Goal: Task Accomplishment & Management: Manage account settings

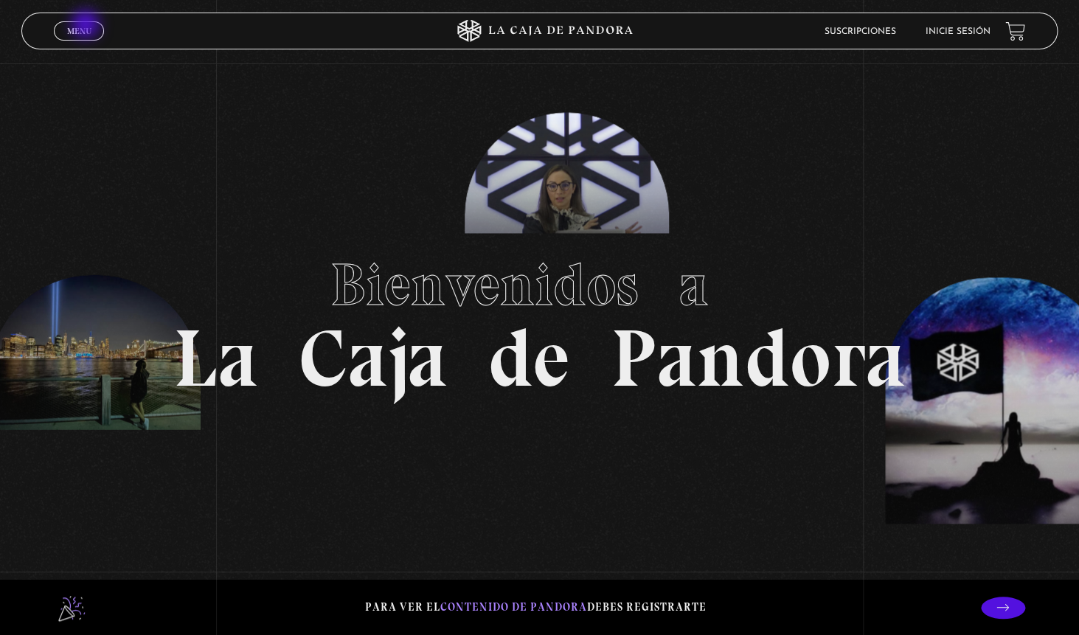
click at [87, 26] on link "Menu Cerrar" at bounding box center [79, 30] width 50 height 19
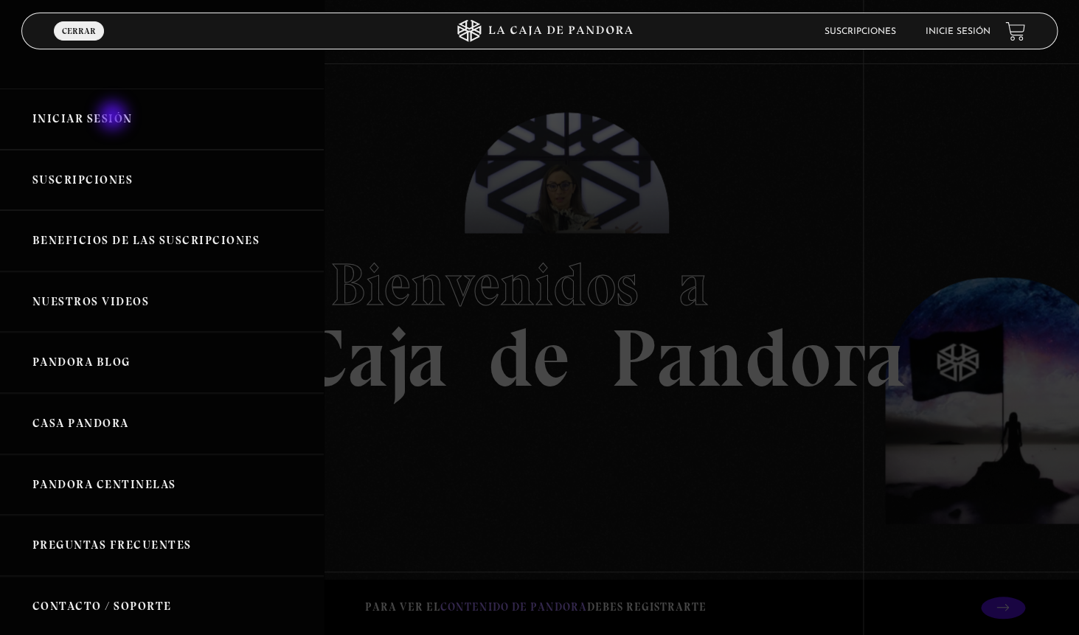
click at [114, 117] on link "Iniciar Sesión" at bounding box center [162, 119] width 324 height 61
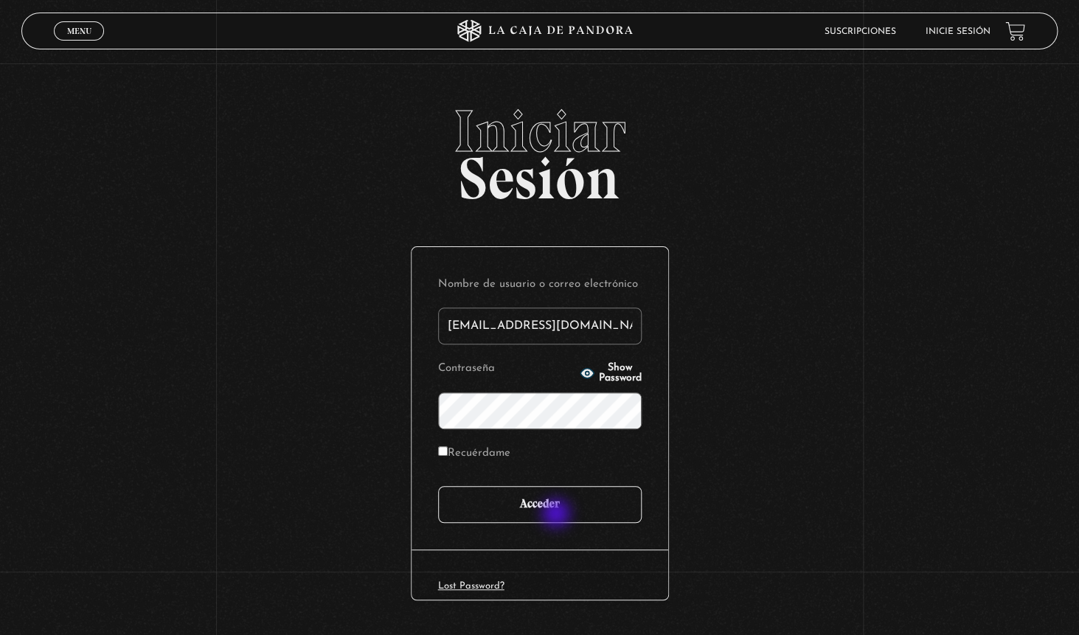
type input "fedebarquero@protonmail.com"
click at [558, 515] on input "Acceder" at bounding box center [540, 504] width 204 height 37
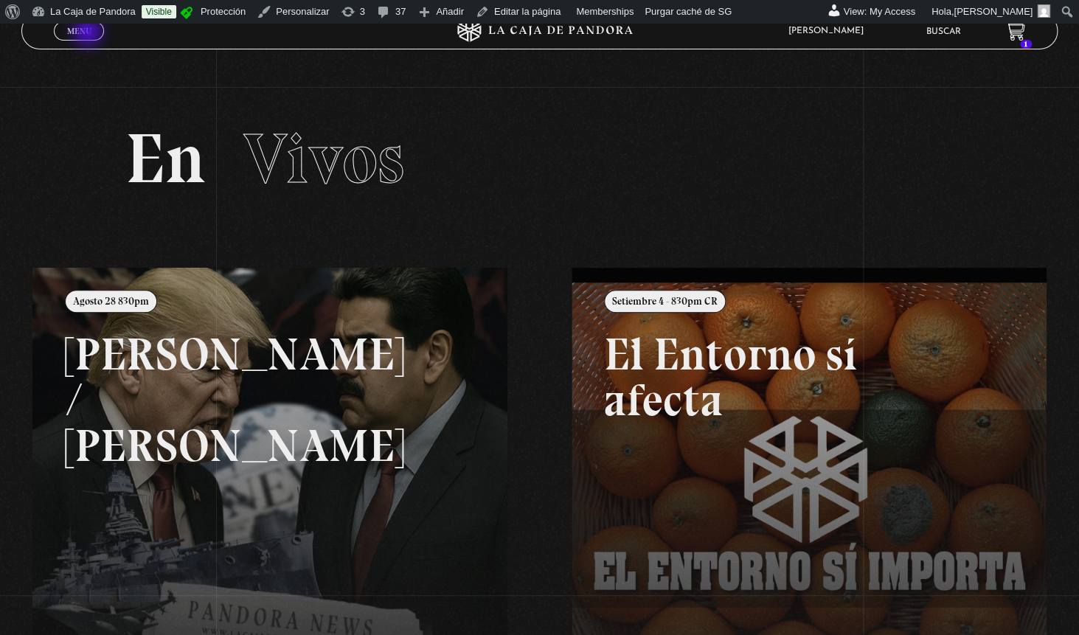
click at [89, 33] on span "Menu" at bounding box center [79, 31] width 24 height 9
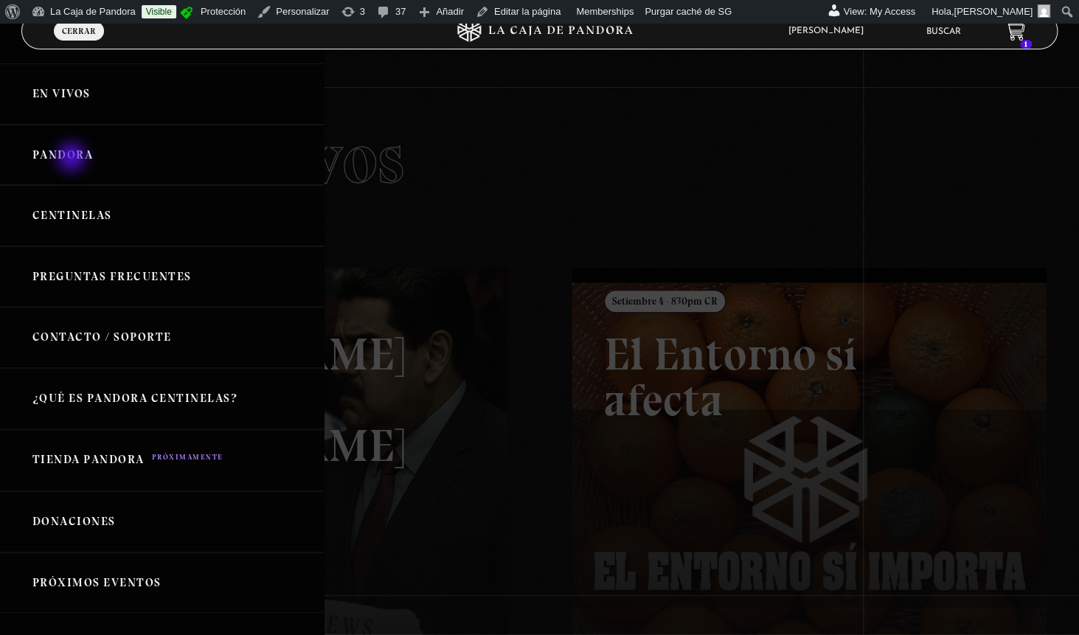
click at [73, 159] on link "Pandora" at bounding box center [162, 155] width 324 height 61
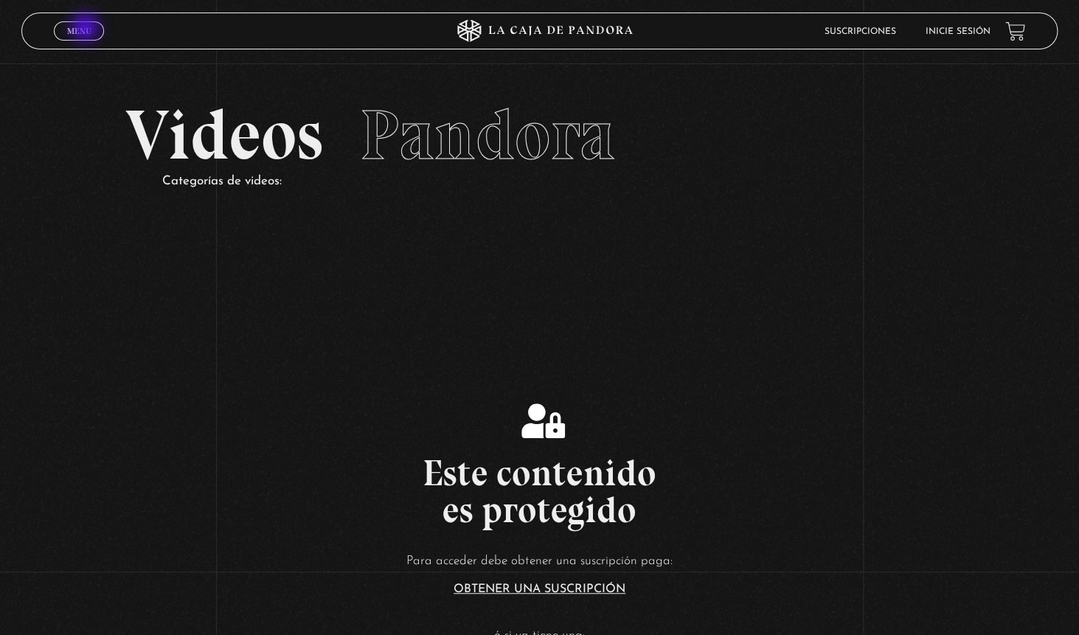
click at [86, 29] on span "Menu" at bounding box center [79, 31] width 24 height 9
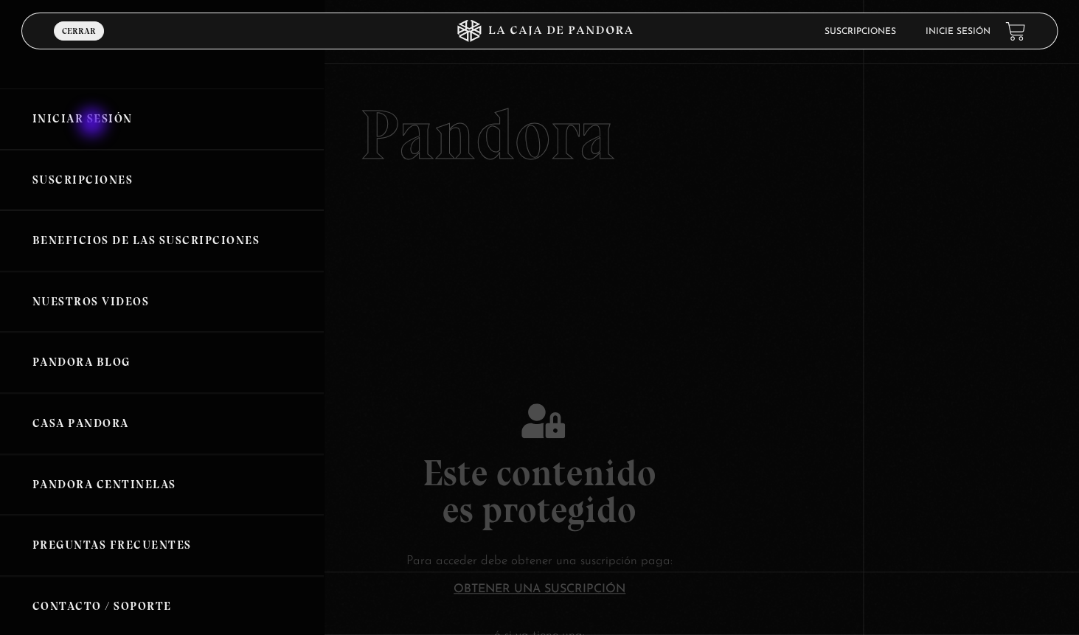
click at [94, 124] on link "Iniciar Sesión" at bounding box center [162, 119] width 324 height 61
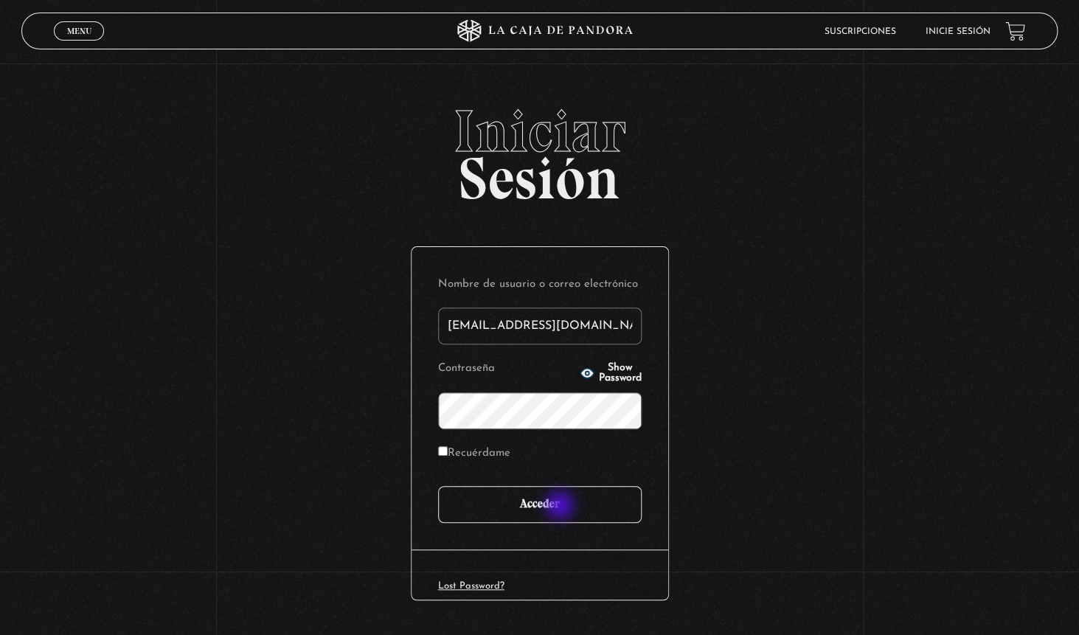
type input "fedebarquero@protonmail.com"
click at [561, 507] on input "Acceder" at bounding box center [540, 504] width 204 height 37
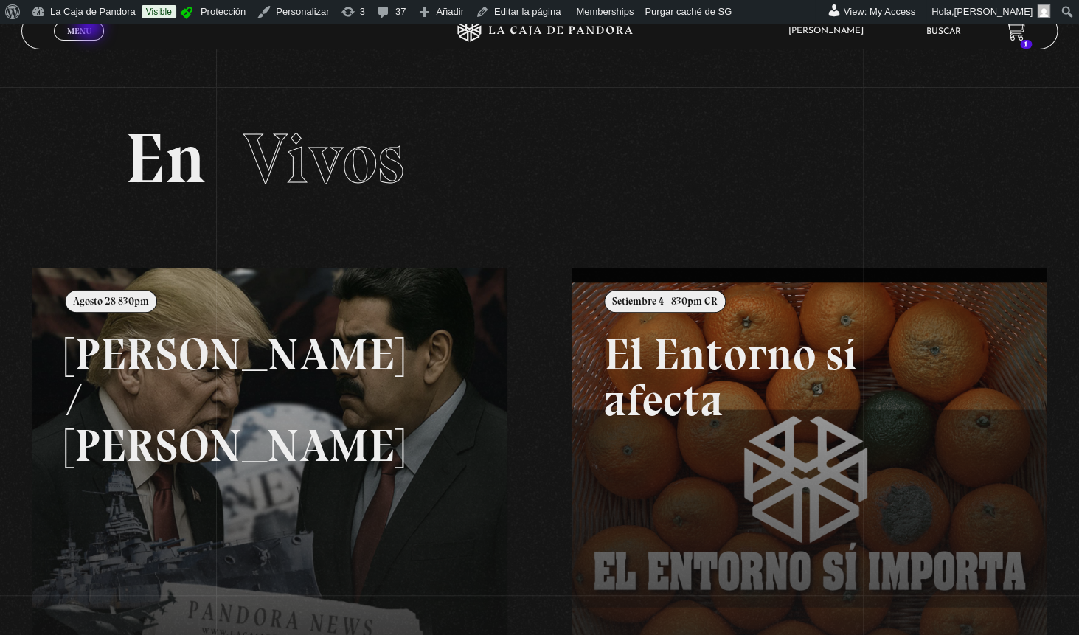
click at [91, 27] on span "Menu" at bounding box center [79, 31] width 24 height 9
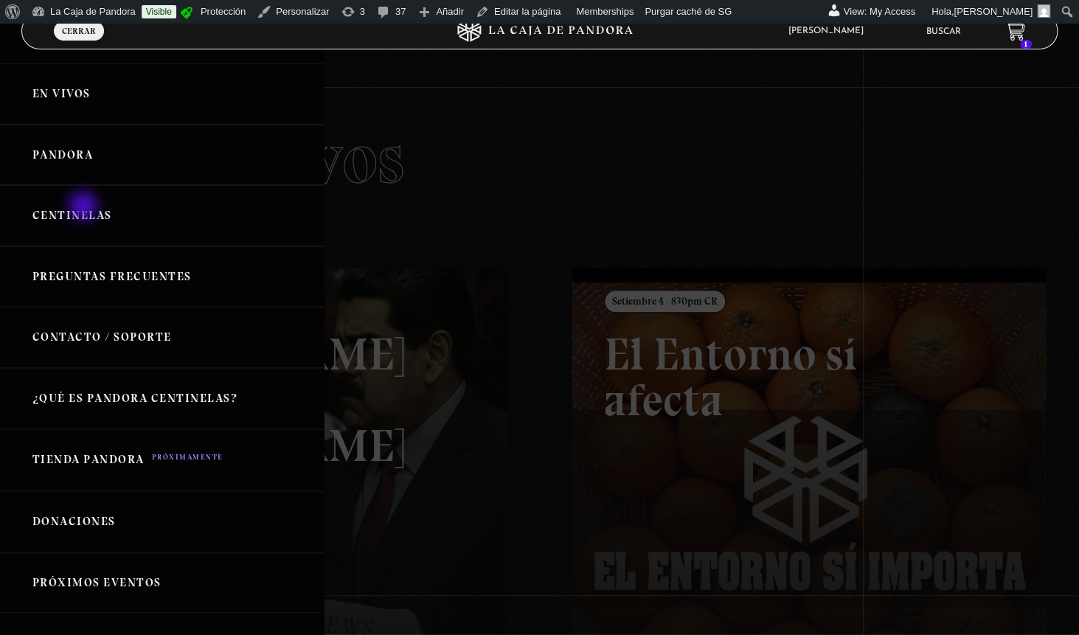
click at [85, 207] on link "Centinelas" at bounding box center [162, 215] width 324 height 61
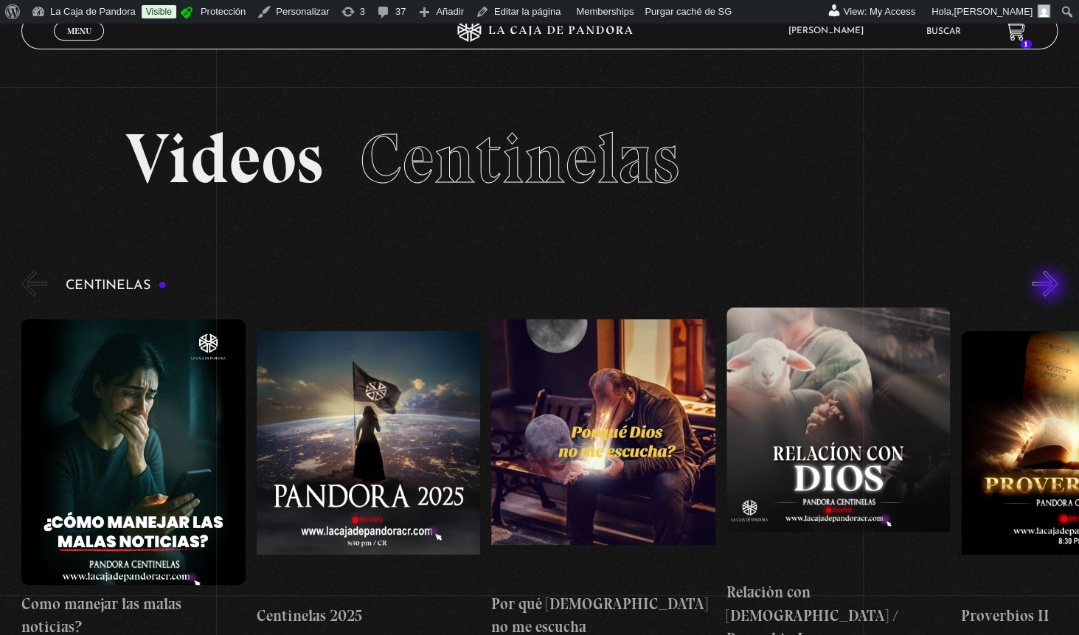
click at [1050, 287] on button "»" at bounding box center [1045, 284] width 26 height 26
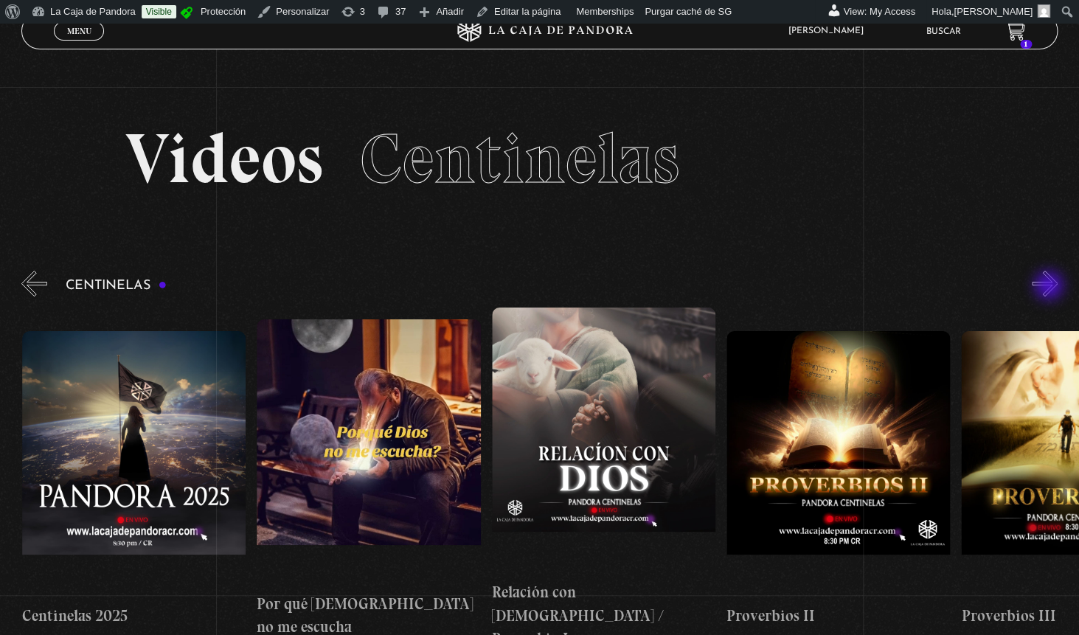
click at [1050, 287] on button "»" at bounding box center [1045, 284] width 26 height 26
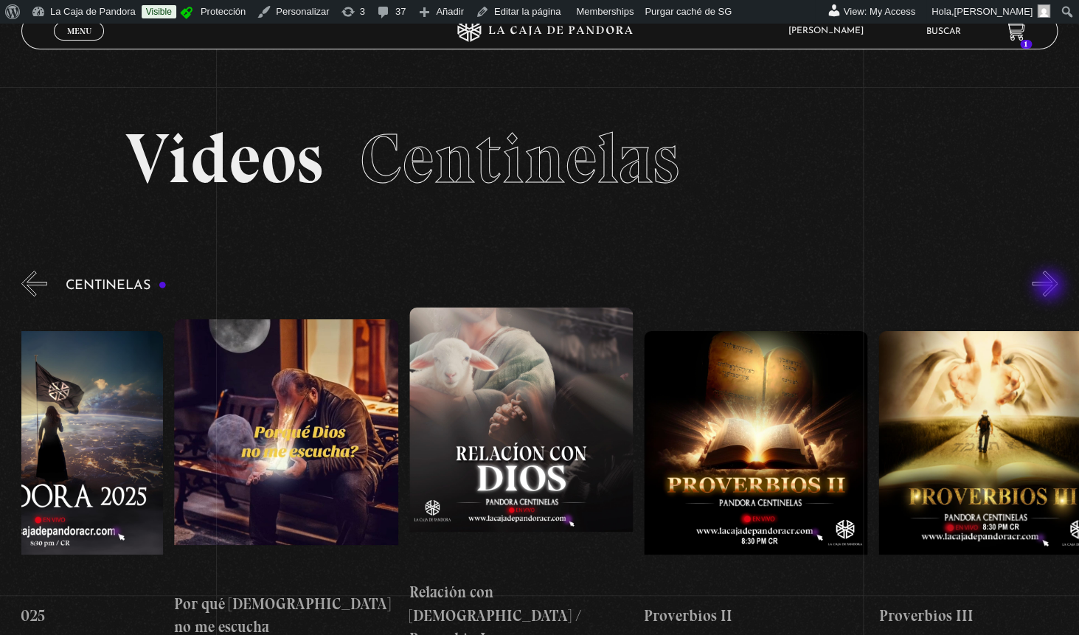
click at [1050, 287] on button "»" at bounding box center [1045, 284] width 26 height 26
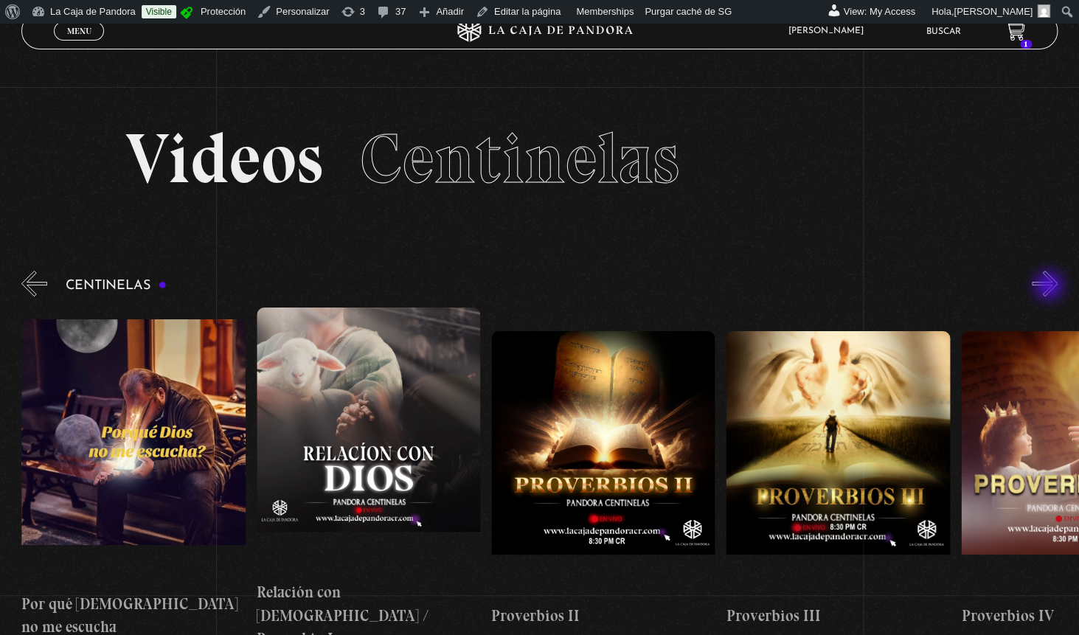
click at [1050, 287] on button "»" at bounding box center [1045, 284] width 26 height 26
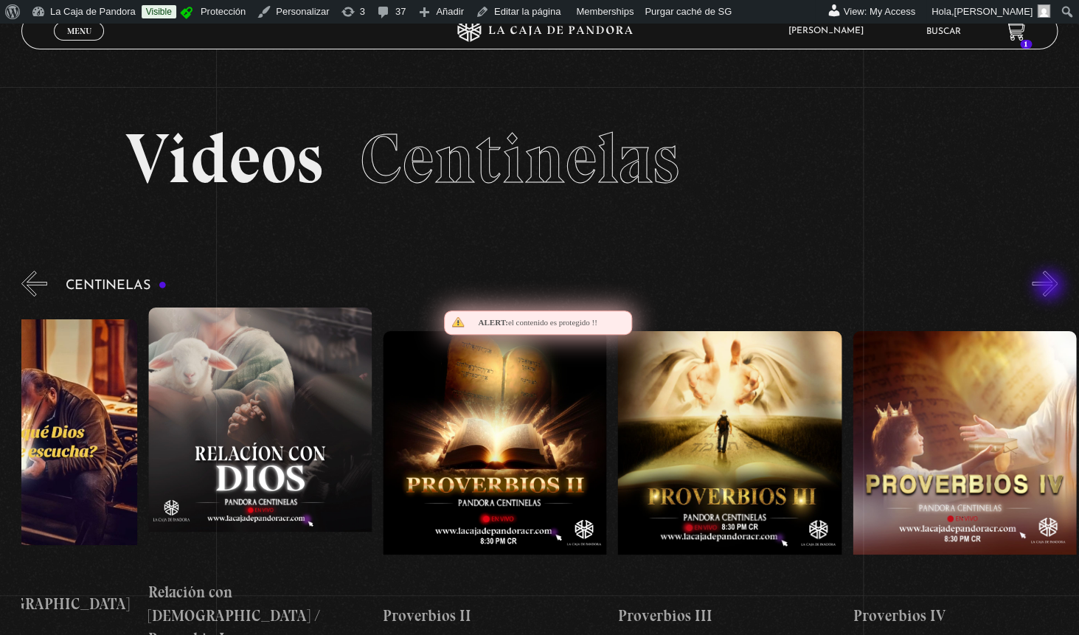
click at [1050, 287] on button "»" at bounding box center [1045, 284] width 26 height 26
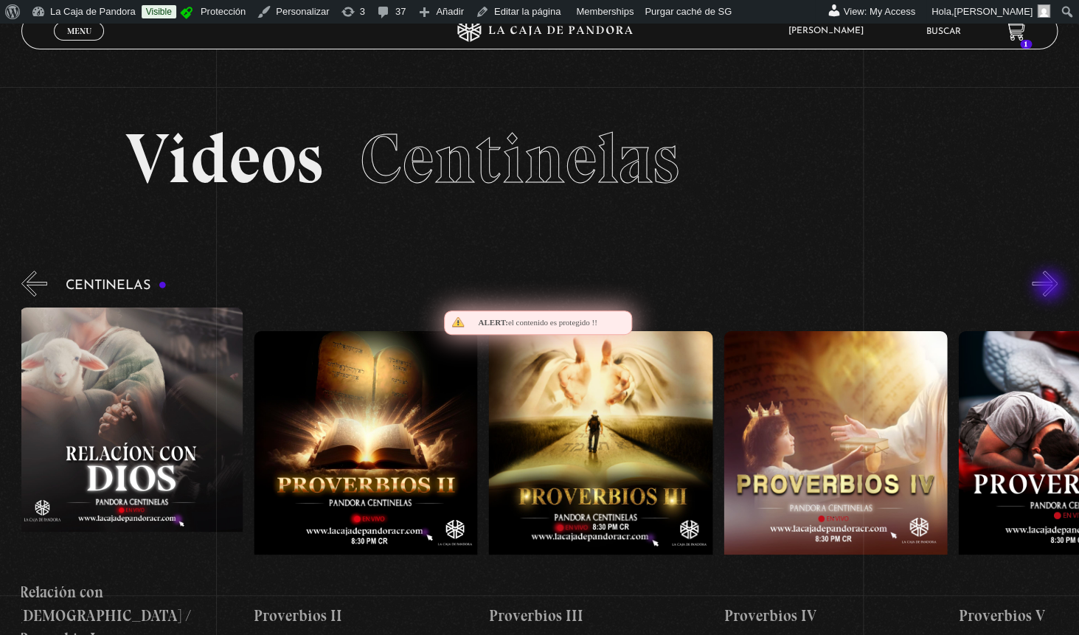
click at [1050, 287] on button "»" at bounding box center [1045, 284] width 26 height 26
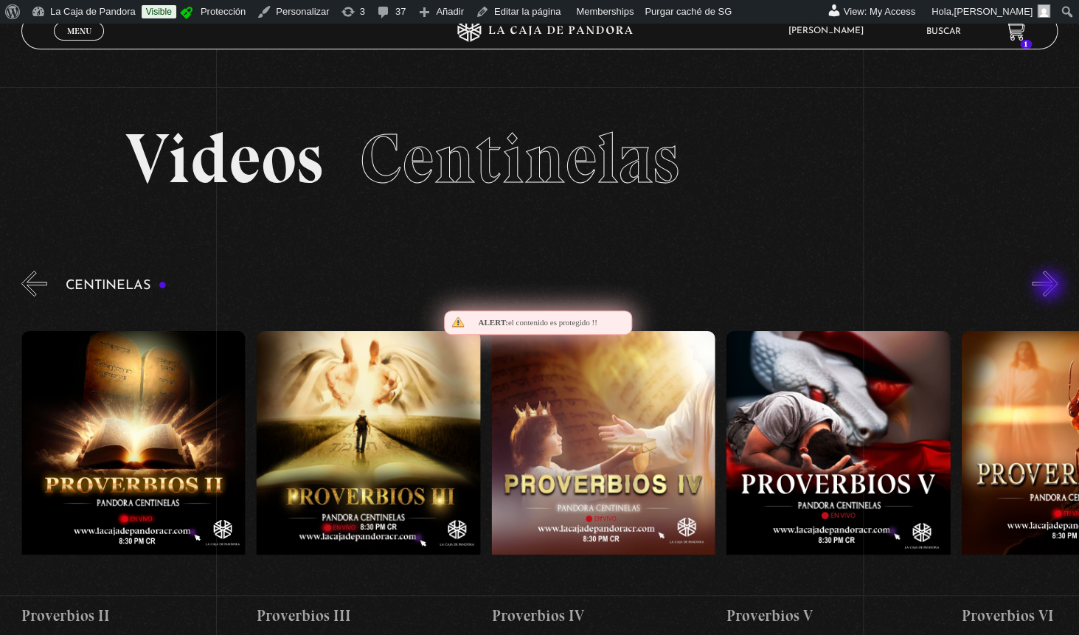
click at [1050, 287] on button "»" at bounding box center [1045, 284] width 26 height 26
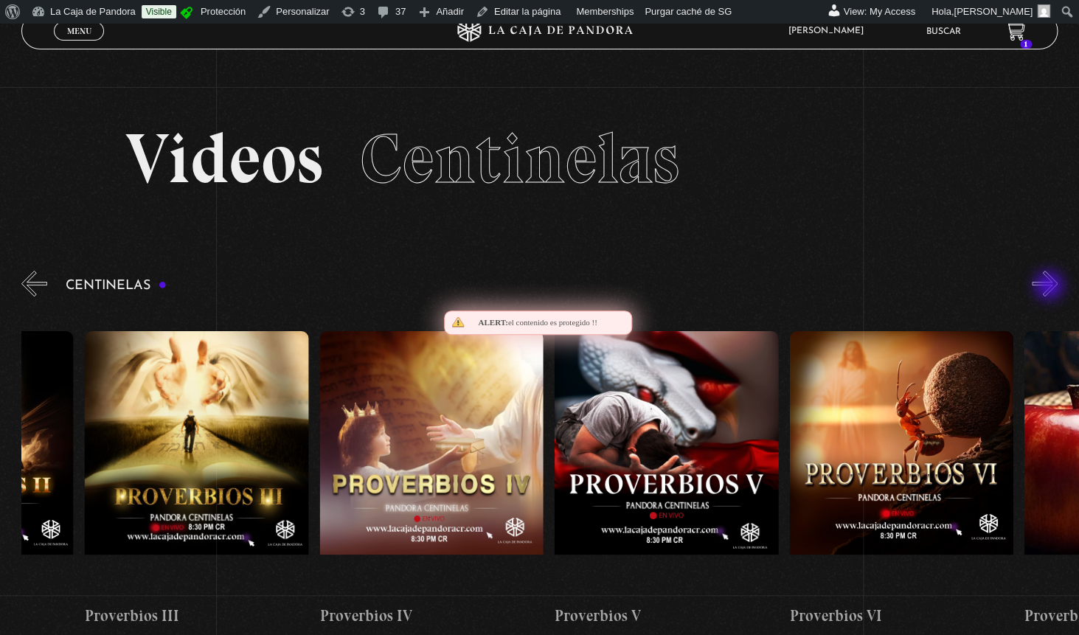
click at [1050, 287] on button "»" at bounding box center [1045, 284] width 26 height 26
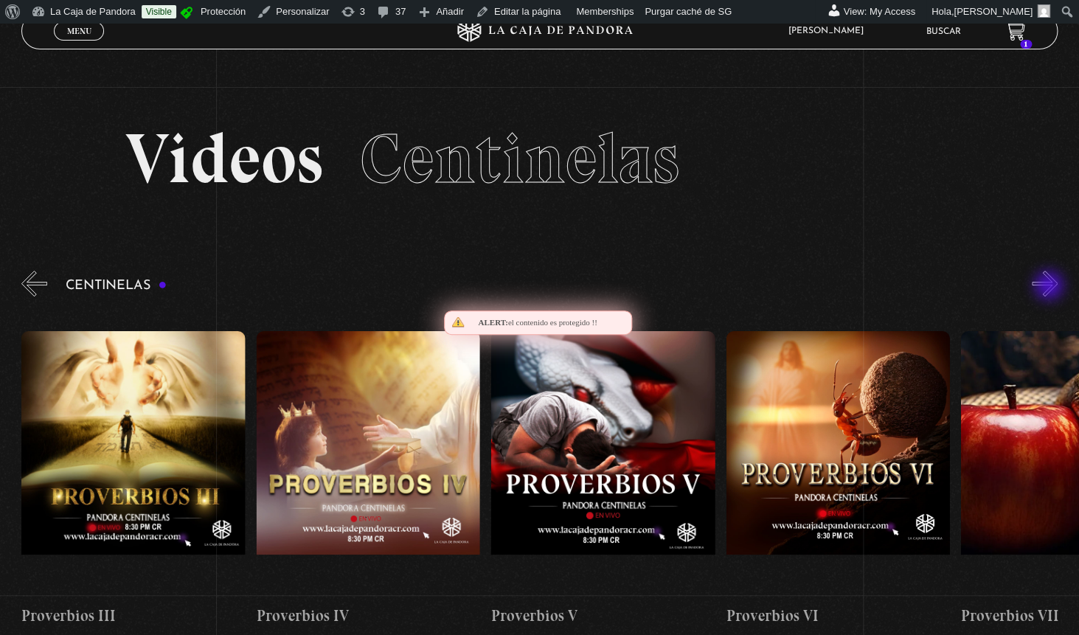
click at [1050, 287] on button "»" at bounding box center [1045, 284] width 26 height 26
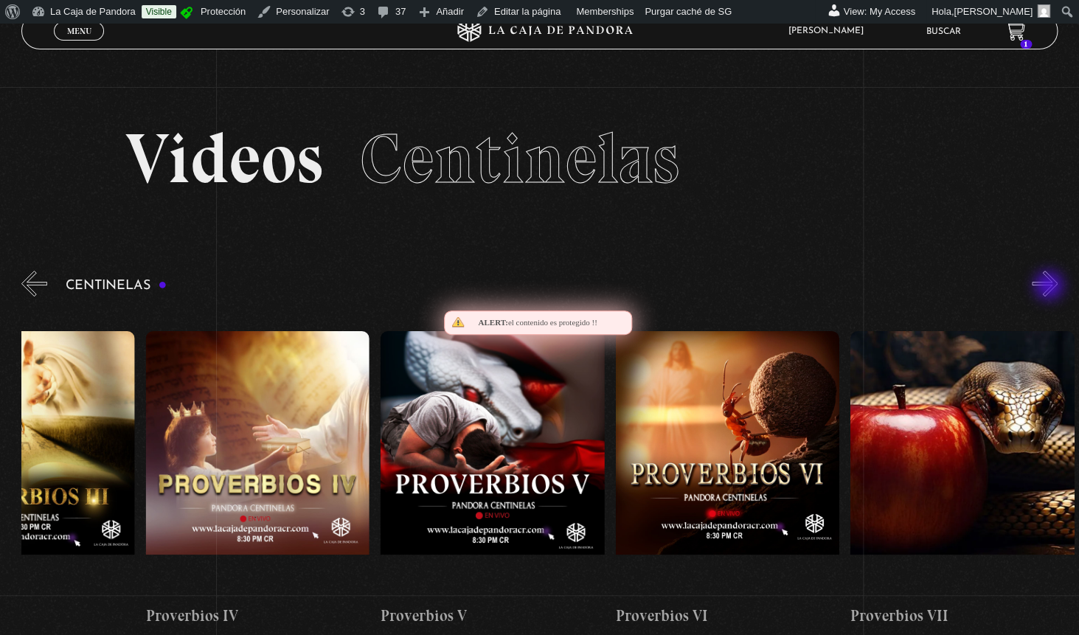
click at [1050, 287] on button "»" at bounding box center [1045, 284] width 26 height 26
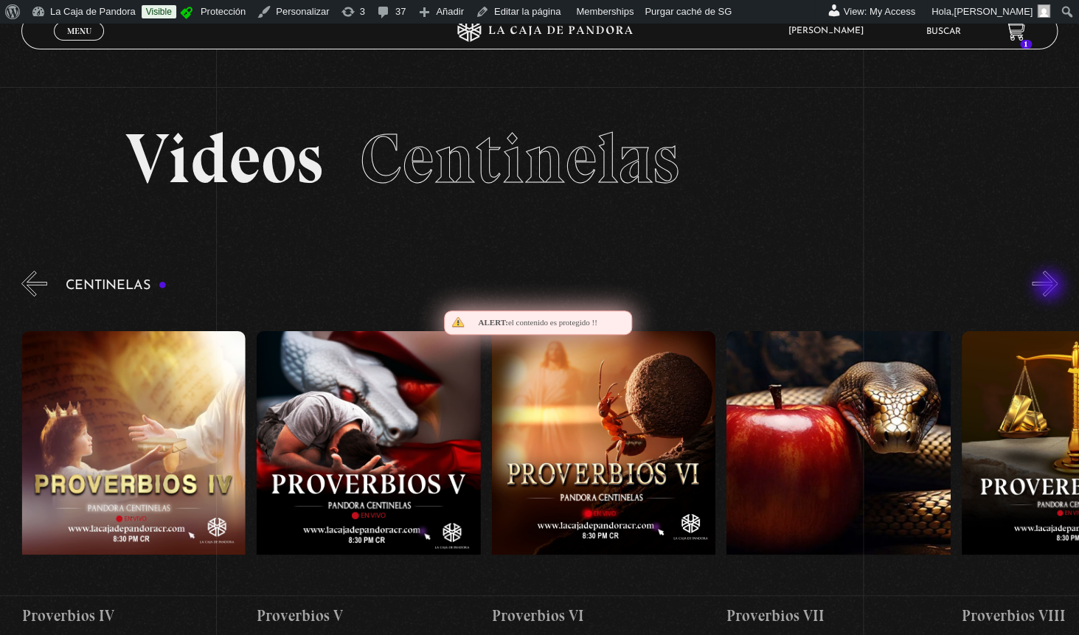
click at [1050, 287] on button "»" at bounding box center [1045, 284] width 26 height 26
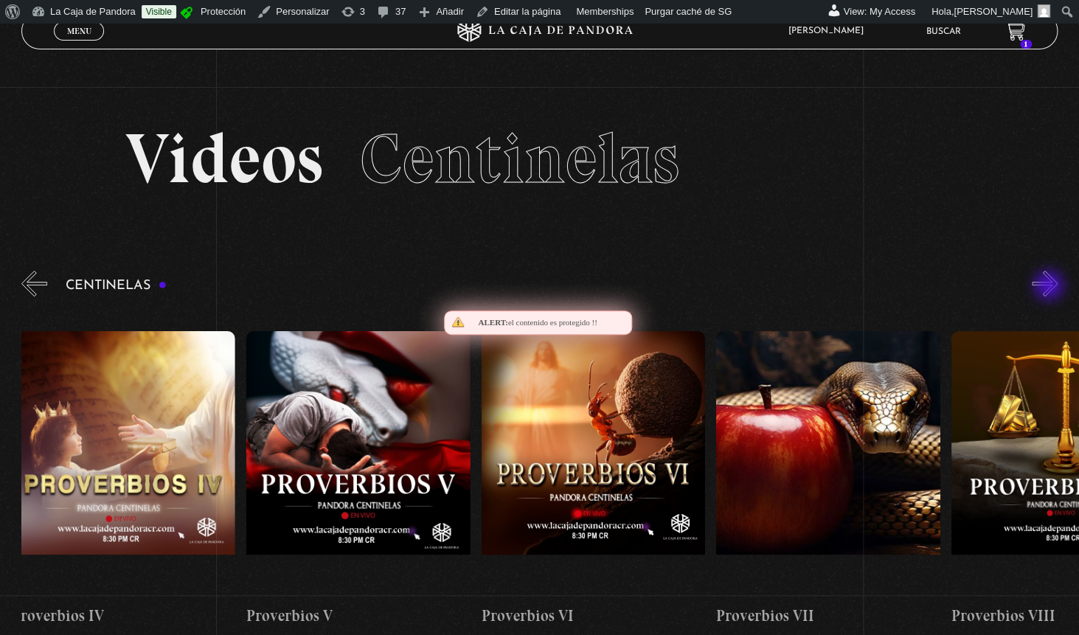
click at [1050, 287] on button "»" at bounding box center [1045, 284] width 26 height 26
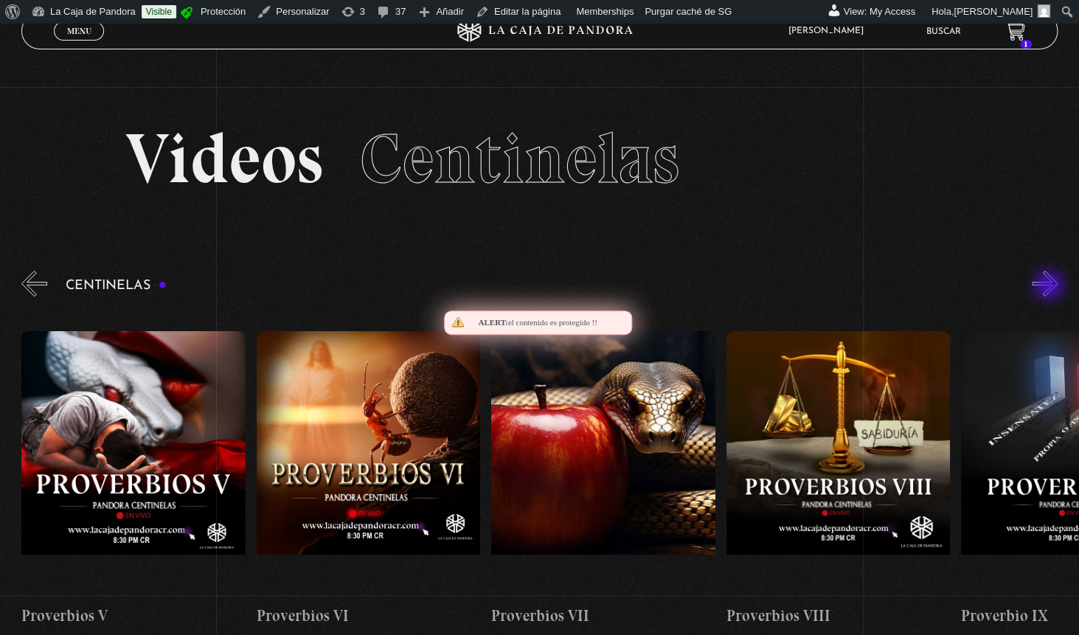
click at [1050, 287] on button "»" at bounding box center [1045, 284] width 26 height 26
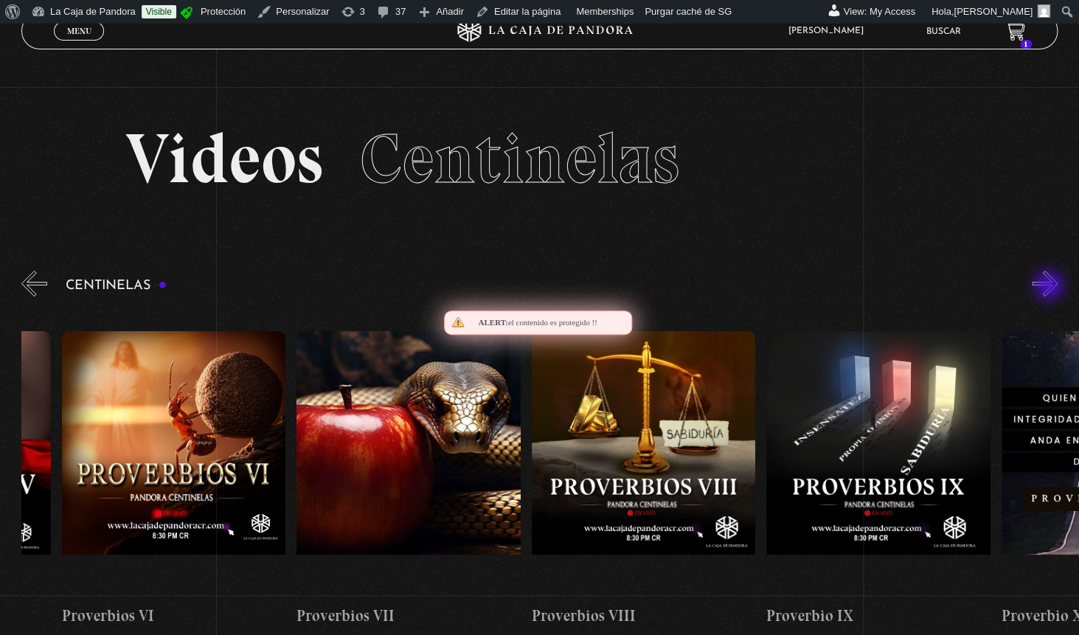
click at [1050, 287] on button "»" at bounding box center [1045, 284] width 26 height 26
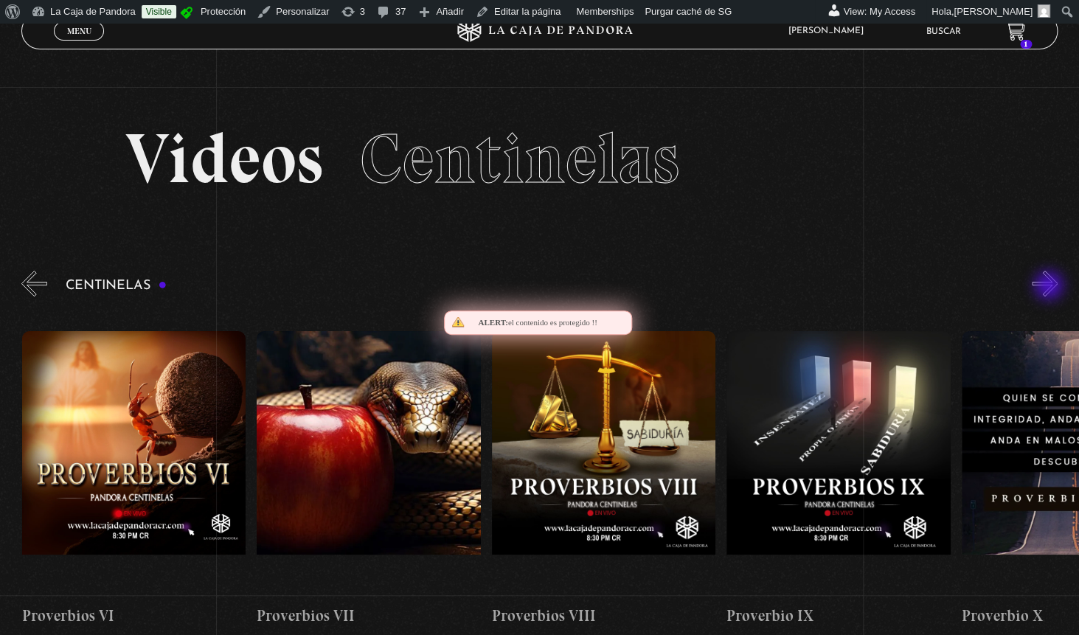
click at [1050, 287] on button "»" at bounding box center [1045, 284] width 26 height 26
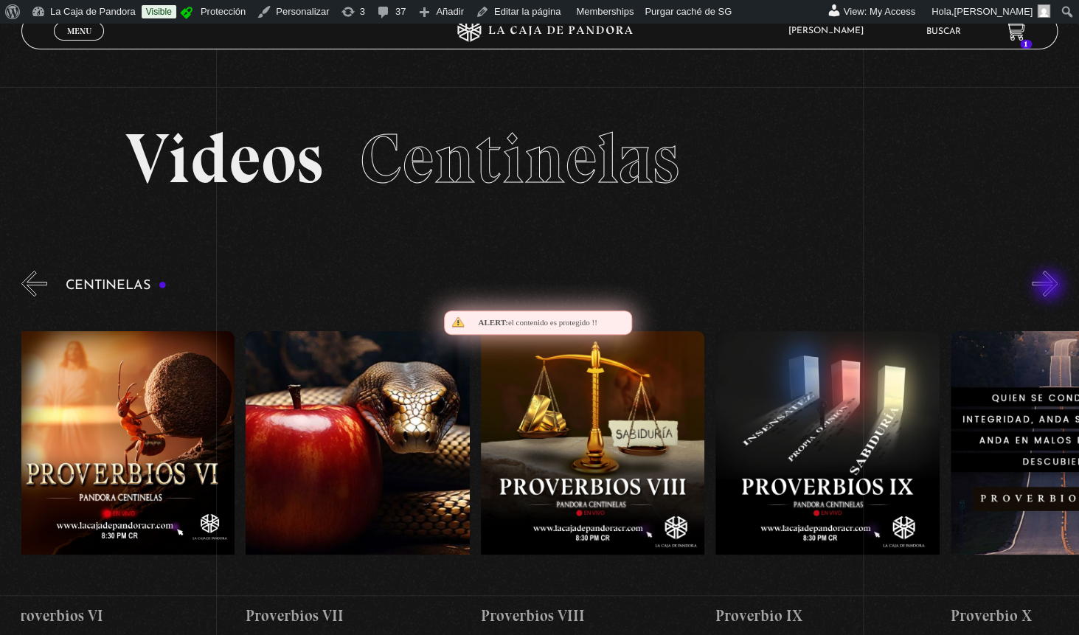
click at [1050, 287] on button "»" at bounding box center [1045, 284] width 26 height 26
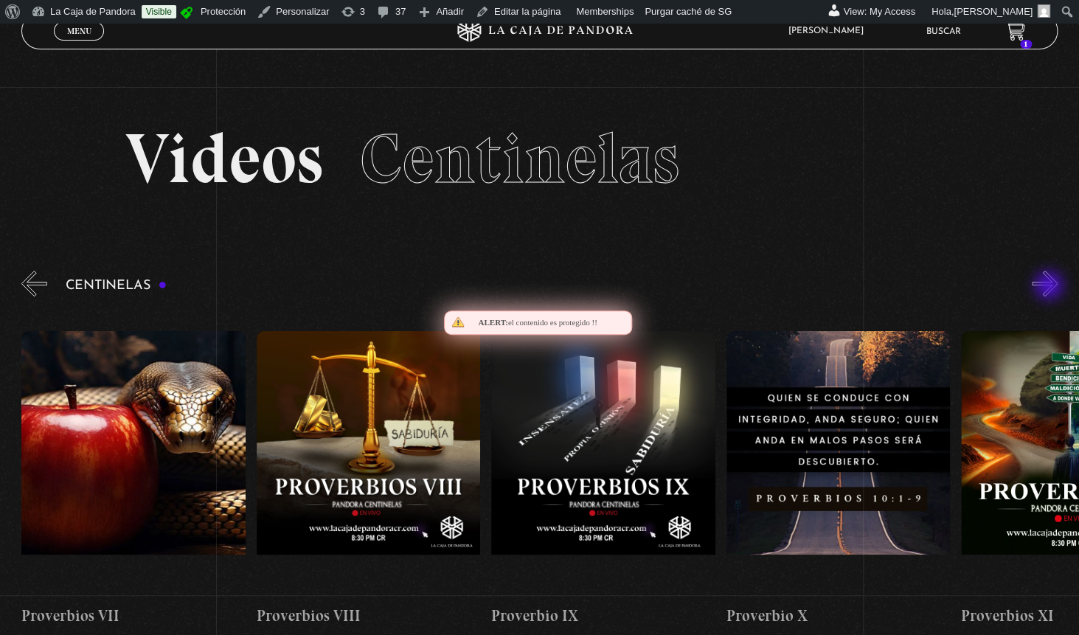
click at [1050, 287] on button "»" at bounding box center [1045, 284] width 26 height 26
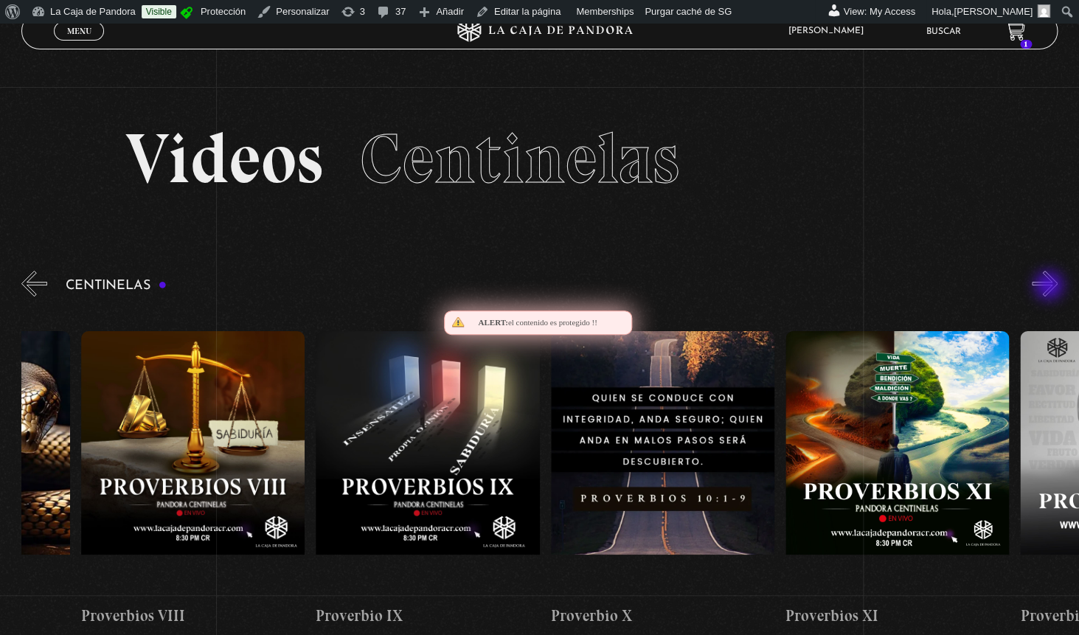
click at [1050, 287] on button "»" at bounding box center [1045, 284] width 26 height 26
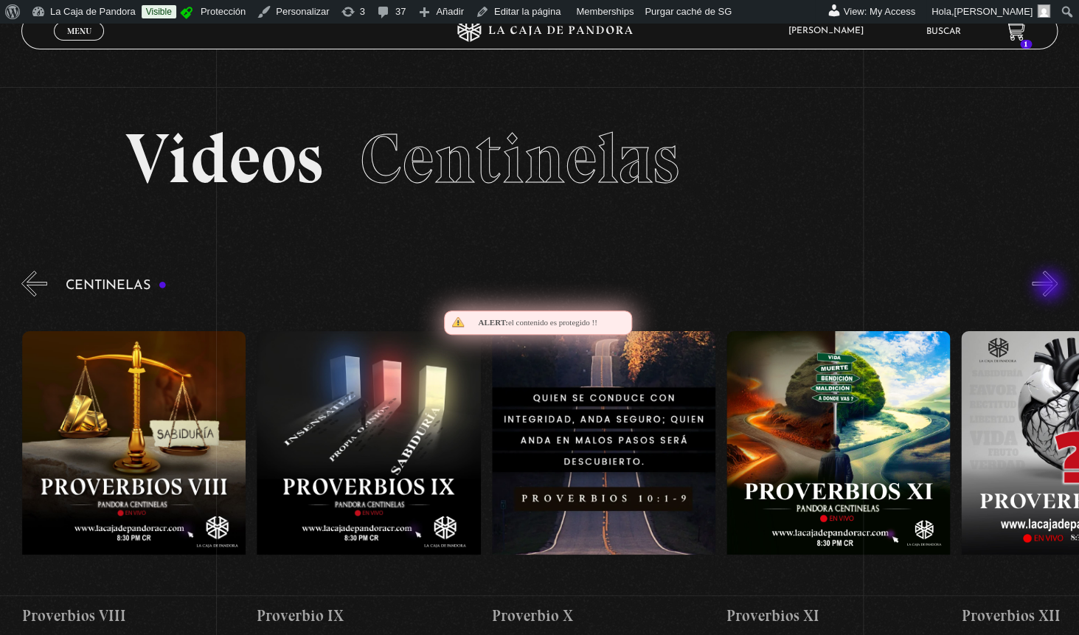
click at [1050, 287] on button "»" at bounding box center [1045, 284] width 26 height 26
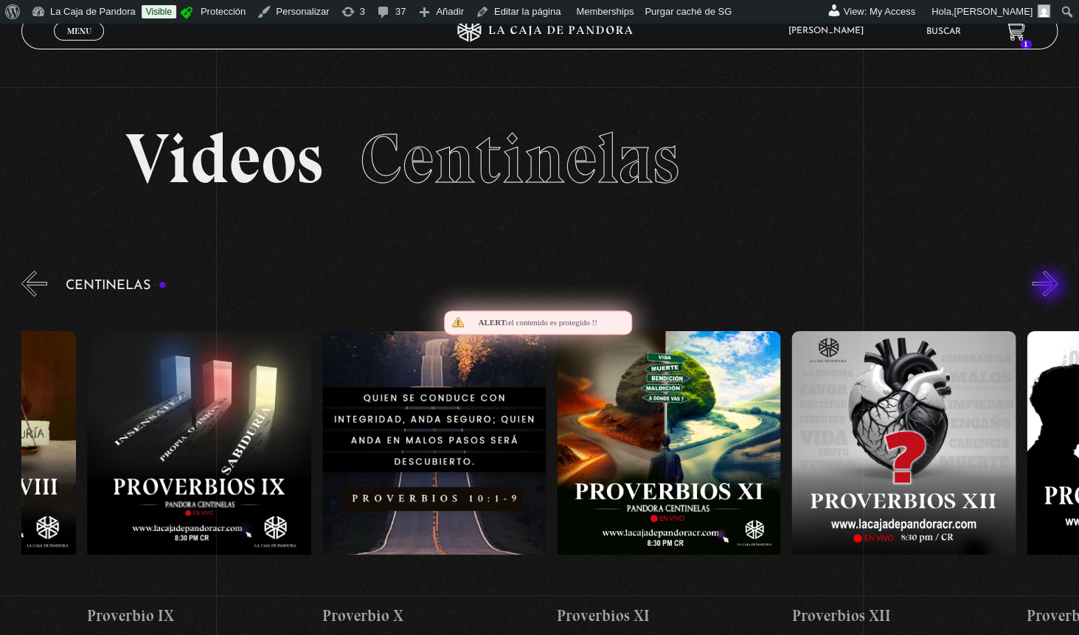
click at [1050, 287] on button "»" at bounding box center [1045, 284] width 26 height 26
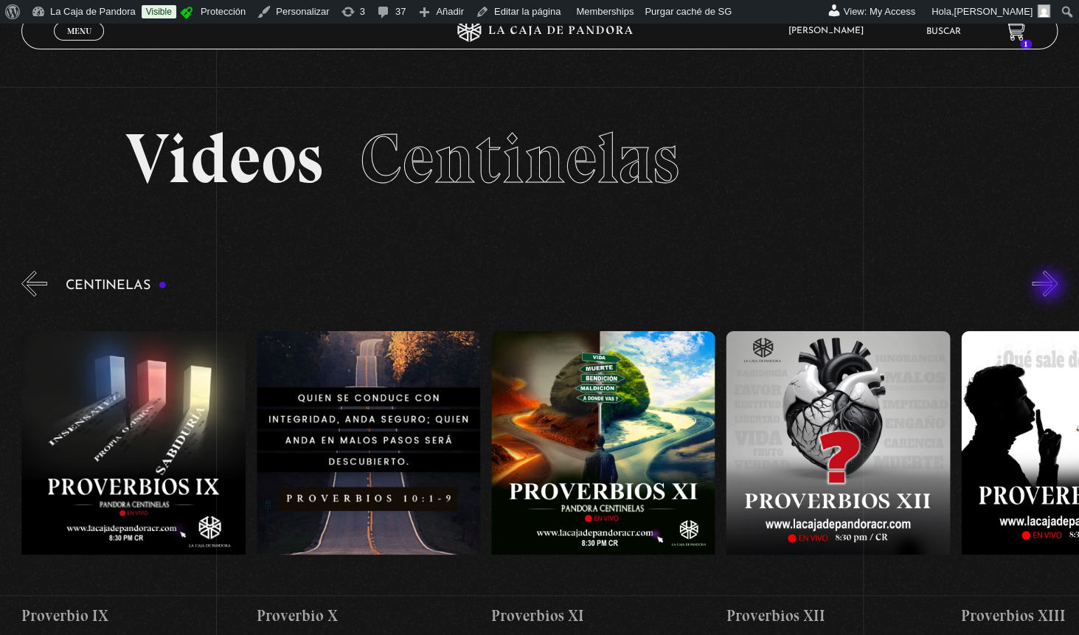
click at [1050, 287] on button "»" at bounding box center [1045, 284] width 26 height 26
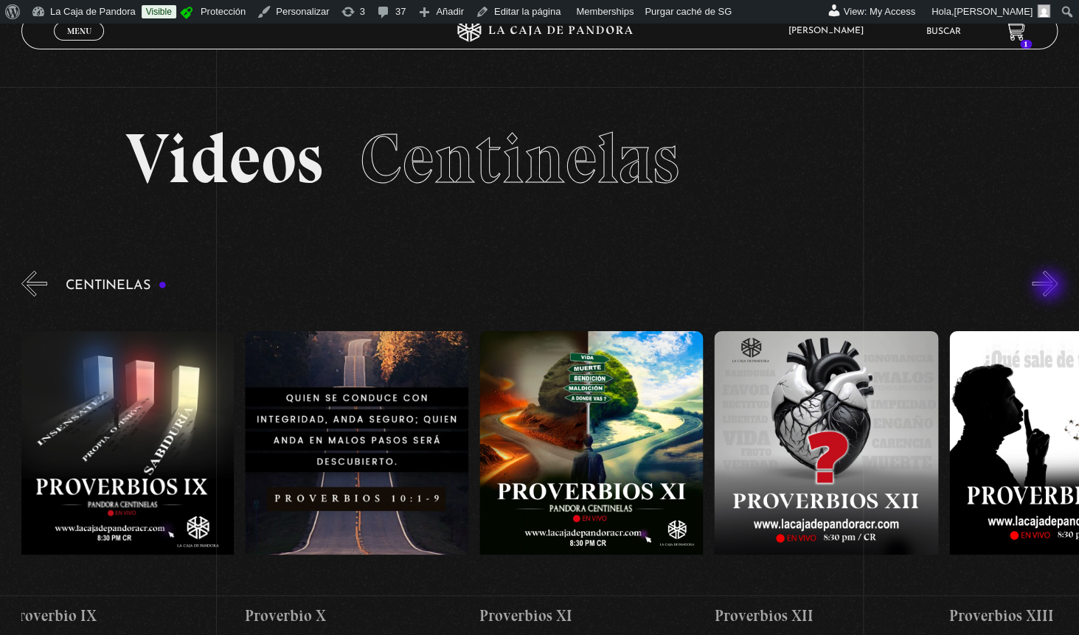
click at [1050, 287] on button "»" at bounding box center [1045, 284] width 26 height 26
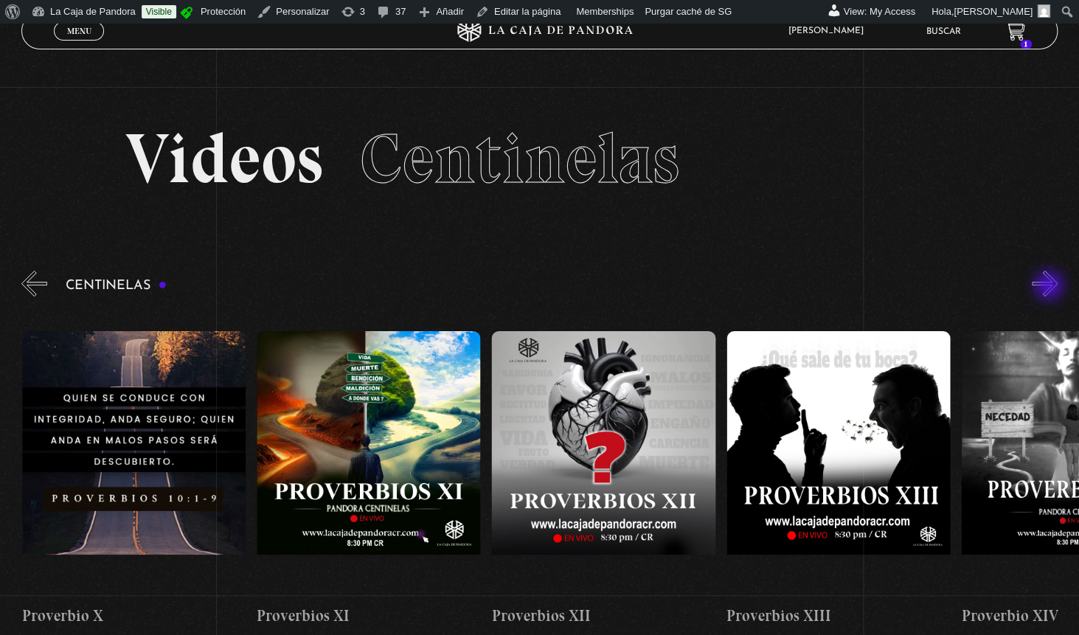
click at [1050, 287] on button "»" at bounding box center [1045, 284] width 26 height 26
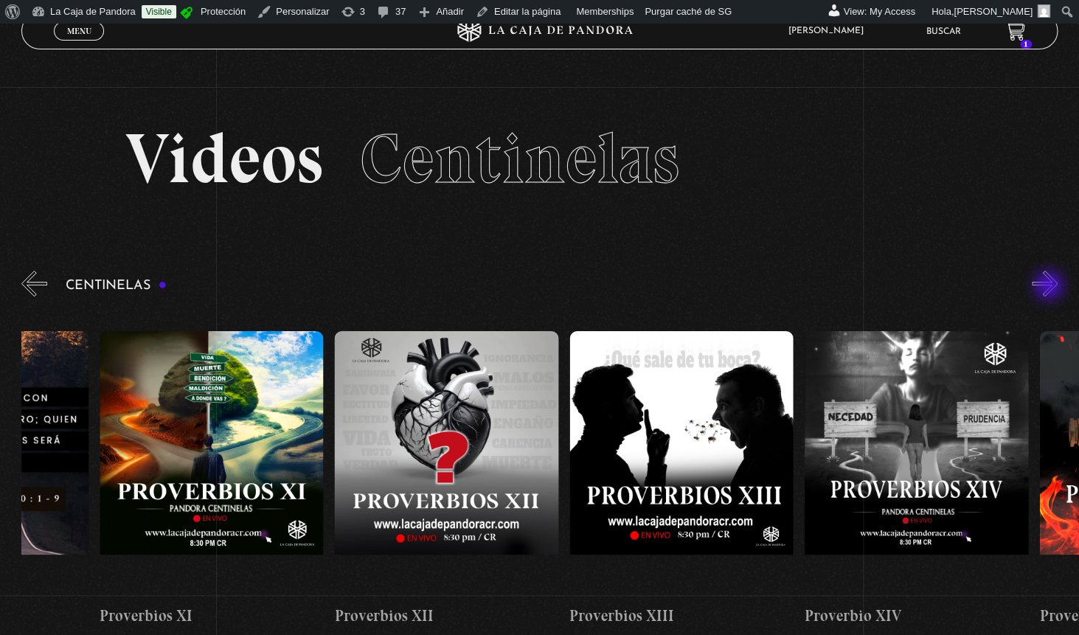
click at [1050, 287] on button "»" at bounding box center [1045, 284] width 26 height 26
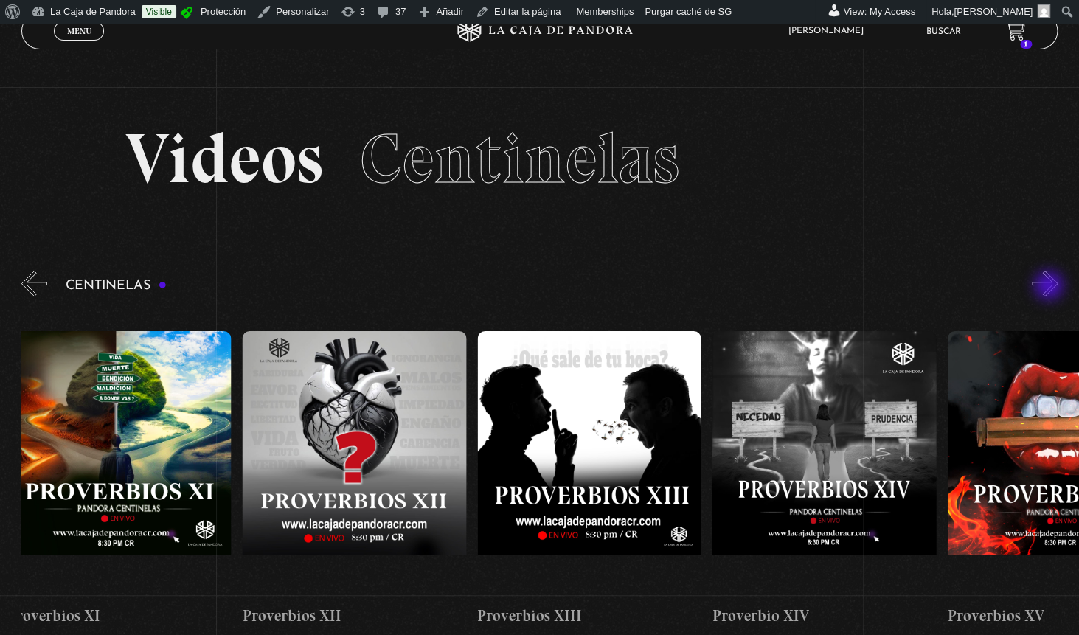
click at [1050, 287] on button "»" at bounding box center [1045, 284] width 26 height 26
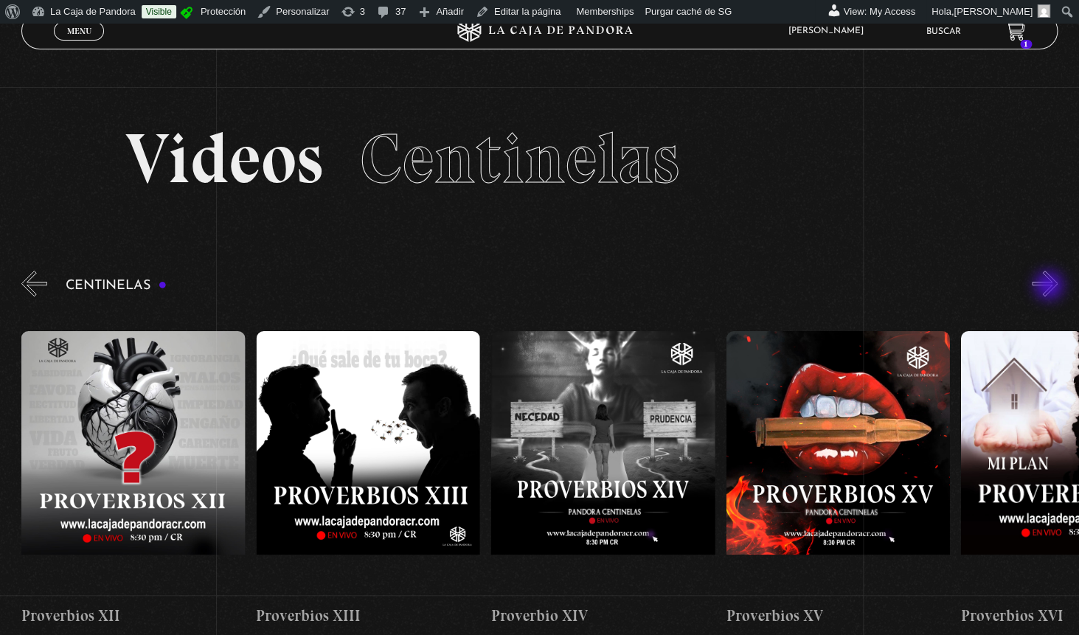
click at [1050, 287] on button "»" at bounding box center [1045, 284] width 26 height 26
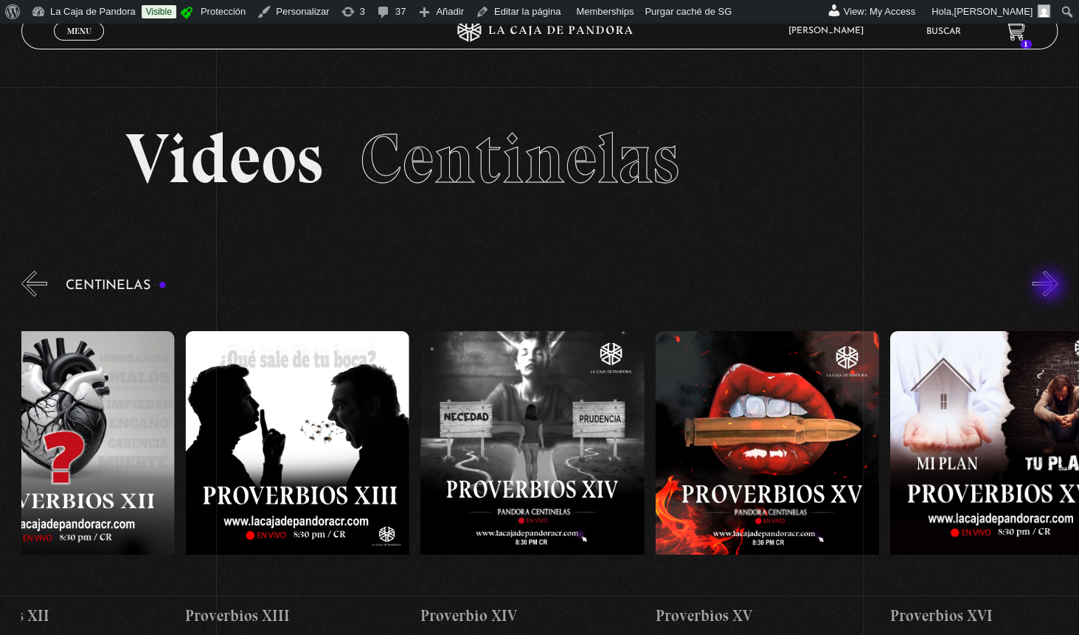
click at [1050, 287] on button "»" at bounding box center [1045, 284] width 26 height 26
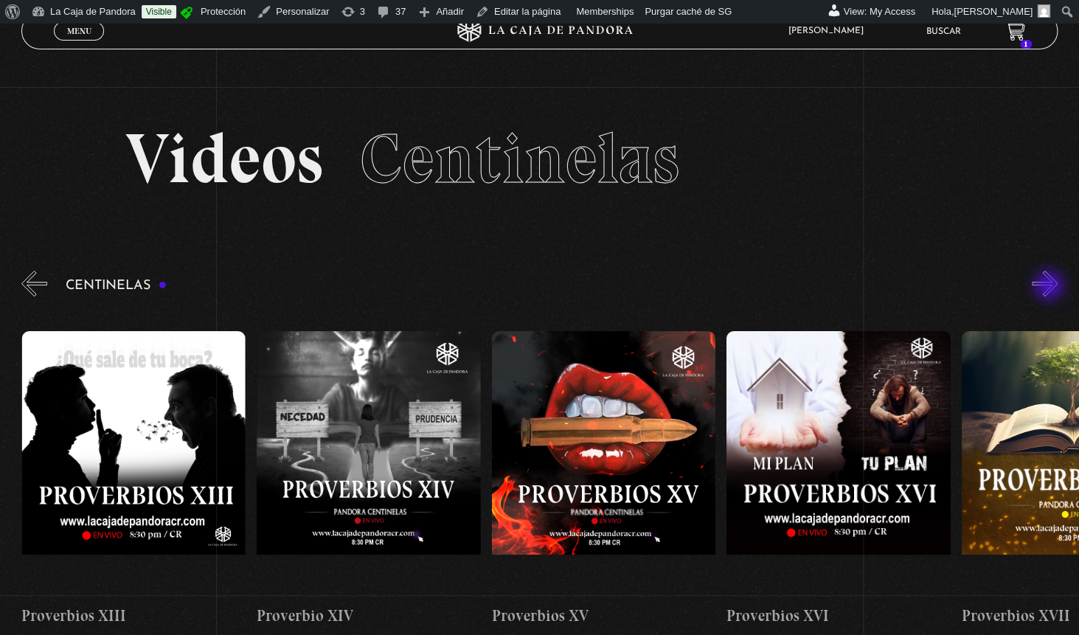
click at [1050, 287] on button "»" at bounding box center [1045, 284] width 26 height 26
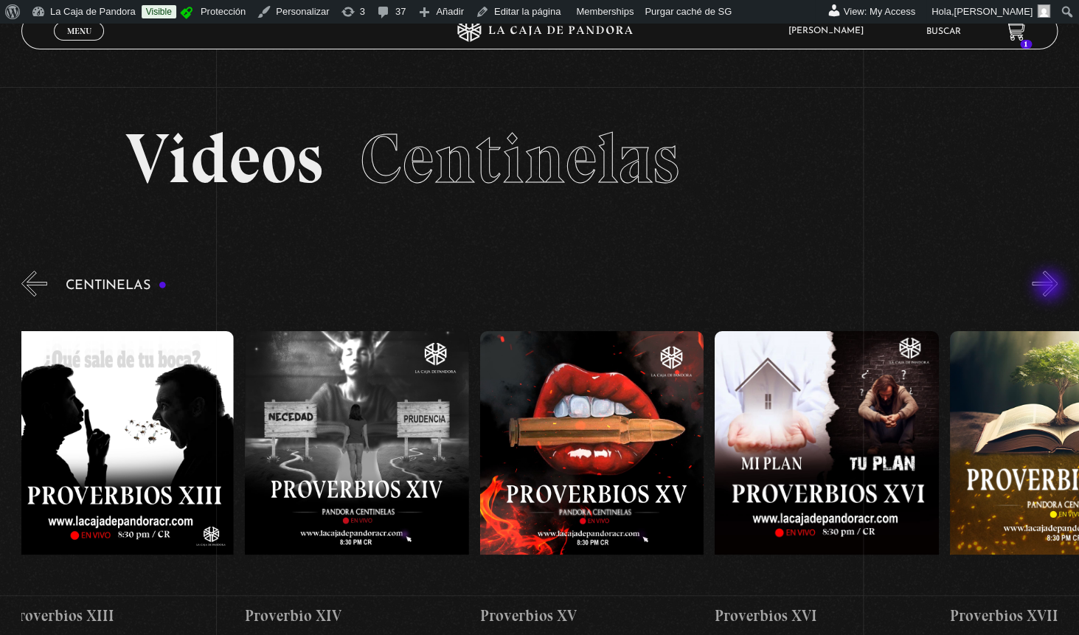
click at [1050, 287] on button "»" at bounding box center [1045, 284] width 26 height 26
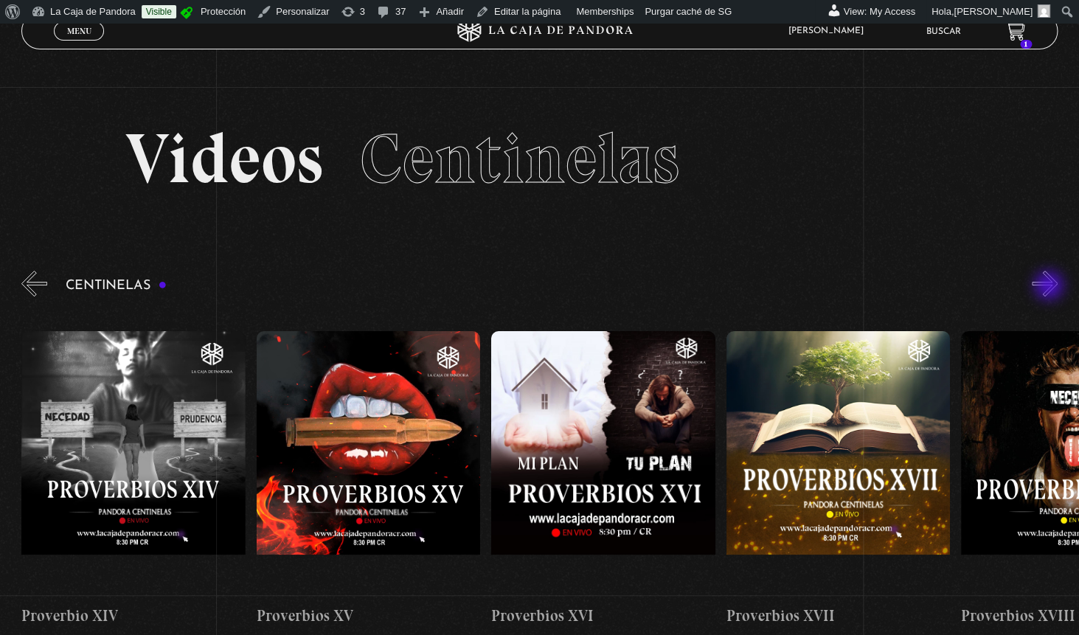
click at [1050, 287] on button "»" at bounding box center [1045, 284] width 26 height 26
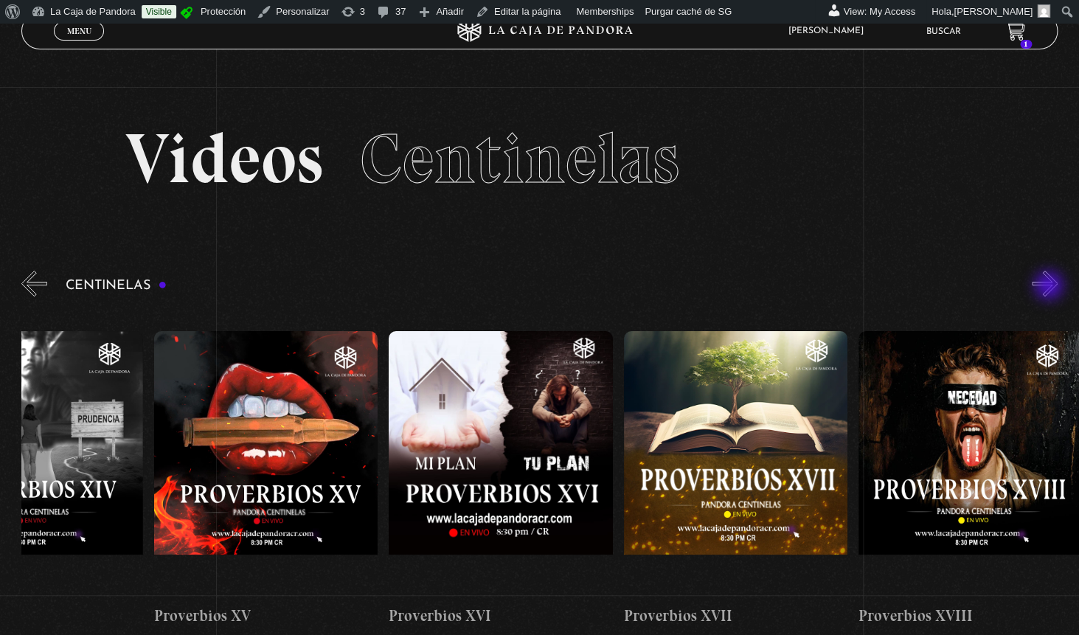
click at [1050, 287] on button "»" at bounding box center [1045, 284] width 26 height 26
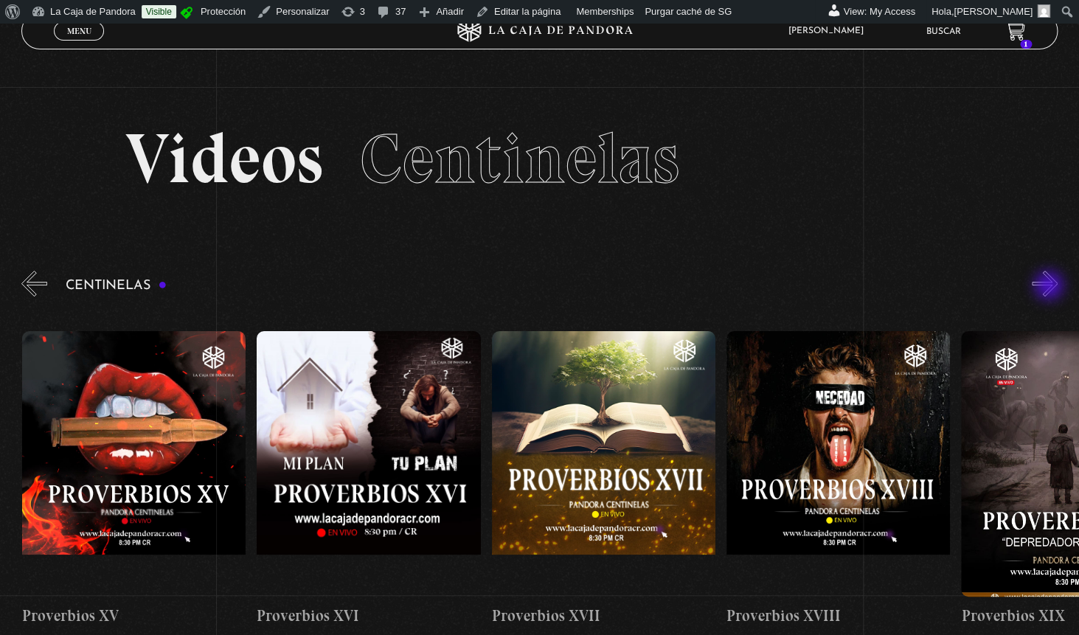
click at [1050, 287] on button "»" at bounding box center [1045, 284] width 26 height 26
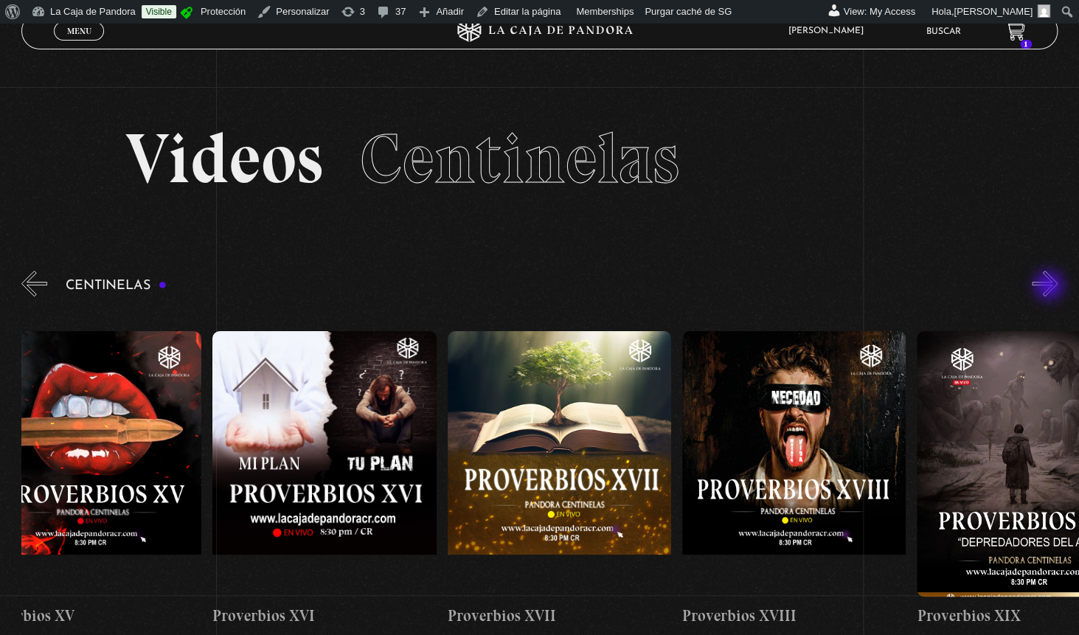
click at [1050, 287] on button "»" at bounding box center [1045, 284] width 26 height 26
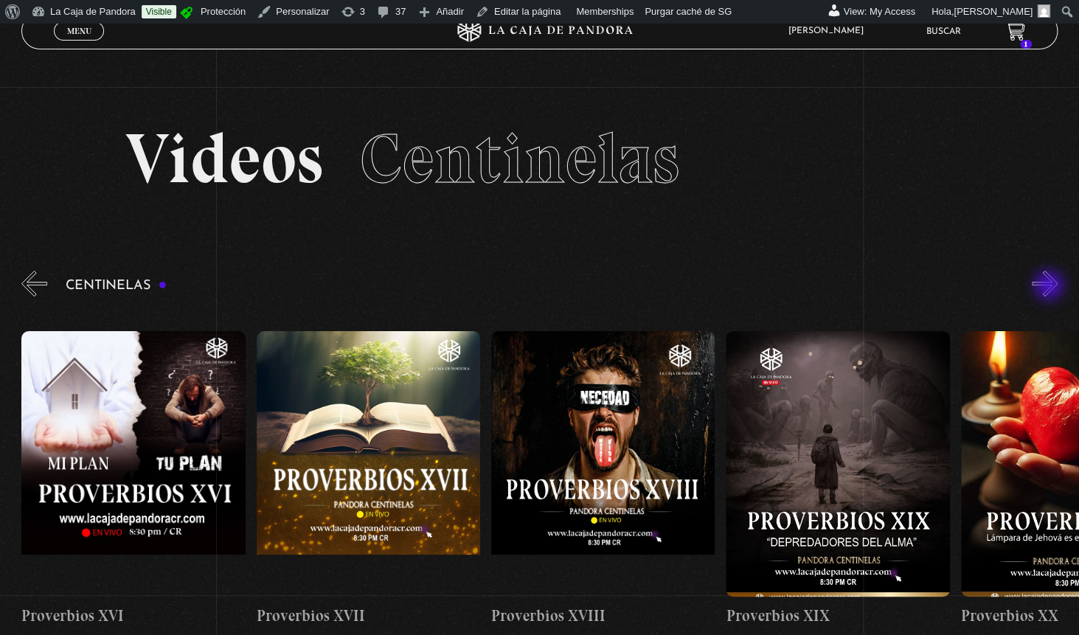
click at [1050, 287] on button "»" at bounding box center [1045, 284] width 26 height 26
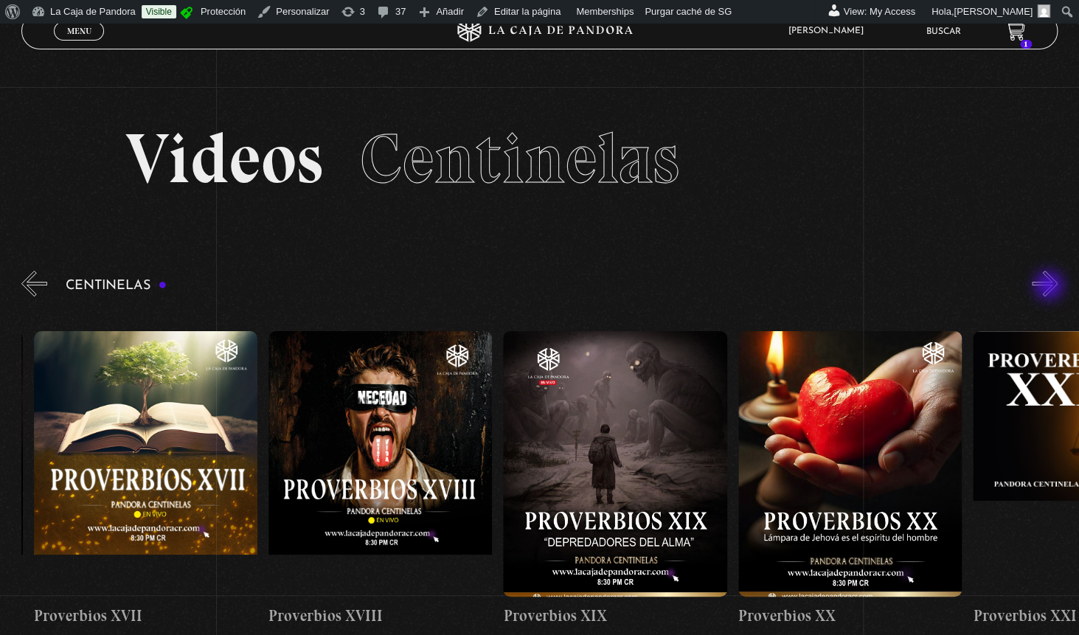
click at [1050, 287] on button "»" at bounding box center [1045, 284] width 26 height 26
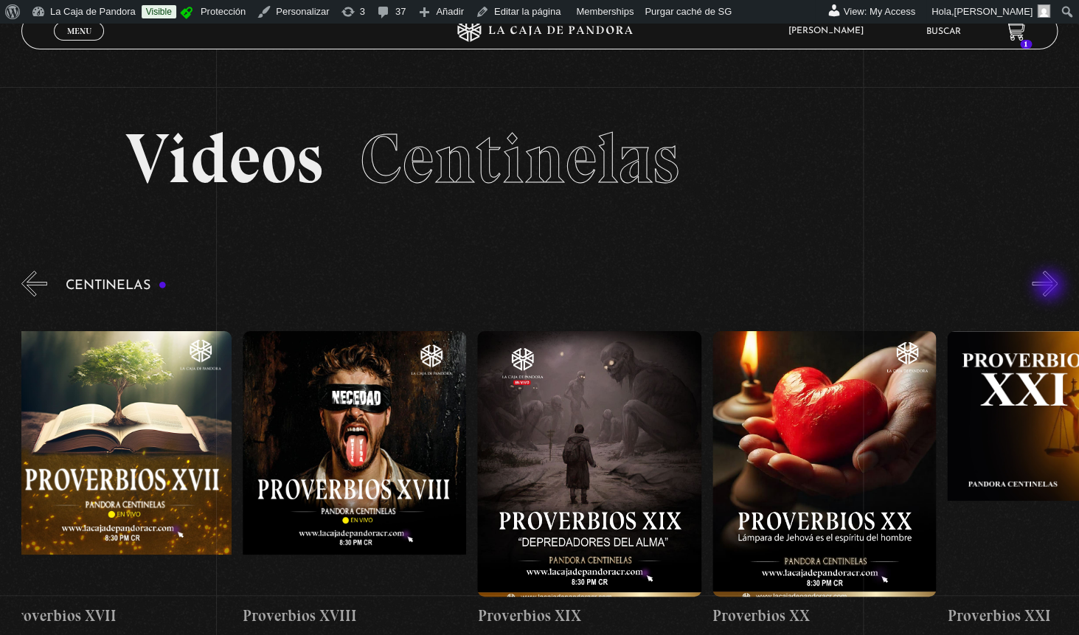
click at [1050, 287] on button "»" at bounding box center [1045, 284] width 26 height 26
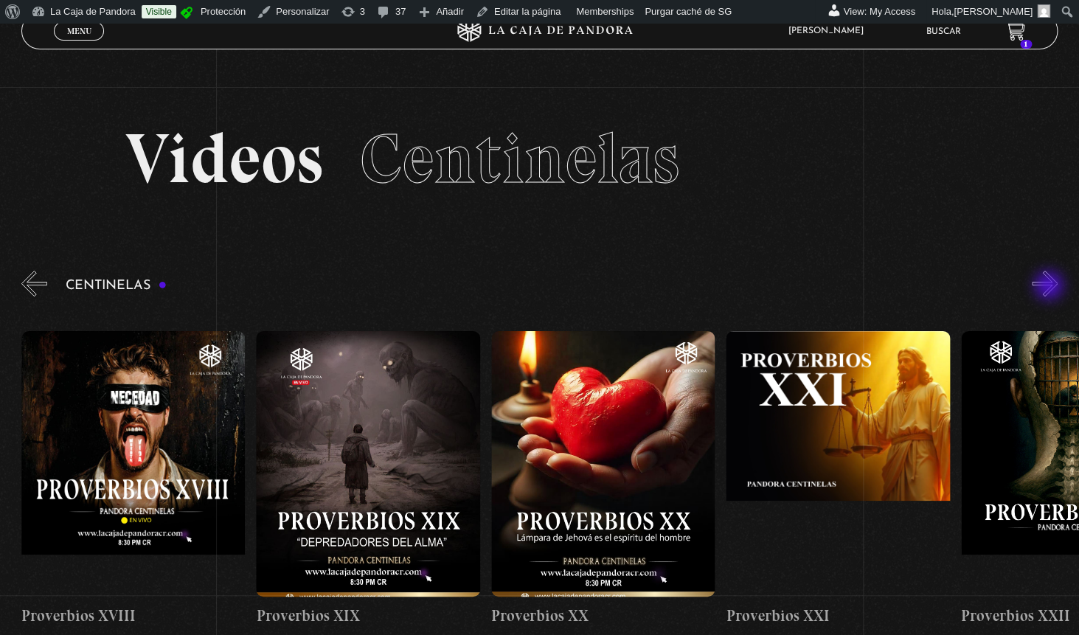
click at [1050, 287] on button "»" at bounding box center [1045, 284] width 26 height 26
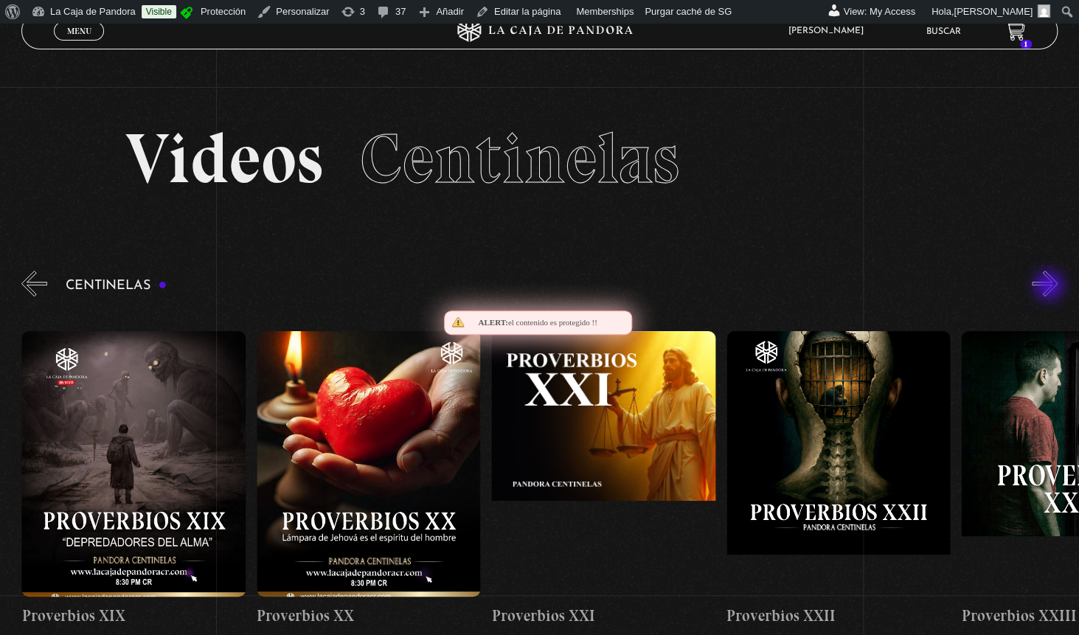
scroll to position [0, 4932]
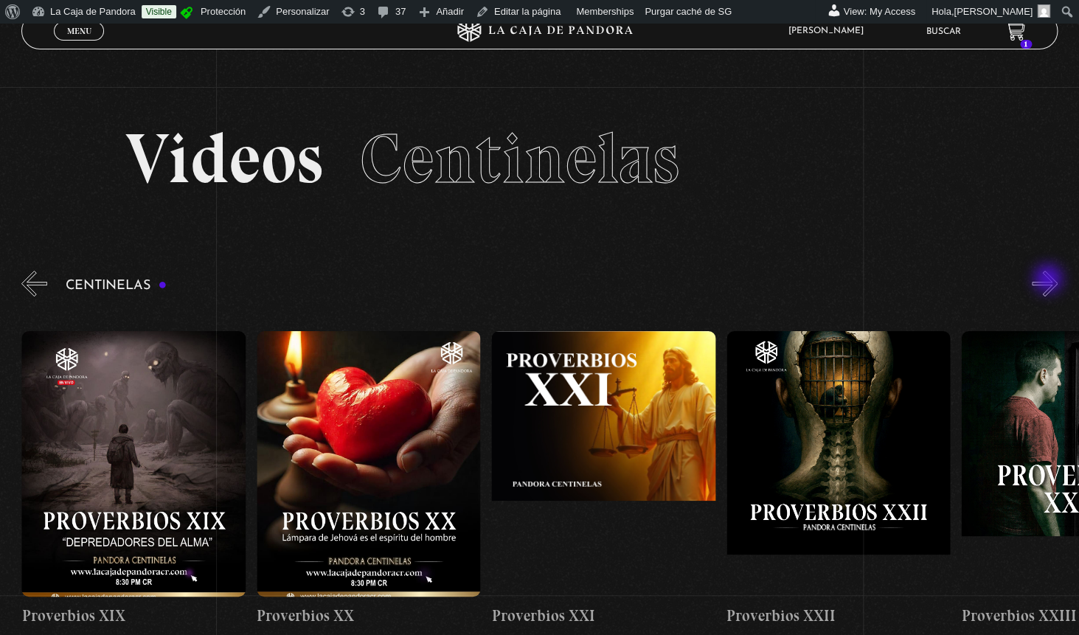
click at [1050, 280] on button "»" at bounding box center [1045, 284] width 26 height 26
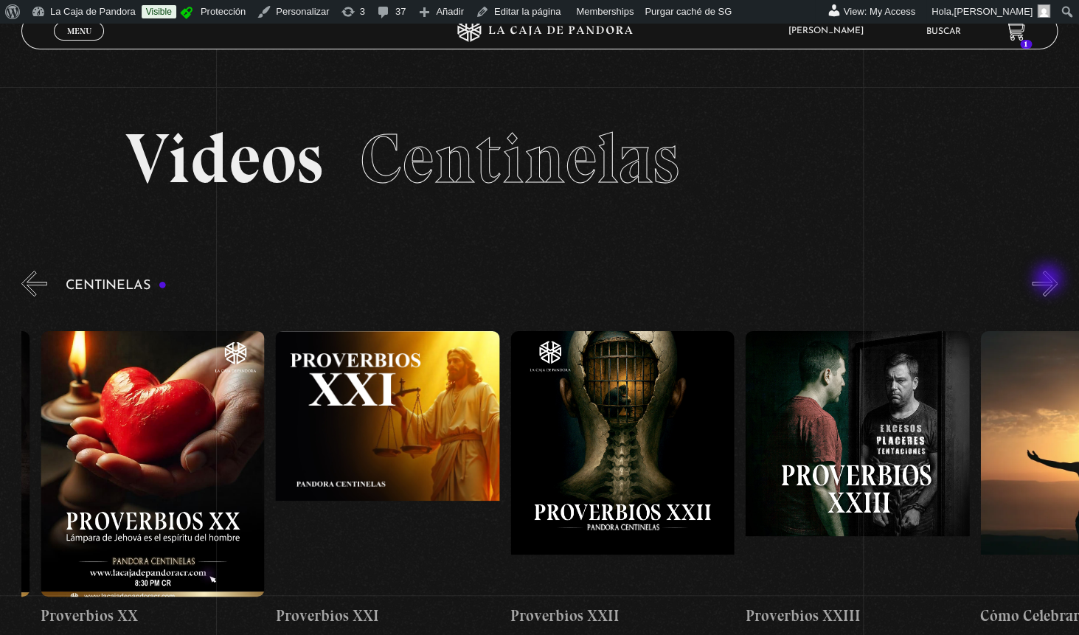
click at [1050, 280] on button "»" at bounding box center [1045, 284] width 26 height 26
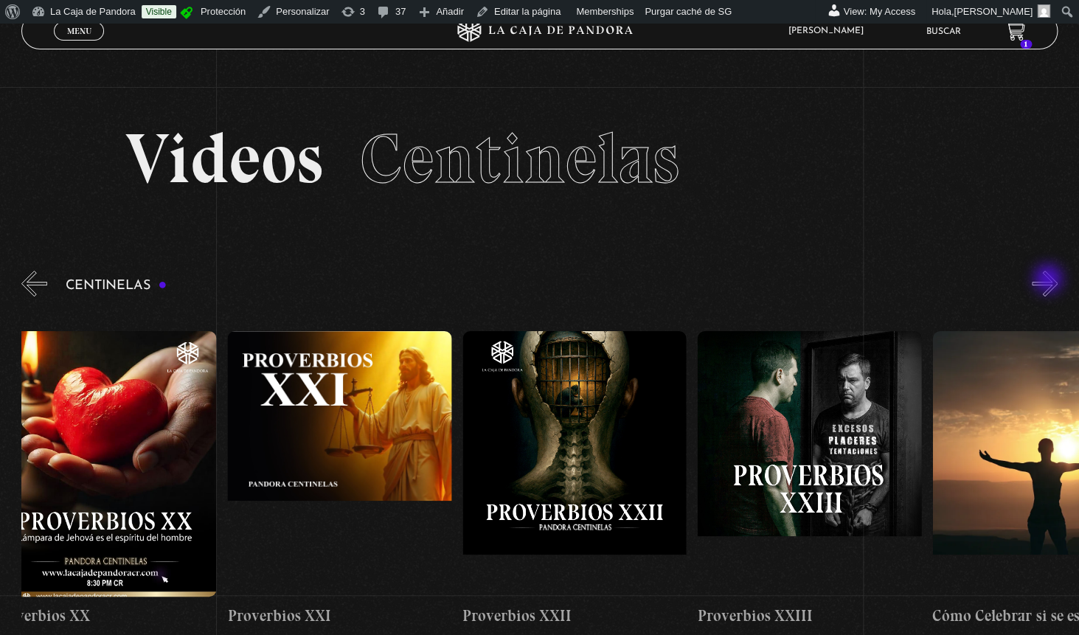
click at [1050, 280] on button "»" at bounding box center [1045, 284] width 26 height 26
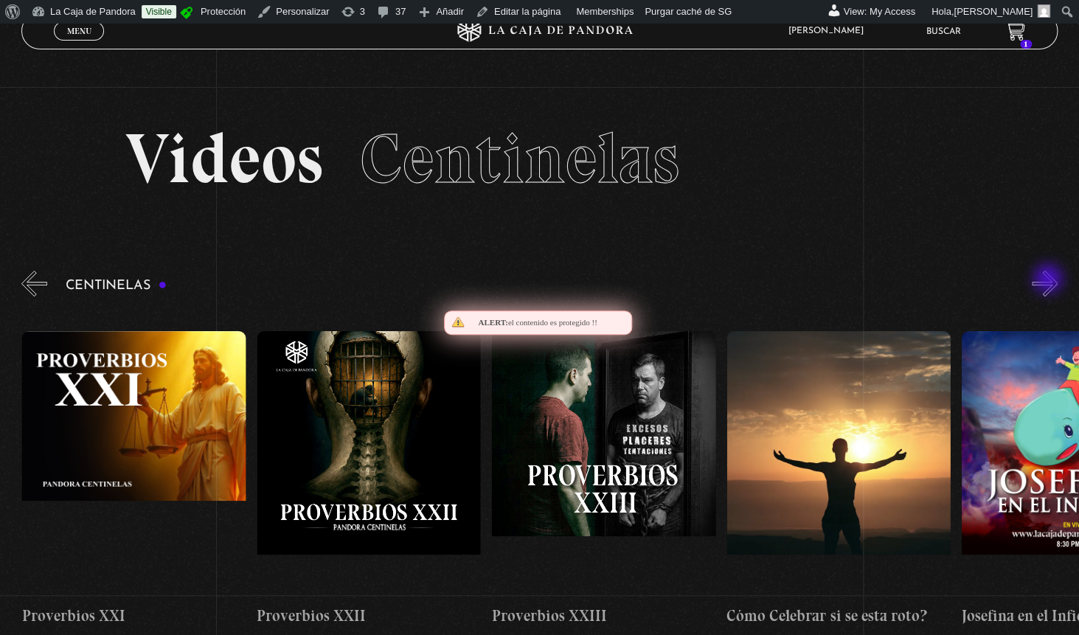
click at [1050, 280] on button "»" at bounding box center [1045, 284] width 26 height 26
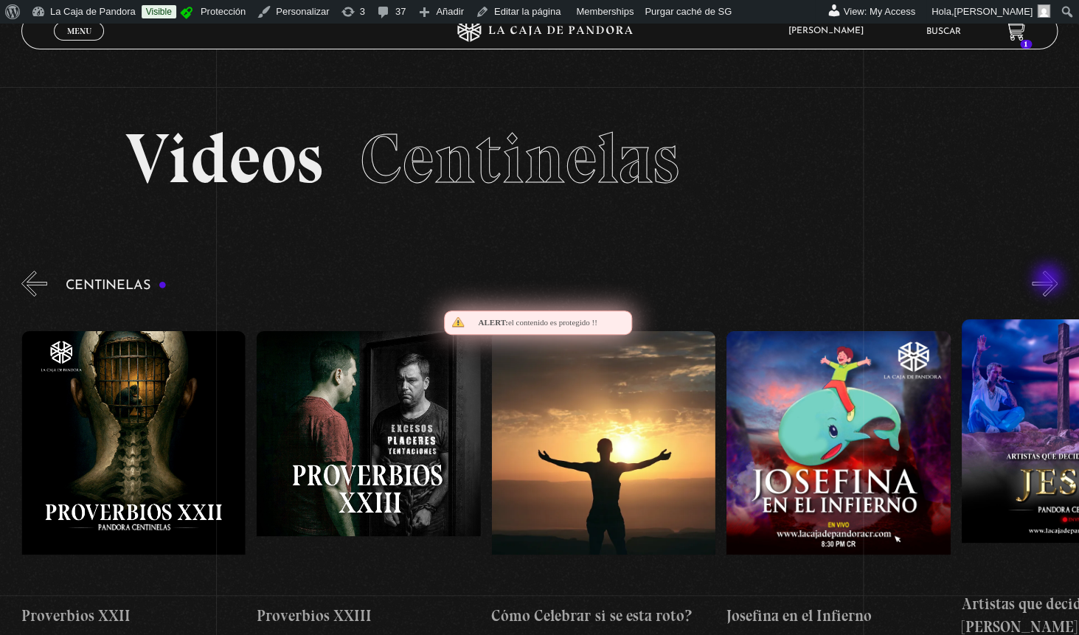
click at [1050, 280] on button "»" at bounding box center [1045, 284] width 26 height 26
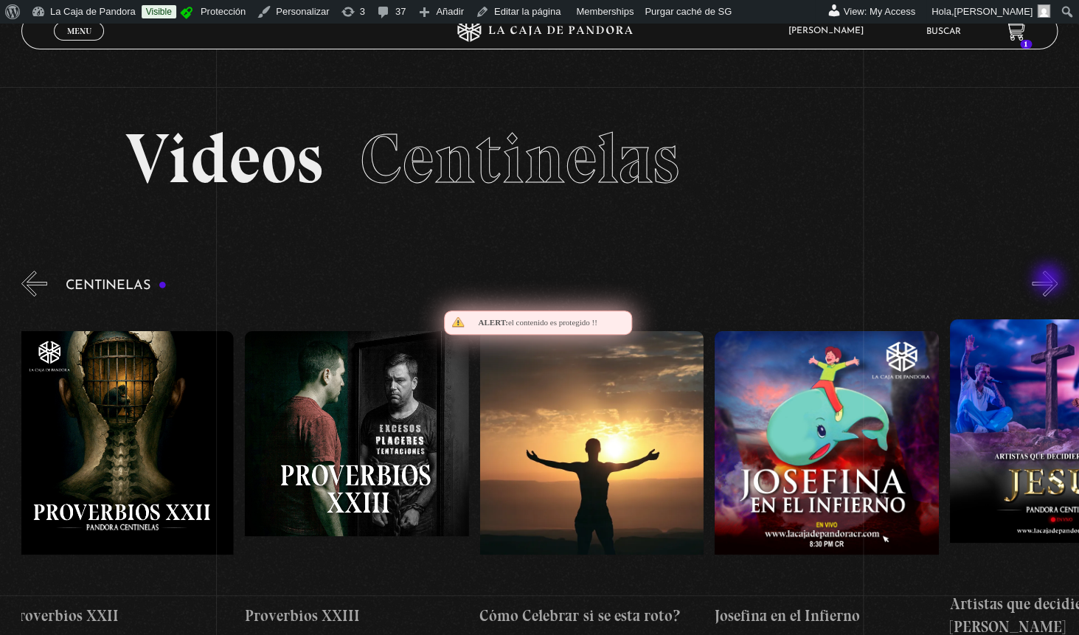
click at [1050, 280] on button "»" at bounding box center [1045, 284] width 26 height 26
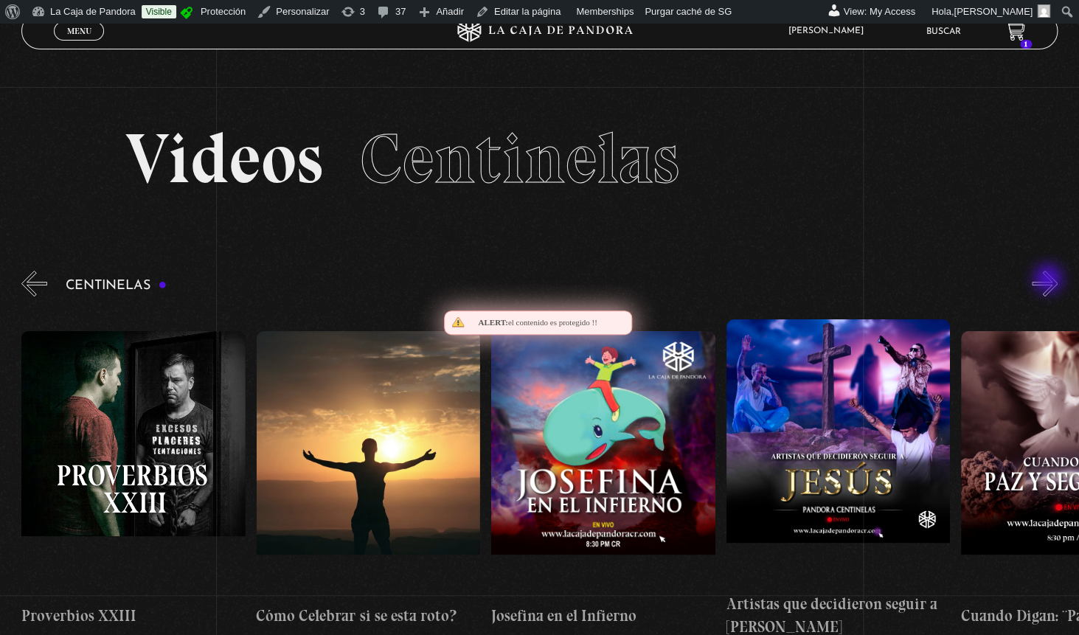
click at [1050, 280] on button "»" at bounding box center [1045, 284] width 26 height 26
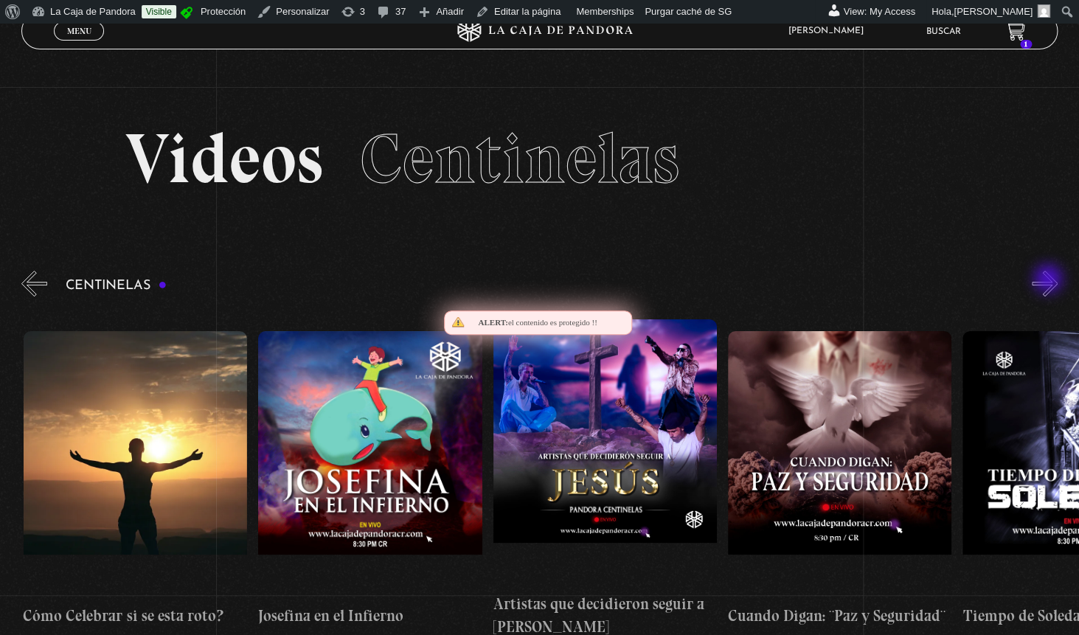
click at [1050, 280] on button "»" at bounding box center [1045, 284] width 26 height 26
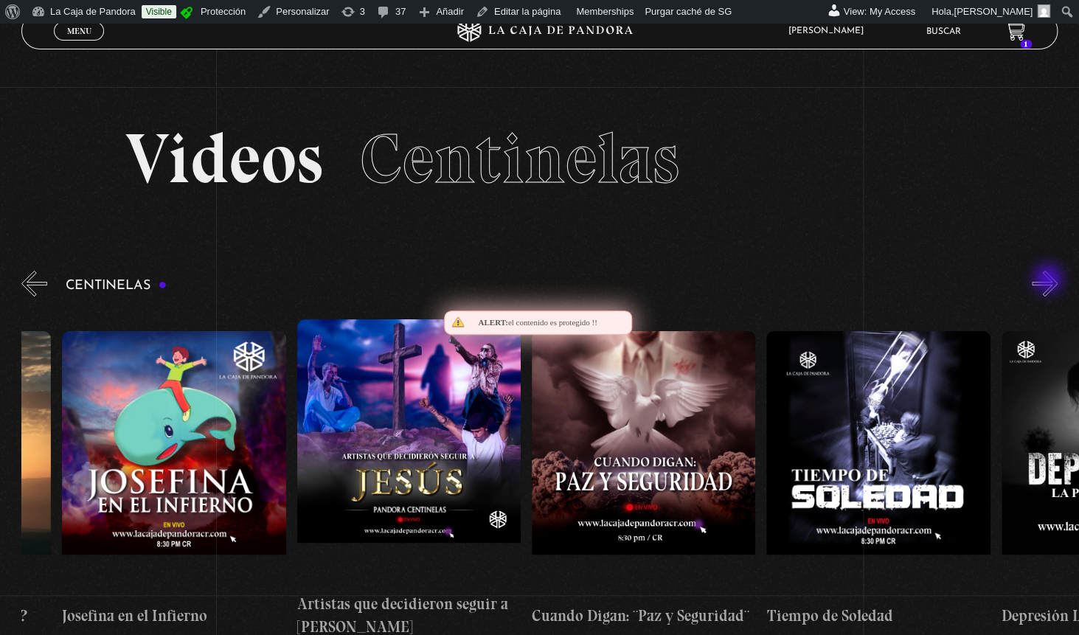
click at [1050, 280] on button "»" at bounding box center [1045, 284] width 26 height 26
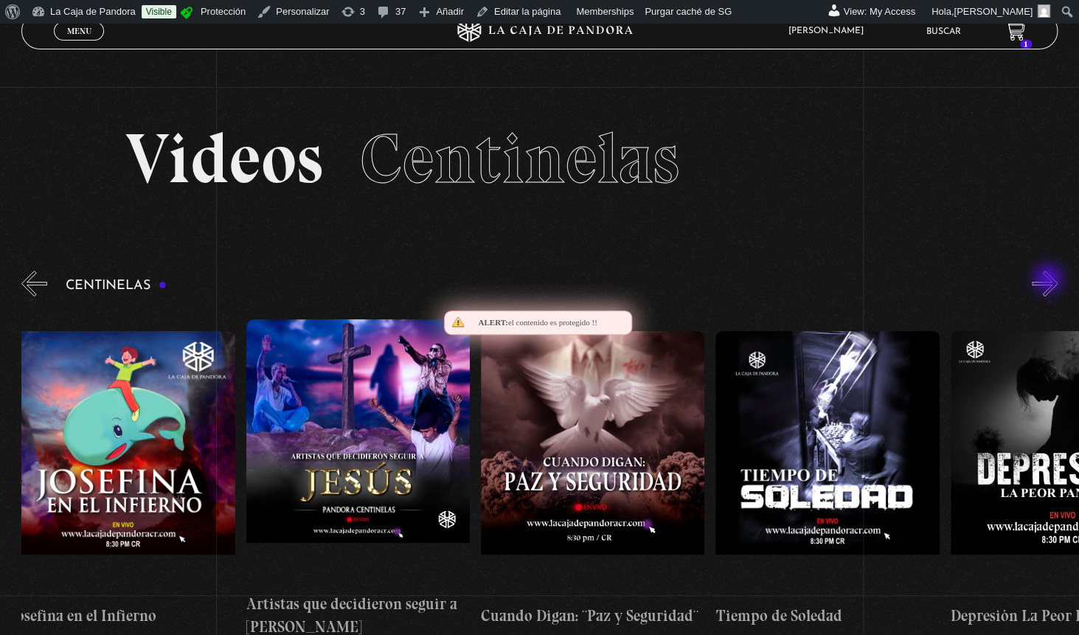
click at [1050, 280] on button "»" at bounding box center [1045, 284] width 26 height 26
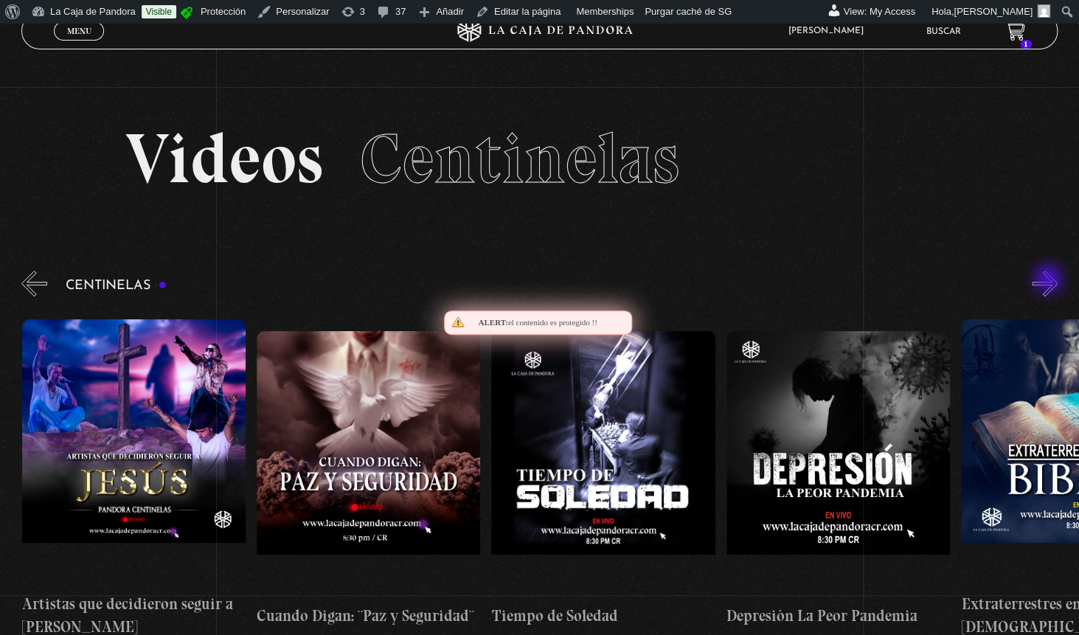
click at [1050, 280] on button "»" at bounding box center [1045, 284] width 26 height 26
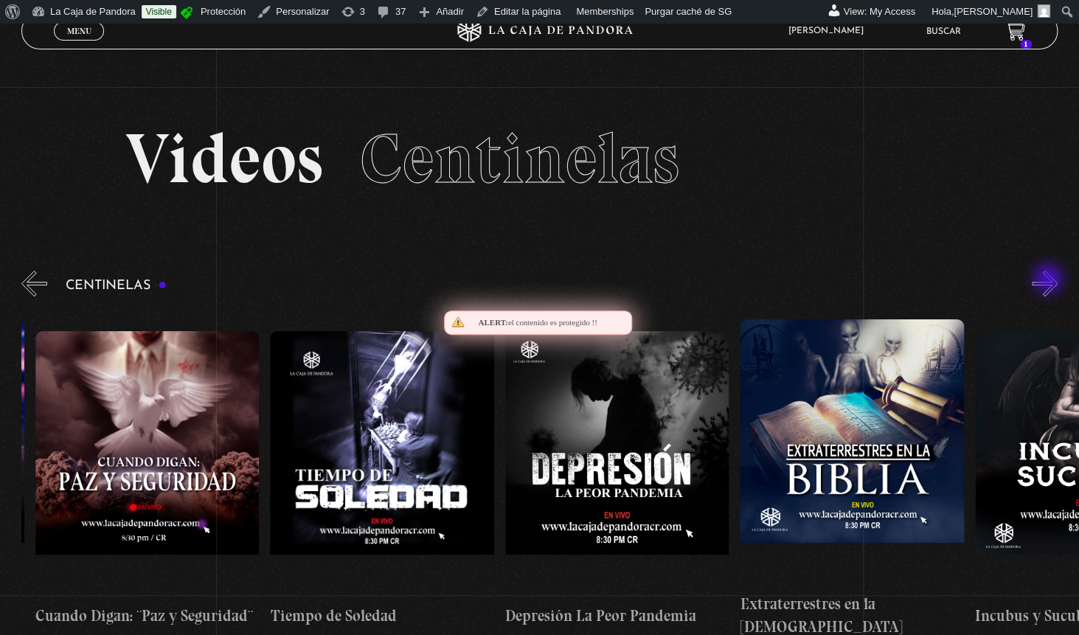
click at [1050, 280] on button "»" at bounding box center [1045, 284] width 26 height 26
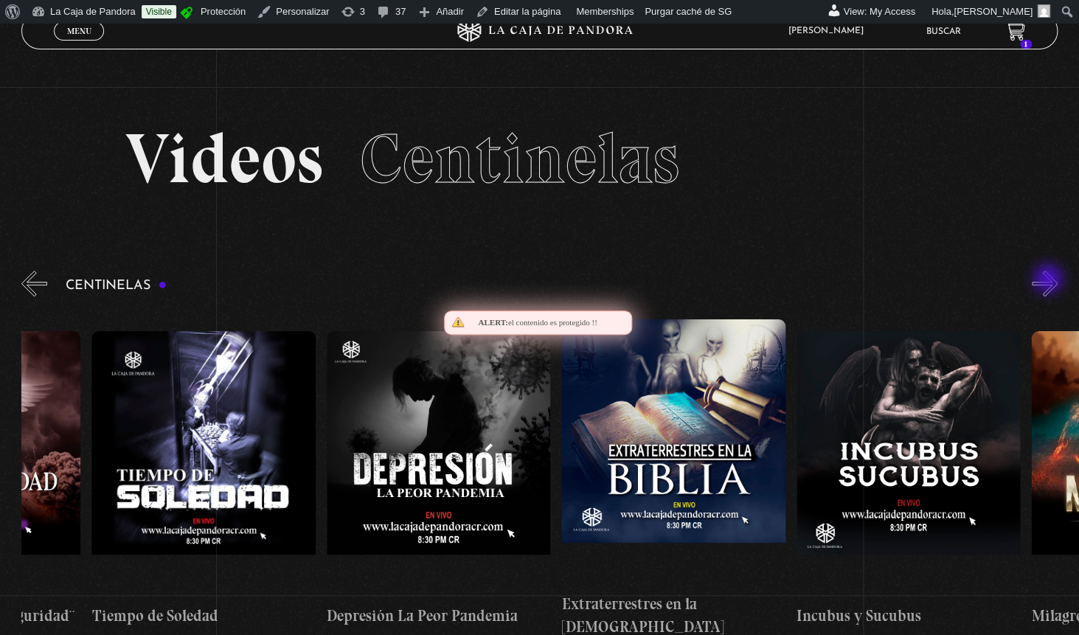
click at [1050, 280] on button "»" at bounding box center [1045, 284] width 26 height 26
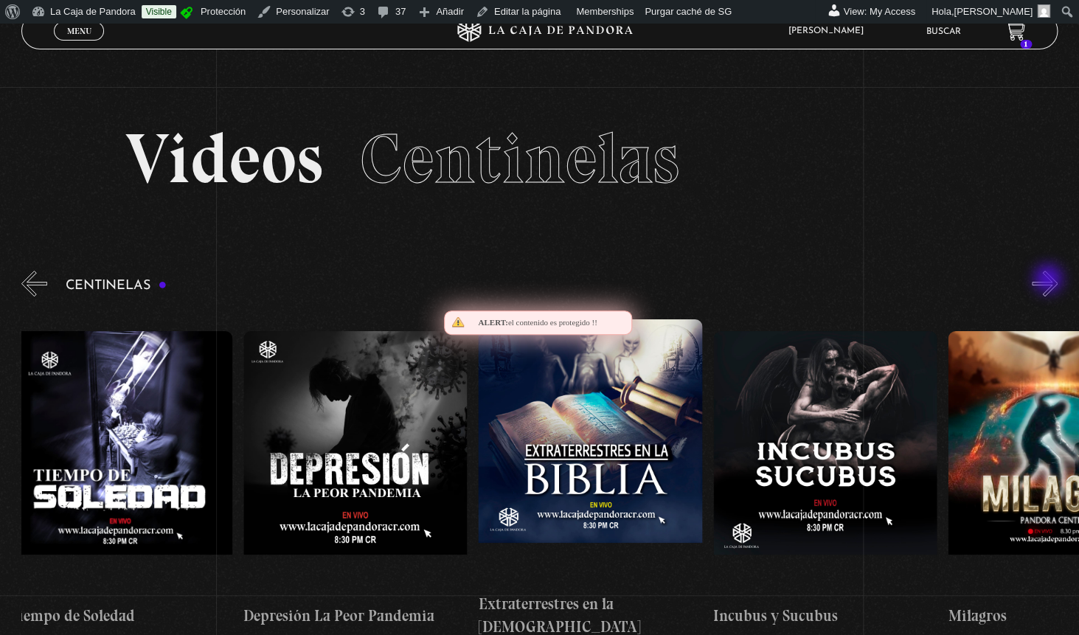
click at [1050, 280] on button "»" at bounding box center [1045, 284] width 26 height 26
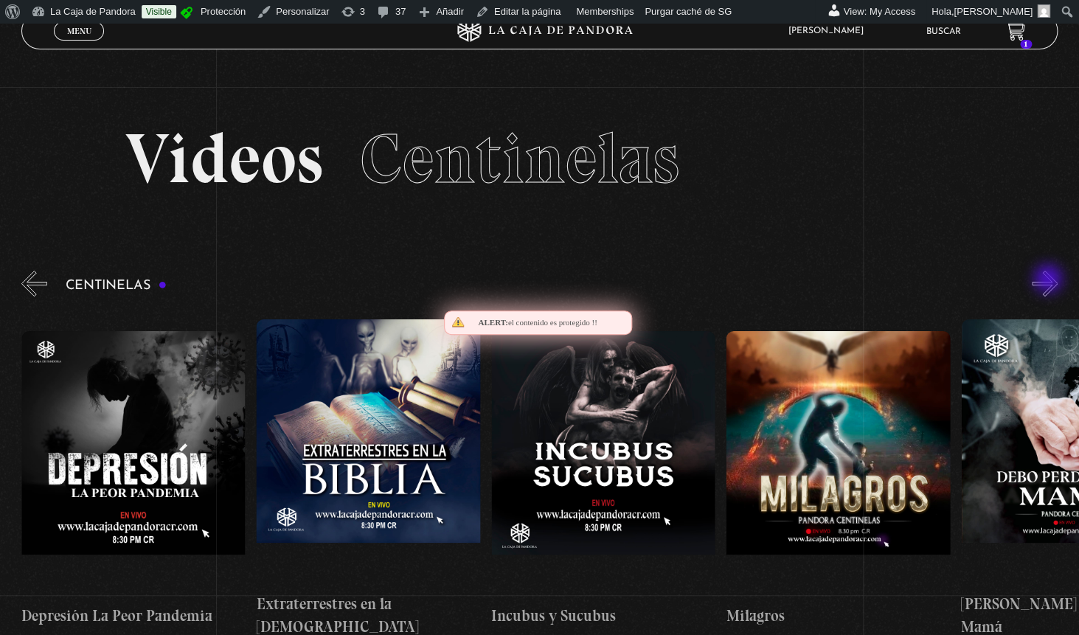
click at [1050, 280] on button "»" at bounding box center [1045, 284] width 26 height 26
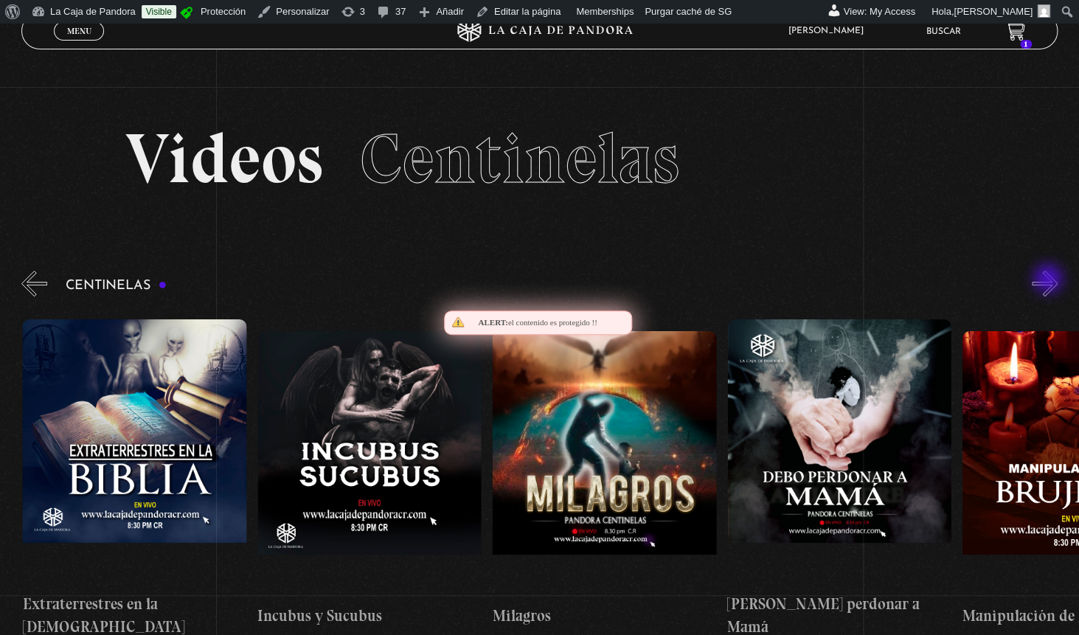
click at [1050, 280] on button "»" at bounding box center [1045, 284] width 26 height 26
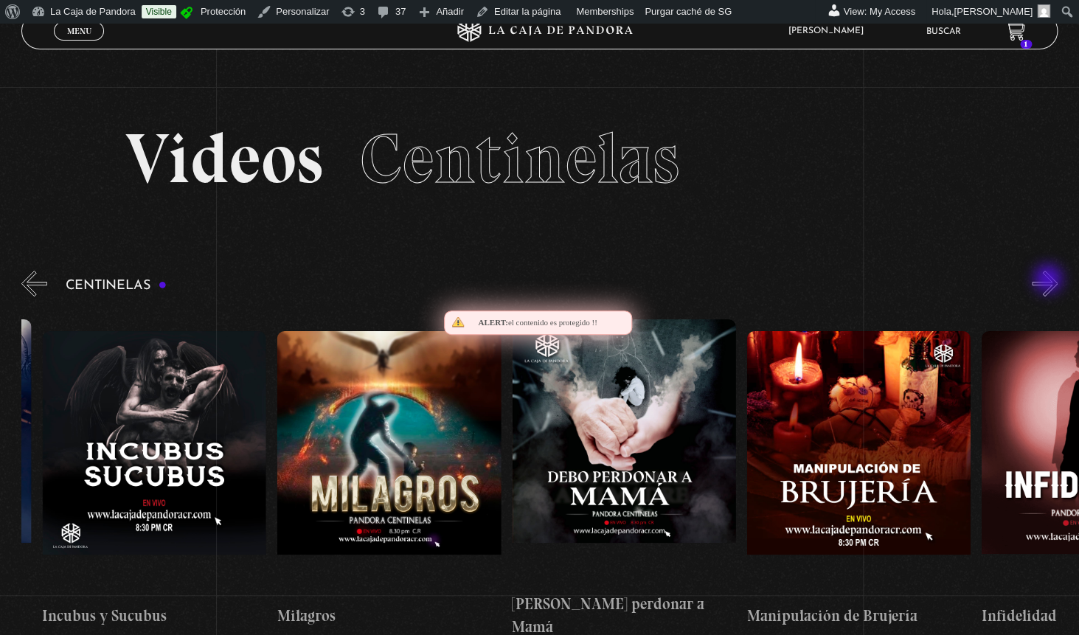
click at [1050, 280] on button "»" at bounding box center [1045, 284] width 26 height 26
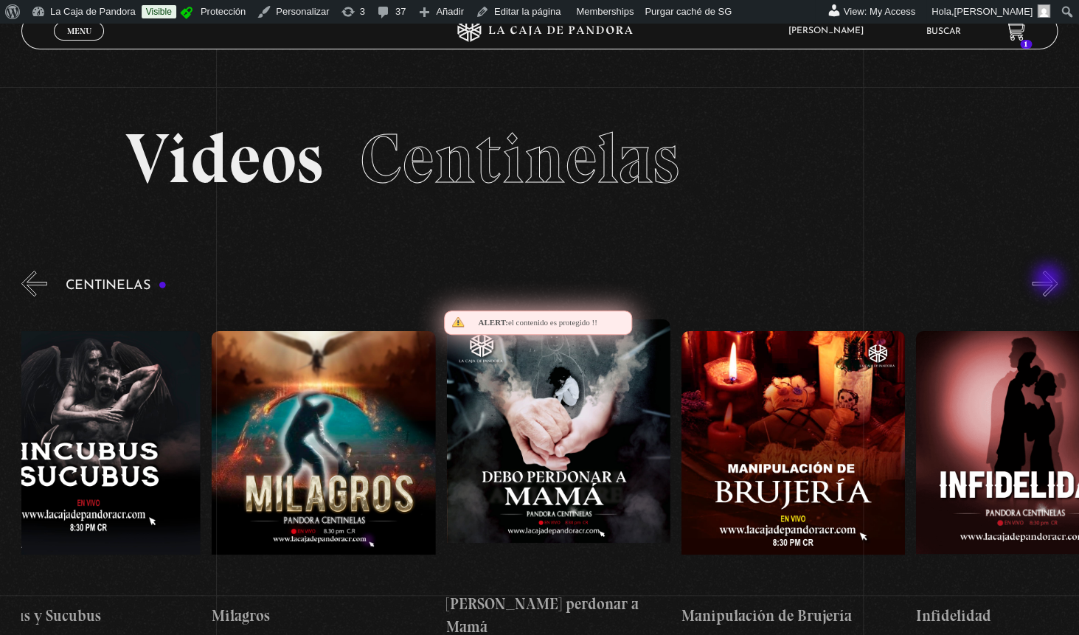
click at [1050, 280] on button "»" at bounding box center [1045, 284] width 26 height 26
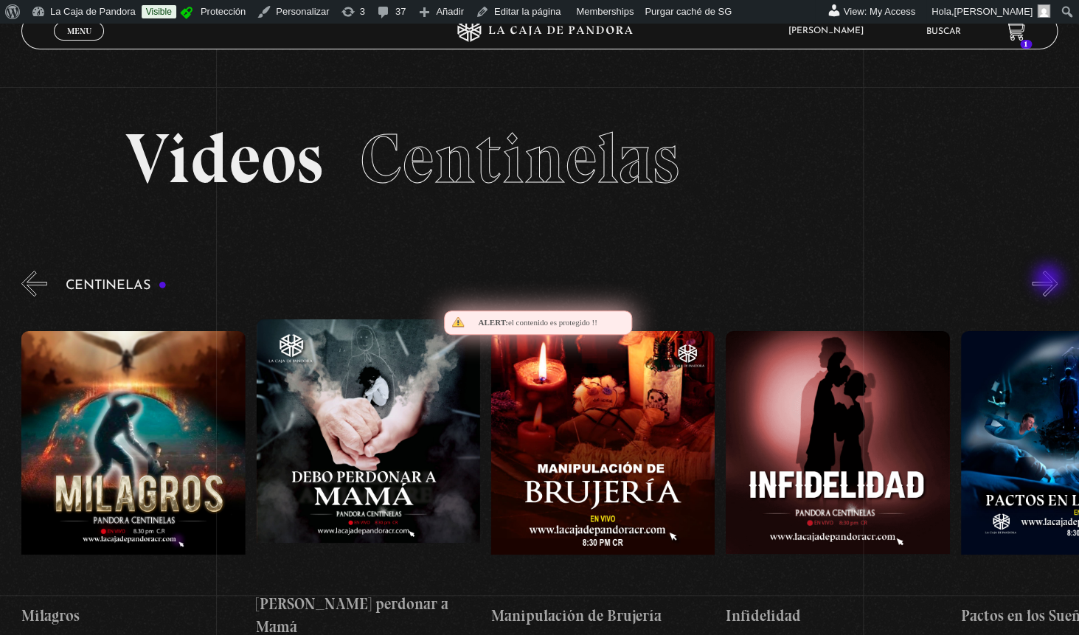
click at [1050, 280] on button "»" at bounding box center [1045, 284] width 26 height 26
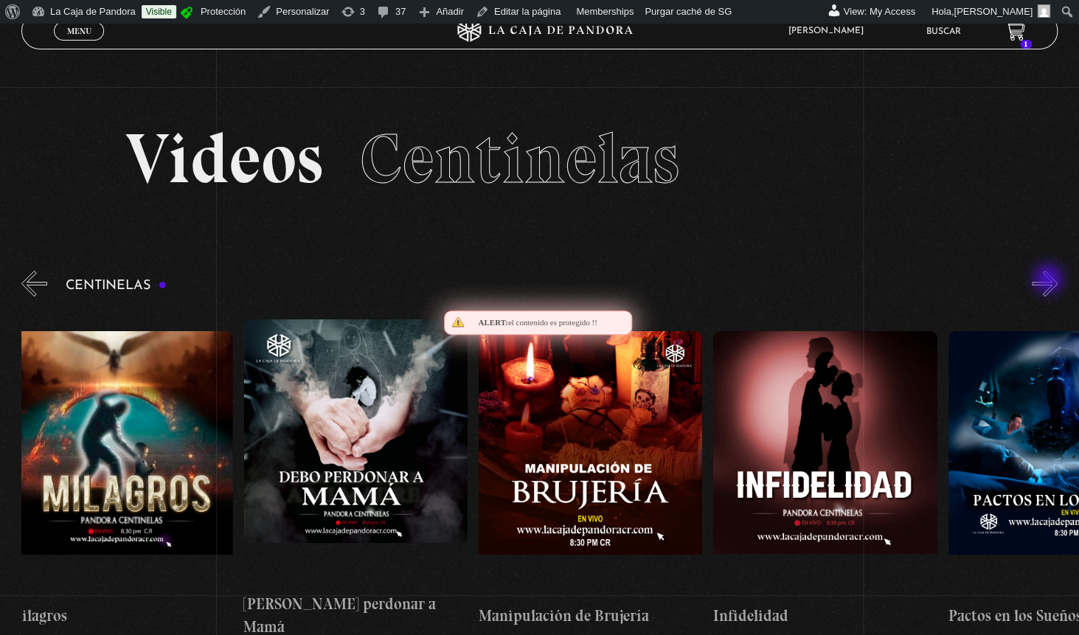
click at [1050, 280] on button "»" at bounding box center [1045, 284] width 26 height 26
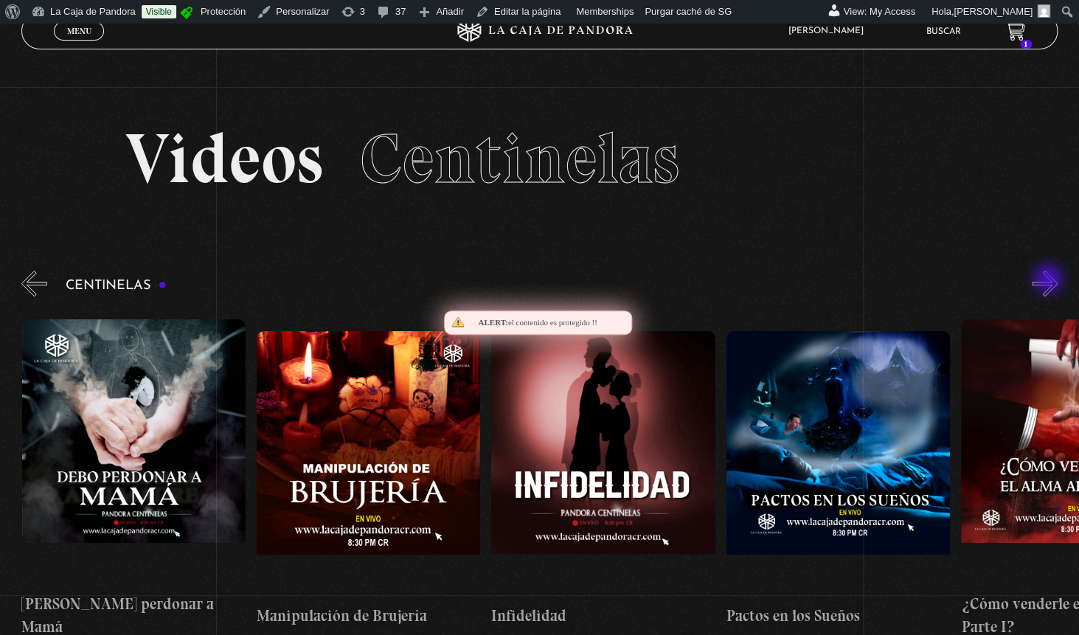
click at [1050, 280] on button "»" at bounding box center [1045, 284] width 26 height 26
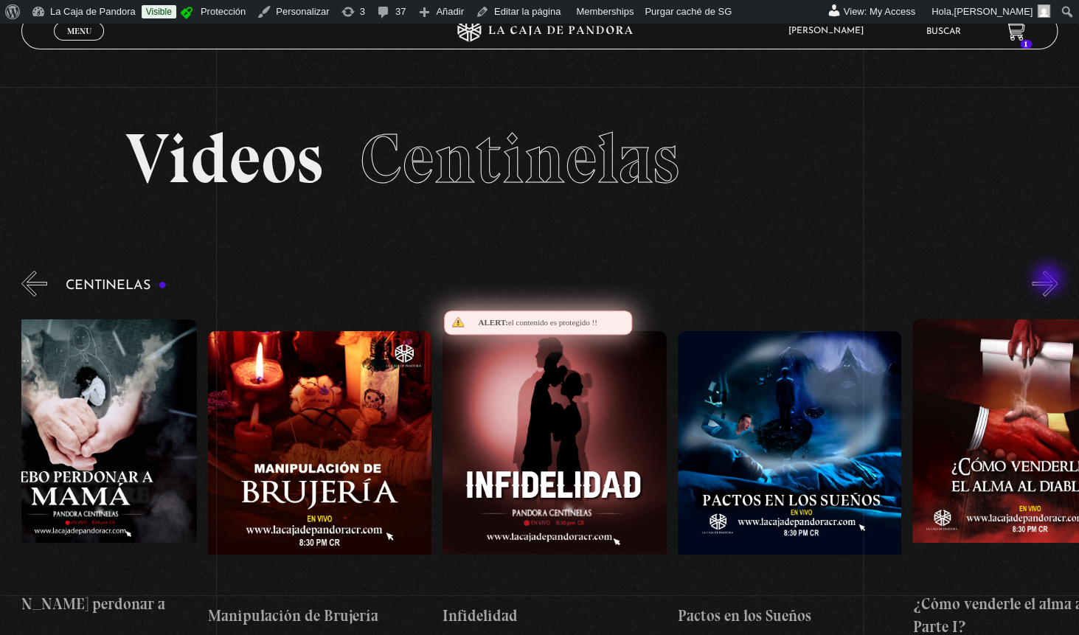
click at [1050, 280] on button "»" at bounding box center [1045, 284] width 26 height 26
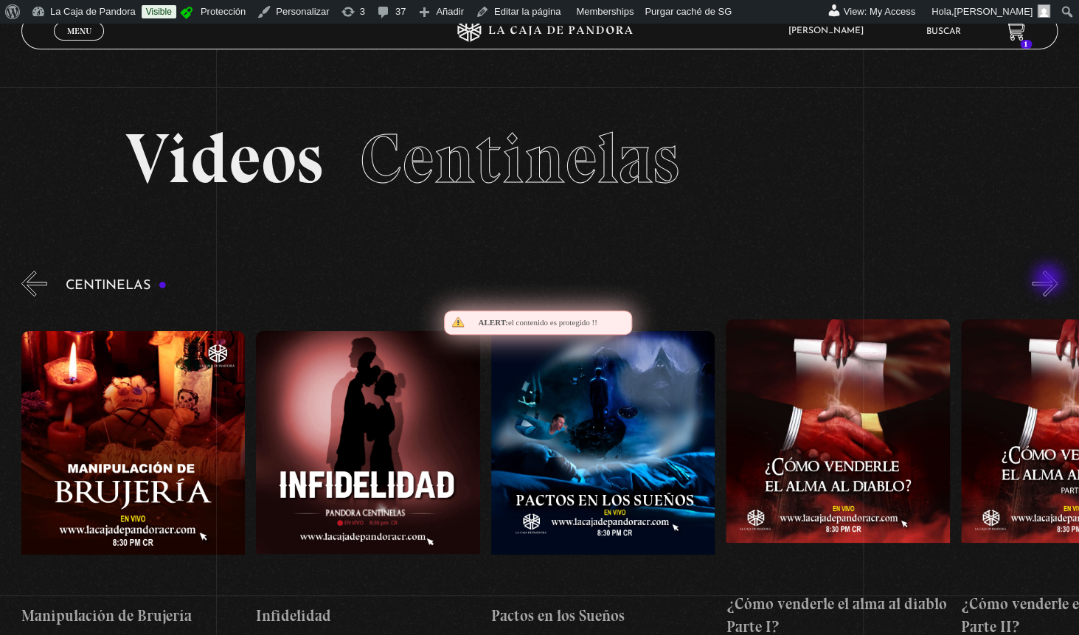
click at [1050, 280] on button "»" at bounding box center [1045, 284] width 26 height 26
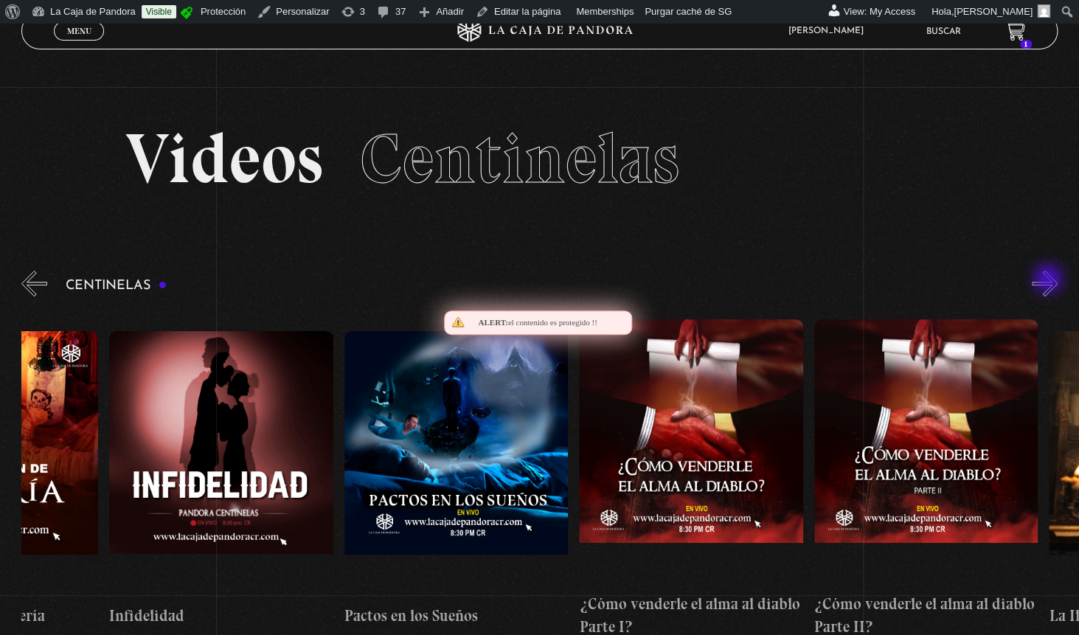
click at [1050, 280] on button "»" at bounding box center [1045, 284] width 26 height 26
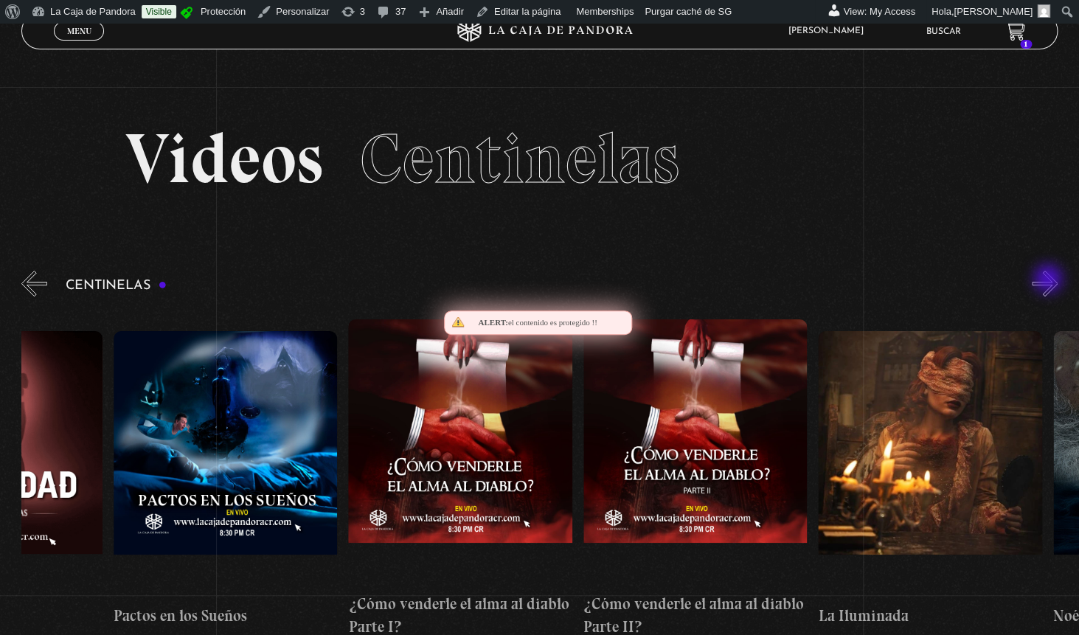
click at [1050, 280] on button "»" at bounding box center [1045, 284] width 26 height 26
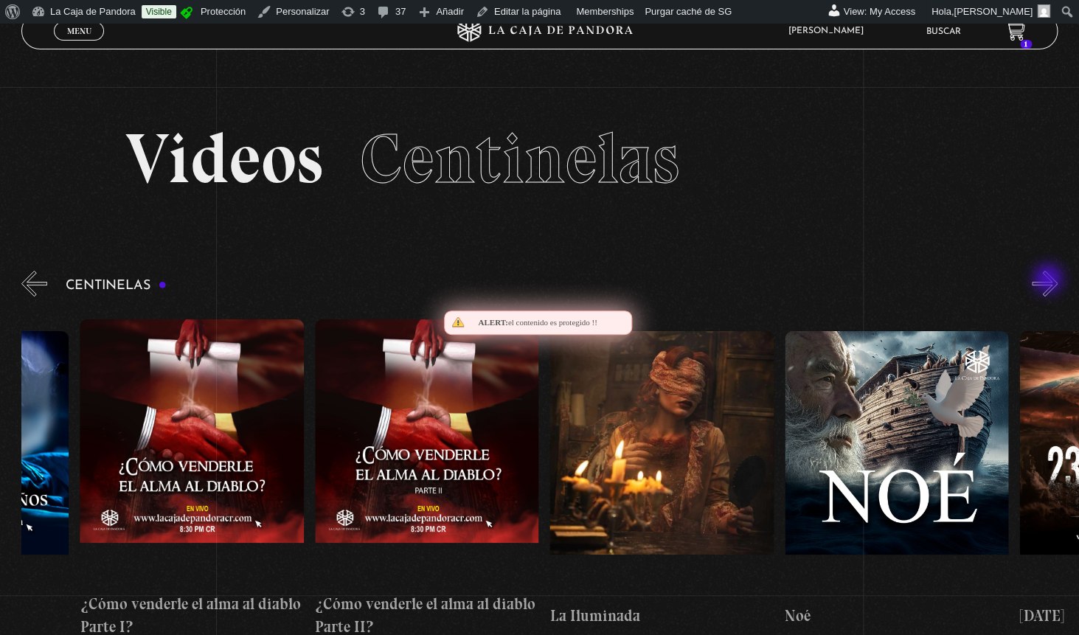
click at [1050, 280] on button "»" at bounding box center [1045, 284] width 26 height 26
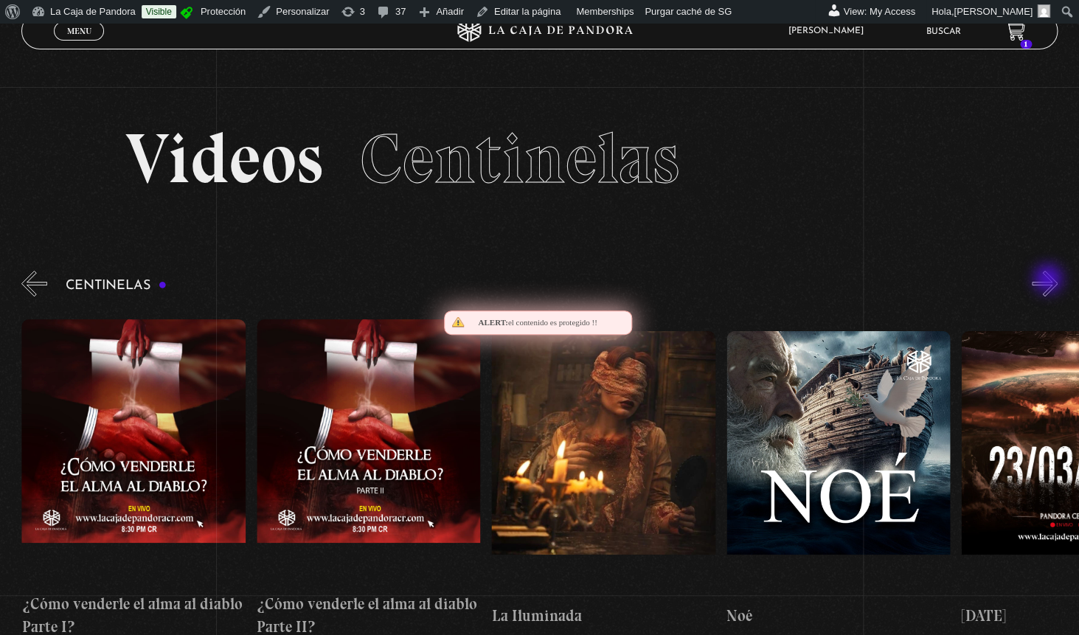
click at [1050, 280] on button "»" at bounding box center [1045, 284] width 26 height 26
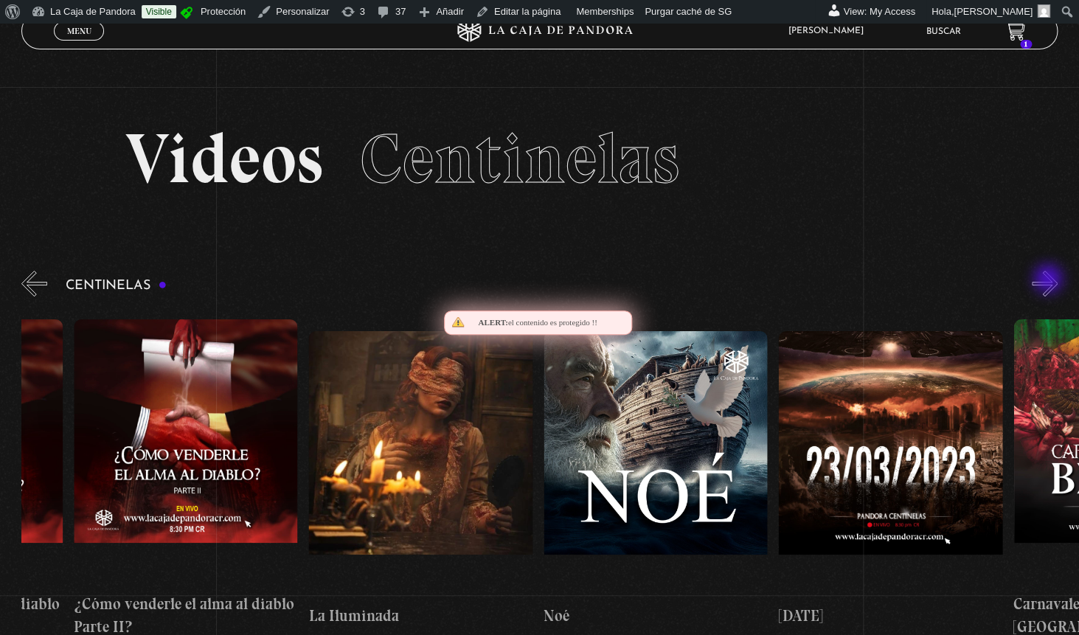
click at [1050, 280] on button "»" at bounding box center [1045, 284] width 26 height 26
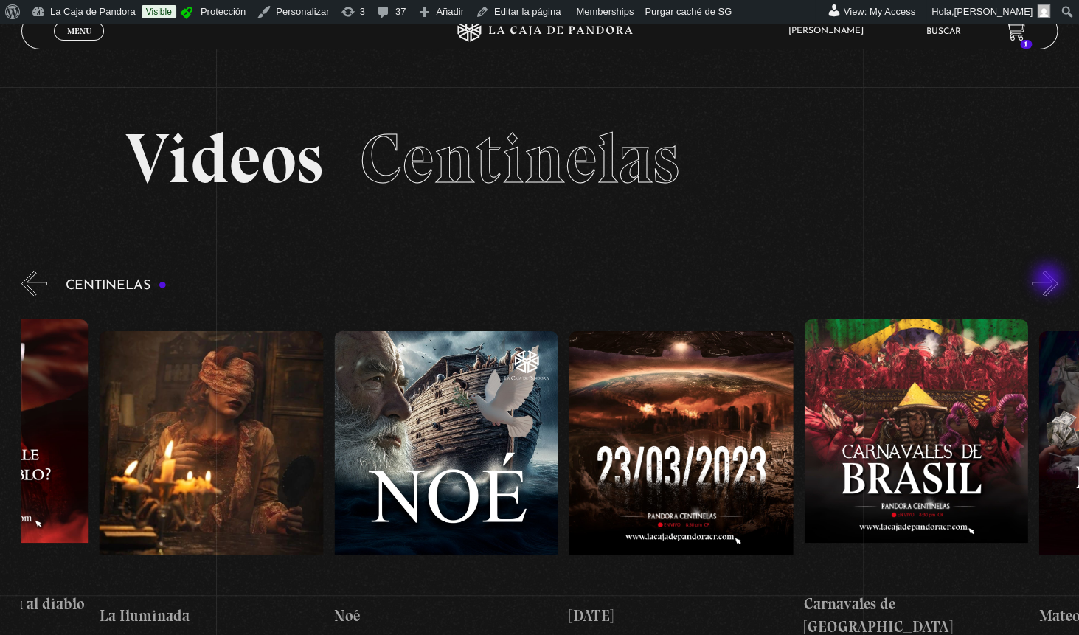
click at [1050, 280] on button "»" at bounding box center [1045, 284] width 26 height 26
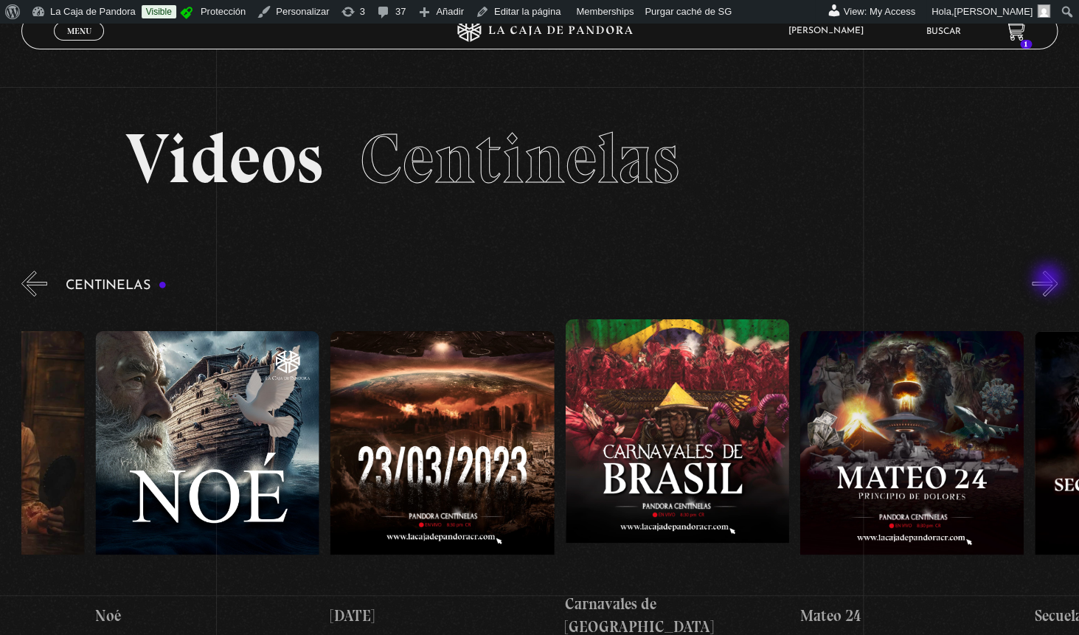
click at [1050, 280] on button "»" at bounding box center [1045, 284] width 26 height 26
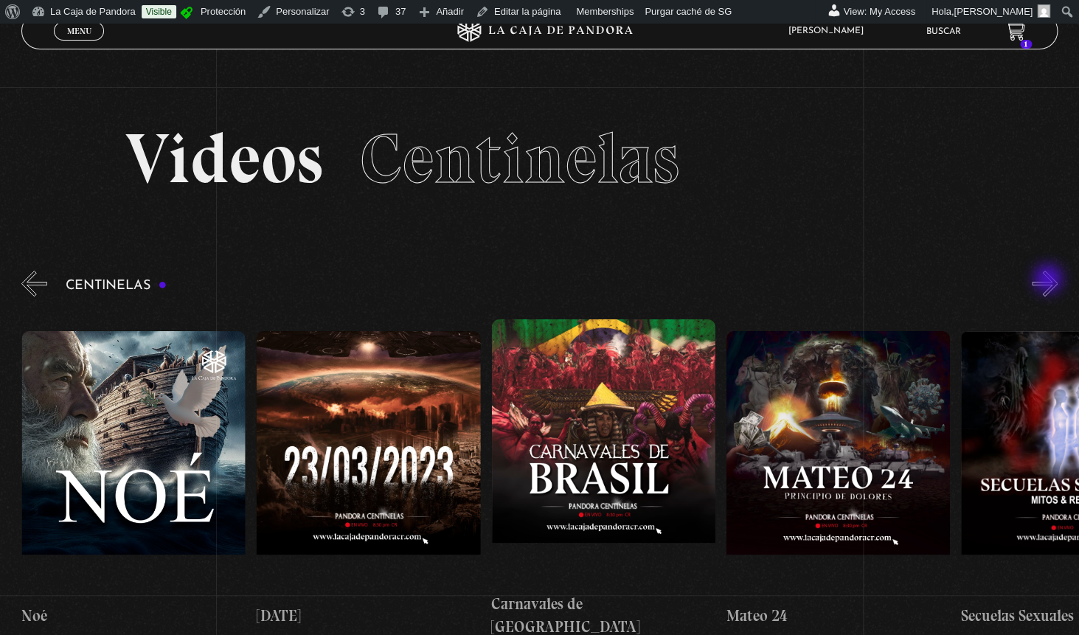
click at [1050, 280] on button "»" at bounding box center [1045, 284] width 26 height 26
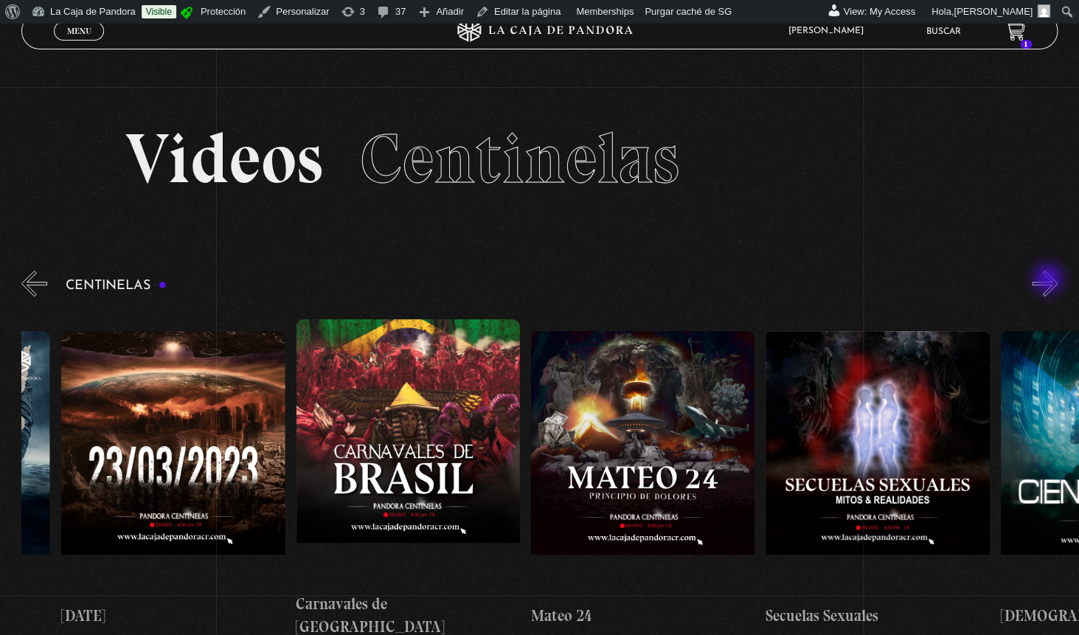
click at [1050, 280] on button "»" at bounding box center [1045, 284] width 26 height 26
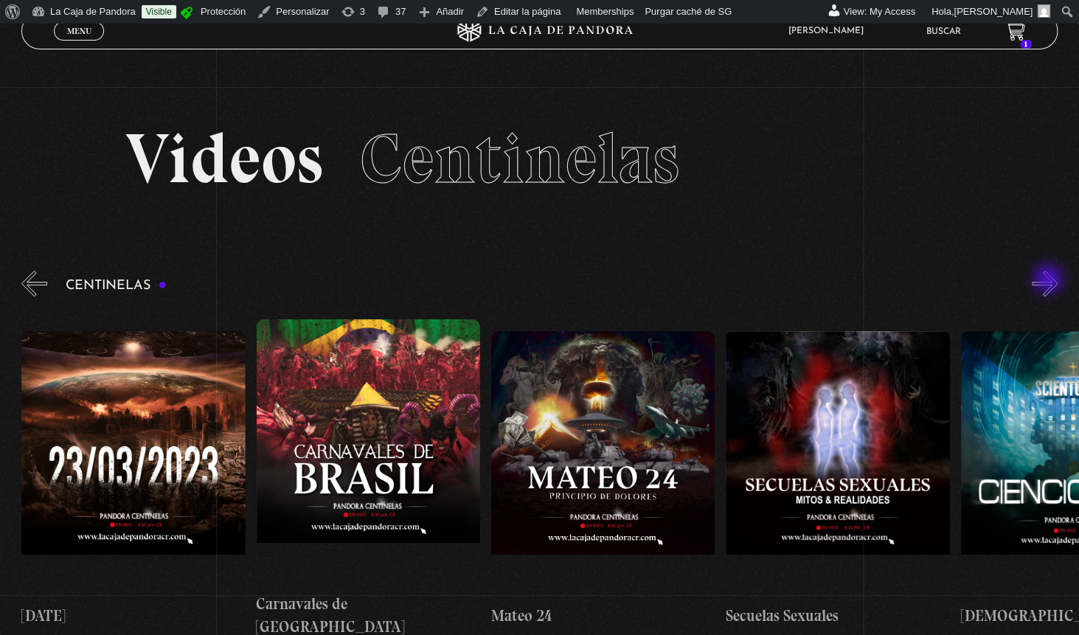
click at [1050, 280] on button "»" at bounding box center [1045, 284] width 26 height 26
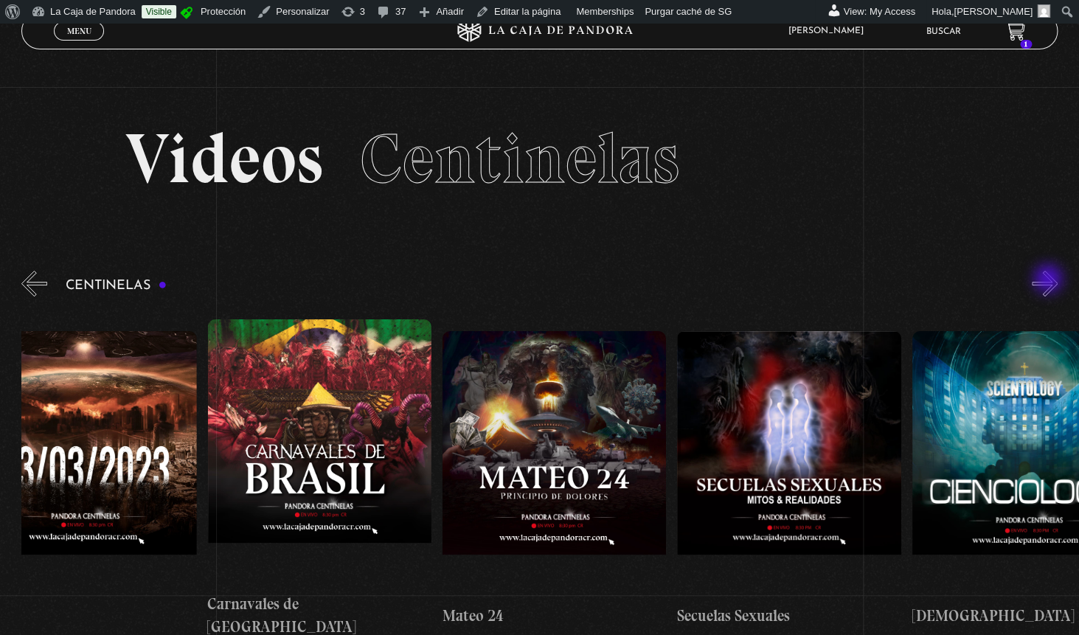
click at [1050, 280] on button "»" at bounding box center [1045, 284] width 26 height 26
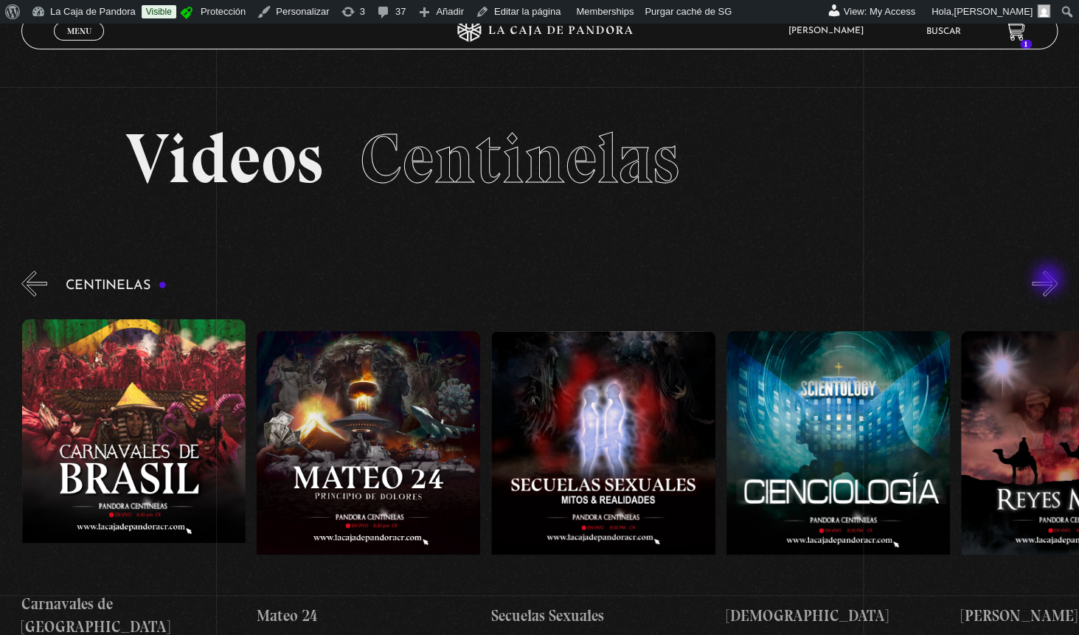
click at [1050, 280] on button "»" at bounding box center [1045, 284] width 26 height 26
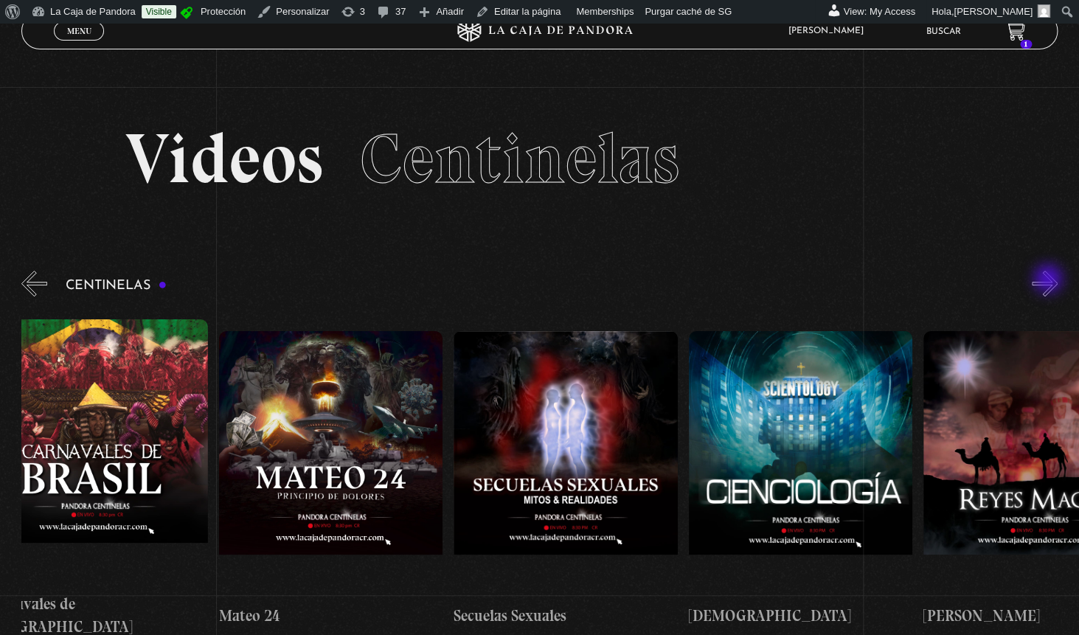
click at [1050, 280] on button "»" at bounding box center [1045, 284] width 26 height 26
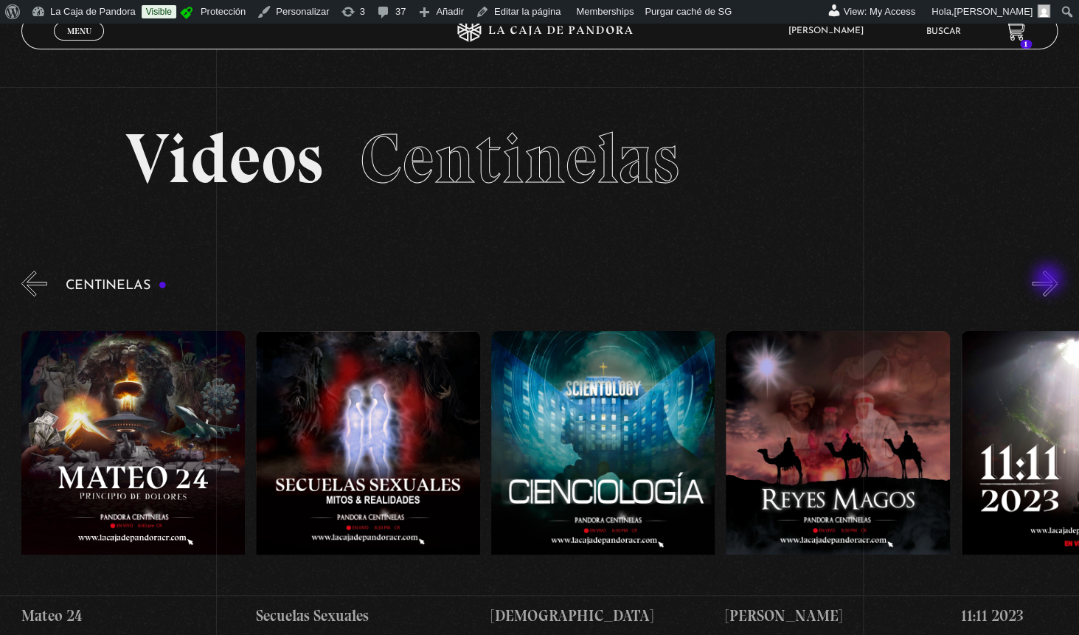
click at [1050, 280] on button "»" at bounding box center [1045, 284] width 26 height 26
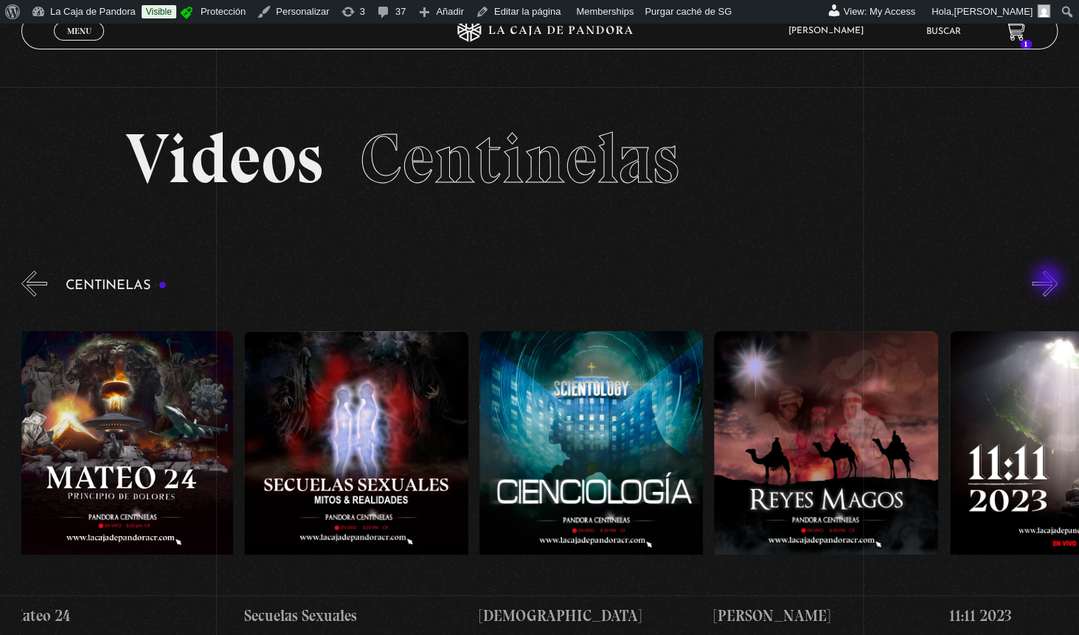
click at [1050, 280] on button "»" at bounding box center [1045, 284] width 26 height 26
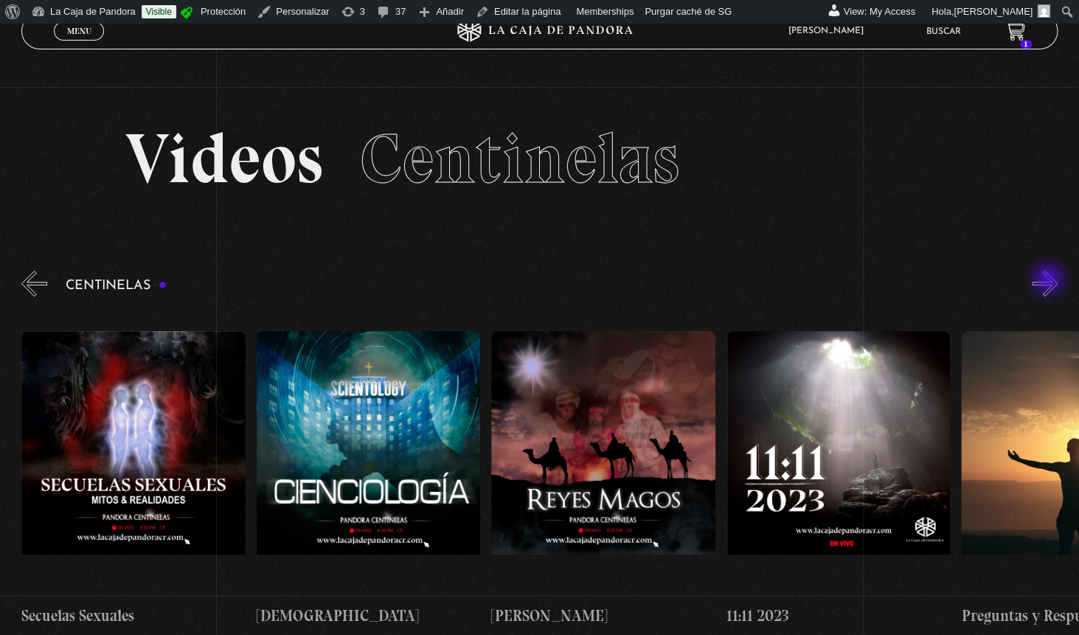
click at [1050, 280] on button "»" at bounding box center [1045, 284] width 26 height 26
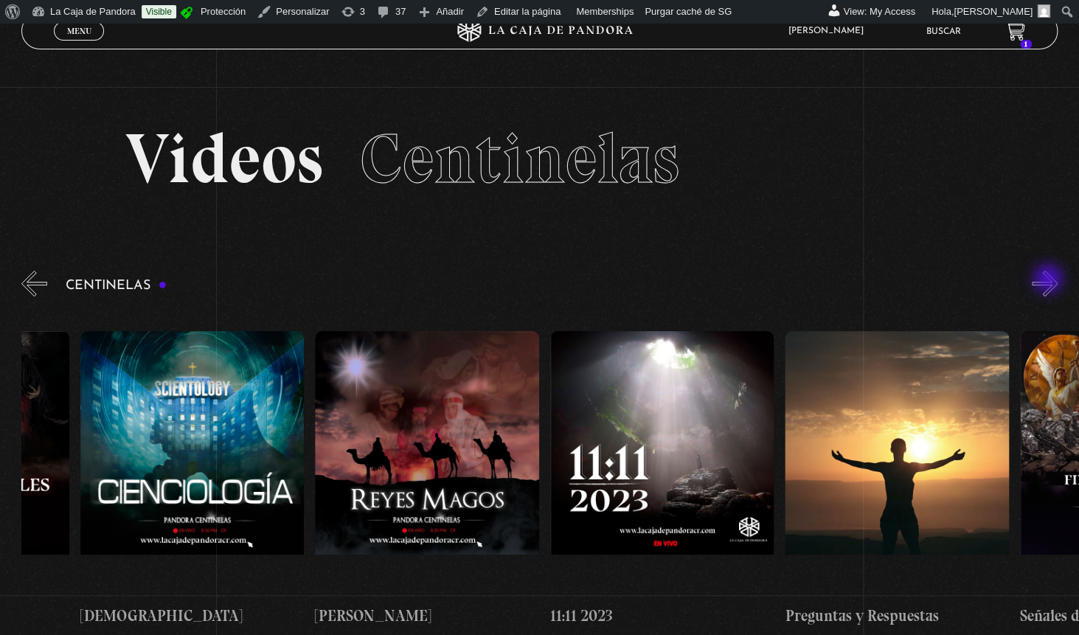
click at [1050, 280] on button "»" at bounding box center [1045, 284] width 26 height 26
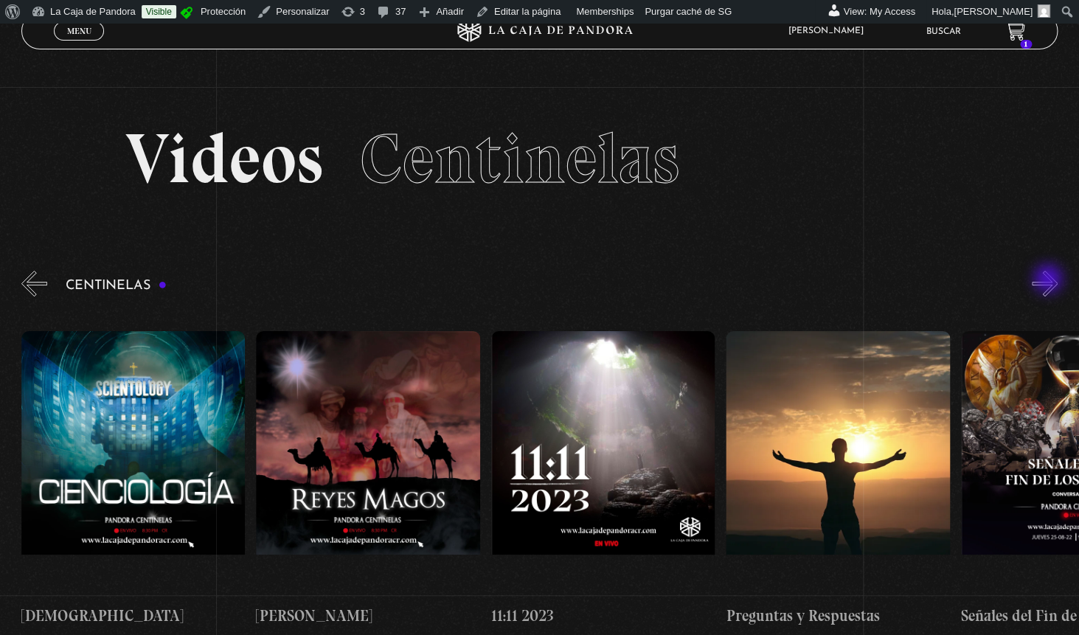
click at [1050, 280] on button "»" at bounding box center [1045, 284] width 26 height 26
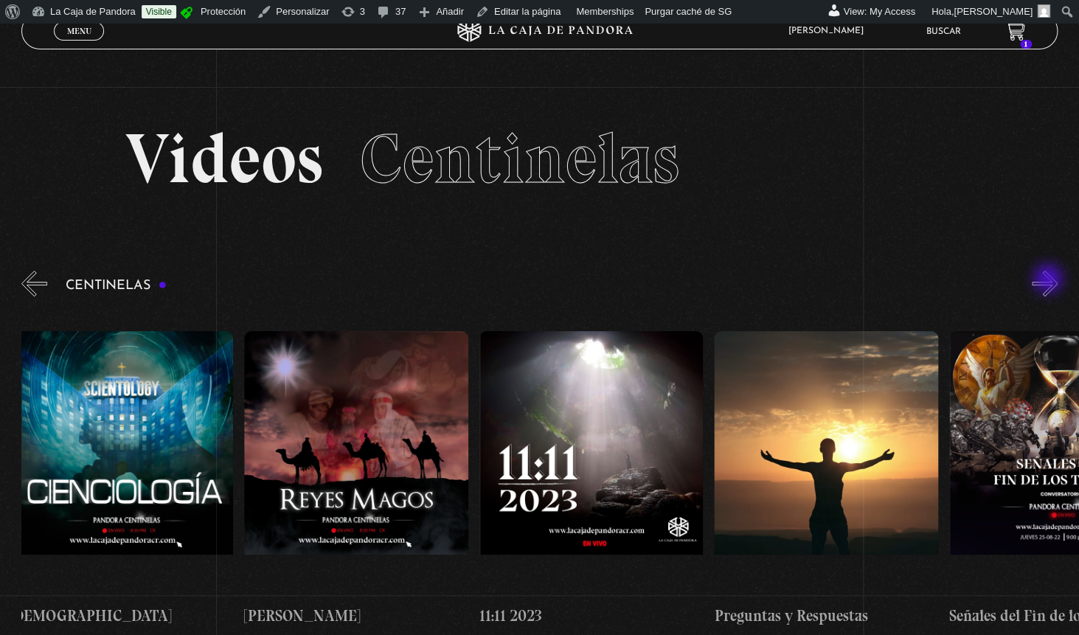
click at [1050, 280] on button "»" at bounding box center [1045, 284] width 26 height 26
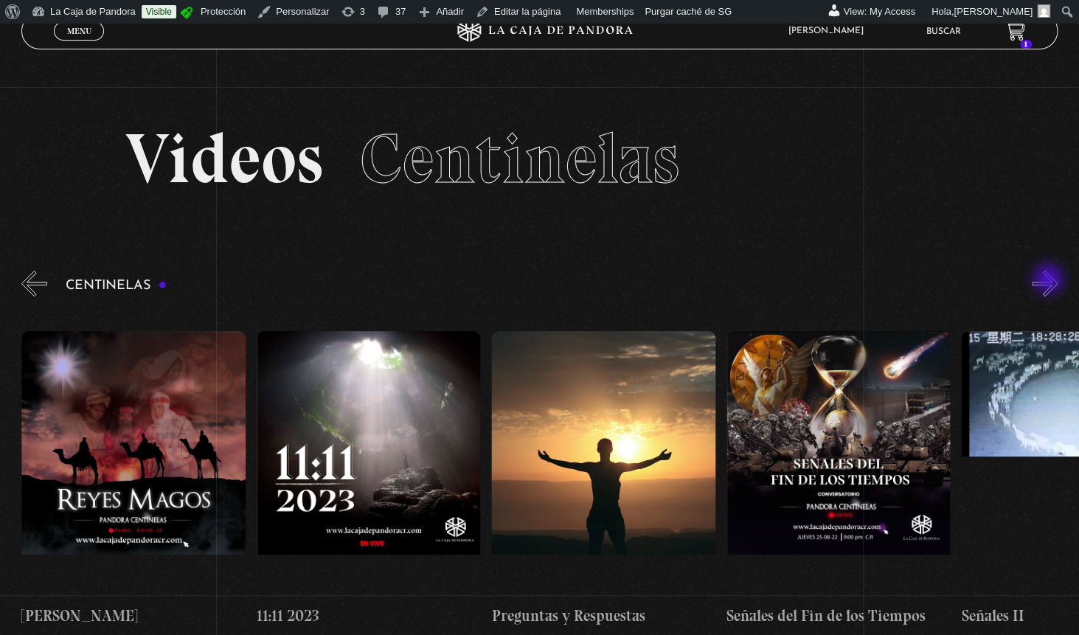
click at [1050, 280] on button "»" at bounding box center [1045, 284] width 26 height 26
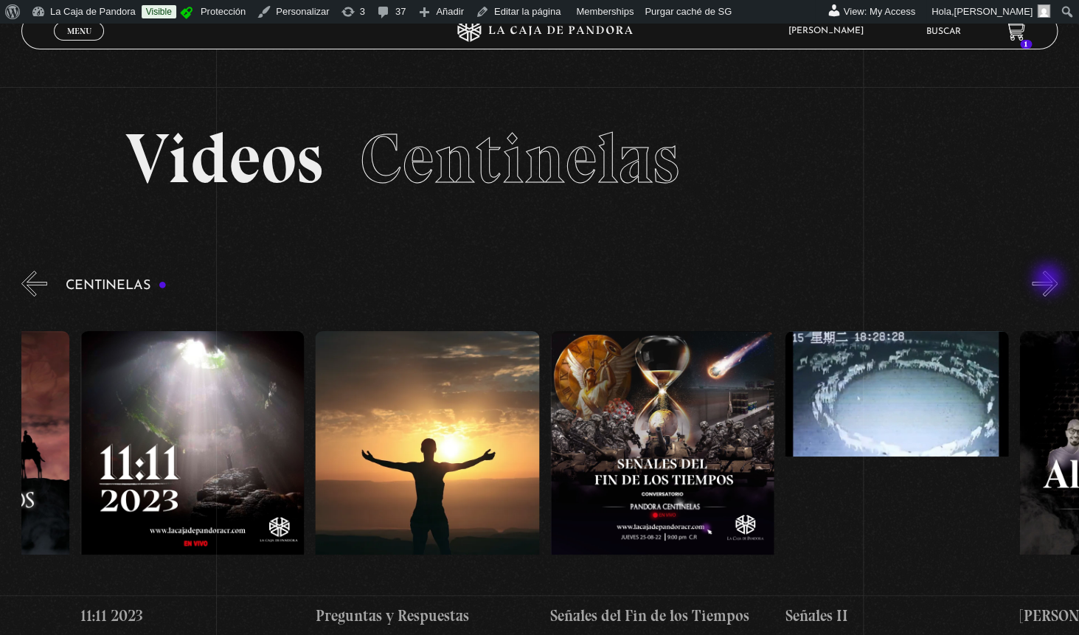
click at [1050, 280] on button "»" at bounding box center [1045, 284] width 26 height 26
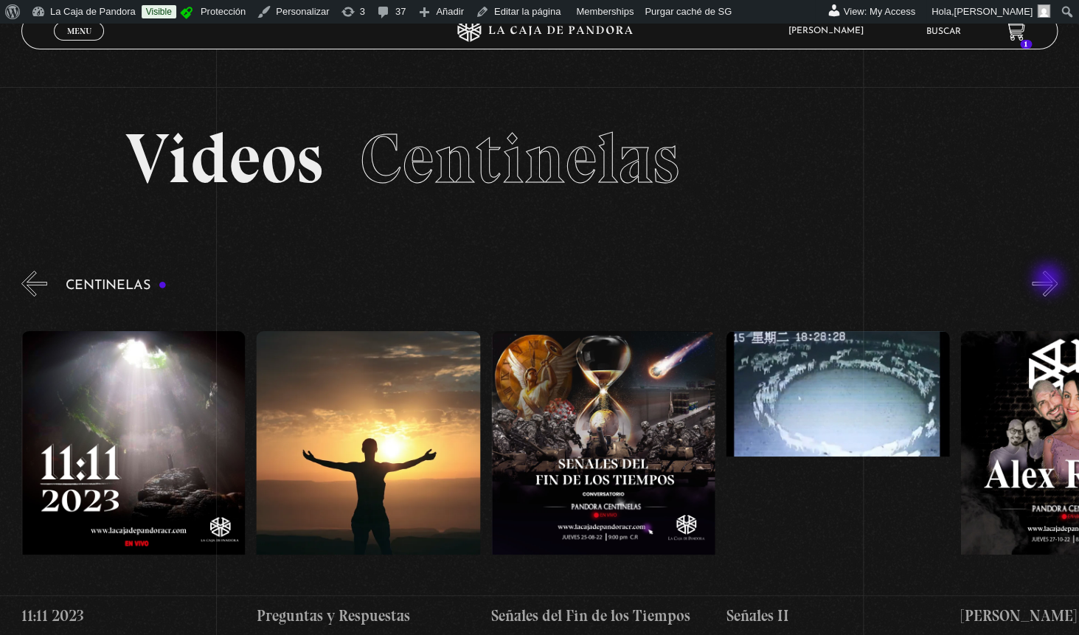
click at [1050, 280] on button "»" at bounding box center [1045, 284] width 26 height 26
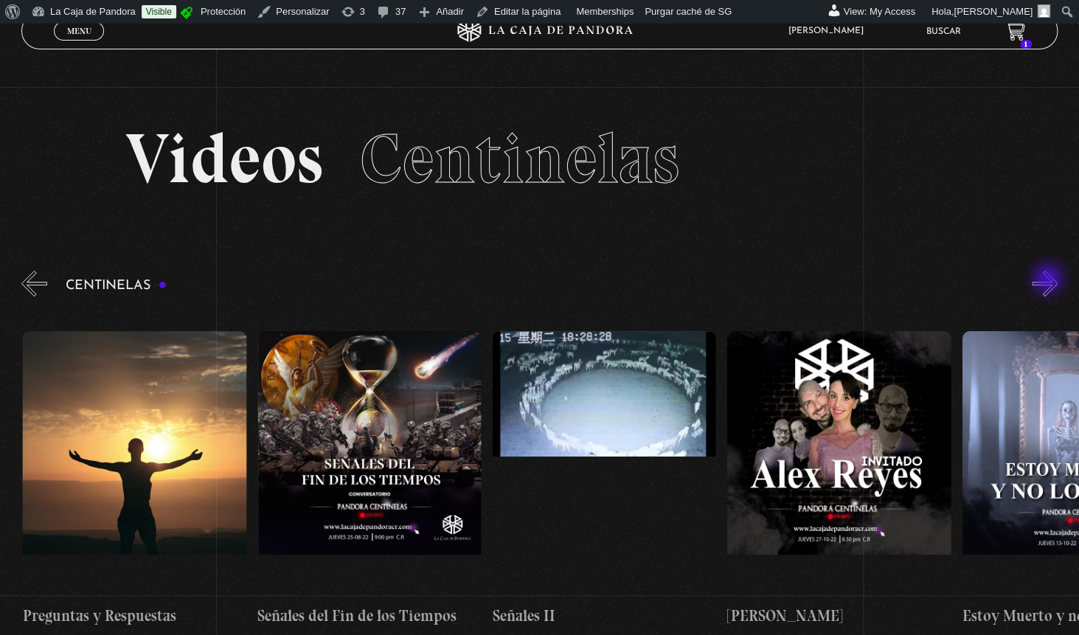
scroll to position [0, 11744]
click at [1049, 287] on button "»" at bounding box center [1045, 284] width 26 height 26
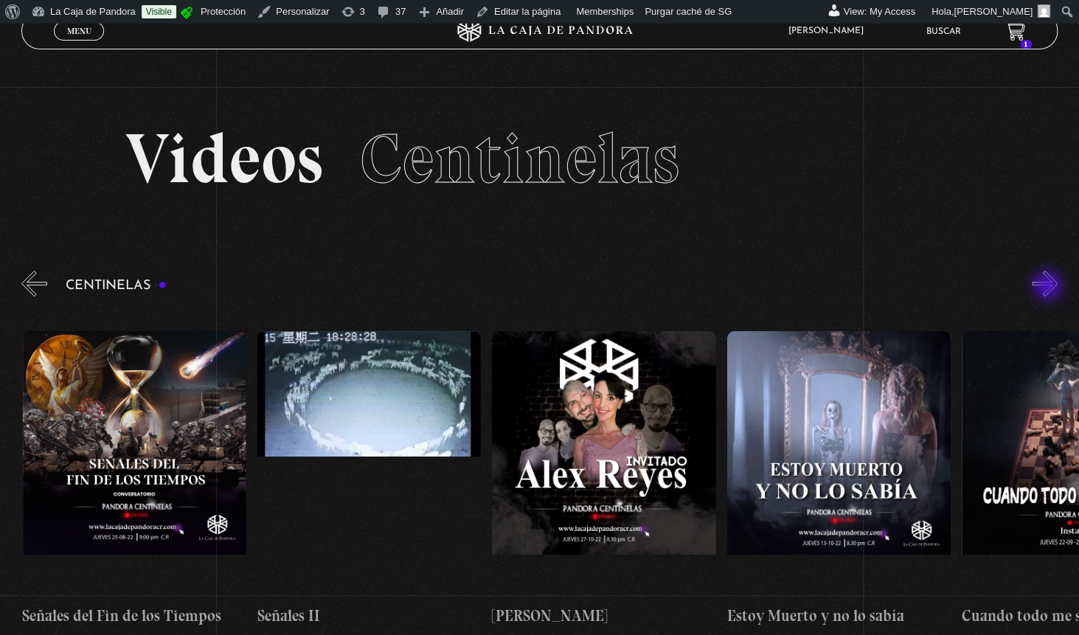
click at [1049, 287] on button "»" at bounding box center [1045, 284] width 26 height 26
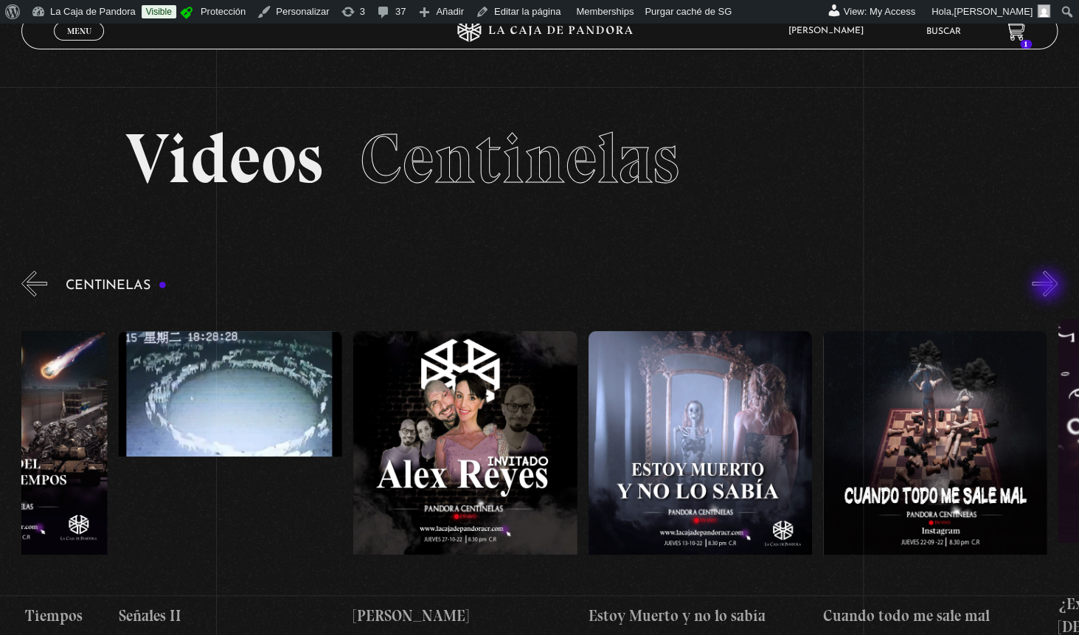
click at [1049, 287] on button "»" at bounding box center [1045, 284] width 26 height 26
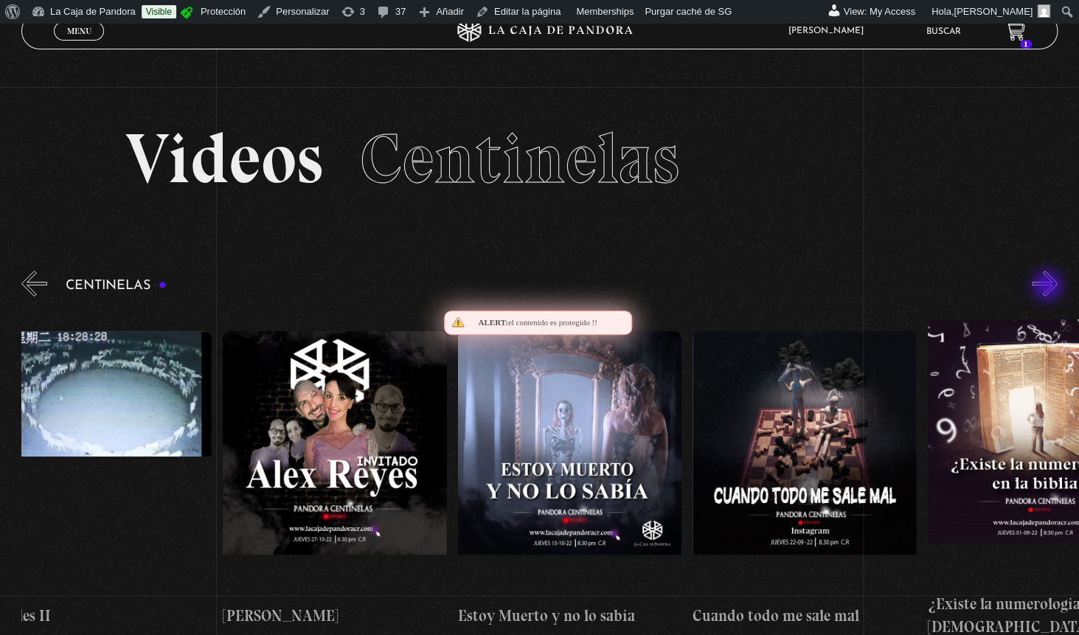
click at [1049, 287] on button "»" at bounding box center [1045, 284] width 26 height 26
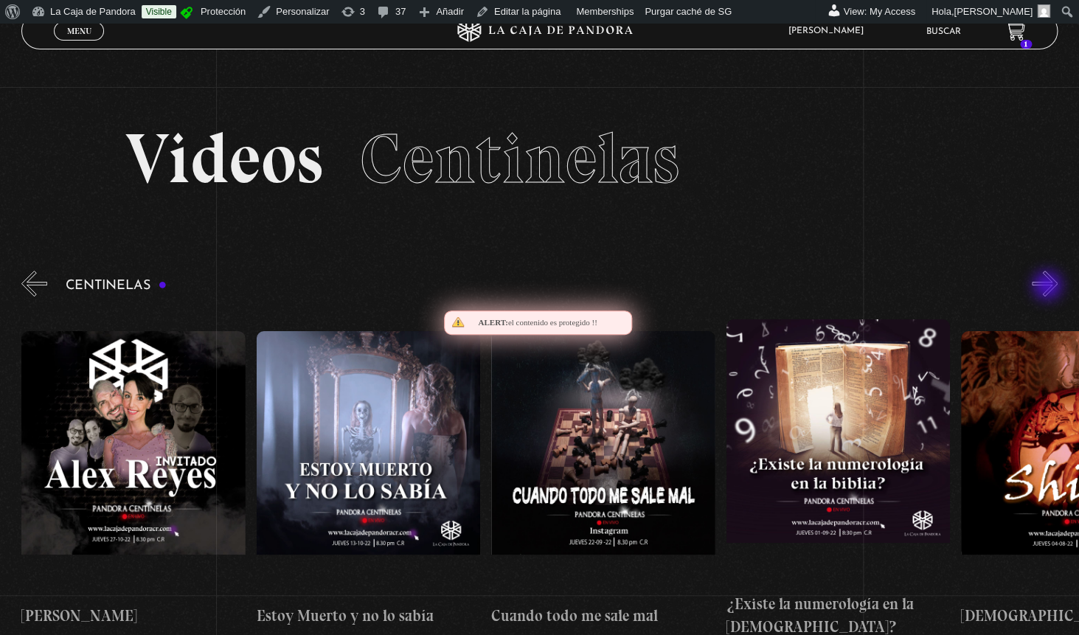
click at [1049, 287] on button "»" at bounding box center [1045, 284] width 26 height 26
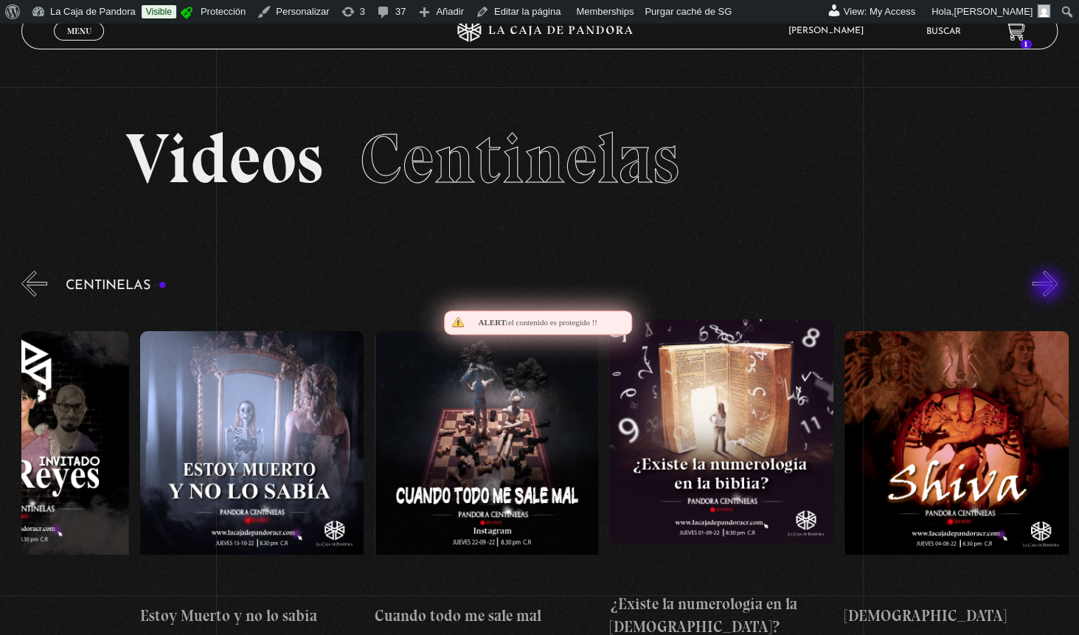
click at [1049, 287] on button "»" at bounding box center [1045, 284] width 26 height 26
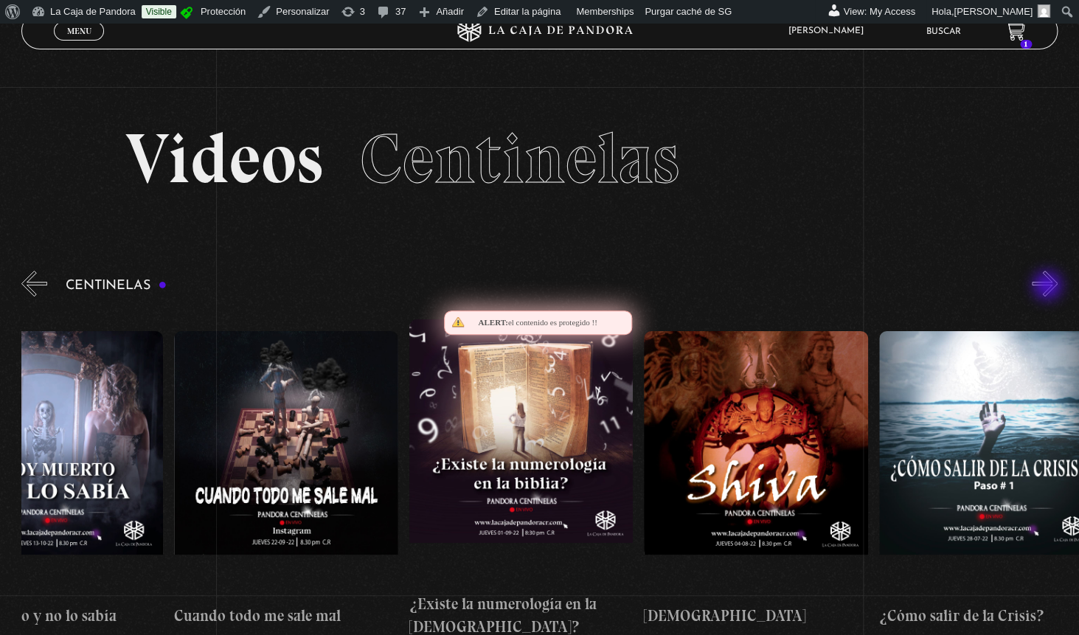
click at [1049, 287] on button "»" at bounding box center [1045, 284] width 26 height 26
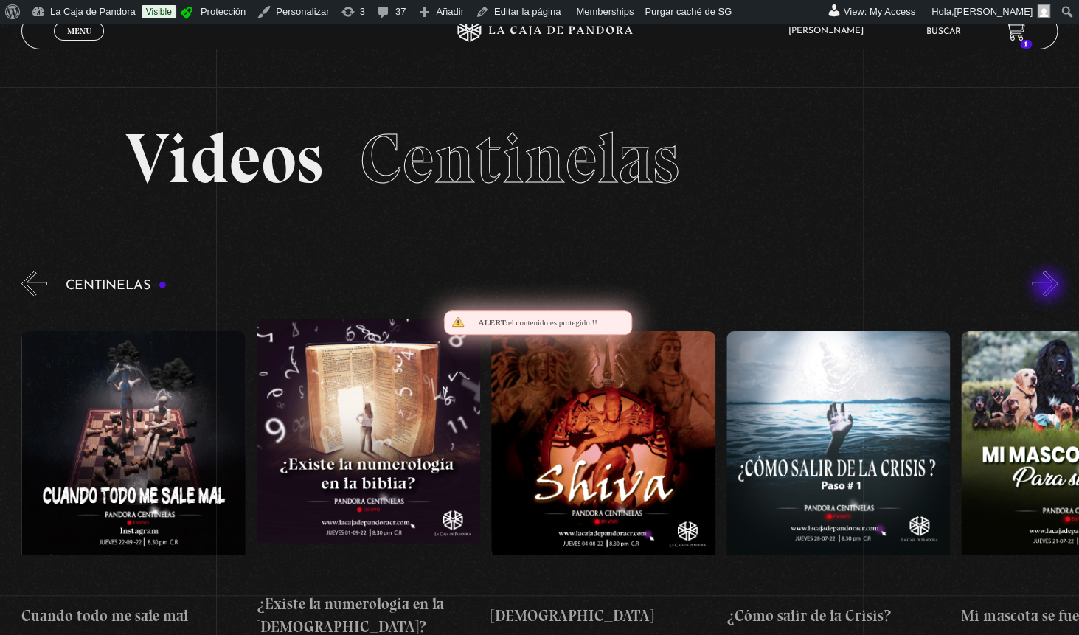
click at [1049, 287] on button "»" at bounding box center [1045, 284] width 26 height 26
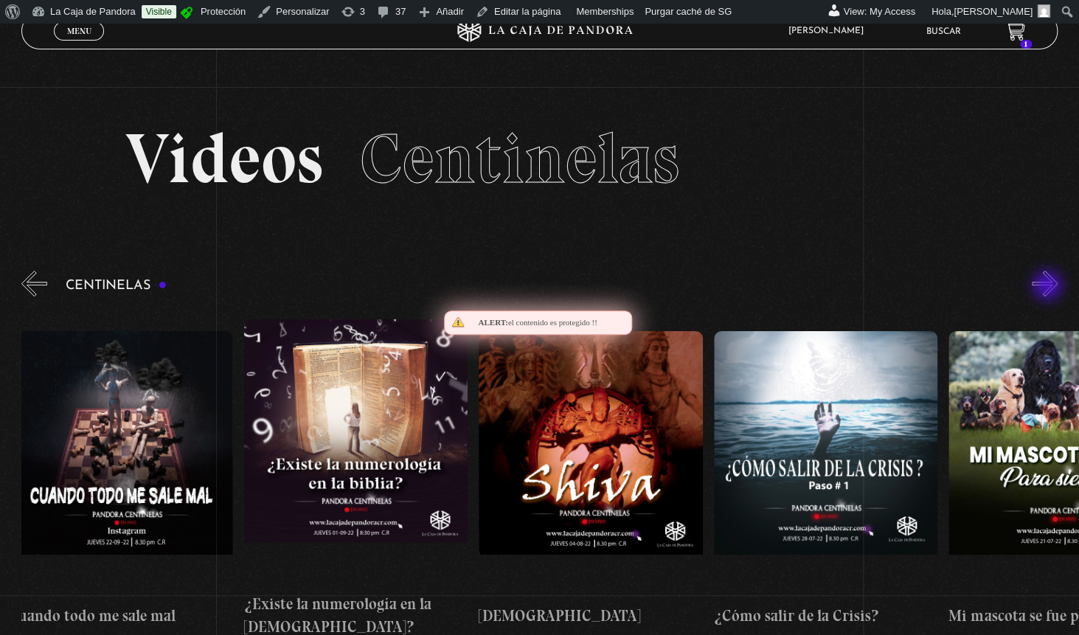
click at [1049, 287] on button "»" at bounding box center [1045, 284] width 26 height 26
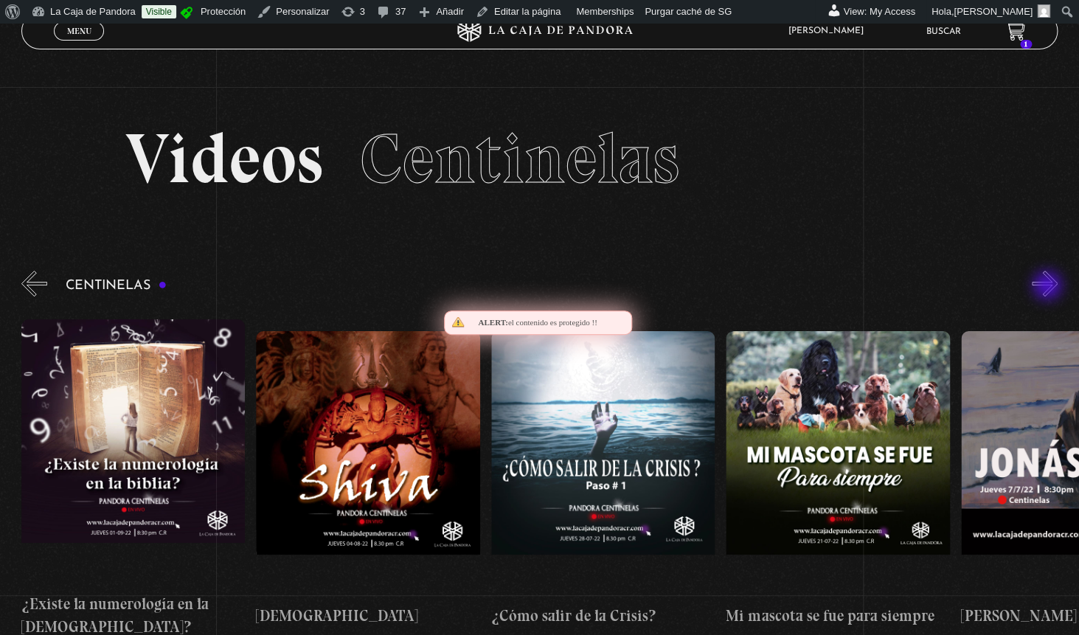
click at [1049, 287] on button "»" at bounding box center [1045, 284] width 26 height 26
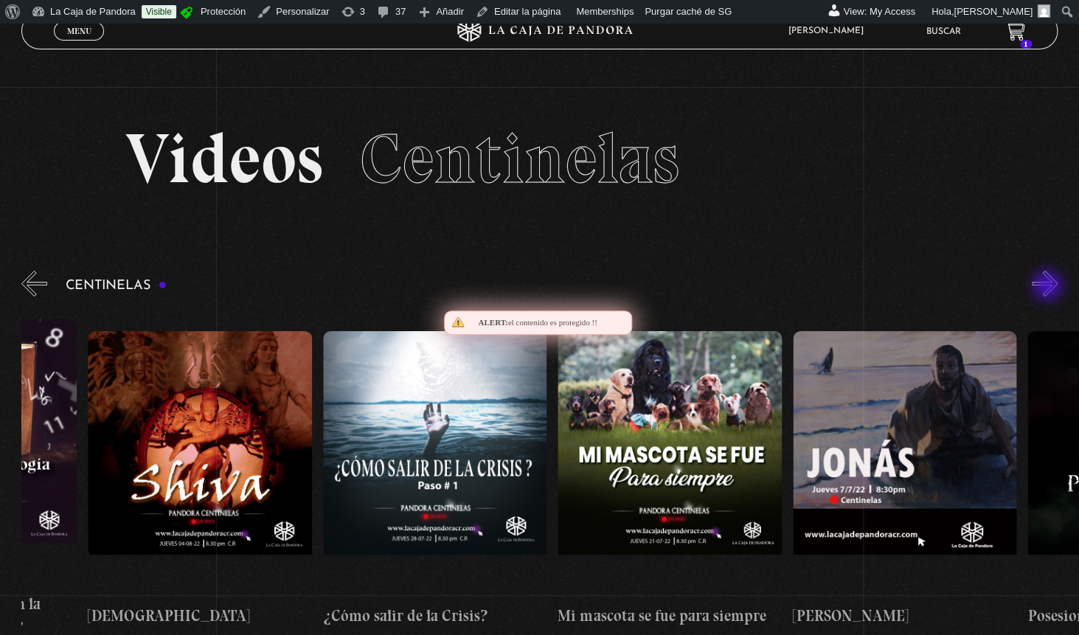
click at [1049, 287] on button "»" at bounding box center [1045, 284] width 26 height 26
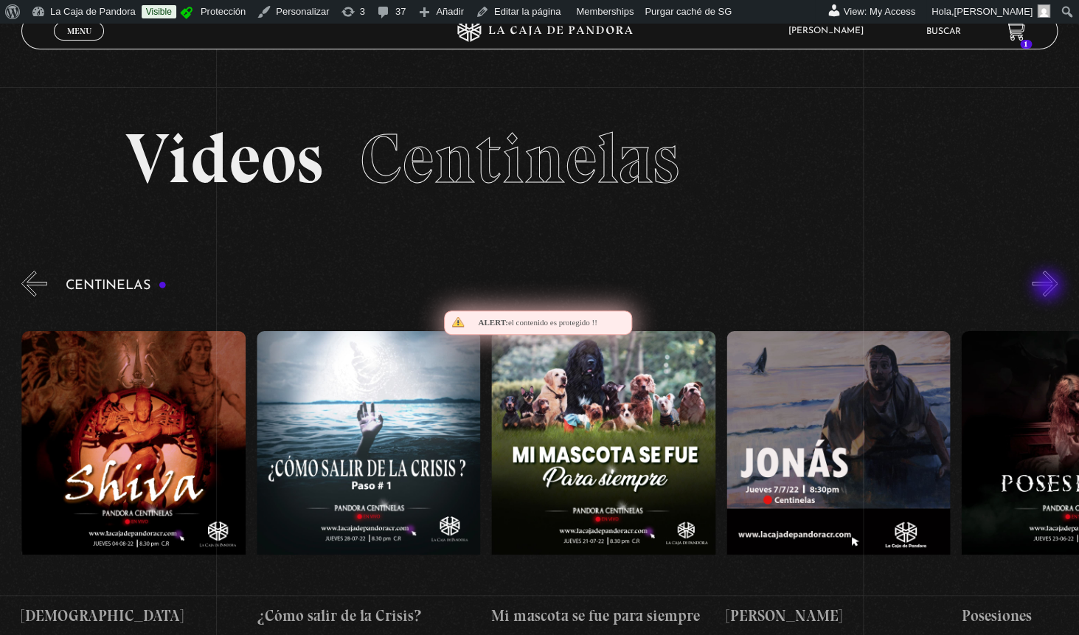
click at [1049, 287] on button "»" at bounding box center [1045, 284] width 26 height 26
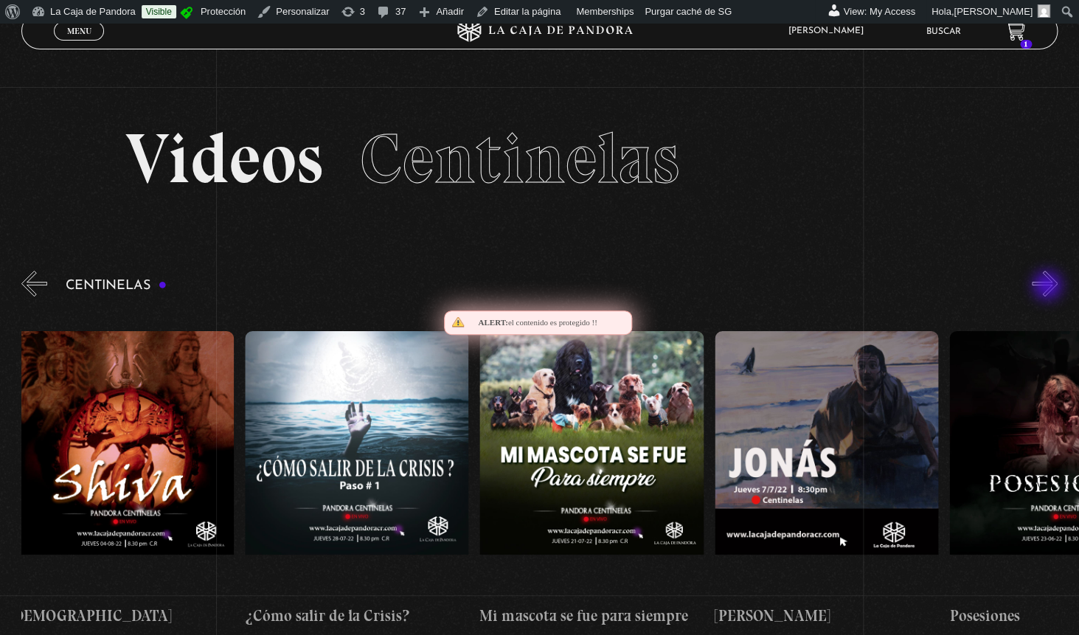
click at [1049, 287] on button "»" at bounding box center [1045, 284] width 26 height 26
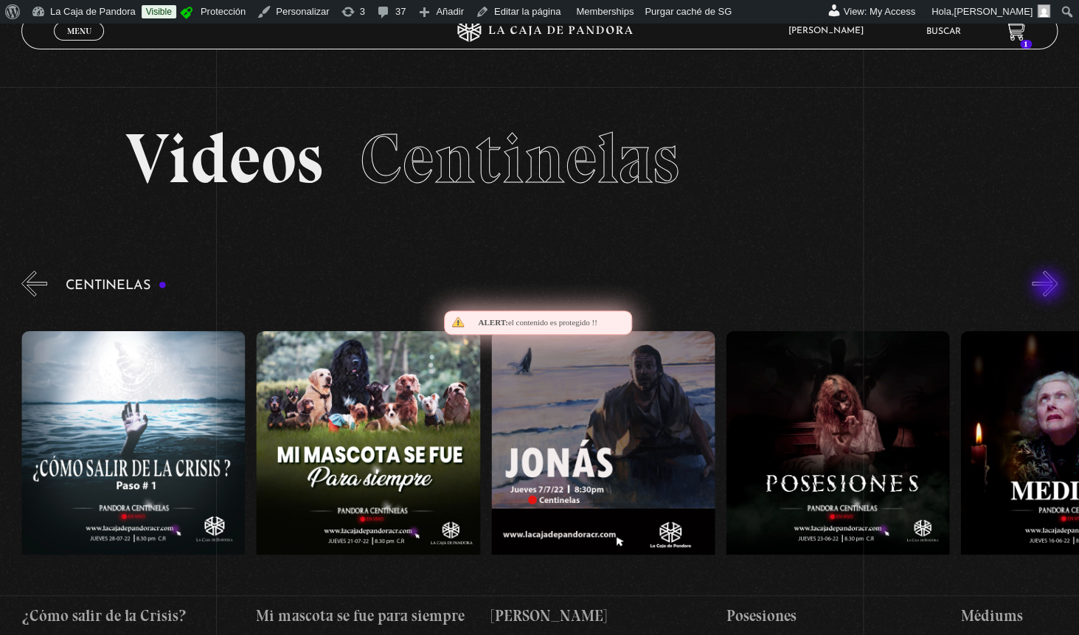
click at [1049, 287] on button "»" at bounding box center [1045, 284] width 26 height 26
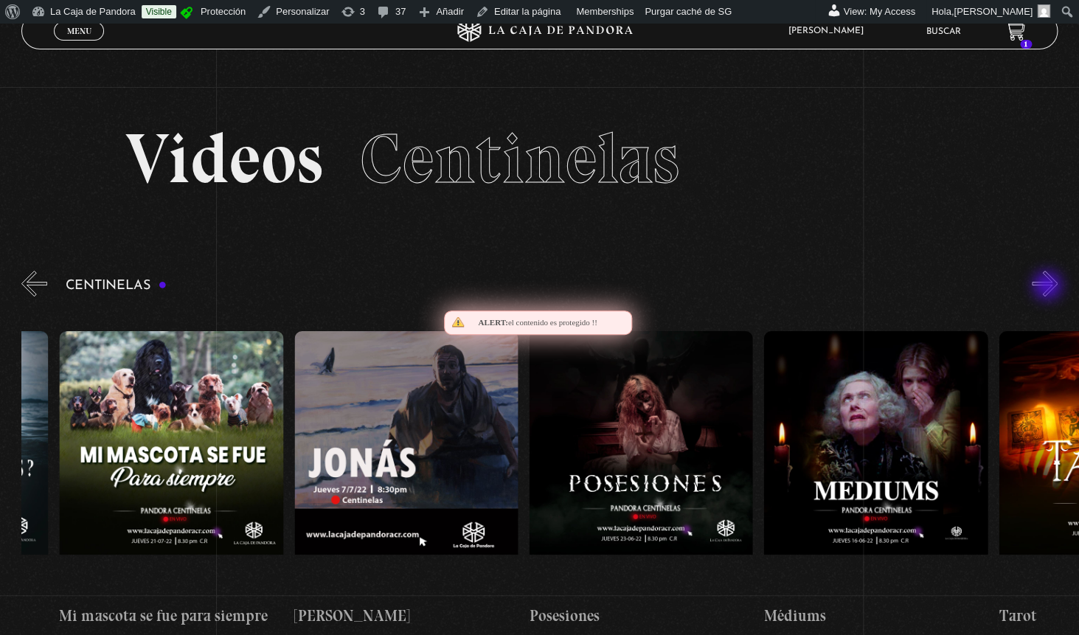
click at [1049, 287] on button "»" at bounding box center [1045, 284] width 26 height 26
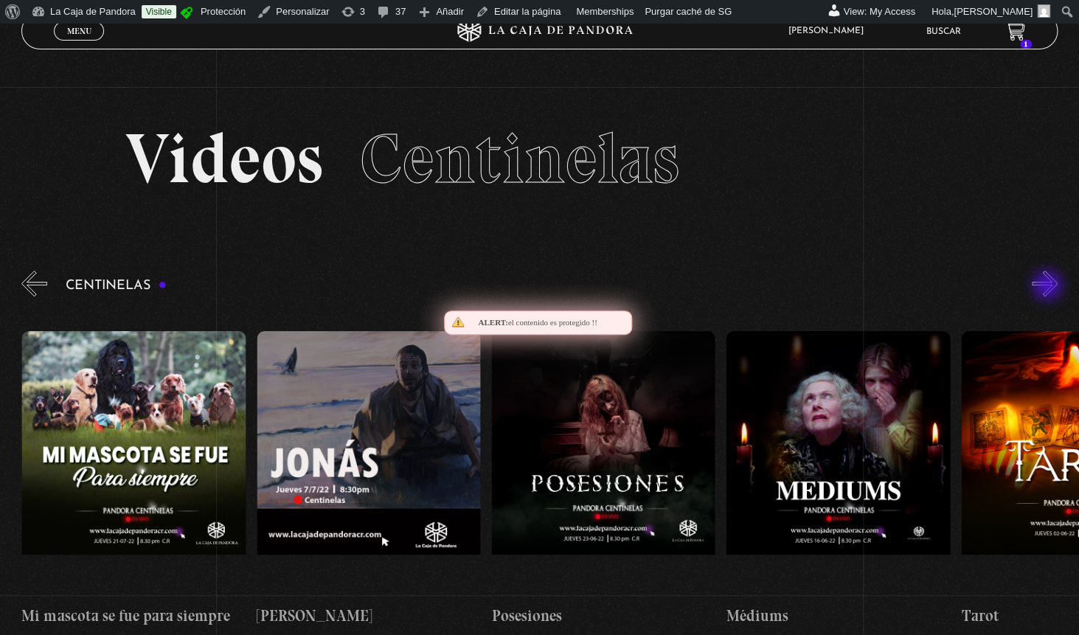
click at [1049, 287] on button "»" at bounding box center [1045, 284] width 26 height 26
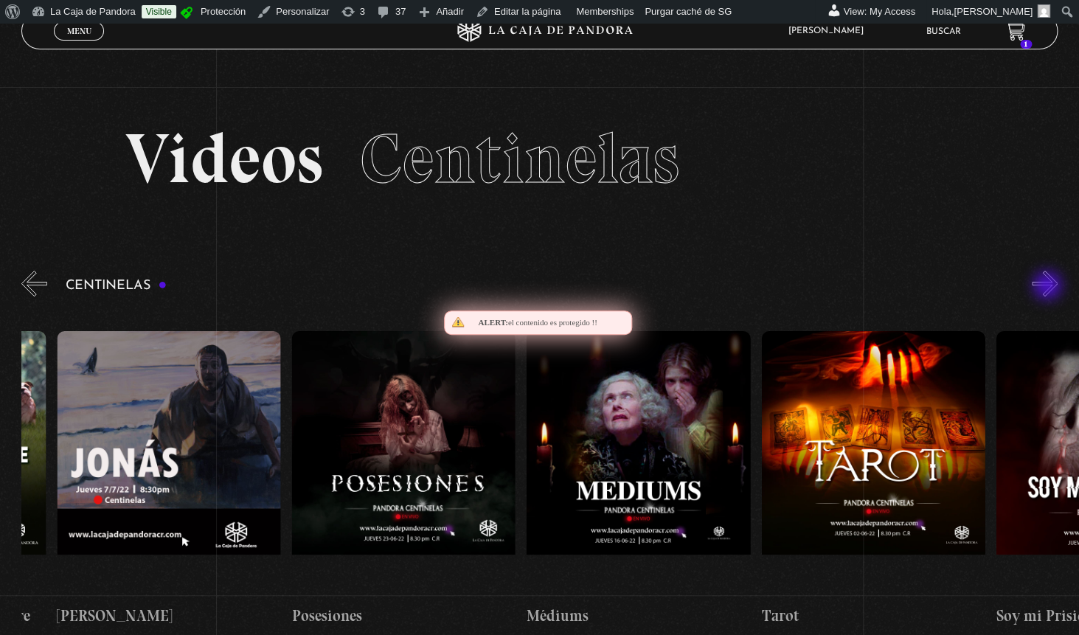
click at [1049, 287] on button "»" at bounding box center [1045, 284] width 26 height 26
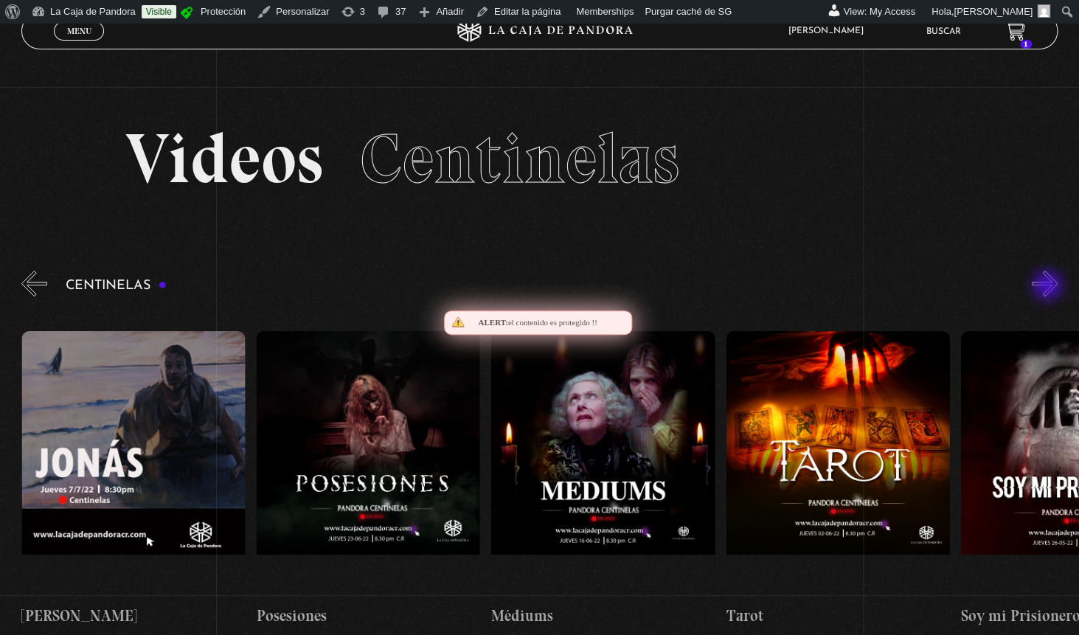
click at [1049, 287] on button "»" at bounding box center [1045, 284] width 26 height 26
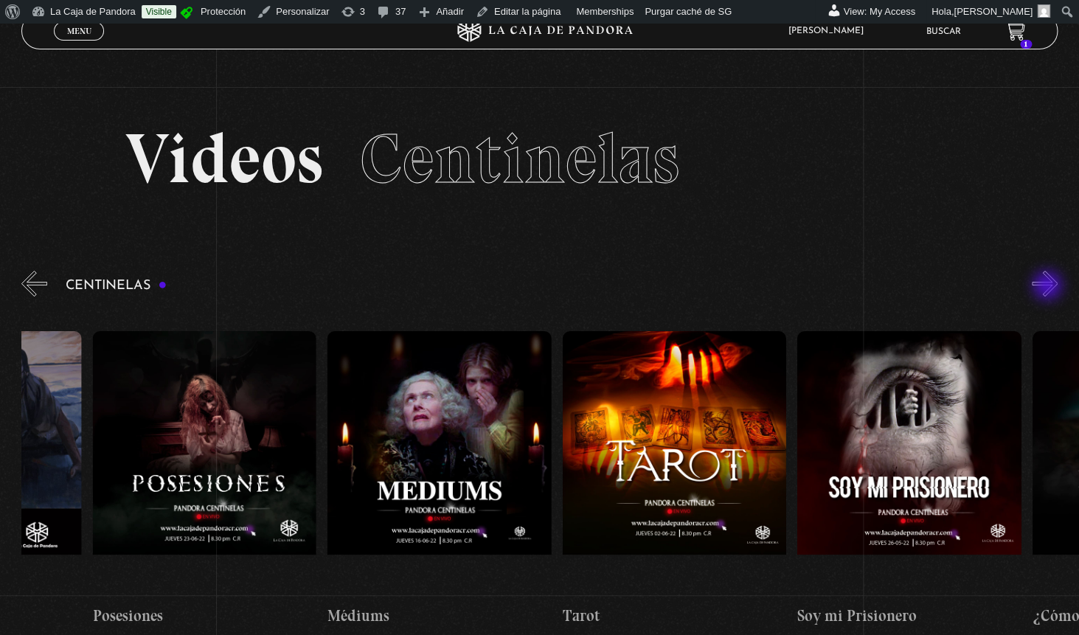
click at [1049, 287] on button "»" at bounding box center [1045, 284] width 26 height 26
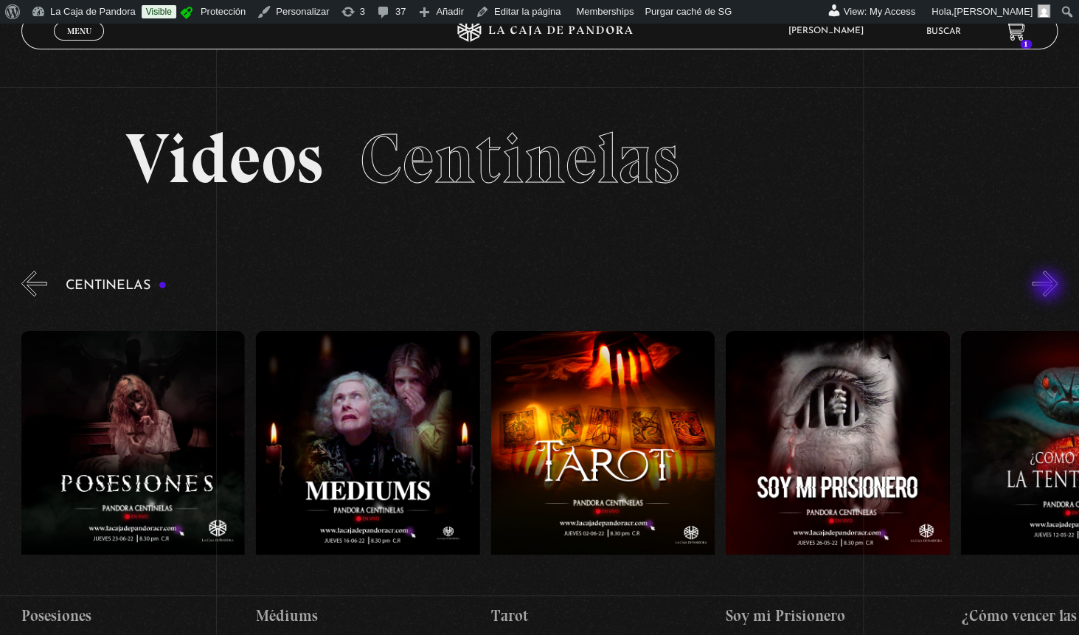
click at [1049, 287] on button "»" at bounding box center [1045, 284] width 26 height 26
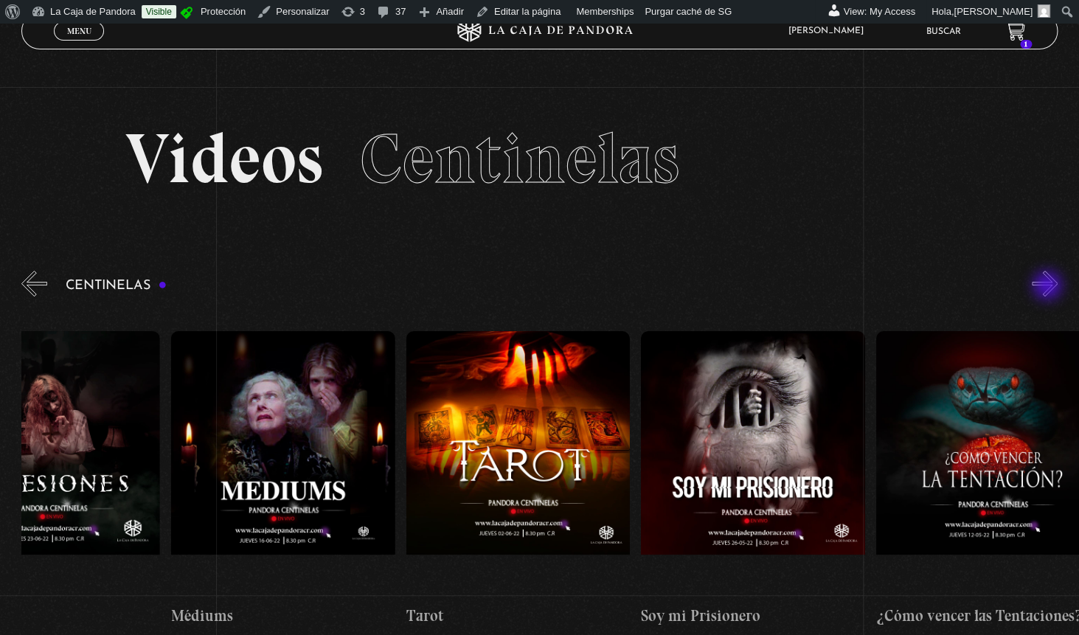
click at [1049, 287] on button "»" at bounding box center [1045, 284] width 26 height 26
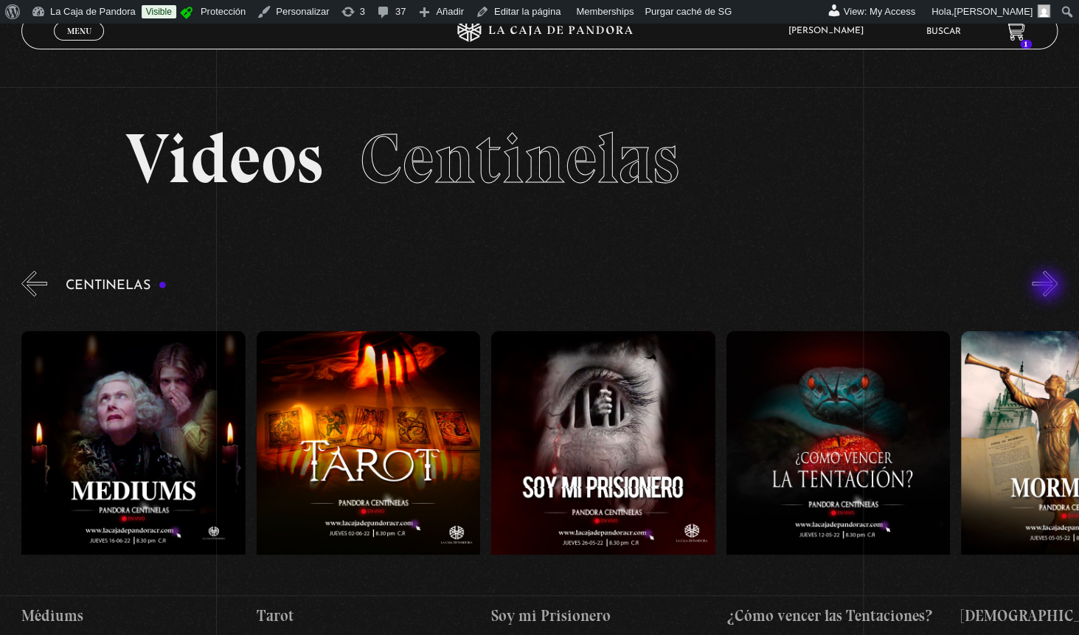
click at [1049, 287] on button "»" at bounding box center [1045, 284] width 26 height 26
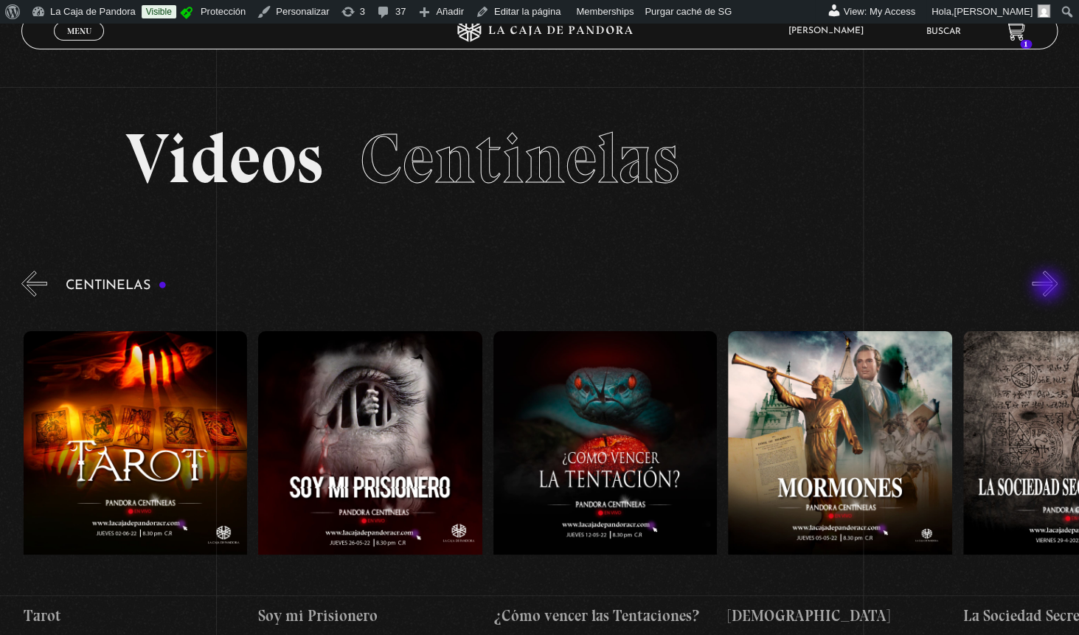
click at [1049, 287] on button "»" at bounding box center [1045, 284] width 26 height 26
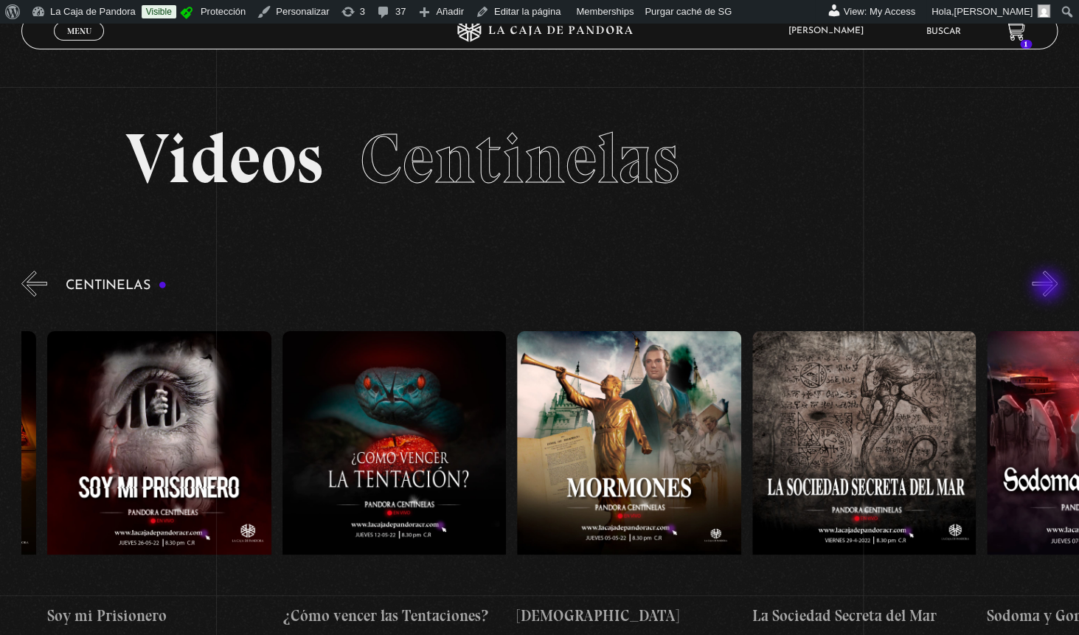
click at [1049, 287] on button "»" at bounding box center [1045, 284] width 26 height 26
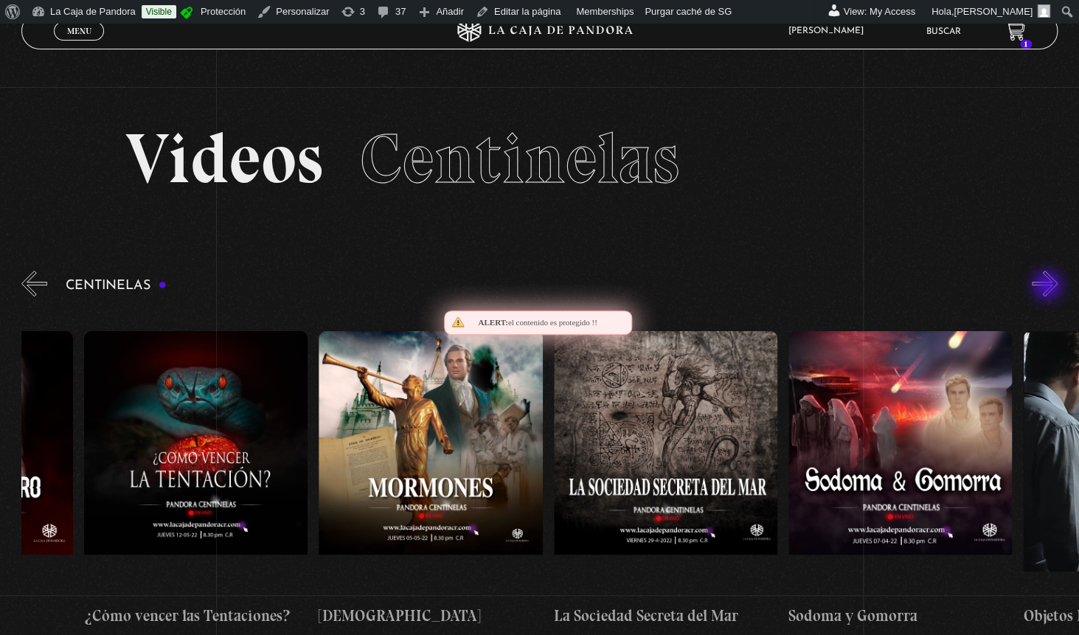
click at [1049, 287] on button "»" at bounding box center [1045, 284] width 26 height 26
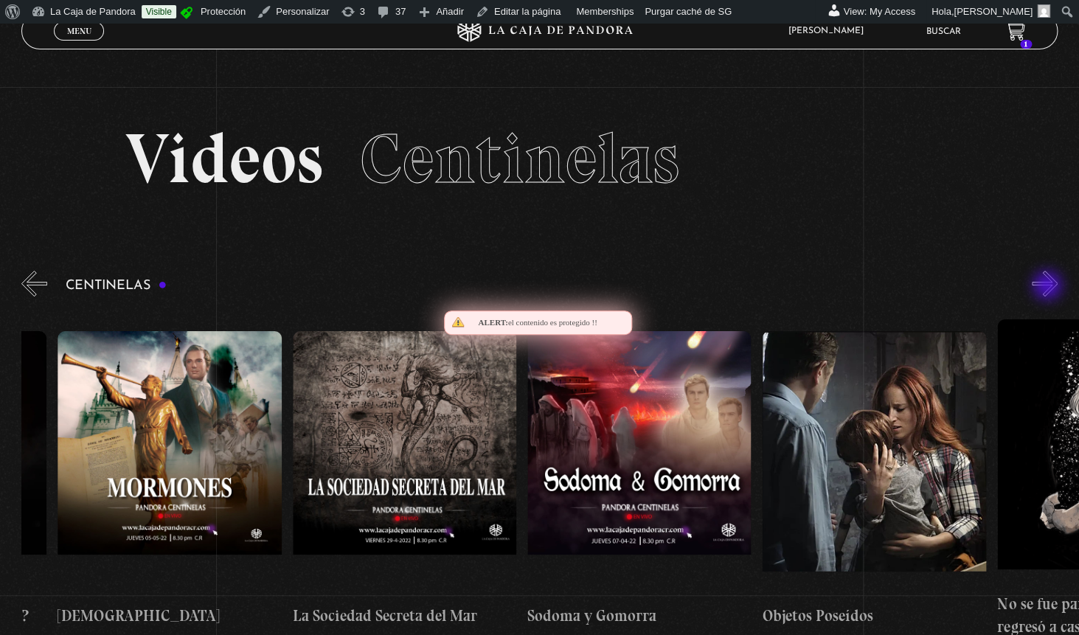
click at [1049, 287] on button "»" at bounding box center [1045, 284] width 26 height 26
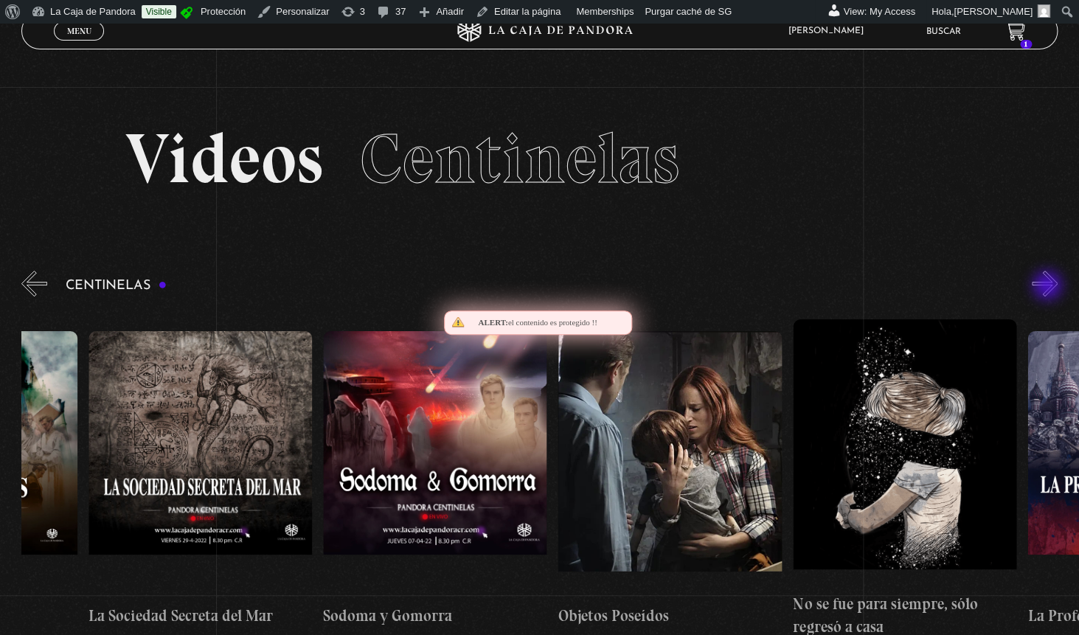
click at [1049, 287] on button "»" at bounding box center [1045, 284] width 26 height 26
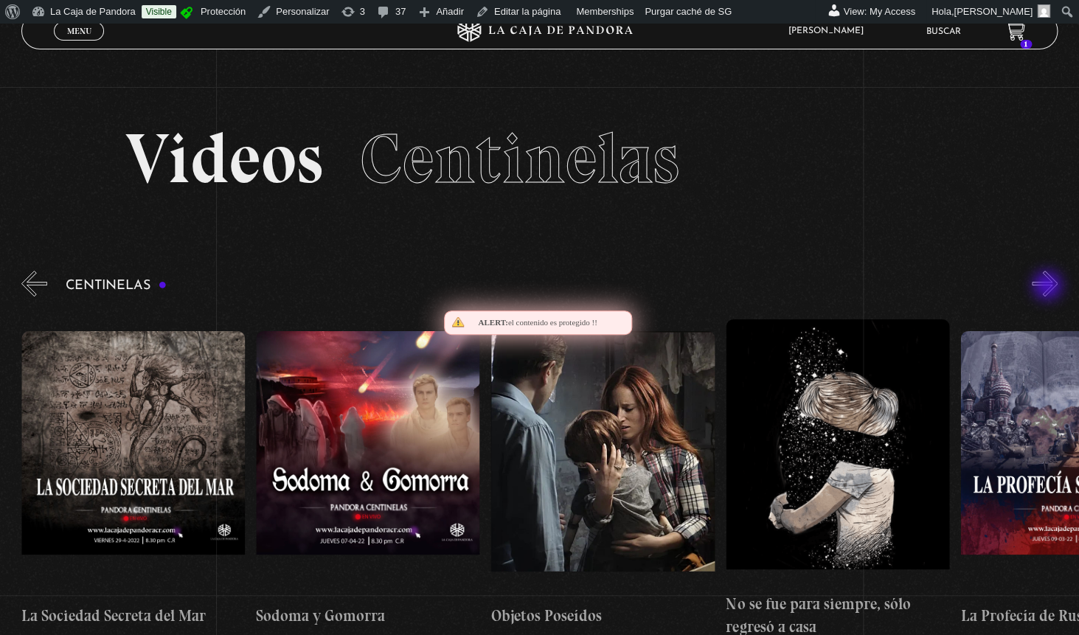
click at [1049, 287] on button "»" at bounding box center [1045, 284] width 26 height 26
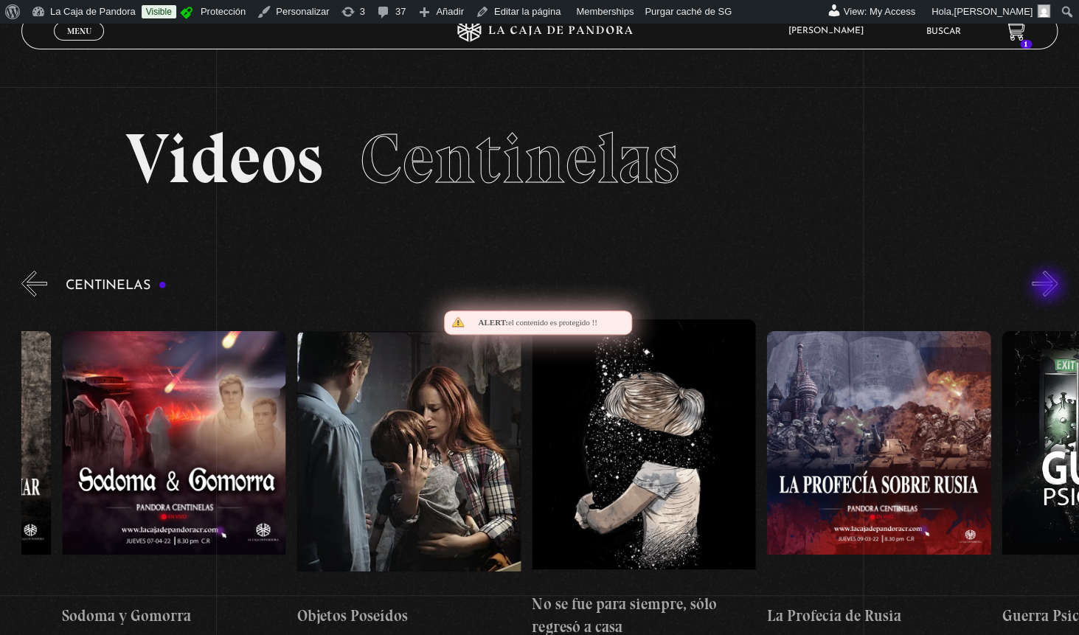
click at [1049, 287] on button "»" at bounding box center [1045, 284] width 26 height 26
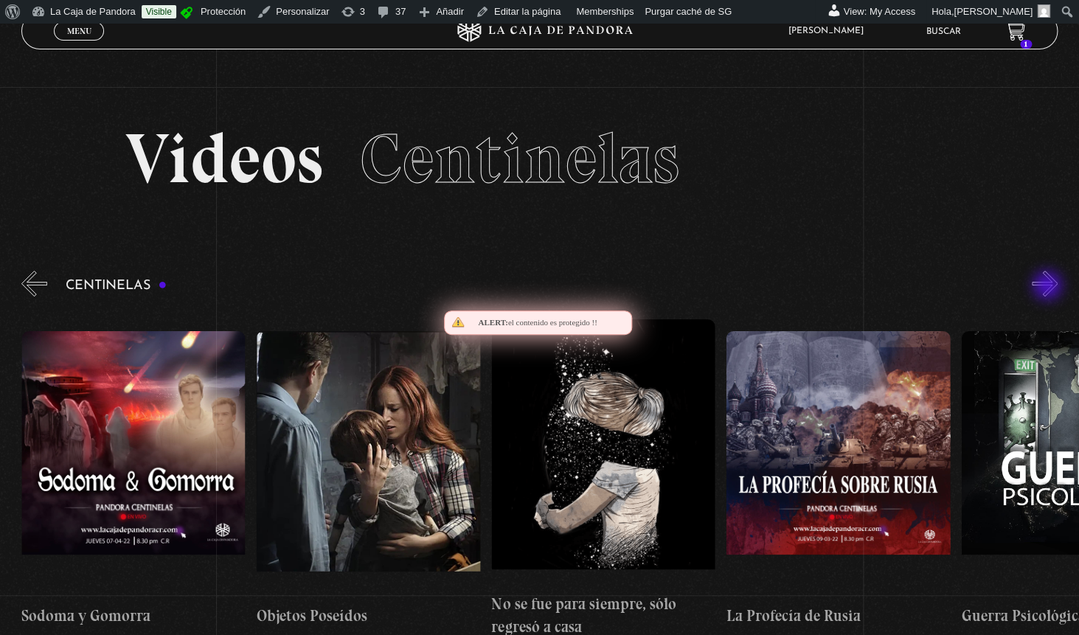
click at [1049, 287] on button "»" at bounding box center [1045, 284] width 26 height 26
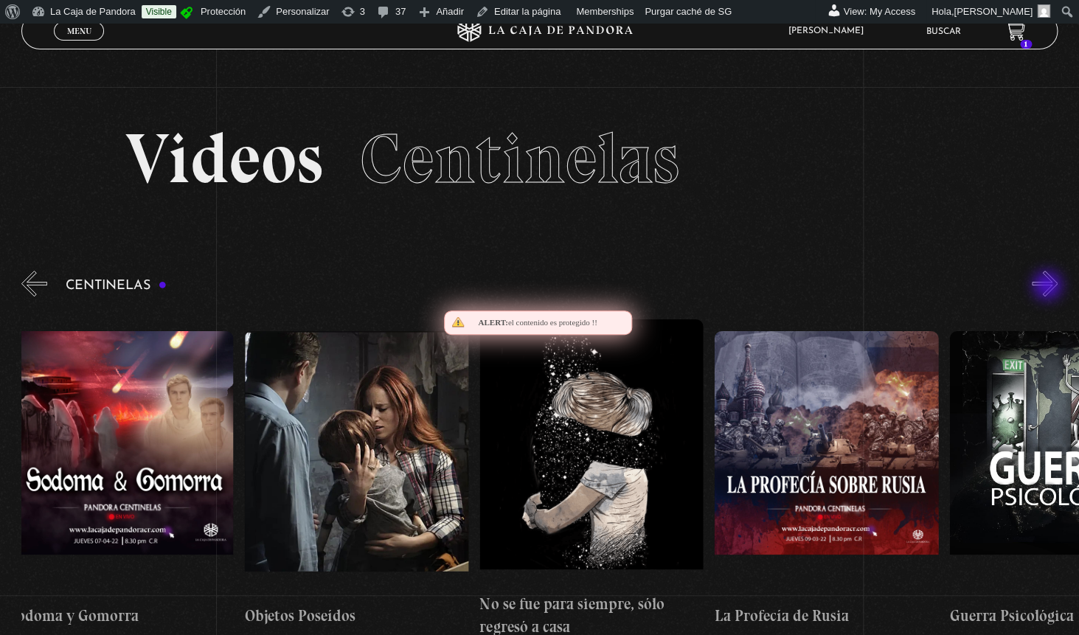
click at [1049, 287] on button "»" at bounding box center [1045, 284] width 26 height 26
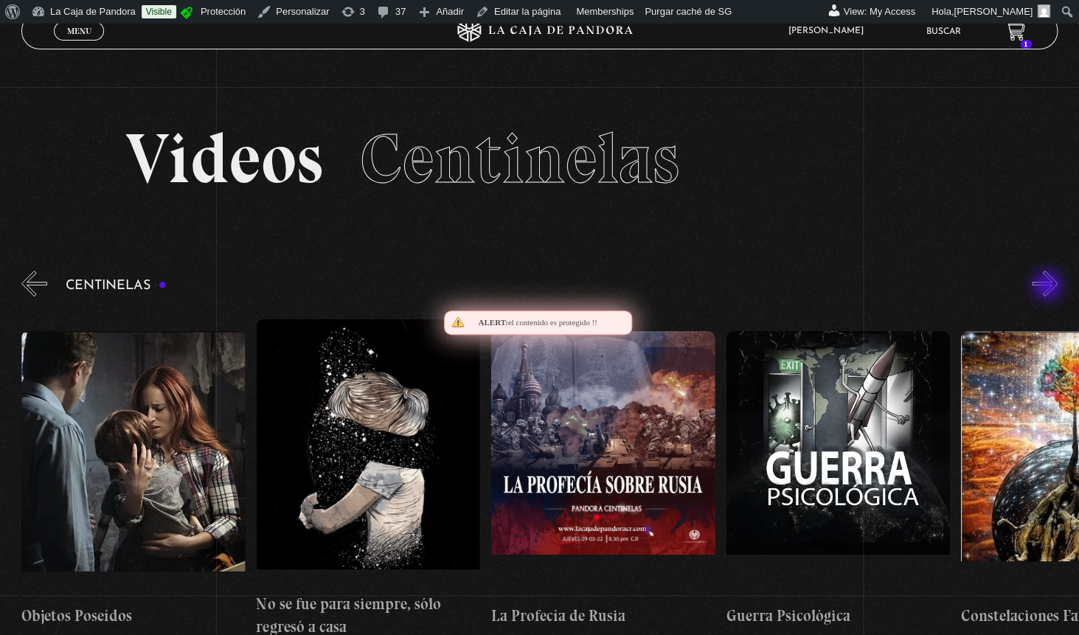
click at [1049, 287] on button "»" at bounding box center [1045, 284] width 26 height 26
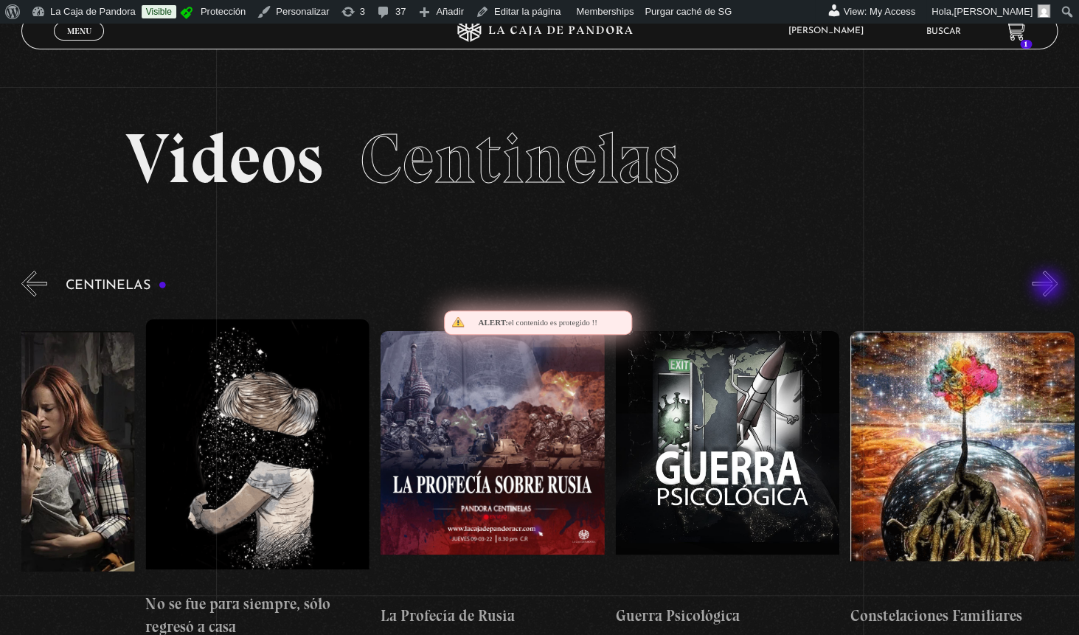
click at [1049, 287] on button "»" at bounding box center [1045, 284] width 26 height 26
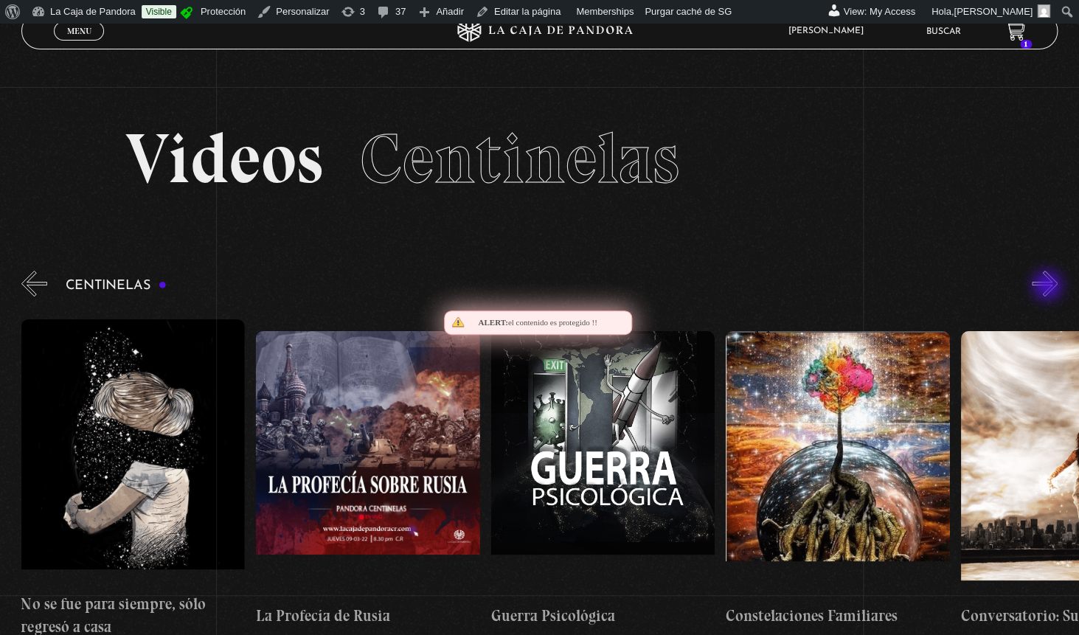
click at [1049, 287] on button "»" at bounding box center [1045, 284] width 26 height 26
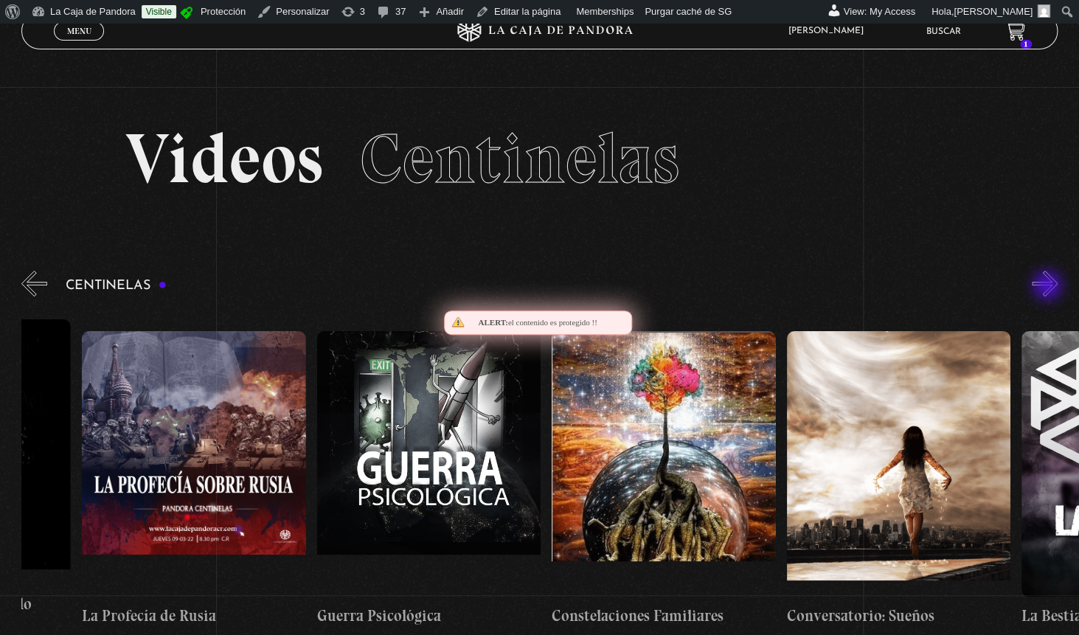
click at [1049, 287] on button "»" at bounding box center [1045, 284] width 26 height 26
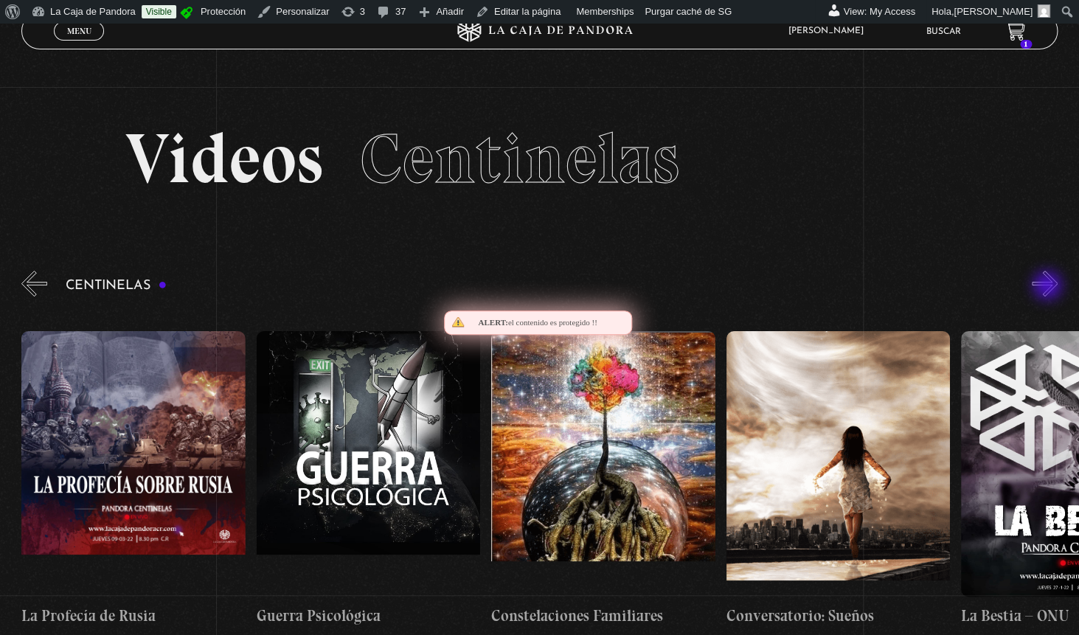
click at [1049, 287] on button "»" at bounding box center [1045, 284] width 26 height 26
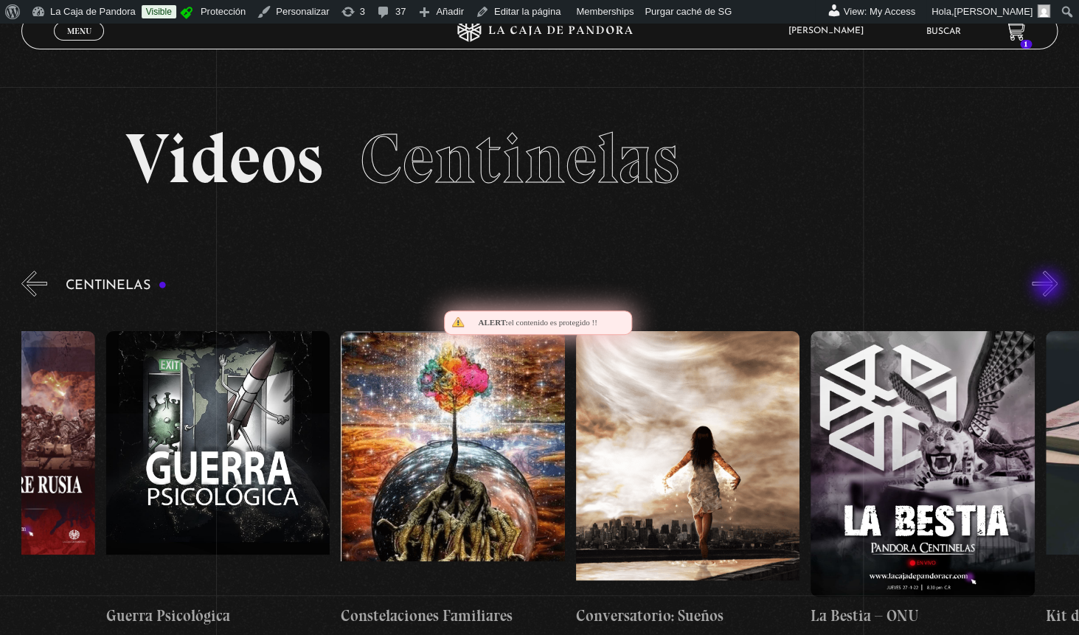
click at [1049, 287] on button "»" at bounding box center [1045, 284] width 26 height 26
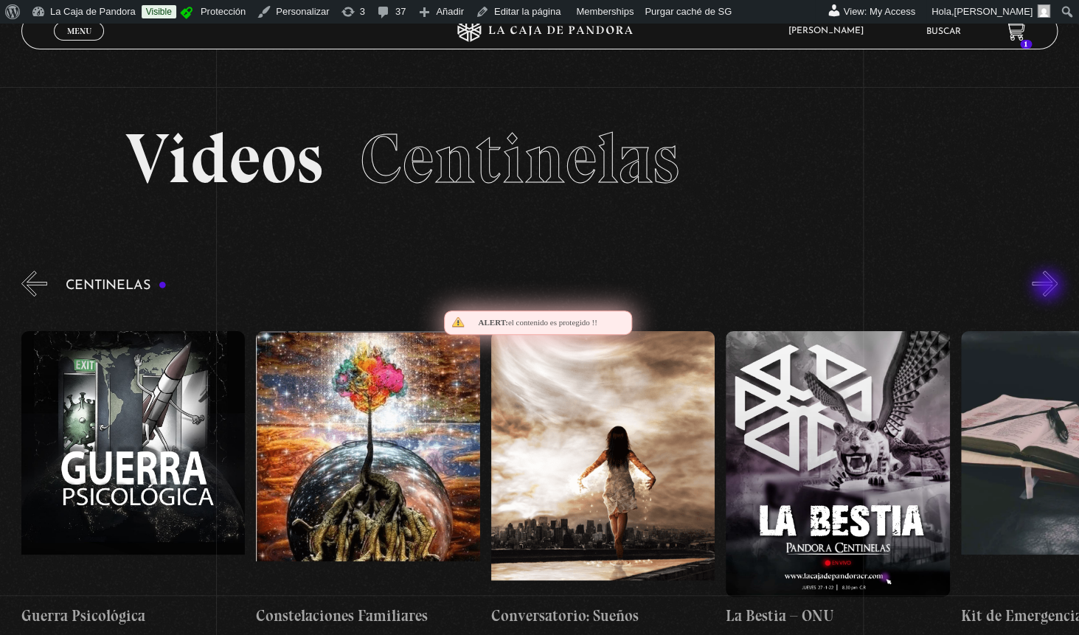
click at [1049, 287] on button "»" at bounding box center [1045, 284] width 26 height 26
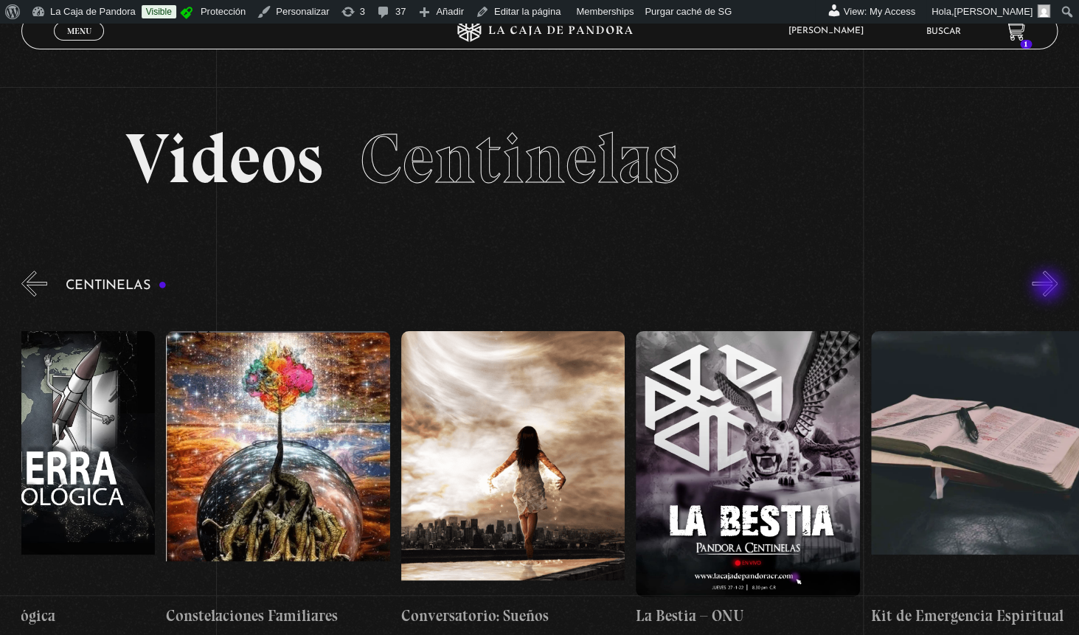
click at [1049, 287] on button "»" at bounding box center [1045, 284] width 26 height 26
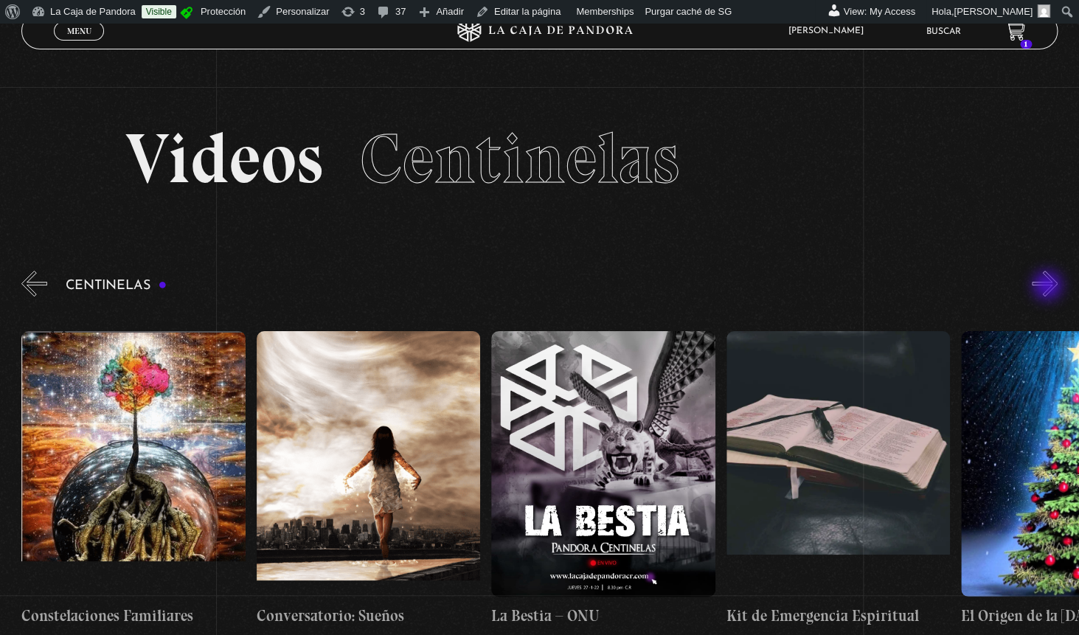
click at [1049, 287] on button "»" at bounding box center [1045, 284] width 26 height 26
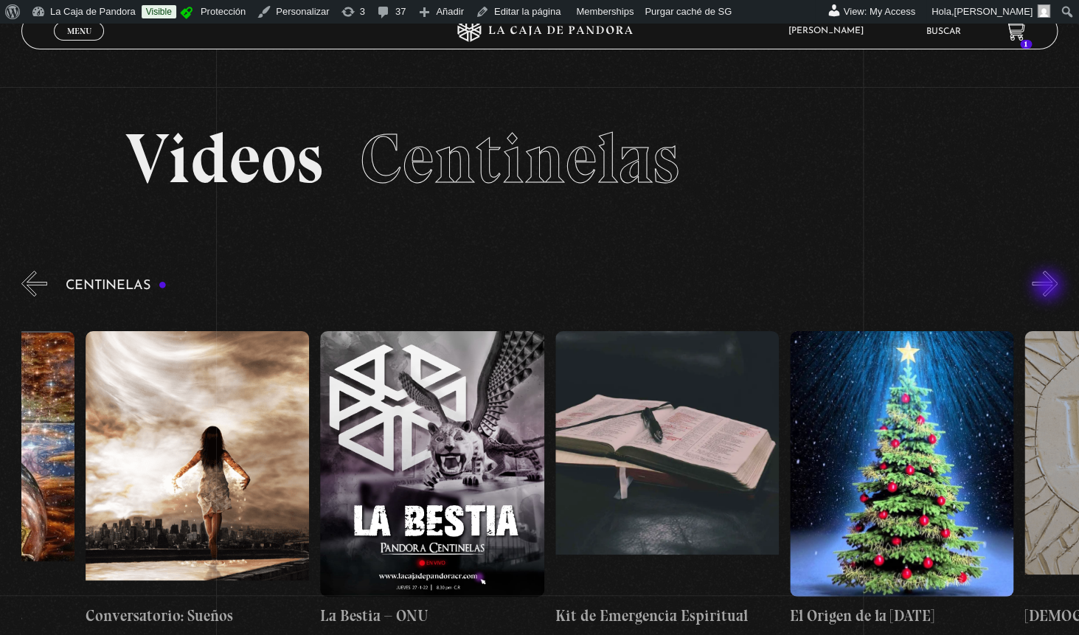
click at [1049, 287] on button "»" at bounding box center [1045, 284] width 26 height 26
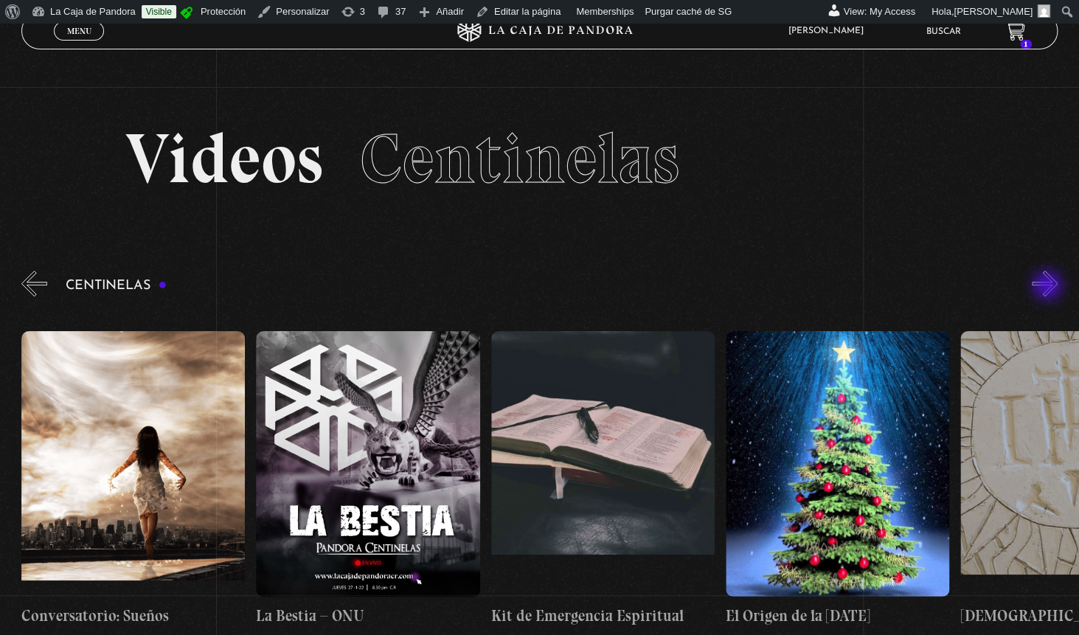
click at [1049, 287] on button "»" at bounding box center [1045, 284] width 26 height 26
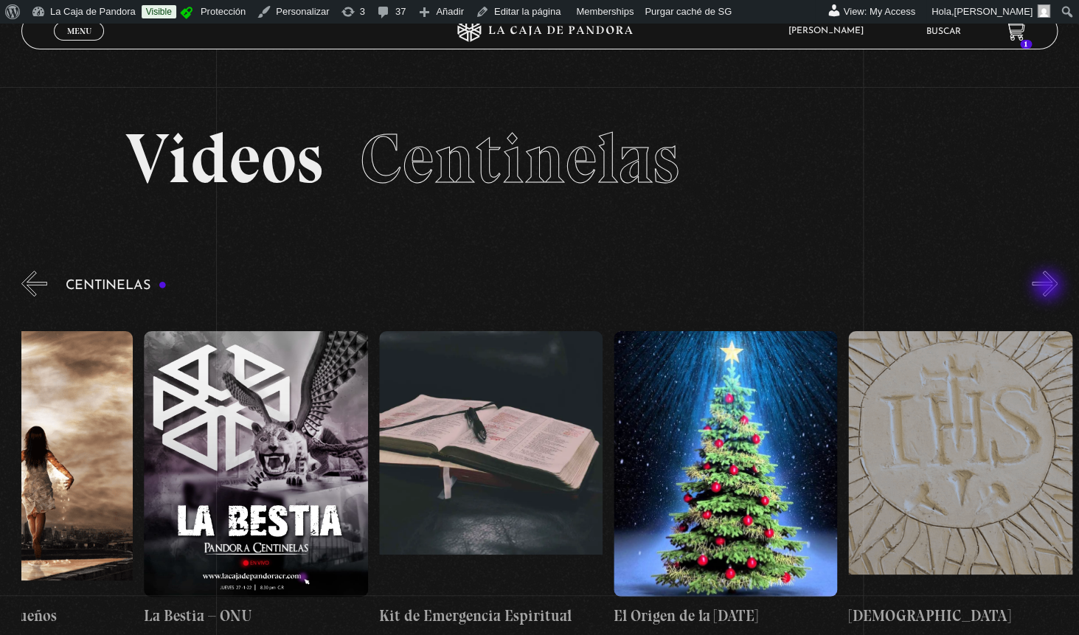
click at [1049, 287] on button "»" at bounding box center [1045, 284] width 26 height 26
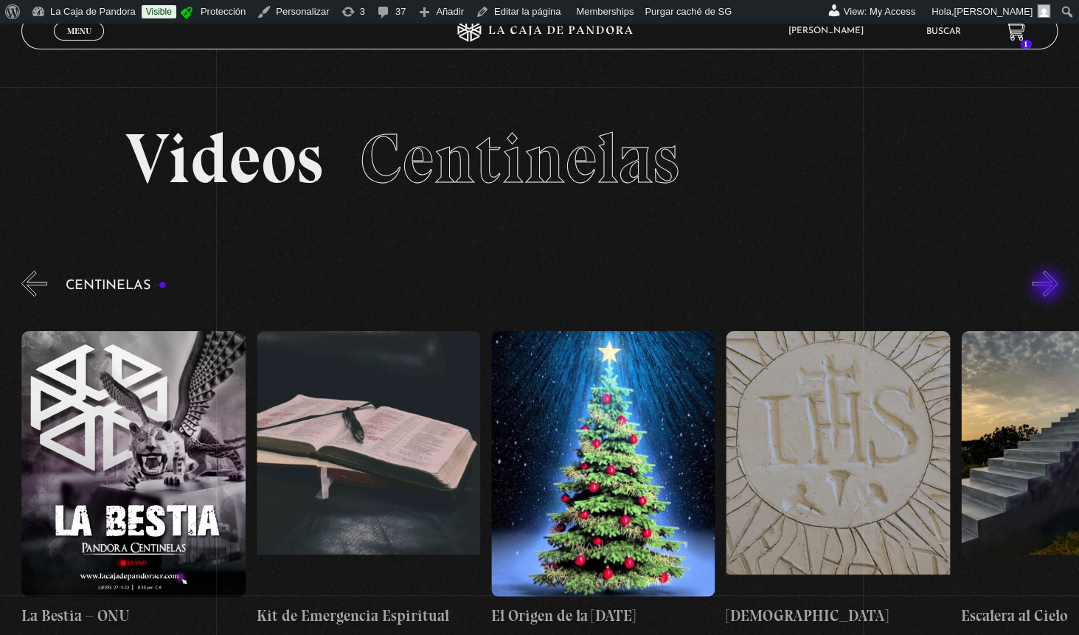
click at [1049, 287] on button "»" at bounding box center [1045, 284] width 26 height 26
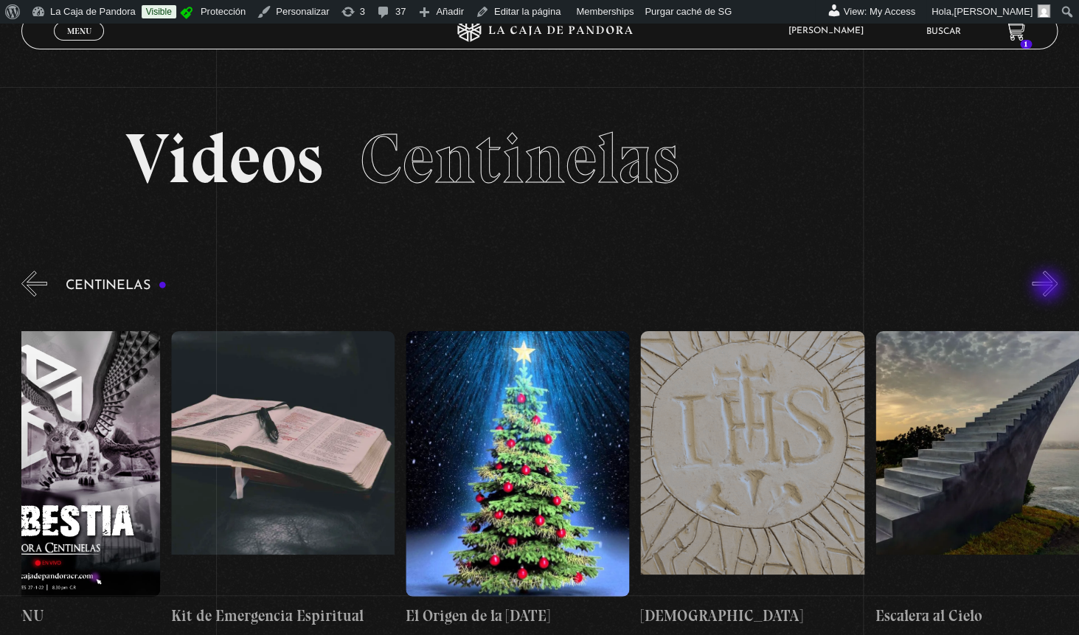
click at [1049, 287] on button "»" at bounding box center [1045, 284] width 26 height 26
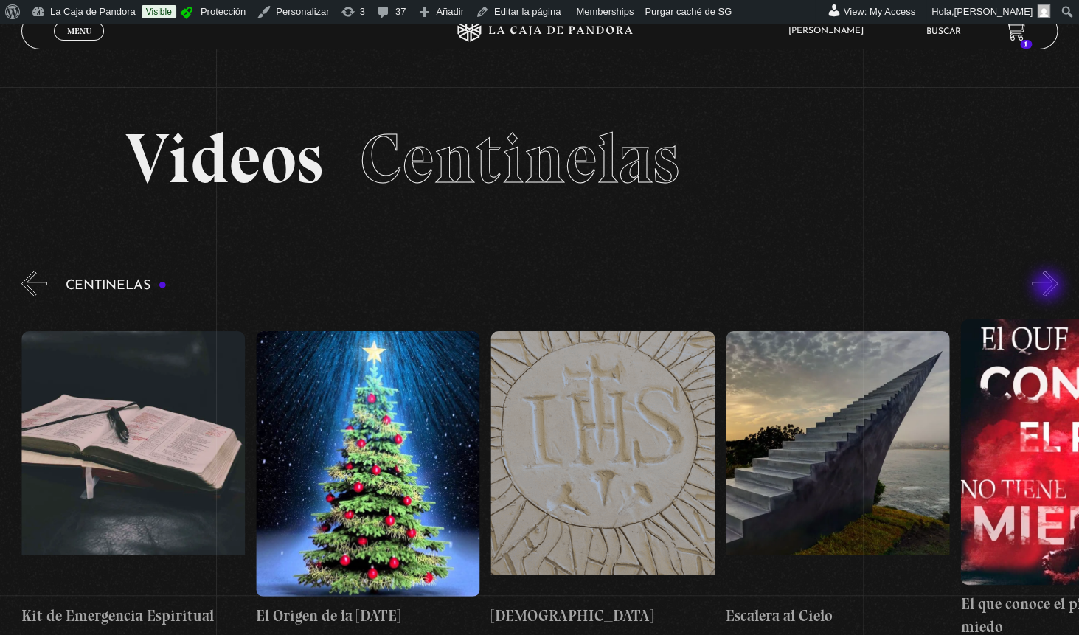
click at [1049, 287] on button "»" at bounding box center [1045, 284] width 26 height 26
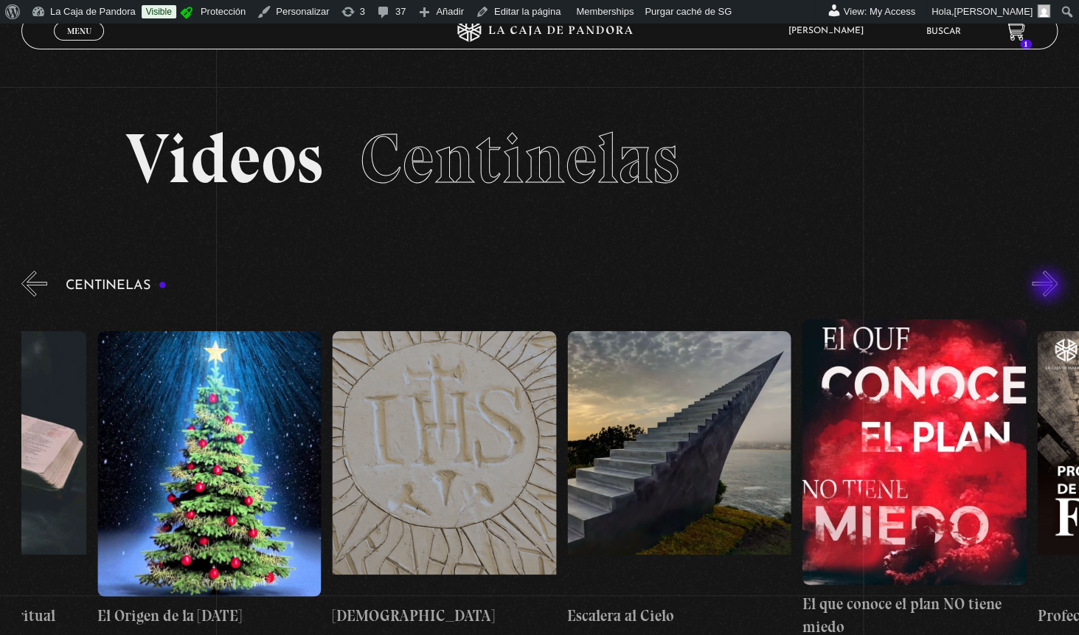
click at [1049, 287] on button "»" at bounding box center [1045, 284] width 26 height 26
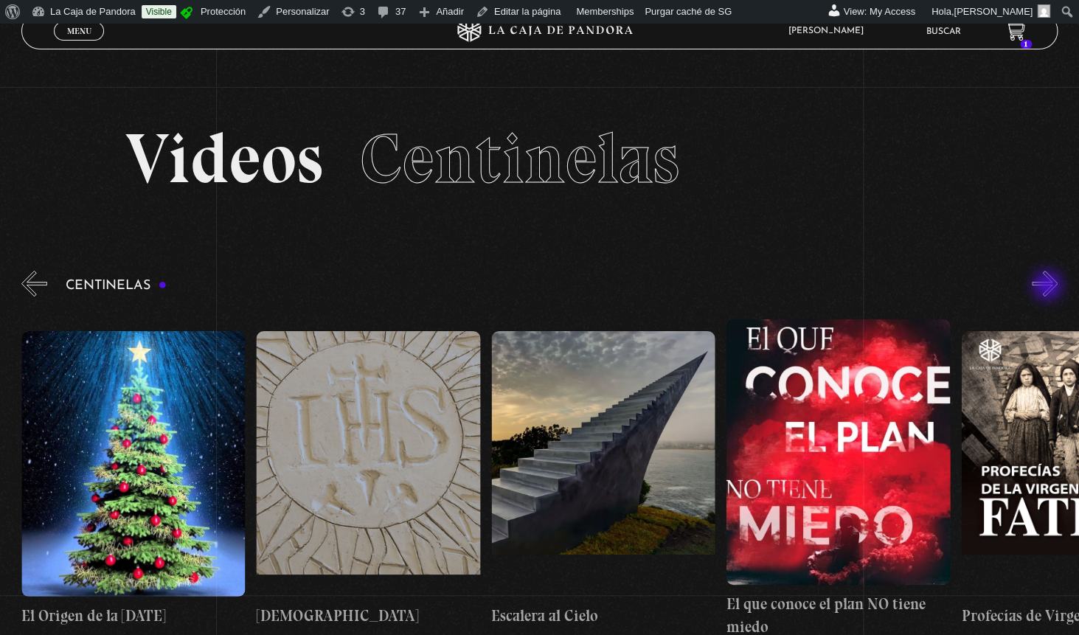
click at [1049, 287] on button "»" at bounding box center [1045, 284] width 26 height 26
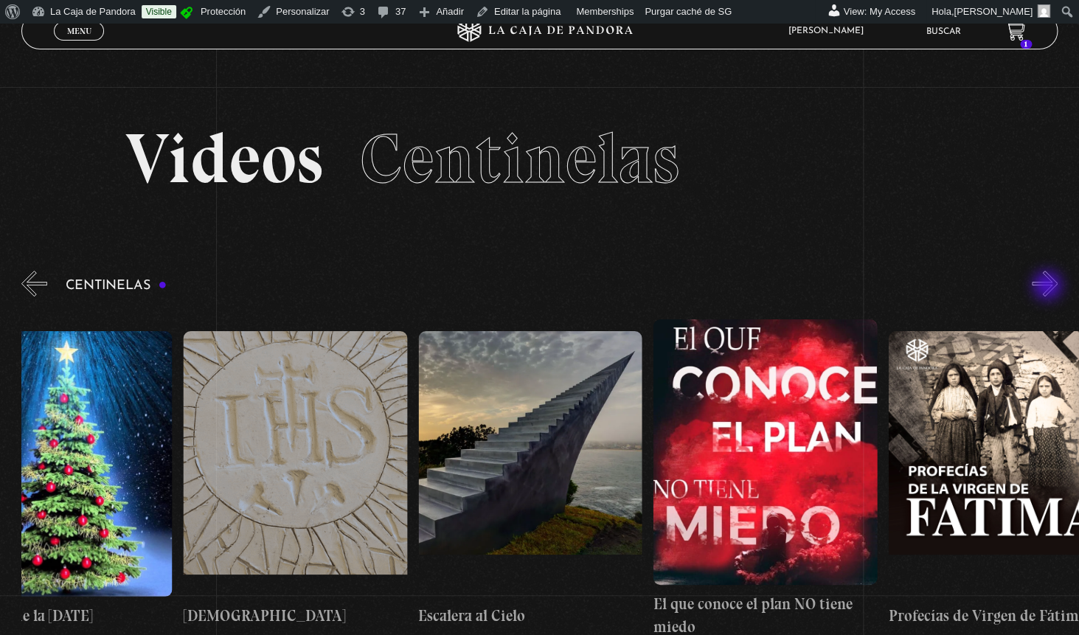
click at [1049, 287] on button "»" at bounding box center [1045, 284] width 26 height 26
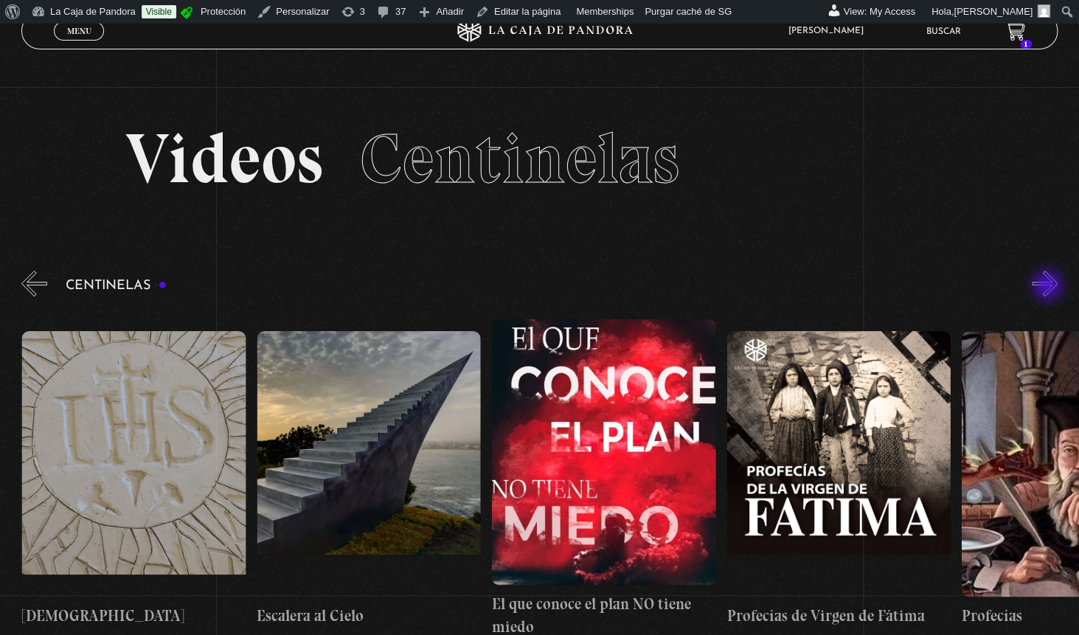
click at [1049, 287] on button "»" at bounding box center [1045, 284] width 26 height 26
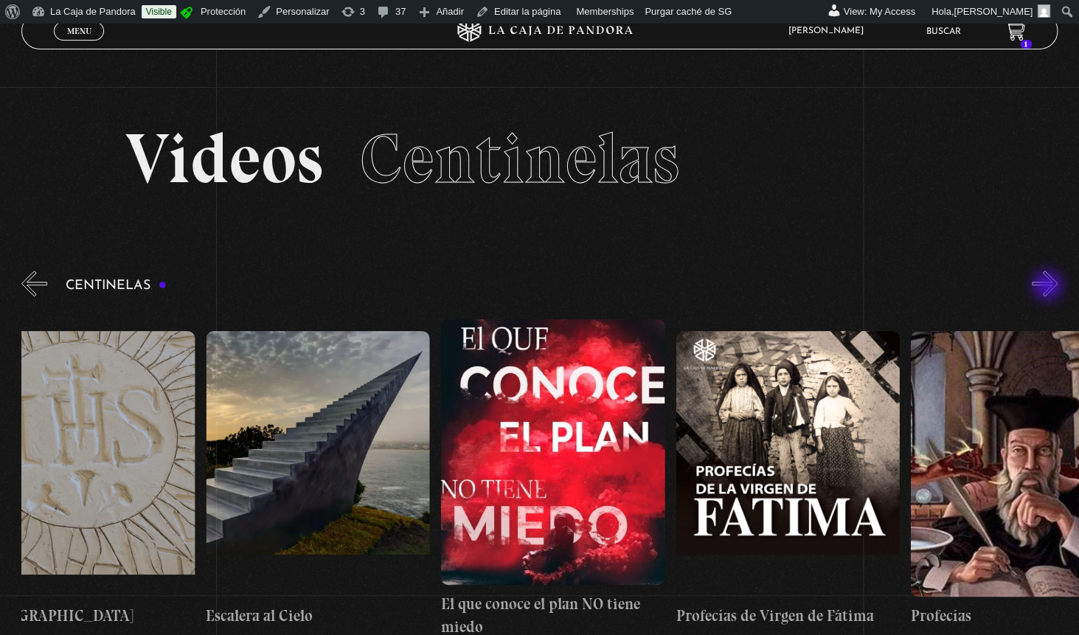
click at [1049, 287] on button "»" at bounding box center [1045, 284] width 26 height 26
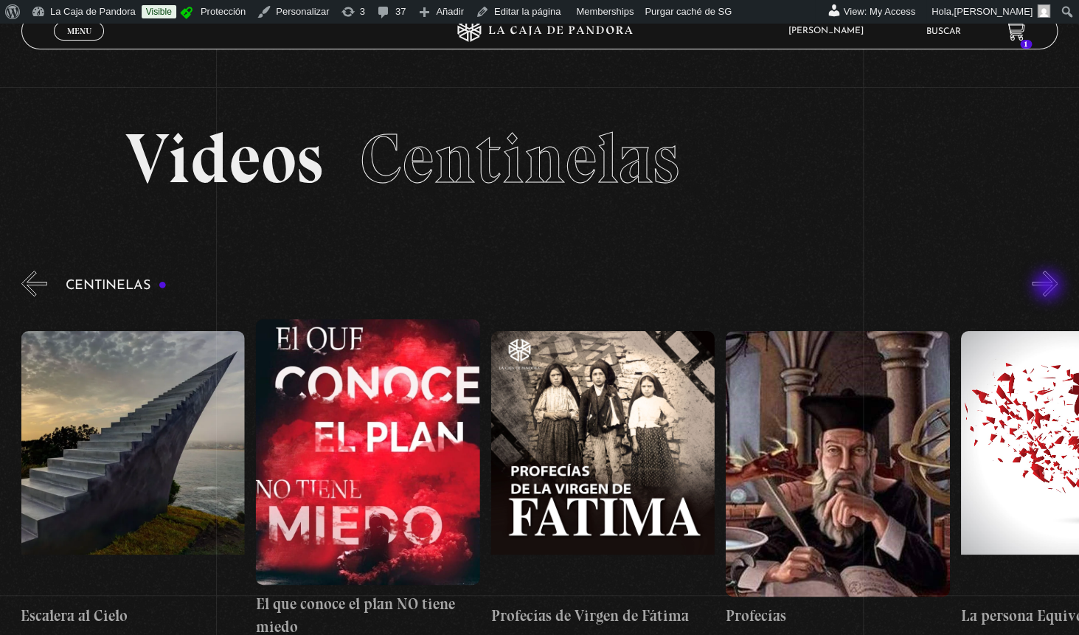
click at [1049, 287] on button "»" at bounding box center [1045, 284] width 26 height 26
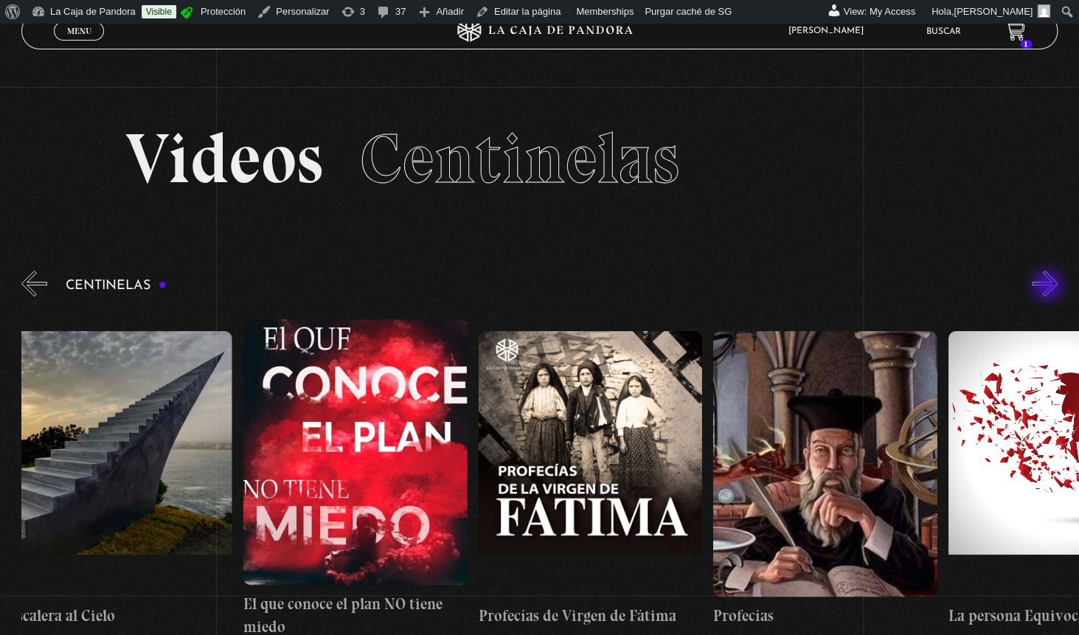
click at [1049, 287] on button "»" at bounding box center [1045, 284] width 26 height 26
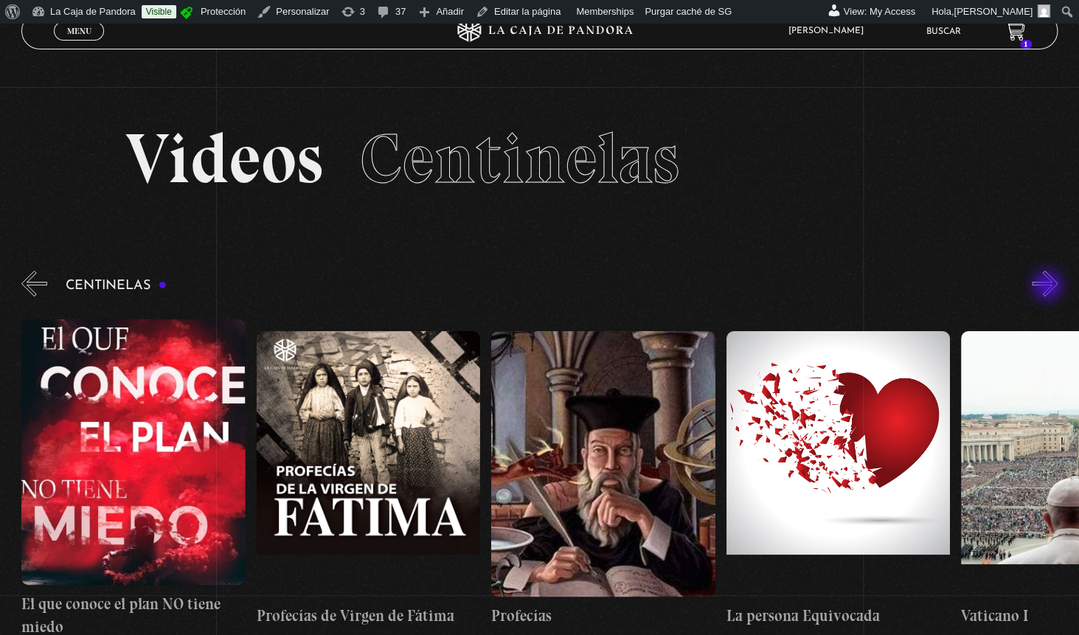
click at [1049, 287] on button "»" at bounding box center [1045, 284] width 26 height 26
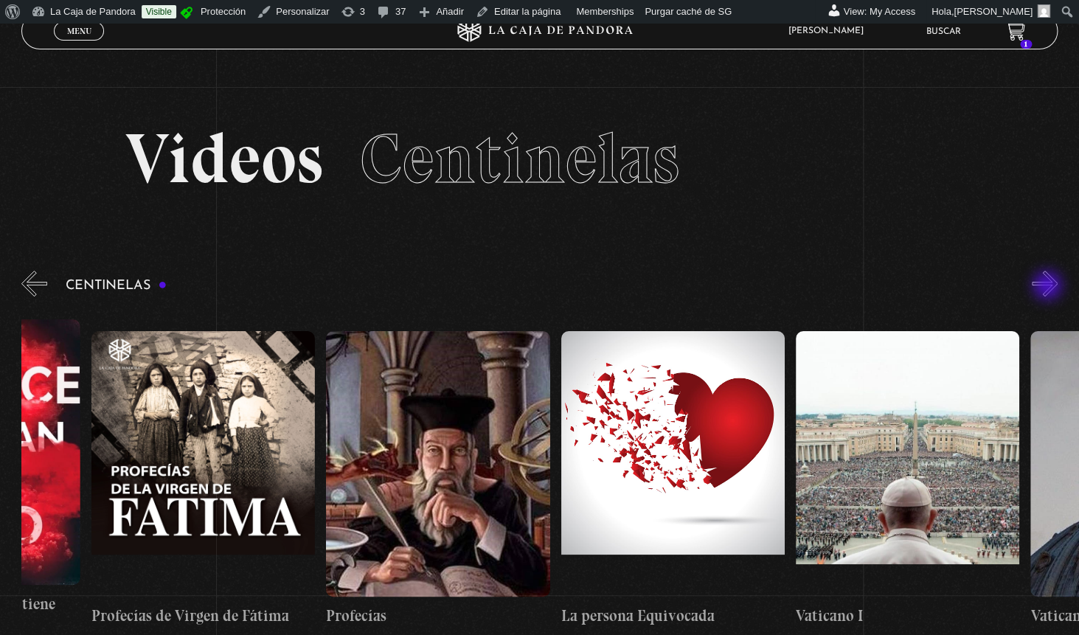
click at [1049, 287] on button "»" at bounding box center [1045, 284] width 26 height 26
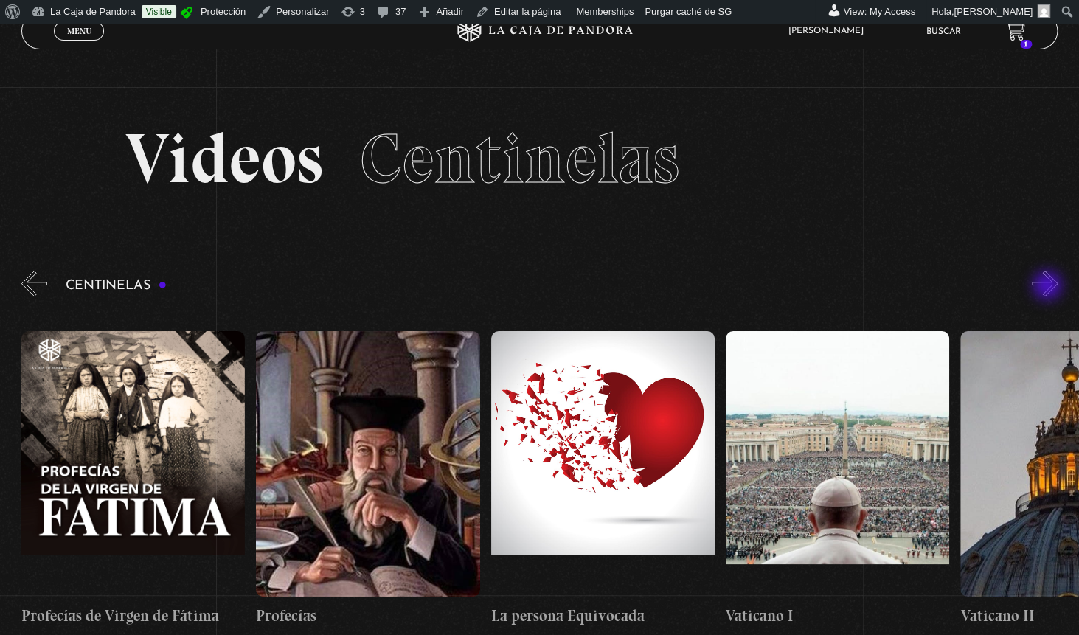
click at [1049, 287] on button "»" at bounding box center [1045, 284] width 26 height 26
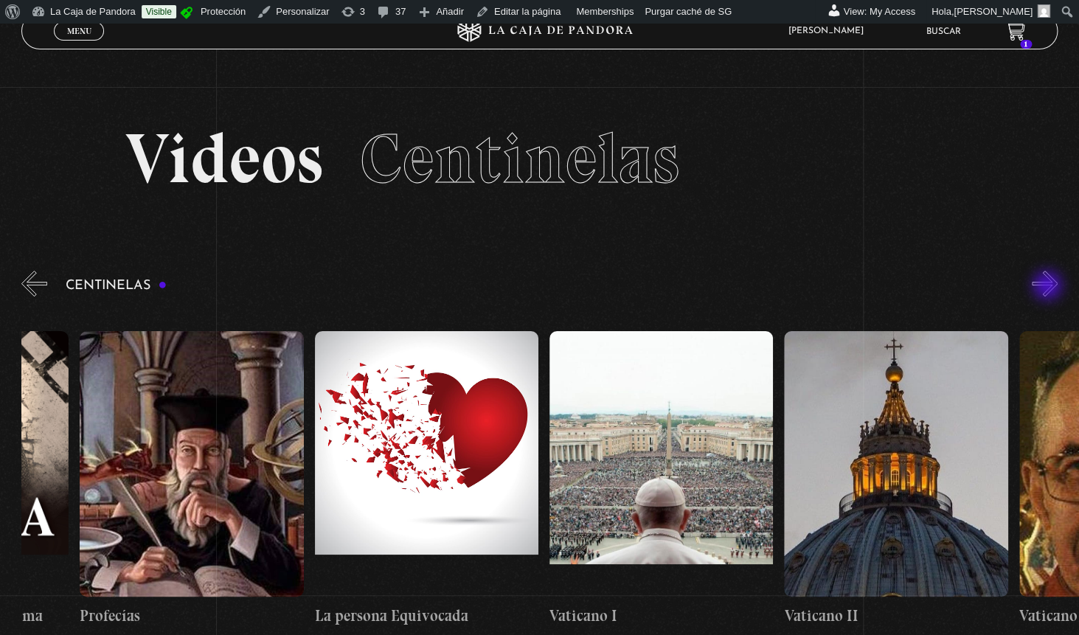
click at [1049, 287] on button "»" at bounding box center [1045, 284] width 26 height 26
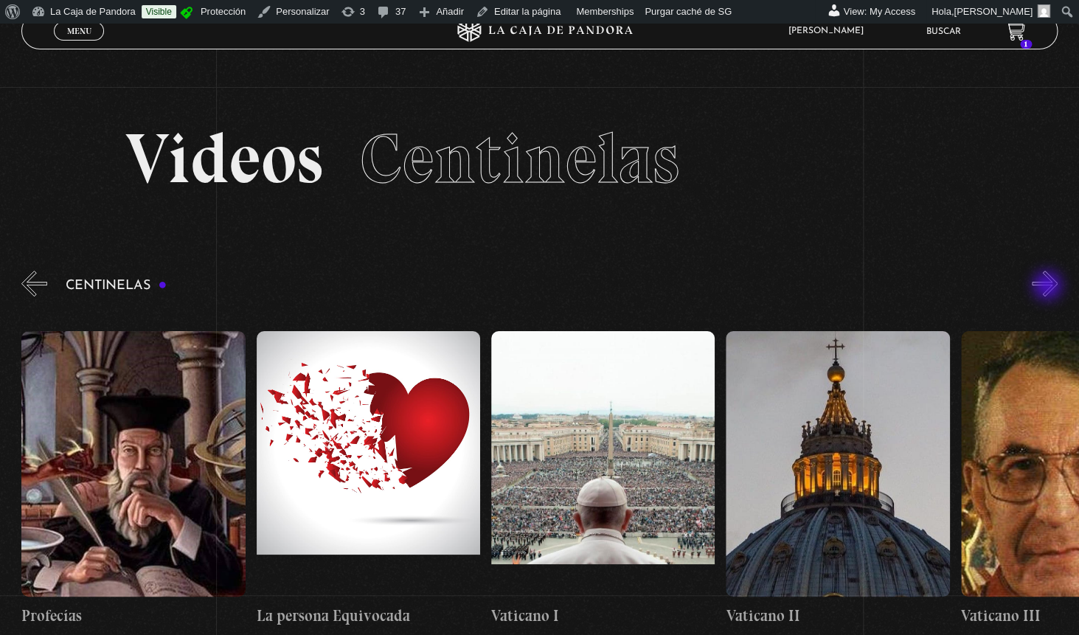
click at [1049, 287] on button "»" at bounding box center [1045, 284] width 26 height 26
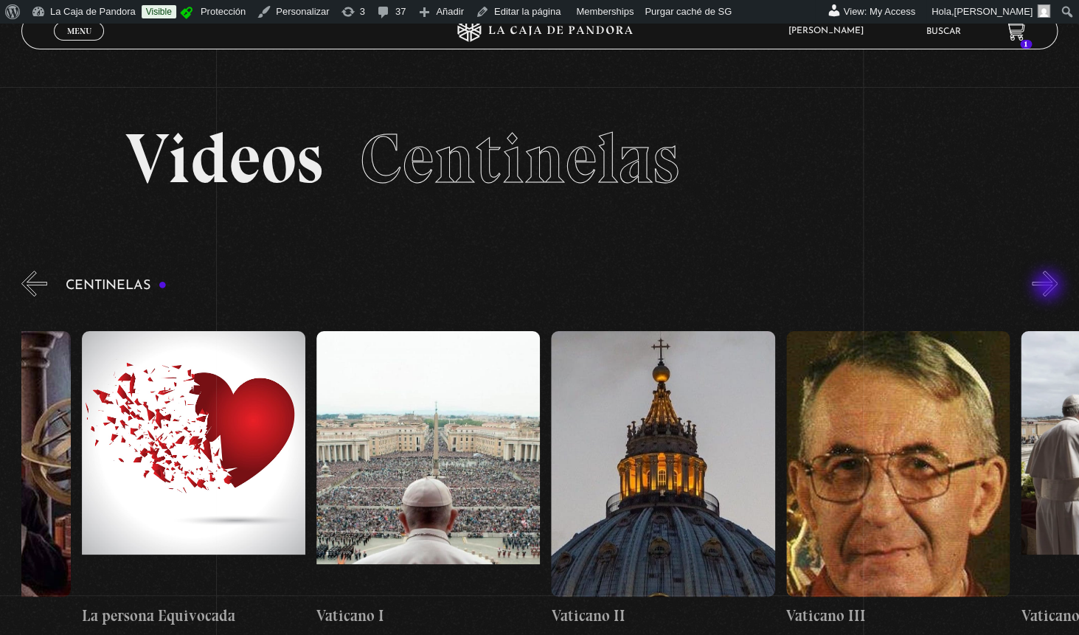
click at [1049, 287] on button "»" at bounding box center [1045, 284] width 26 height 26
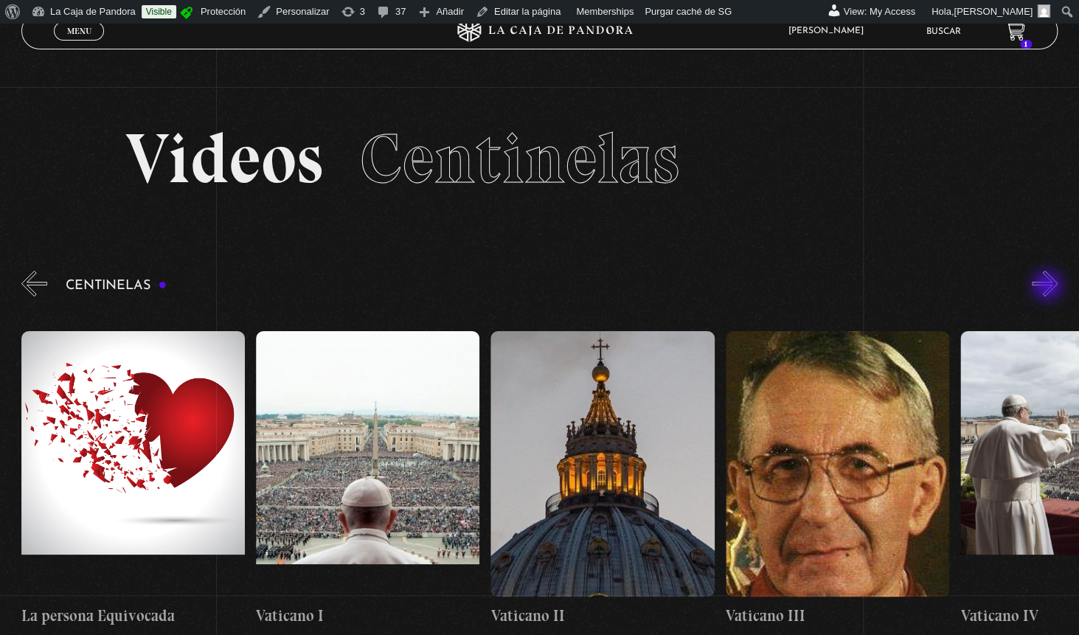
click at [1049, 287] on button "»" at bounding box center [1045, 284] width 26 height 26
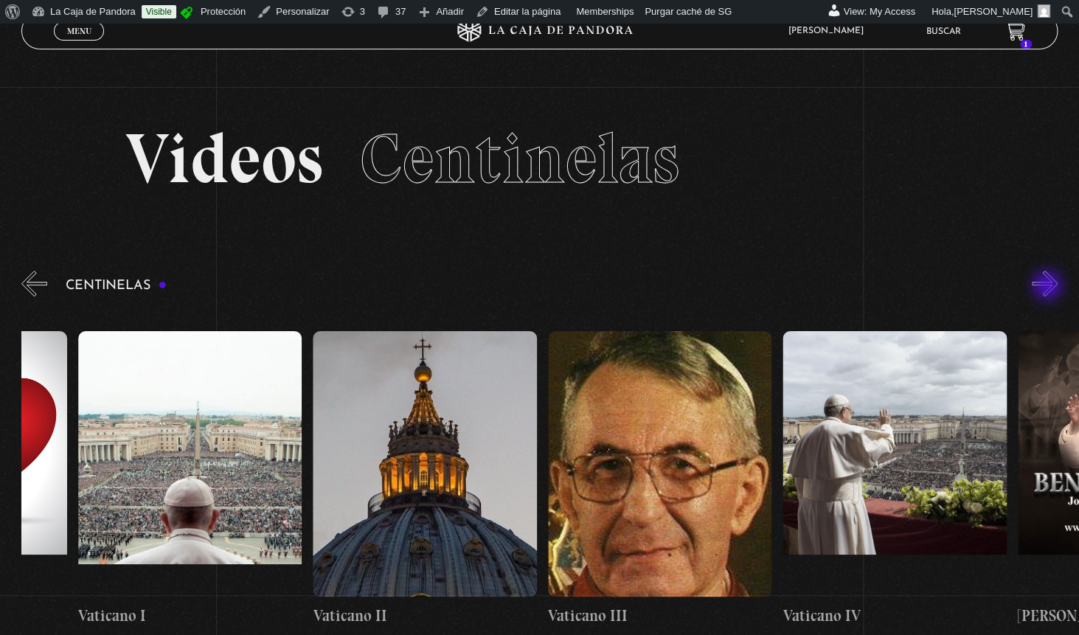
click at [1049, 287] on button "»" at bounding box center [1045, 284] width 26 height 26
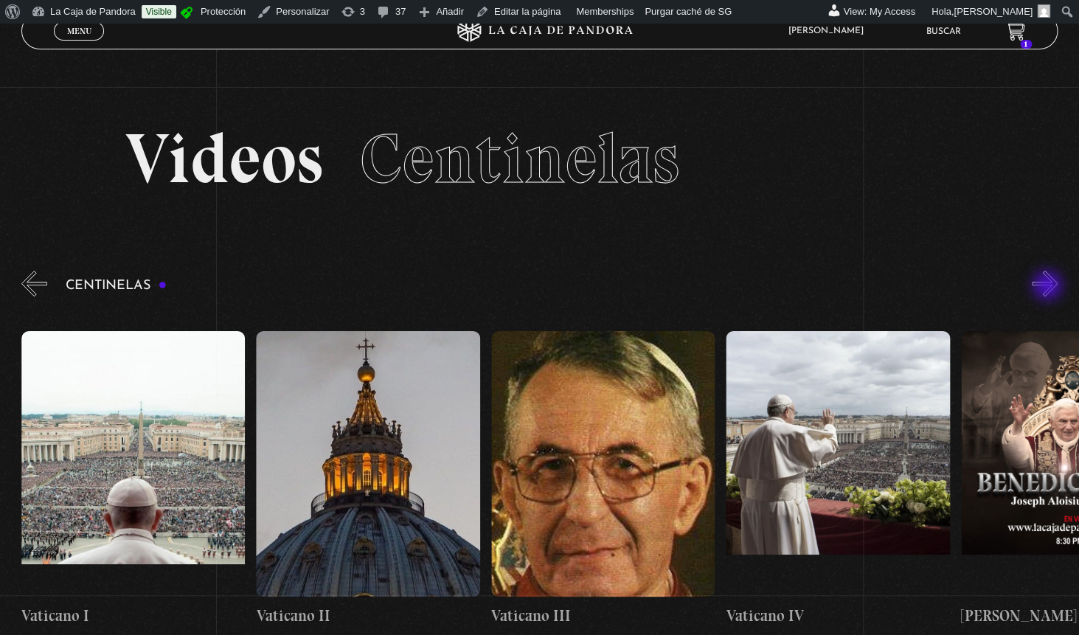
click at [1049, 287] on button "»" at bounding box center [1045, 284] width 26 height 26
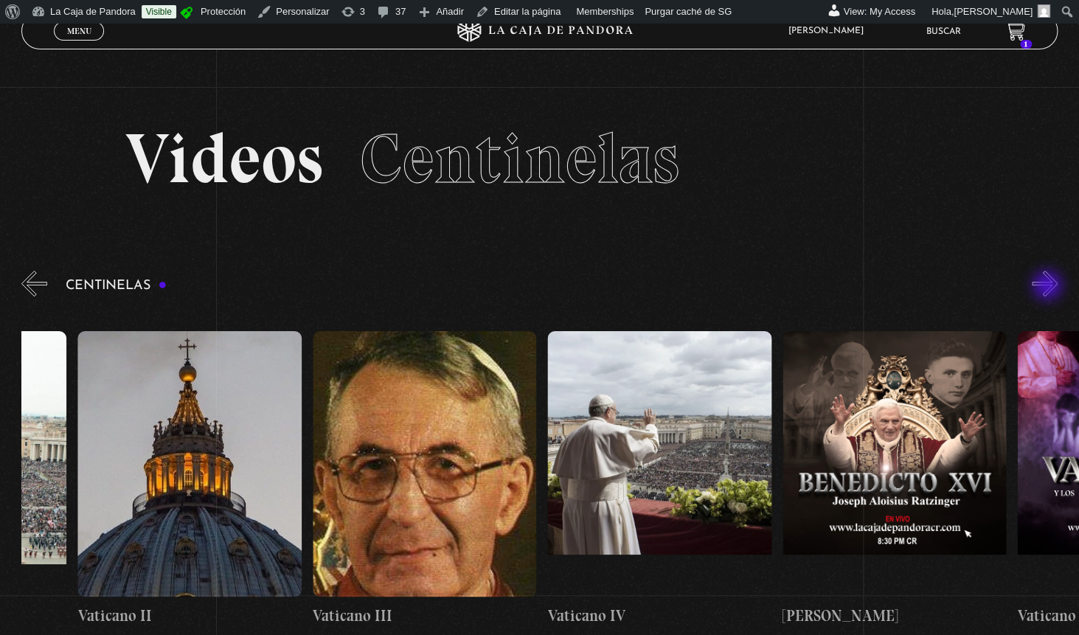
click at [1049, 287] on button "»" at bounding box center [1045, 284] width 26 height 26
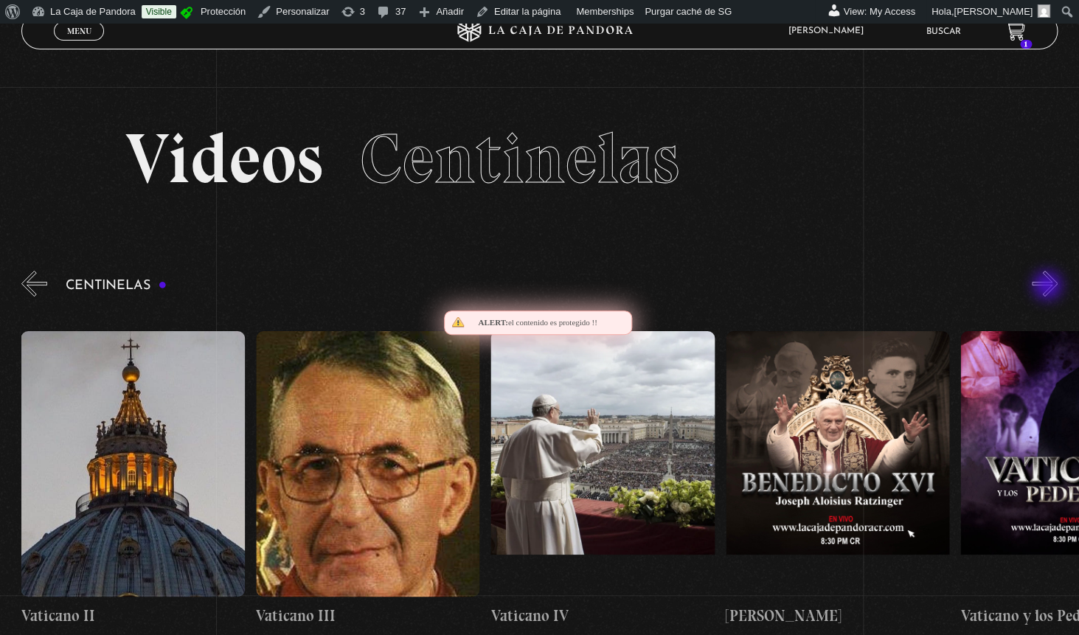
click at [1049, 287] on button "»" at bounding box center [1045, 284] width 26 height 26
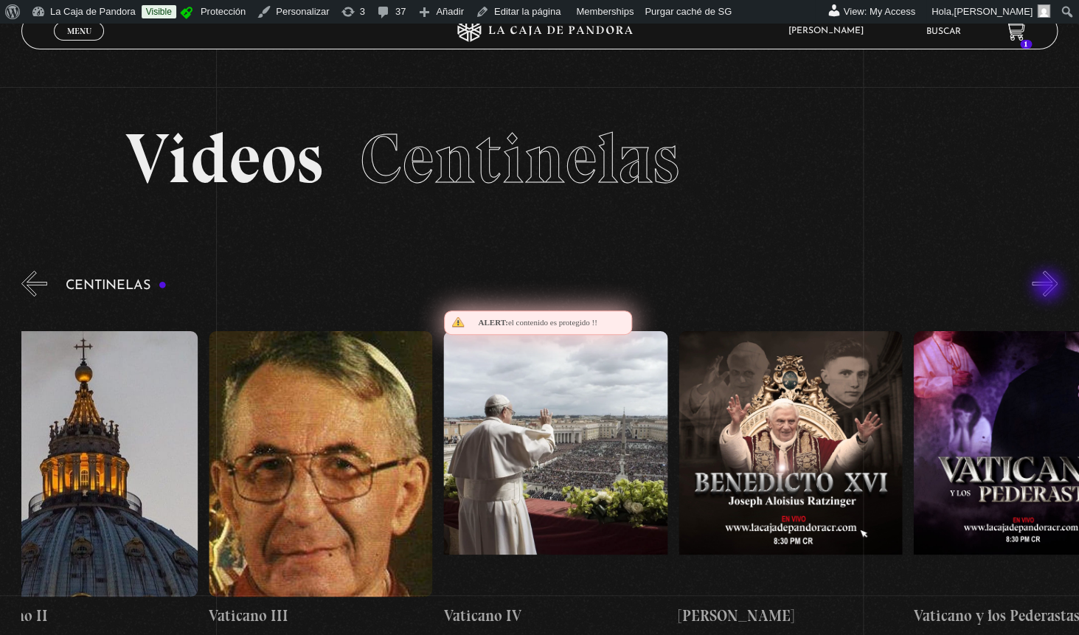
click at [1049, 287] on button "»" at bounding box center [1045, 284] width 26 height 26
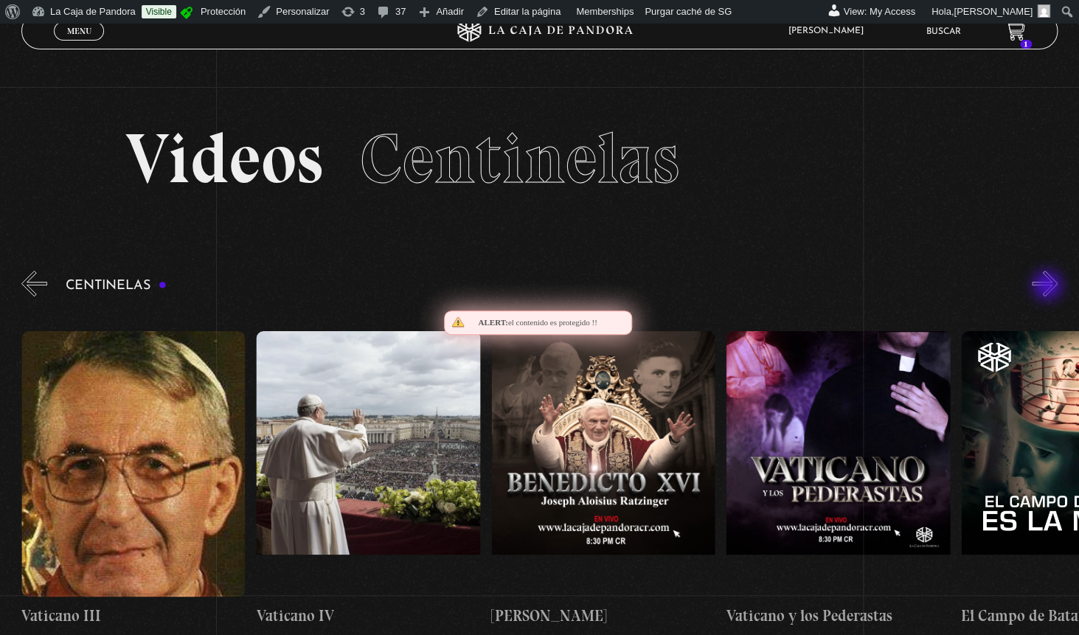
click at [1049, 287] on button "»" at bounding box center [1045, 284] width 26 height 26
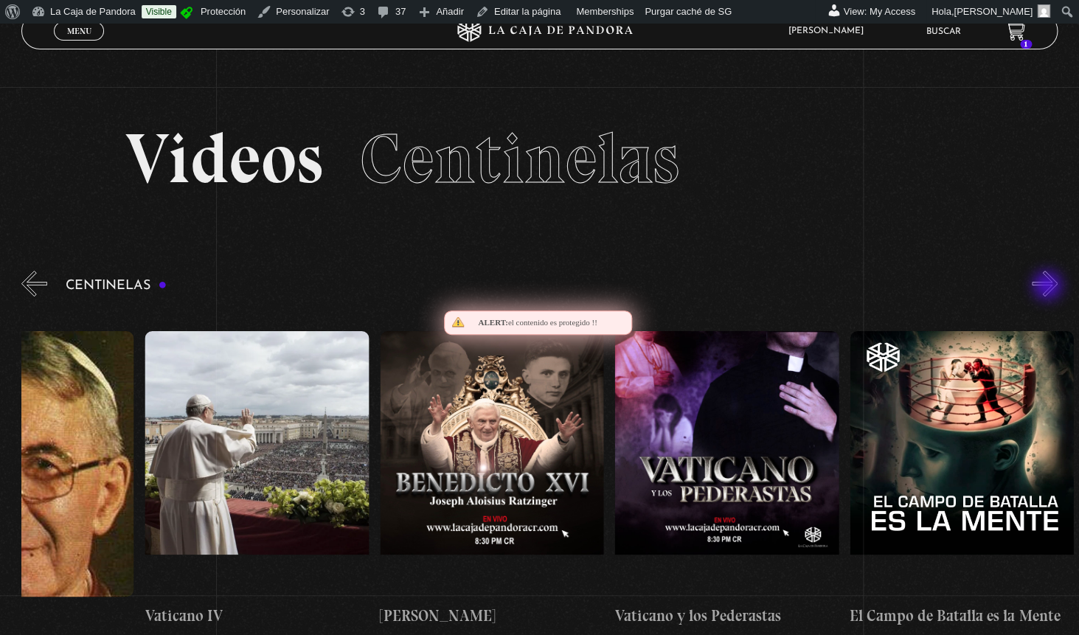
click at [1049, 287] on button "»" at bounding box center [1045, 284] width 26 height 26
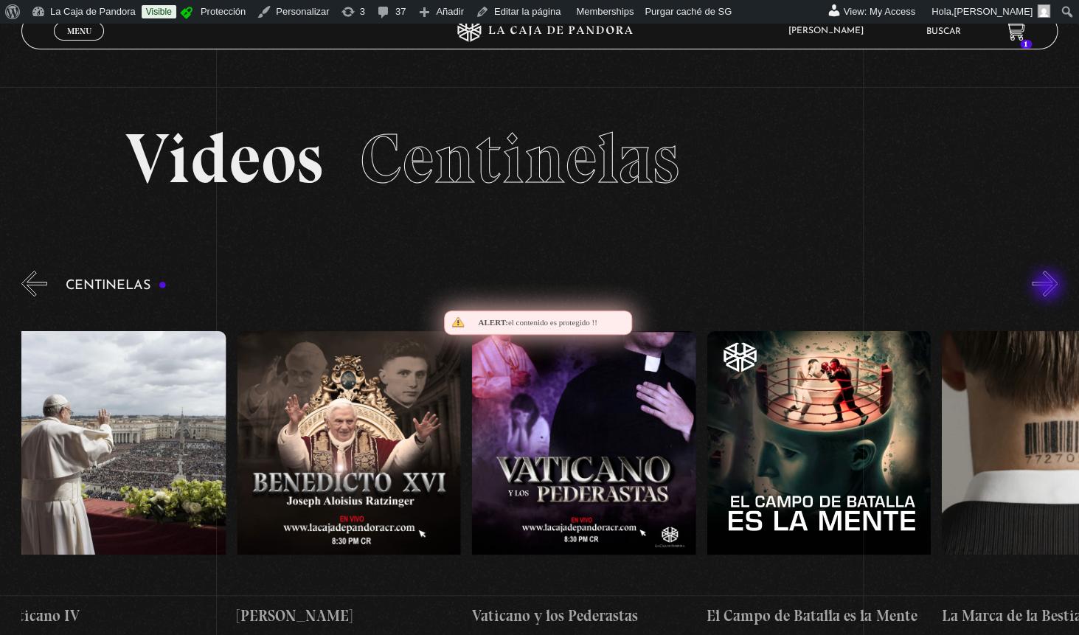
click at [1049, 287] on button "»" at bounding box center [1045, 284] width 26 height 26
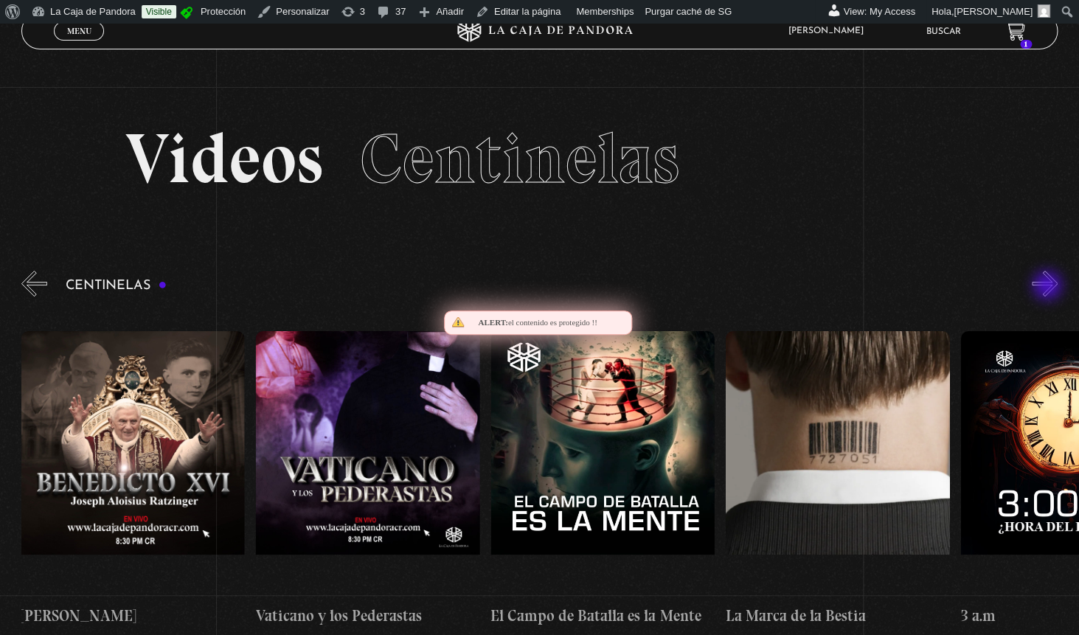
click at [1049, 287] on button "»" at bounding box center [1045, 284] width 26 height 26
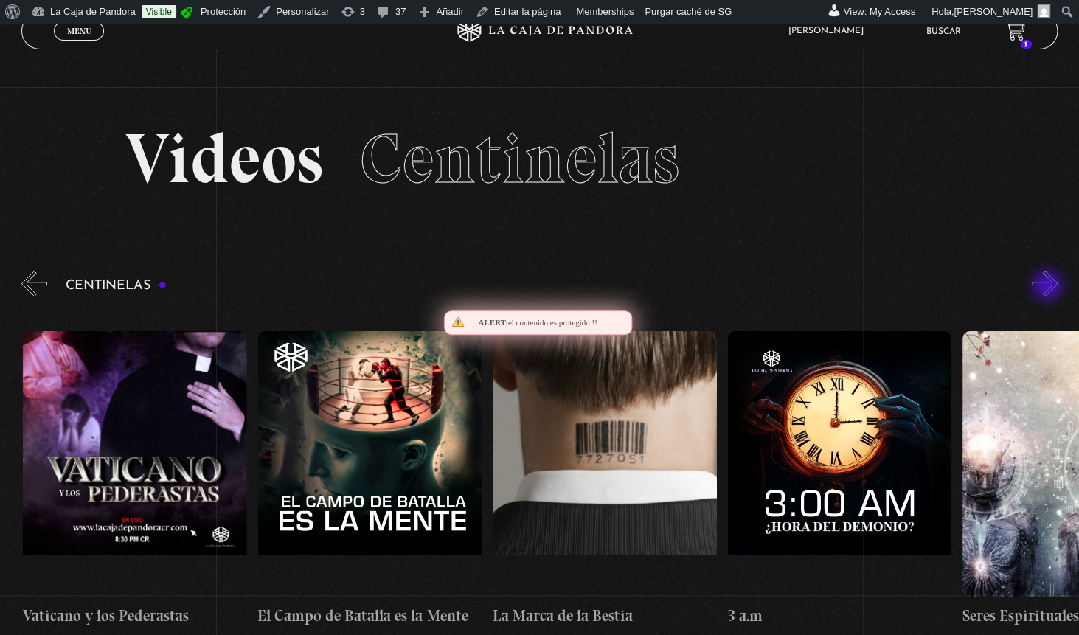
click at [1049, 287] on button "»" at bounding box center [1045, 284] width 26 height 26
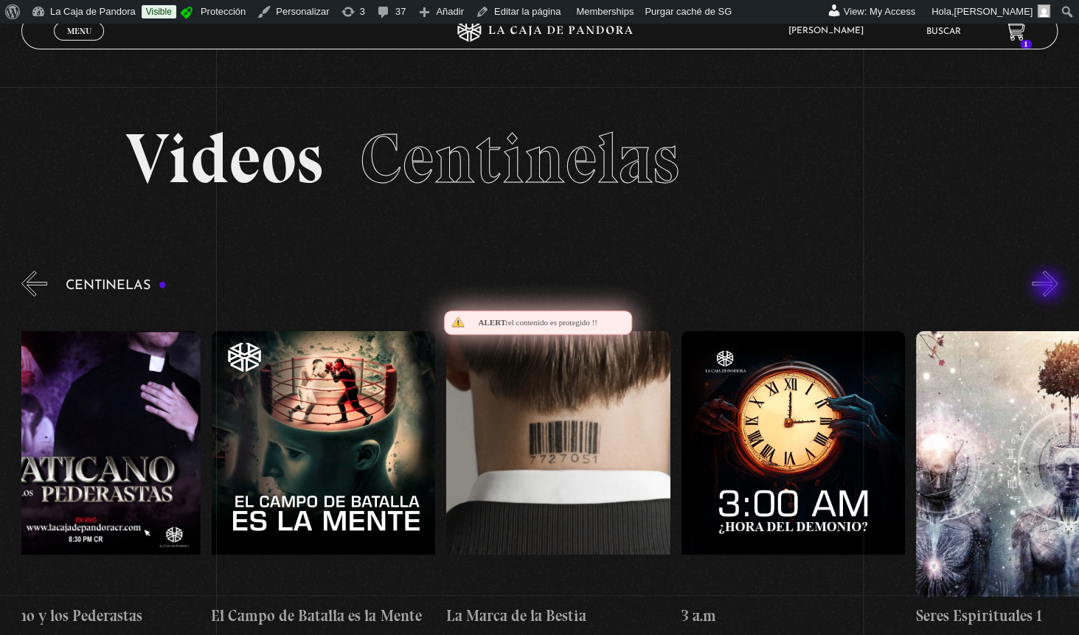
click at [1049, 287] on button "»" at bounding box center [1045, 284] width 26 height 26
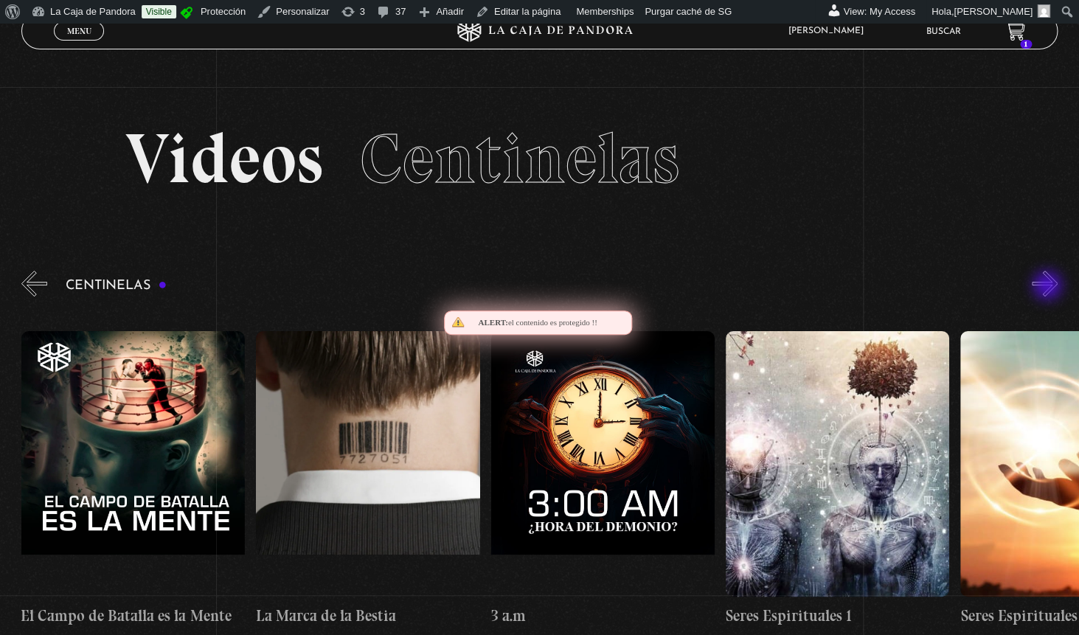
click at [1049, 287] on button "»" at bounding box center [1045, 284] width 26 height 26
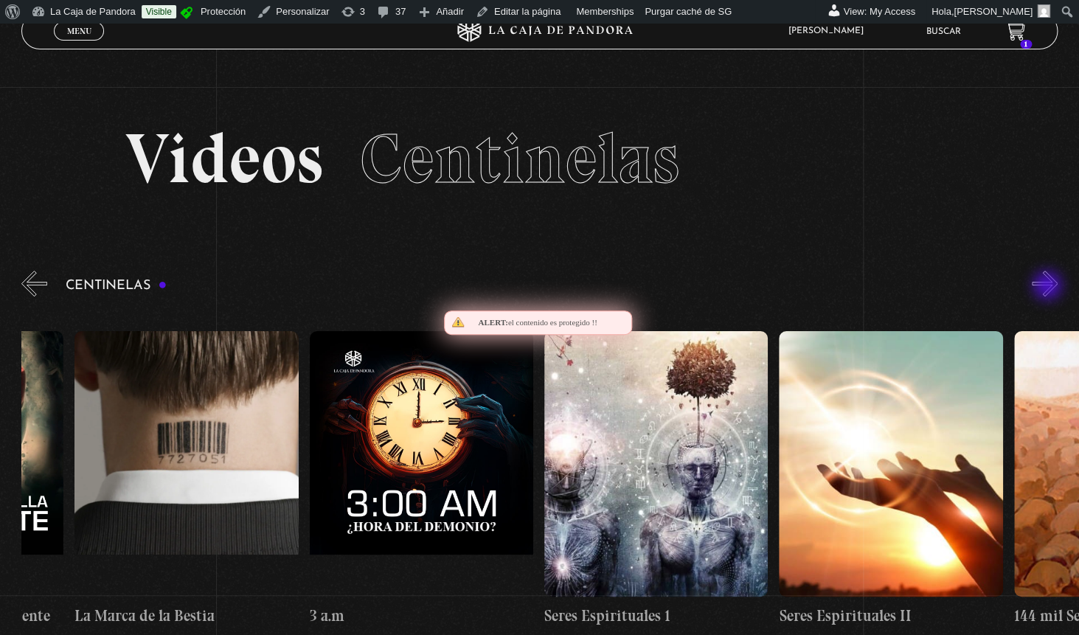
click at [1049, 287] on button "»" at bounding box center [1045, 284] width 26 height 26
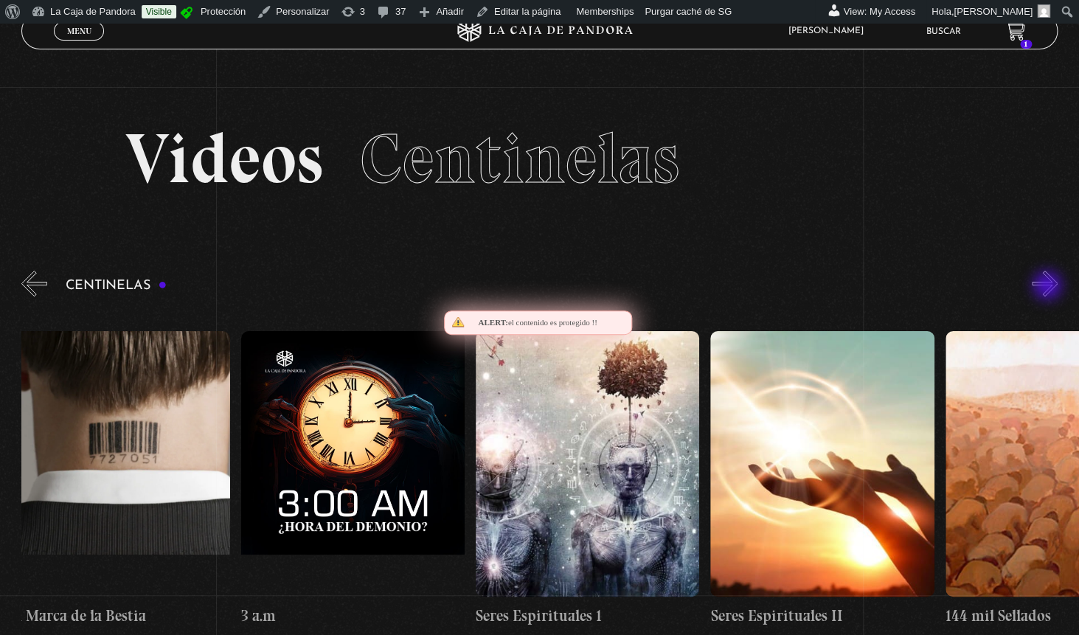
click at [1049, 287] on button "»" at bounding box center [1045, 284] width 26 height 26
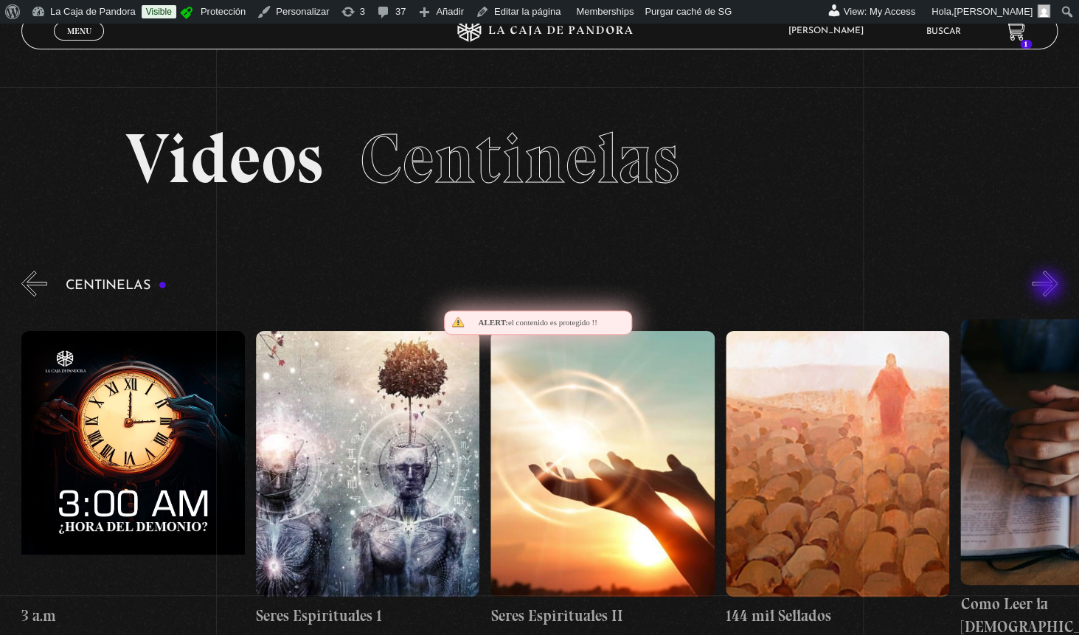
click at [1049, 287] on button "»" at bounding box center [1045, 284] width 26 height 26
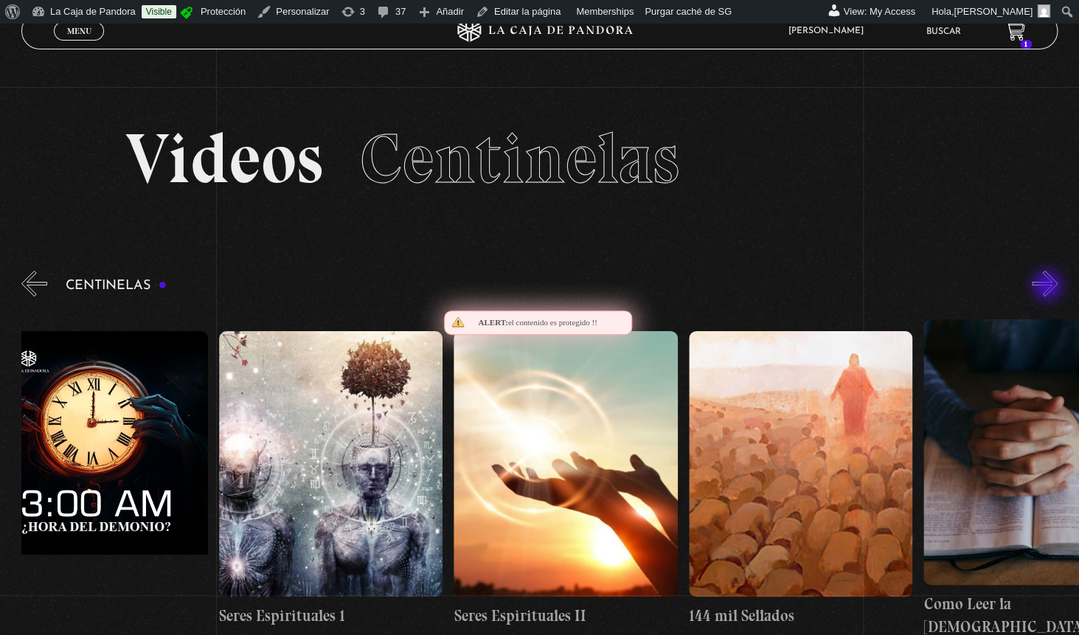
click at [1049, 287] on button "»" at bounding box center [1045, 284] width 26 height 26
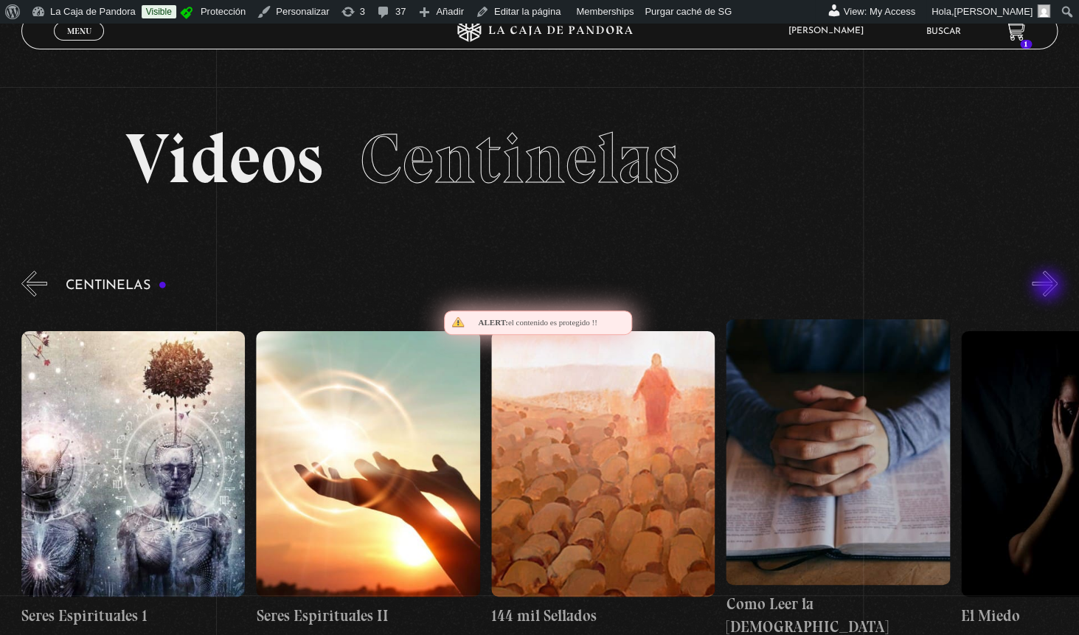
click at [1049, 287] on button "»" at bounding box center [1045, 284] width 26 height 26
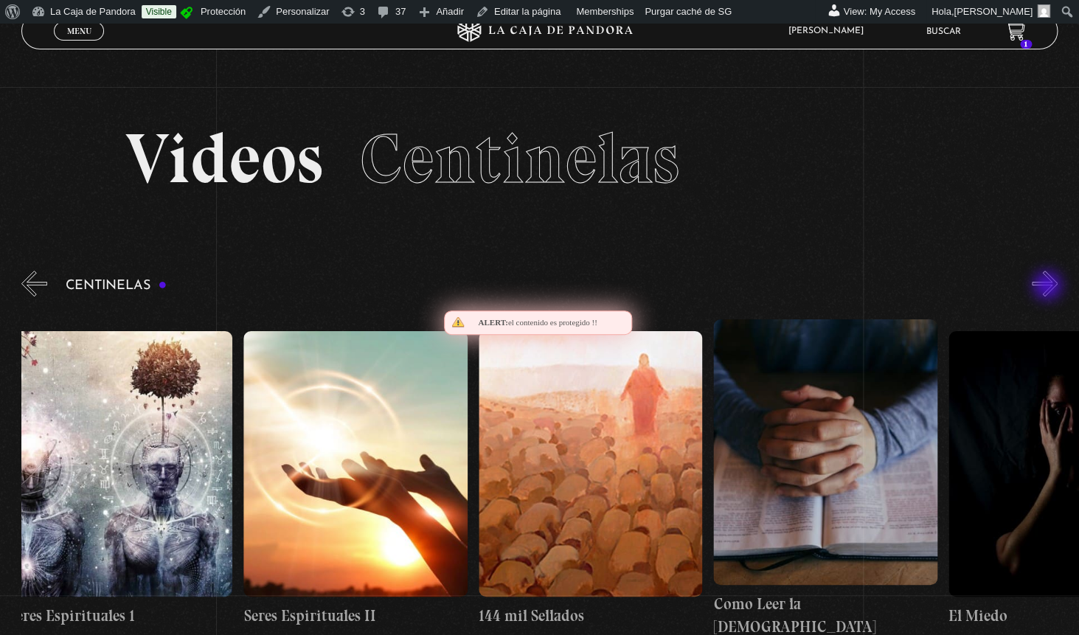
click at [1049, 287] on button "»" at bounding box center [1045, 284] width 26 height 26
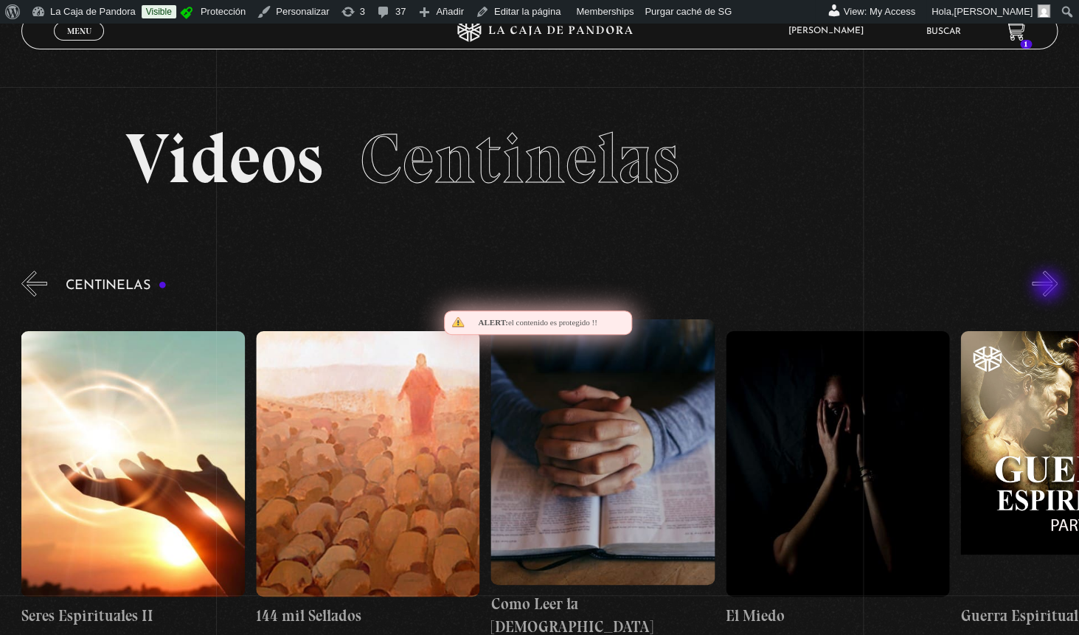
click at [1049, 287] on button "»" at bounding box center [1045, 284] width 26 height 26
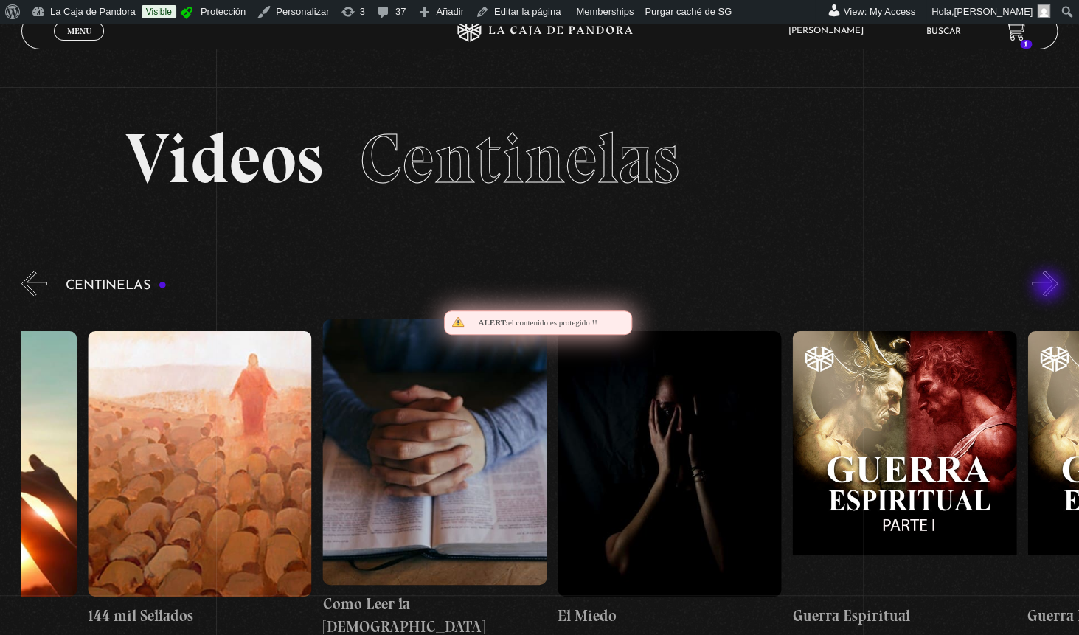
click at [1049, 287] on button "»" at bounding box center [1045, 284] width 26 height 26
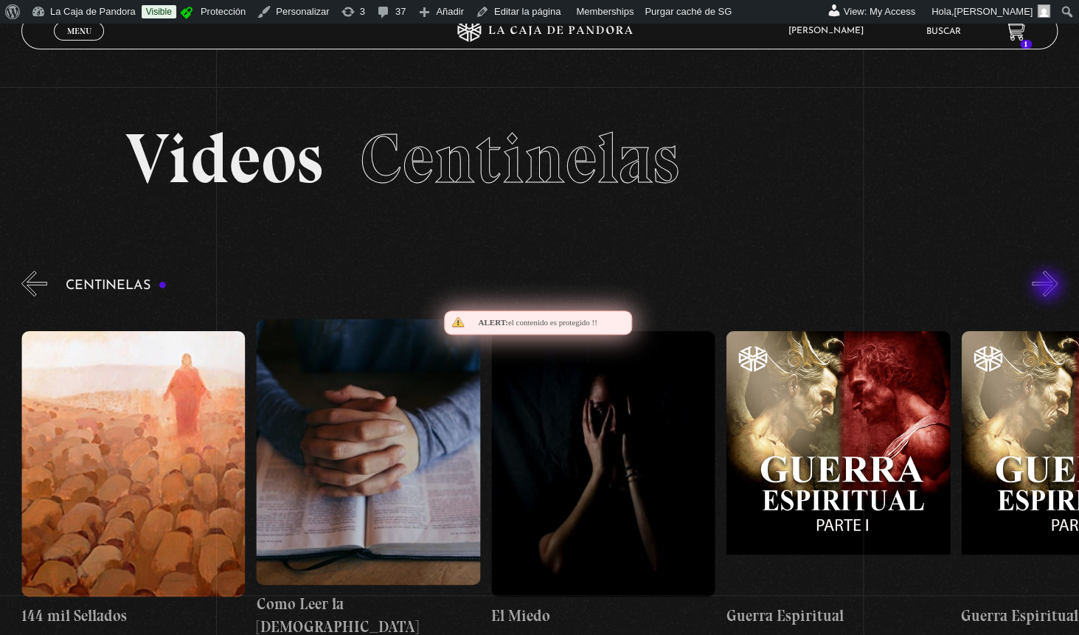
click at [1049, 287] on button "»" at bounding box center [1045, 284] width 26 height 26
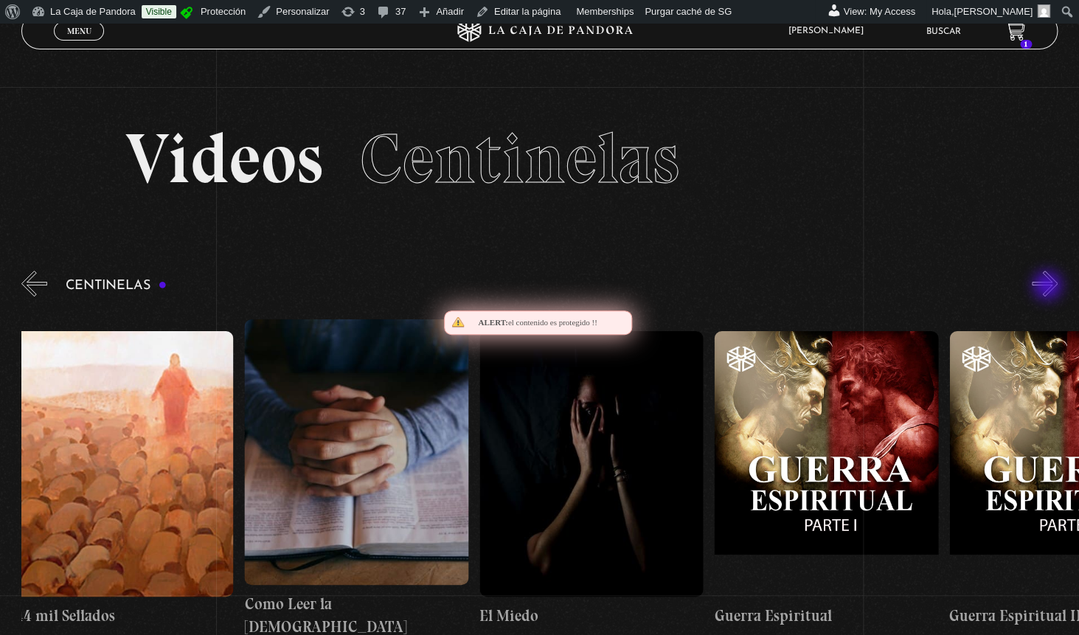
click at [1049, 287] on button "»" at bounding box center [1045, 284] width 26 height 26
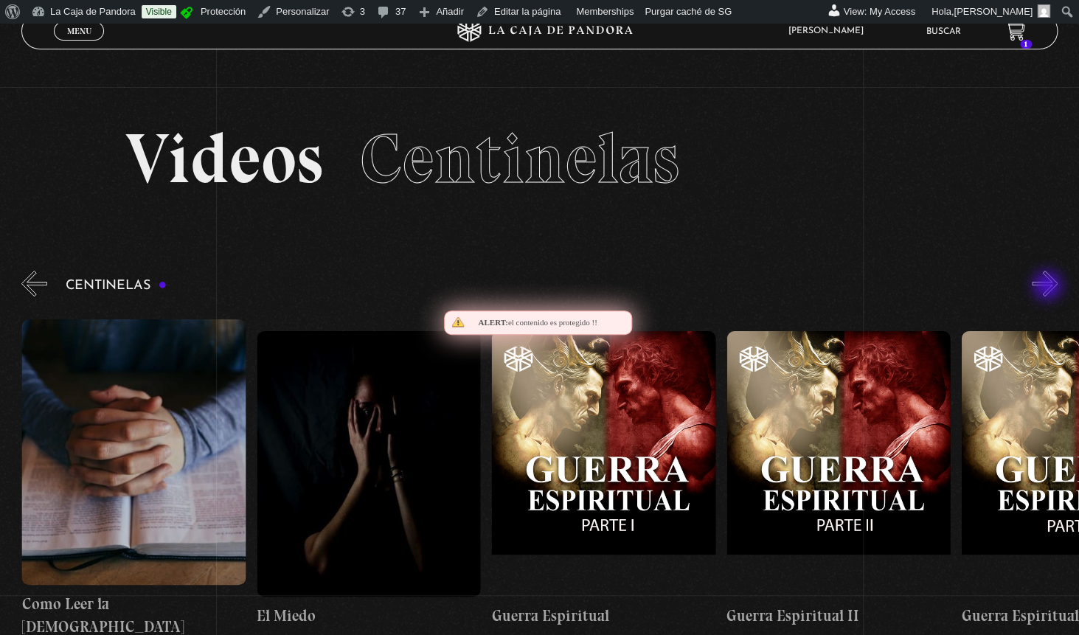
click at [1049, 287] on button "»" at bounding box center [1045, 284] width 26 height 26
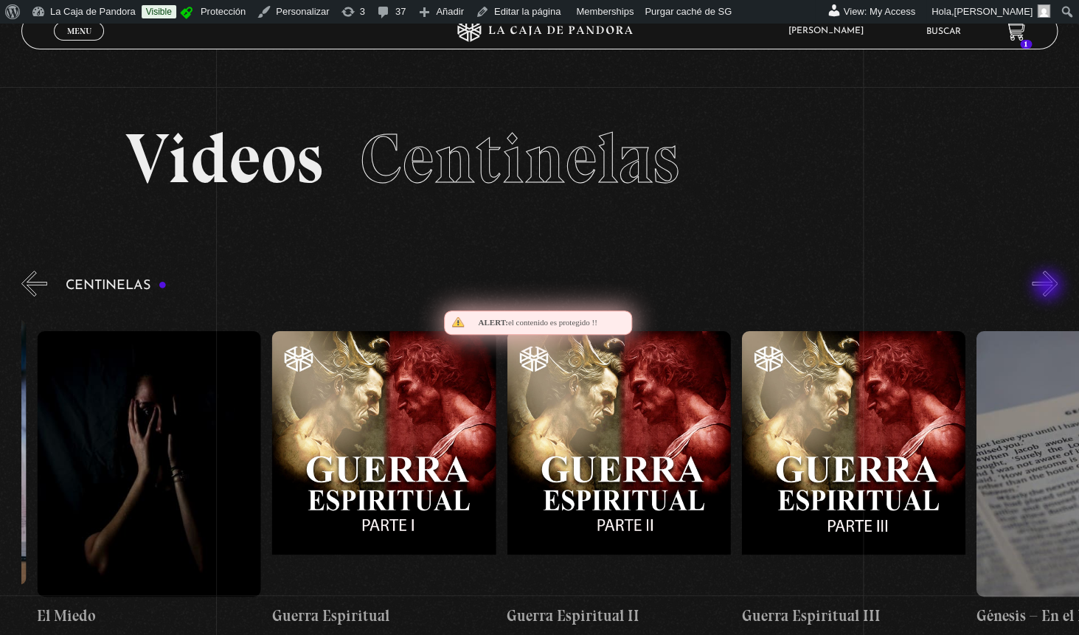
click at [1049, 287] on button "»" at bounding box center [1045, 284] width 26 height 26
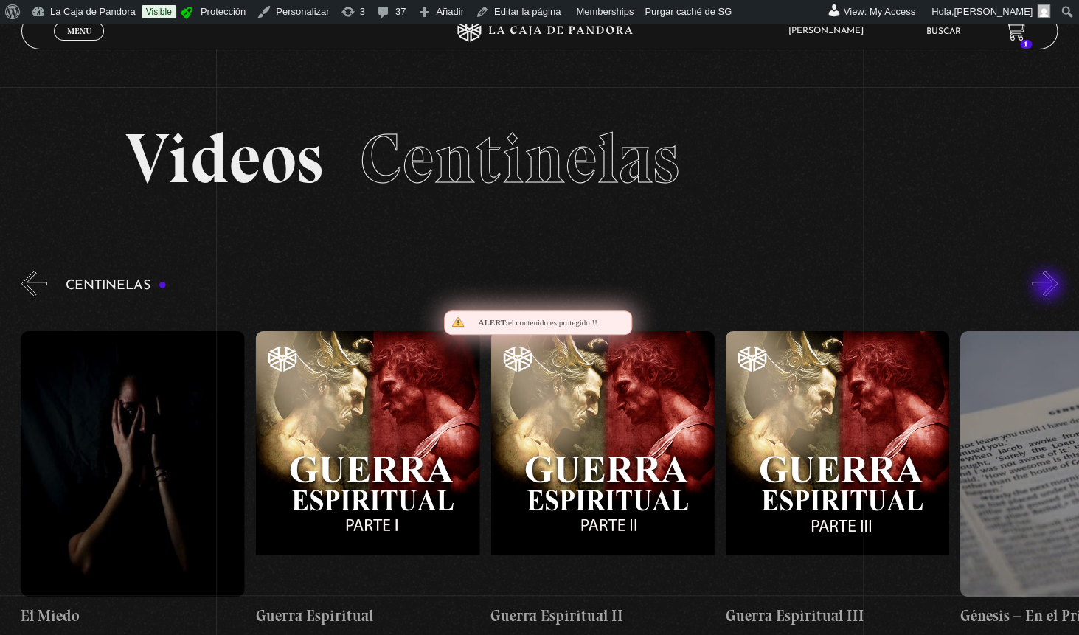
click at [1049, 287] on button "»" at bounding box center [1045, 284] width 26 height 26
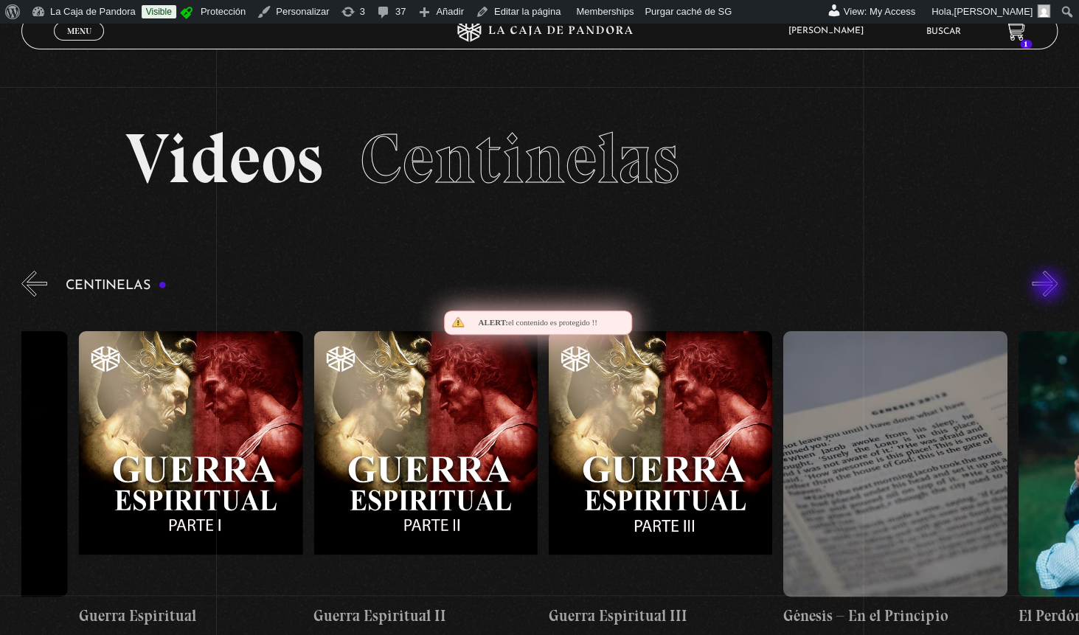
click at [1049, 287] on button "»" at bounding box center [1045, 284] width 26 height 26
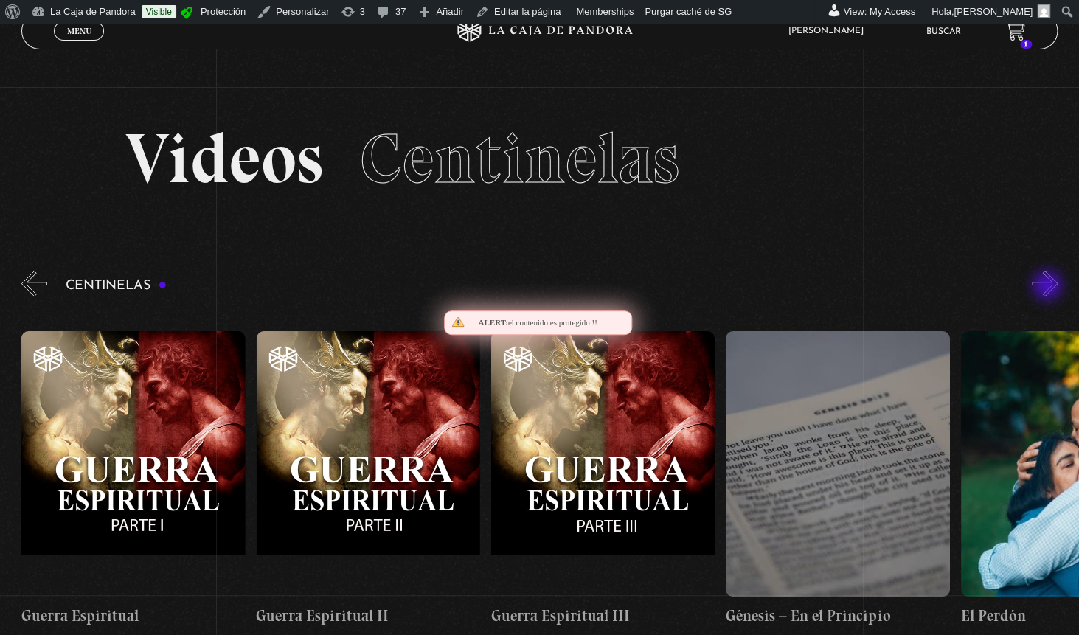
click at [1049, 287] on button "»" at bounding box center [1045, 284] width 26 height 26
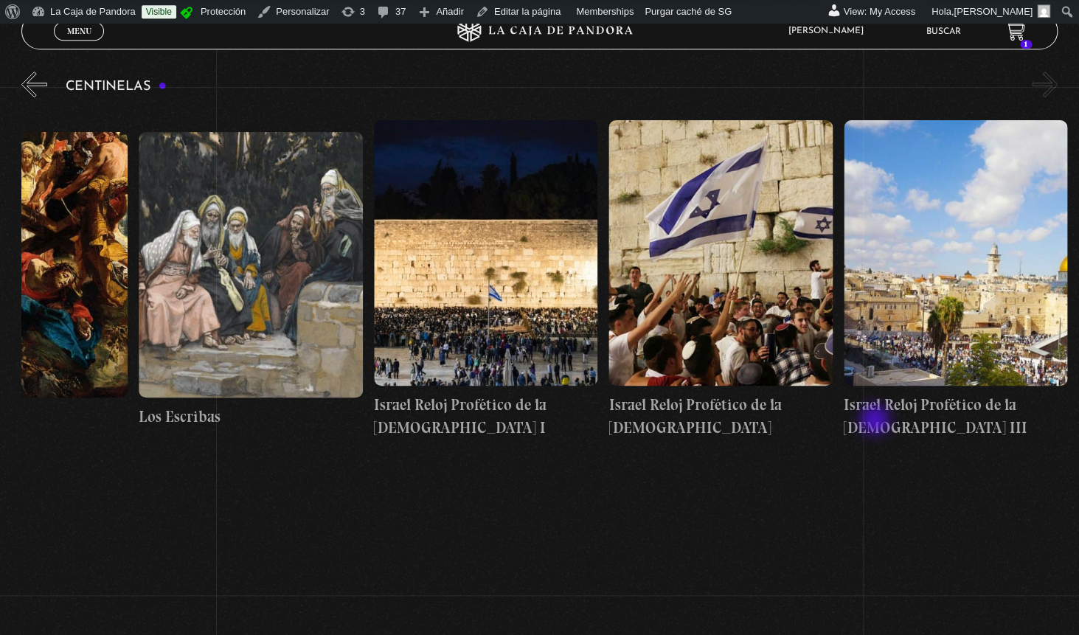
scroll to position [0, 0]
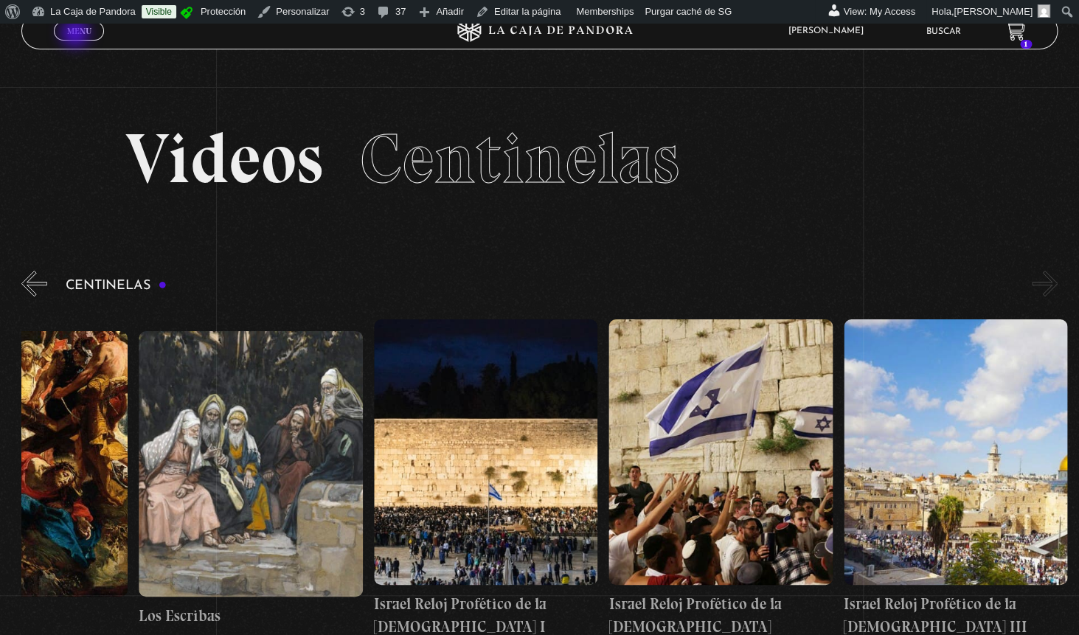
click at [77, 35] on span "Menu" at bounding box center [79, 31] width 24 height 9
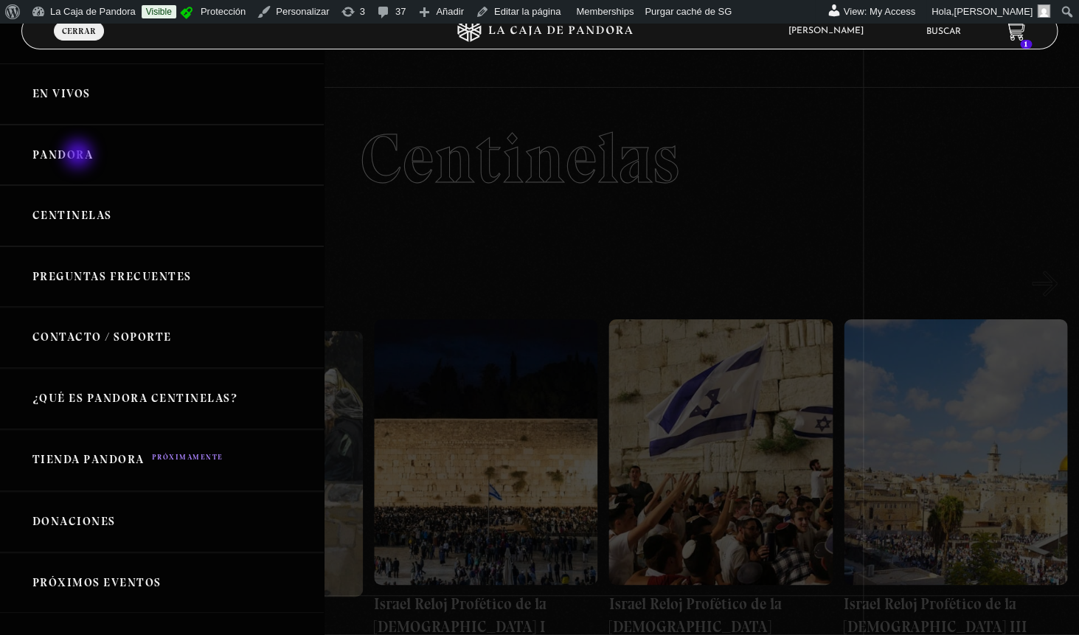
click at [80, 156] on link "Pandora" at bounding box center [162, 155] width 324 height 61
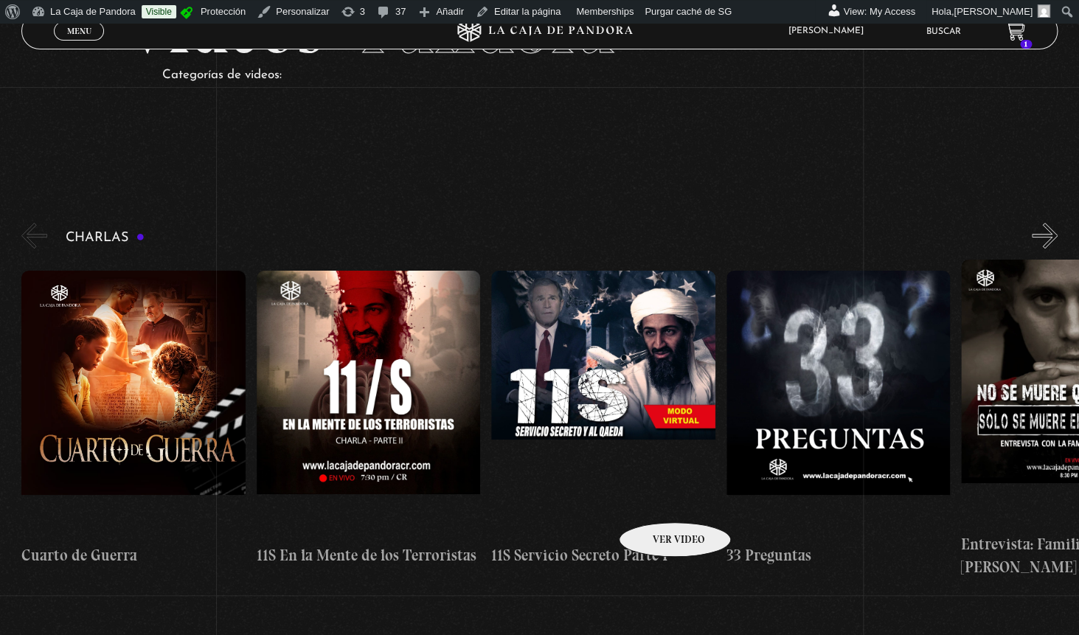
scroll to position [148, 0]
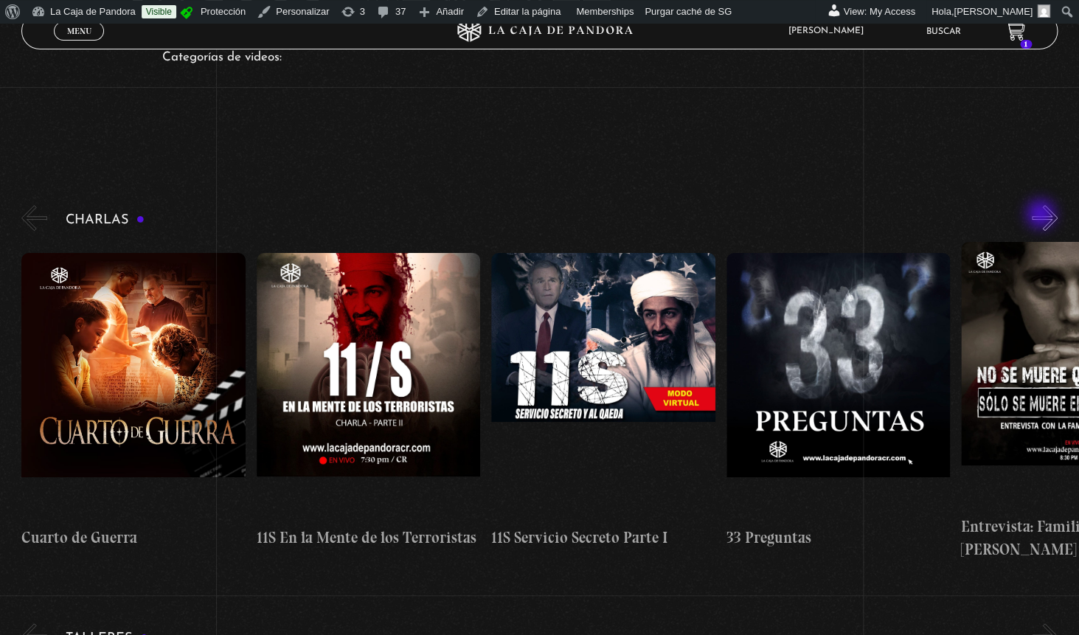
click at [1042, 215] on button "»" at bounding box center [1045, 218] width 26 height 26
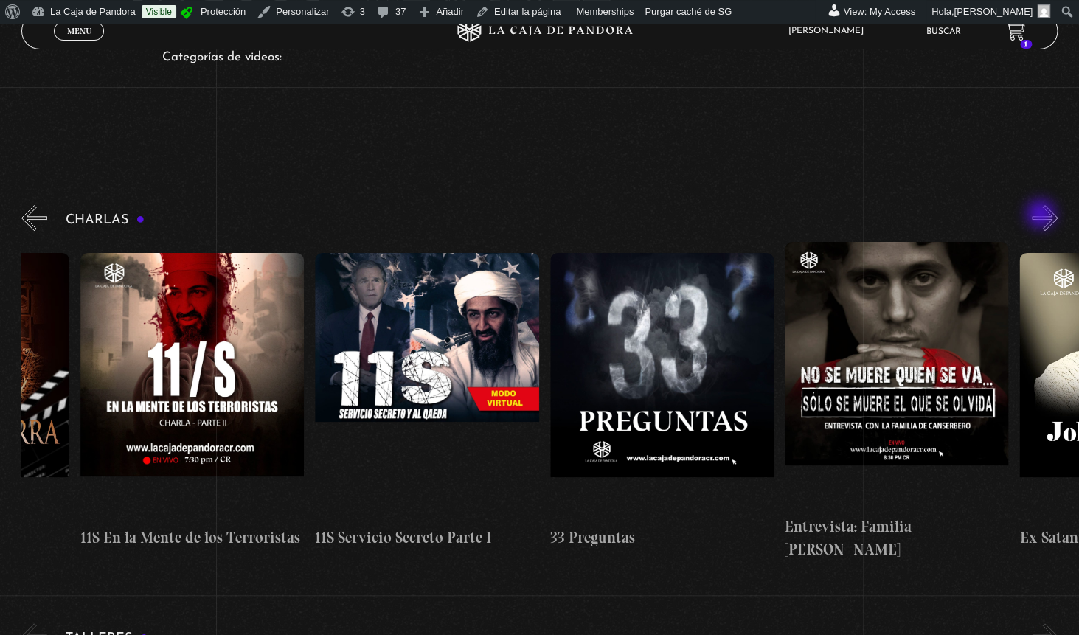
click at [1042, 215] on button "»" at bounding box center [1045, 218] width 26 height 26
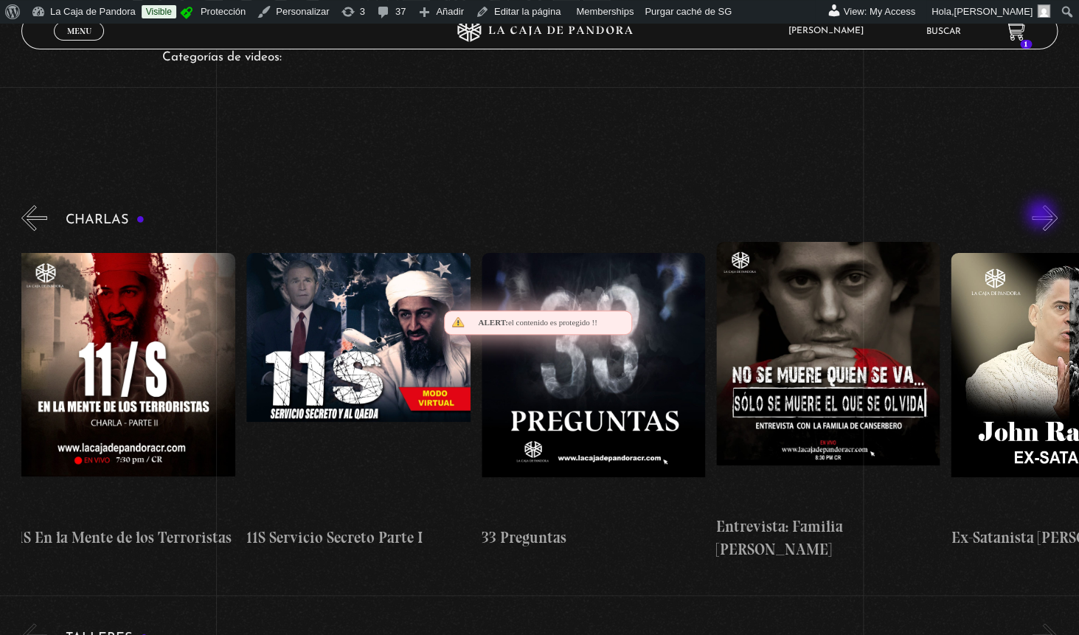
click at [1042, 215] on button "»" at bounding box center [1045, 218] width 26 height 26
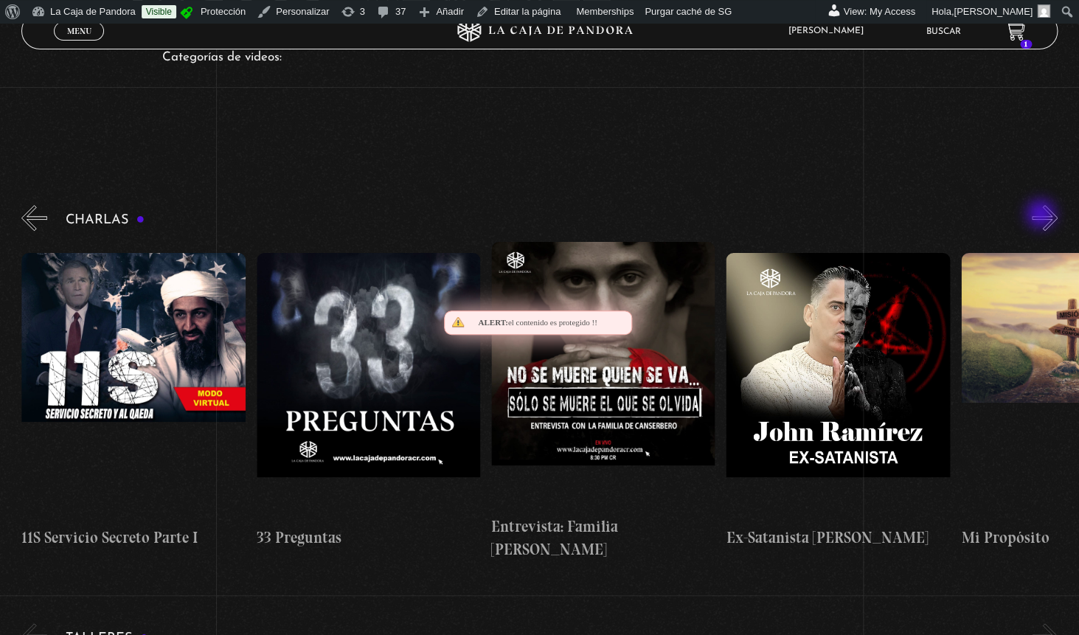
click at [1042, 215] on button "»" at bounding box center [1045, 218] width 26 height 26
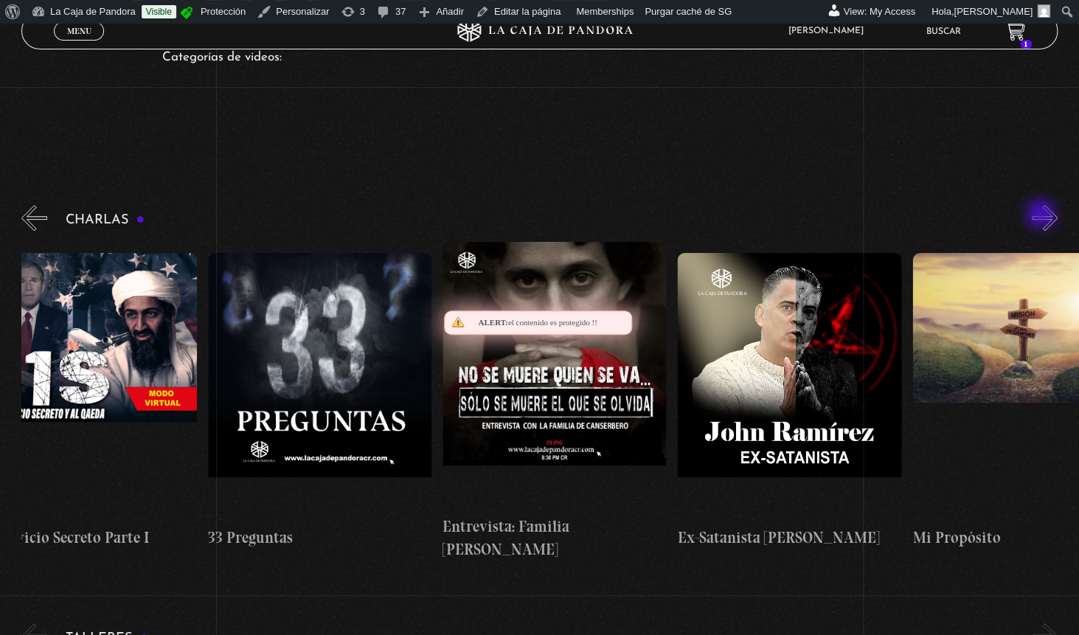
scroll to position [0, 586]
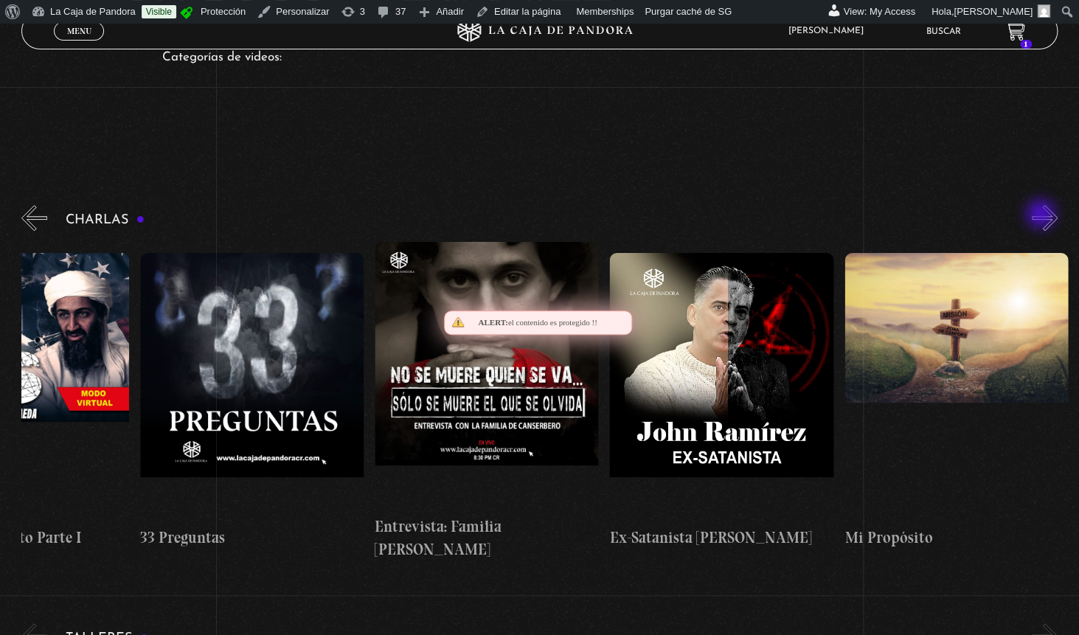
click at [1042, 215] on button "»" at bounding box center [1045, 218] width 26 height 26
click at [1047, 219] on button "»" at bounding box center [1045, 218] width 26 height 26
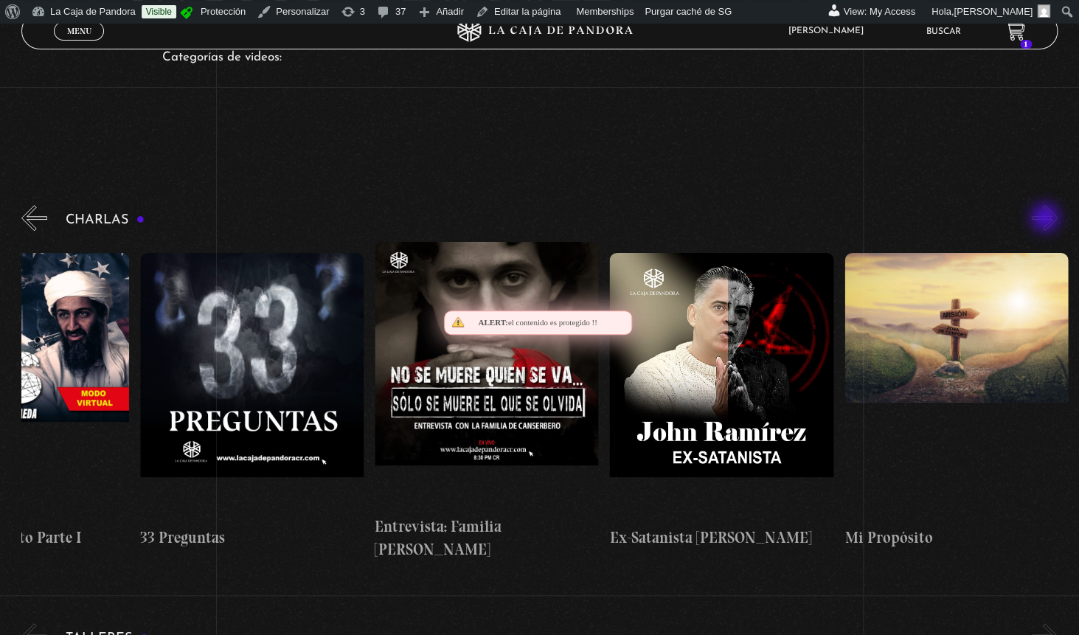
click at [1047, 219] on button "»" at bounding box center [1045, 218] width 26 height 26
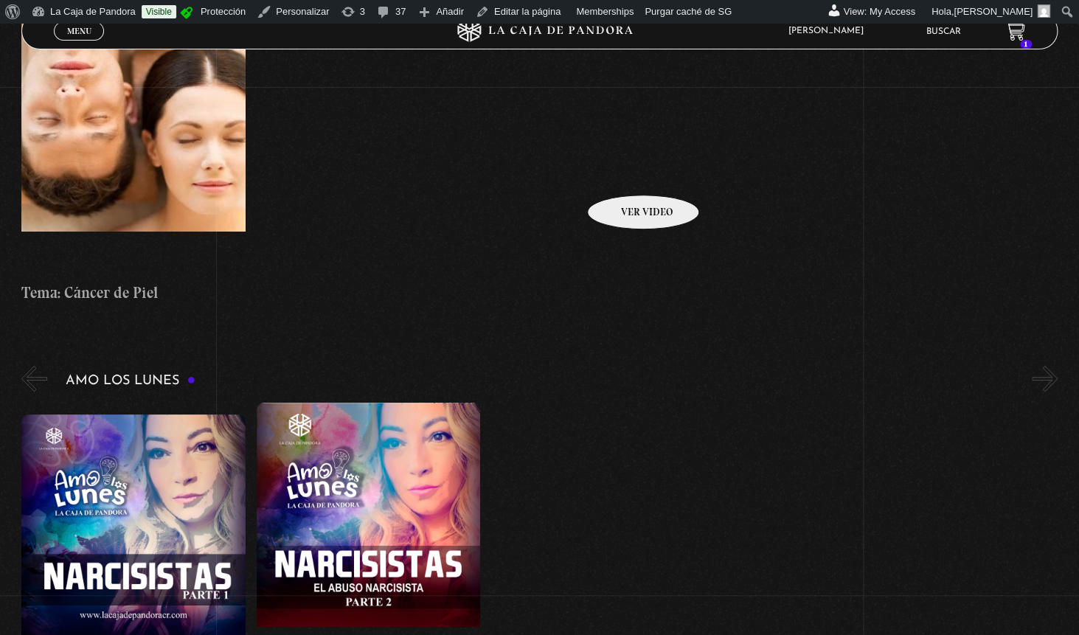
scroll to position [6285, 0]
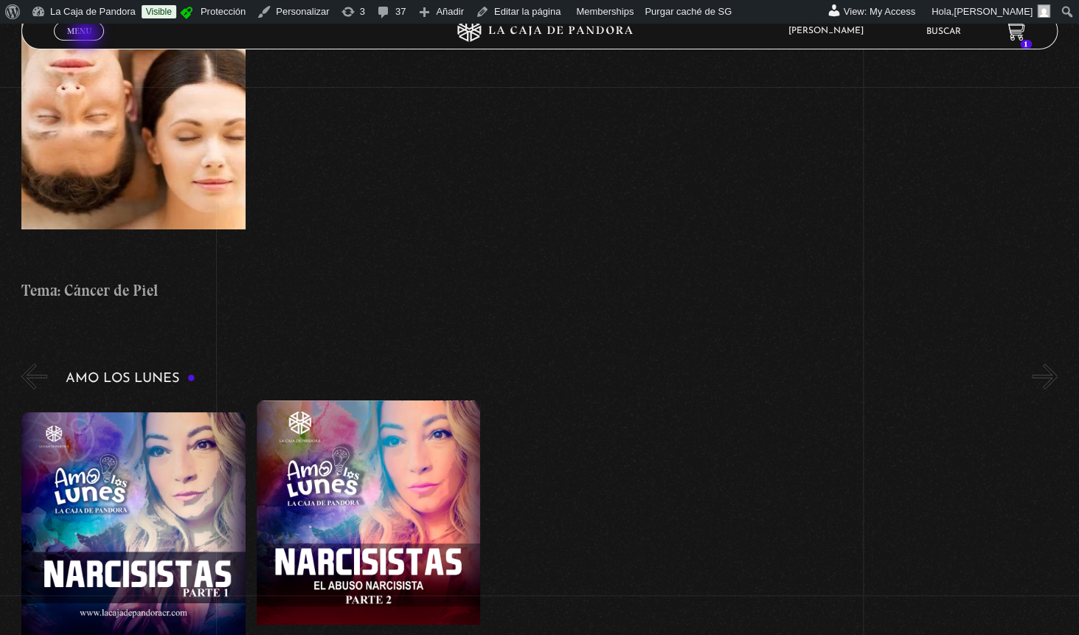
click at [87, 35] on span "Menu" at bounding box center [79, 31] width 24 height 9
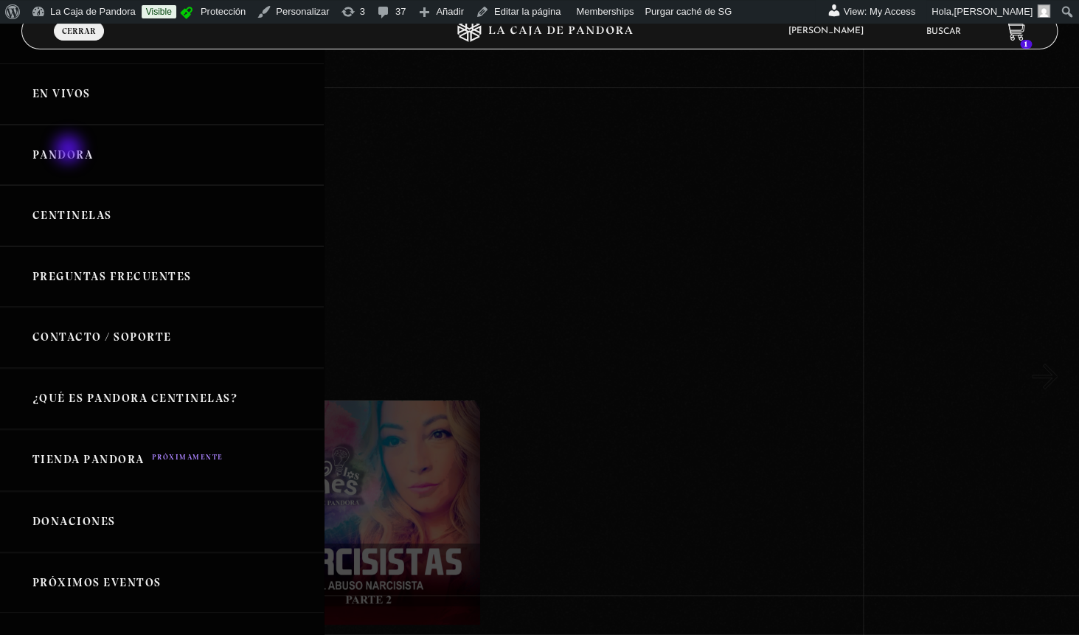
click at [70, 150] on link "Pandora" at bounding box center [162, 155] width 324 height 61
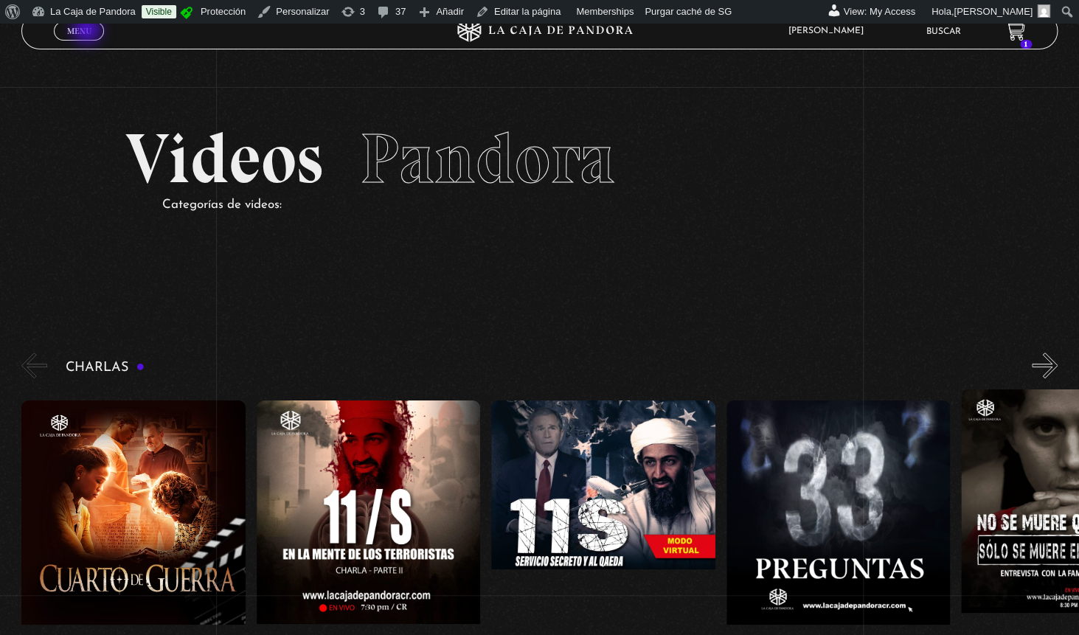
click at [89, 31] on span "Menu" at bounding box center [79, 31] width 24 height 9
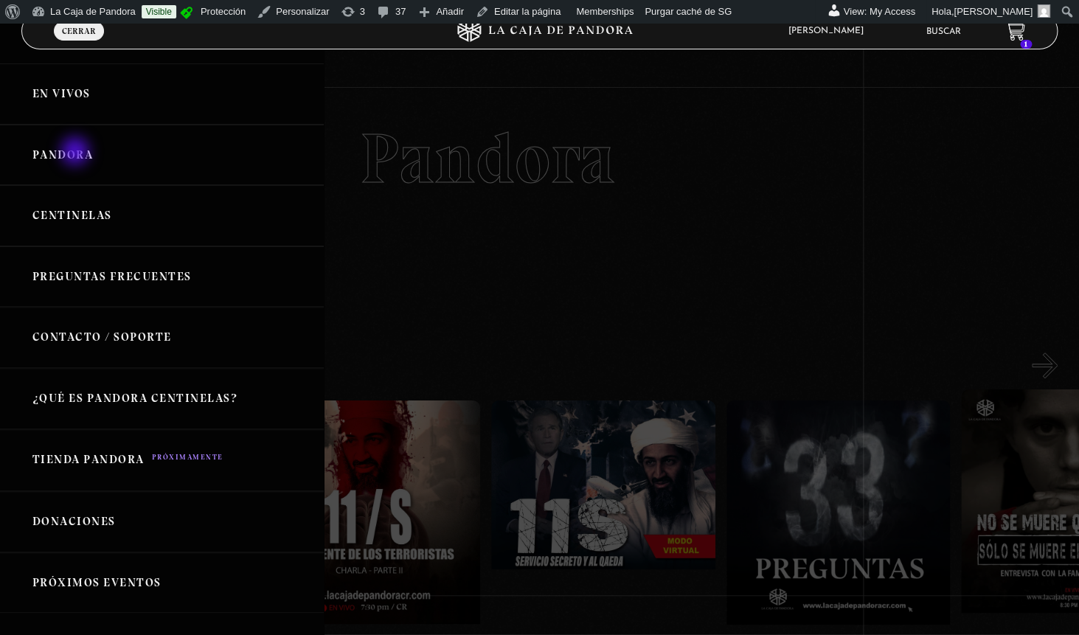
click at [77, 153] on link "Pandora" at bounding box center [162, 155] width 324 height 61
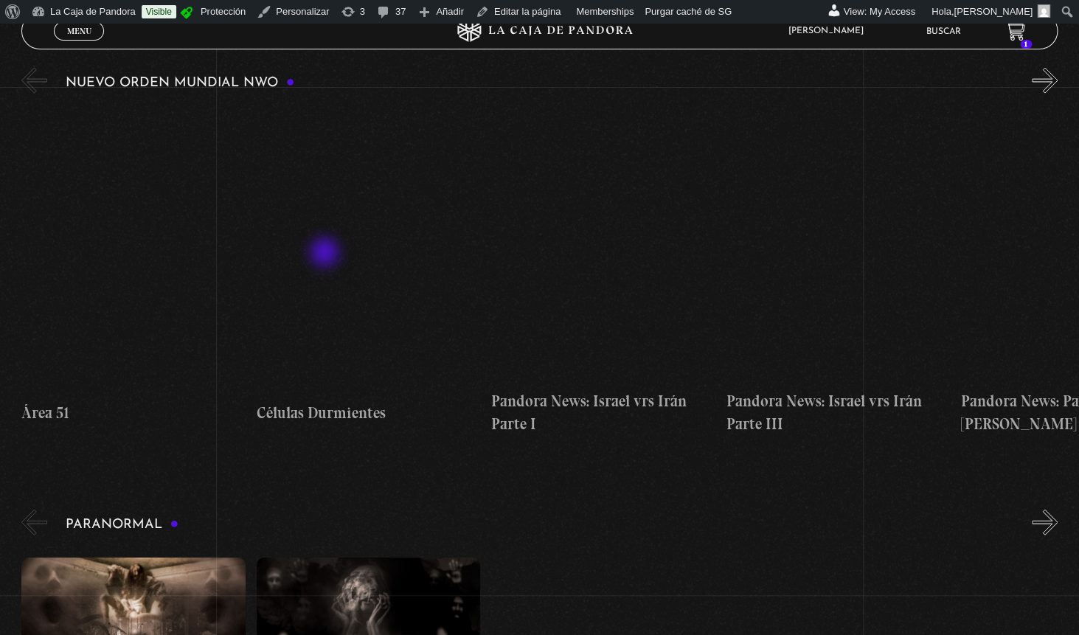
scroll to position [848, 0]
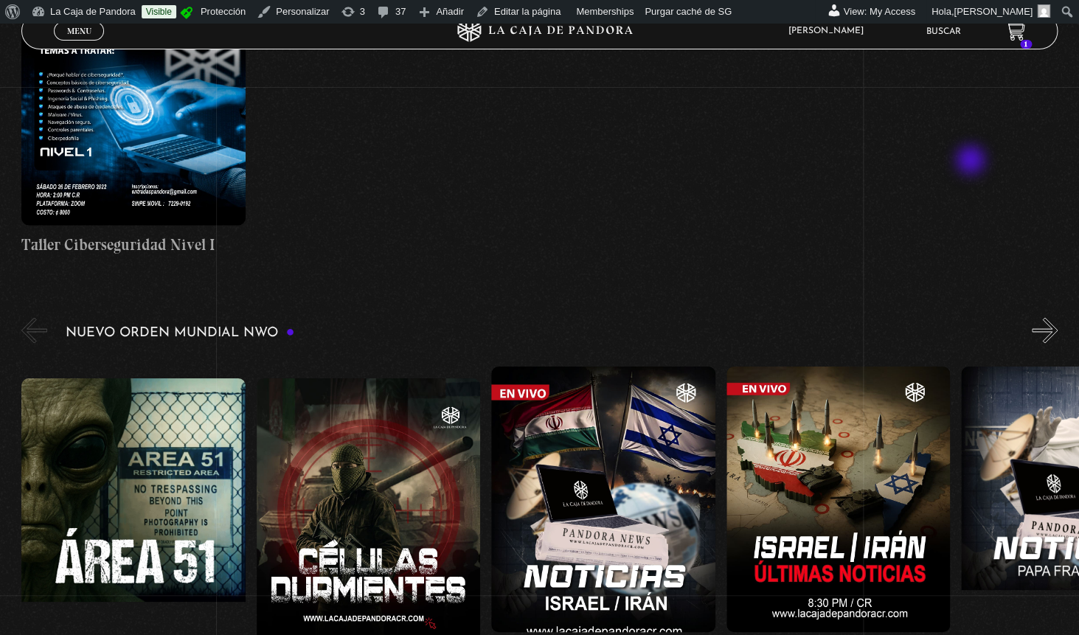
click at [972, 162] on div "Taller Ciberseguridad Nivel I" at bounding box center [550, 107] width 1058 height 297
click at [80, 31] on span "Menu" at bounding box center [79, 31] width 24 height 9
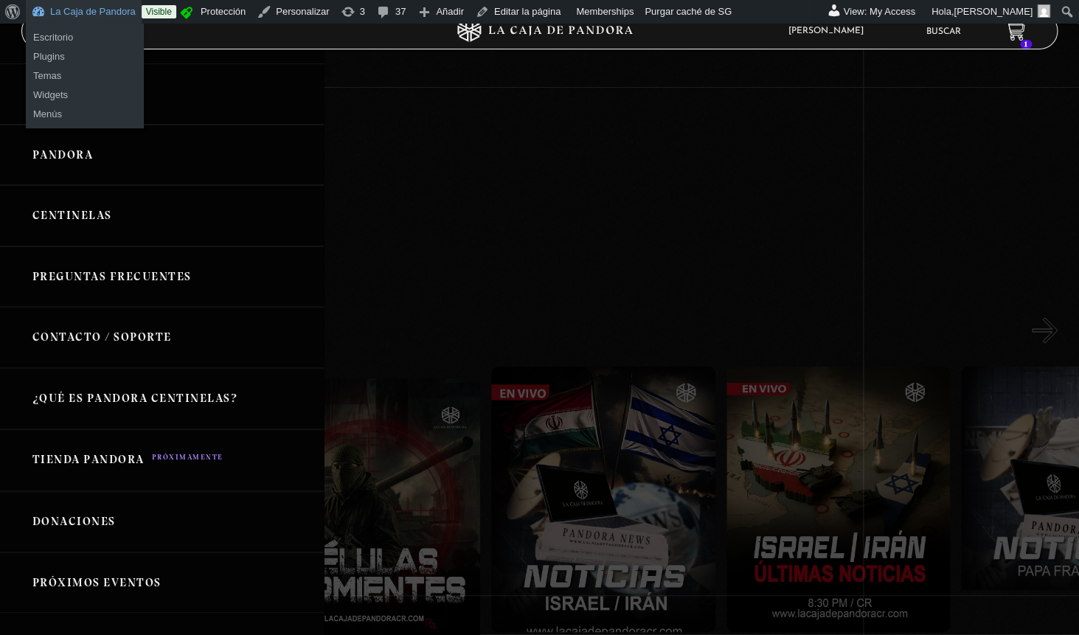
click at [88, 11] on link "La Caja de Pandora" at bounding box center [84, 12] width 116 height 24
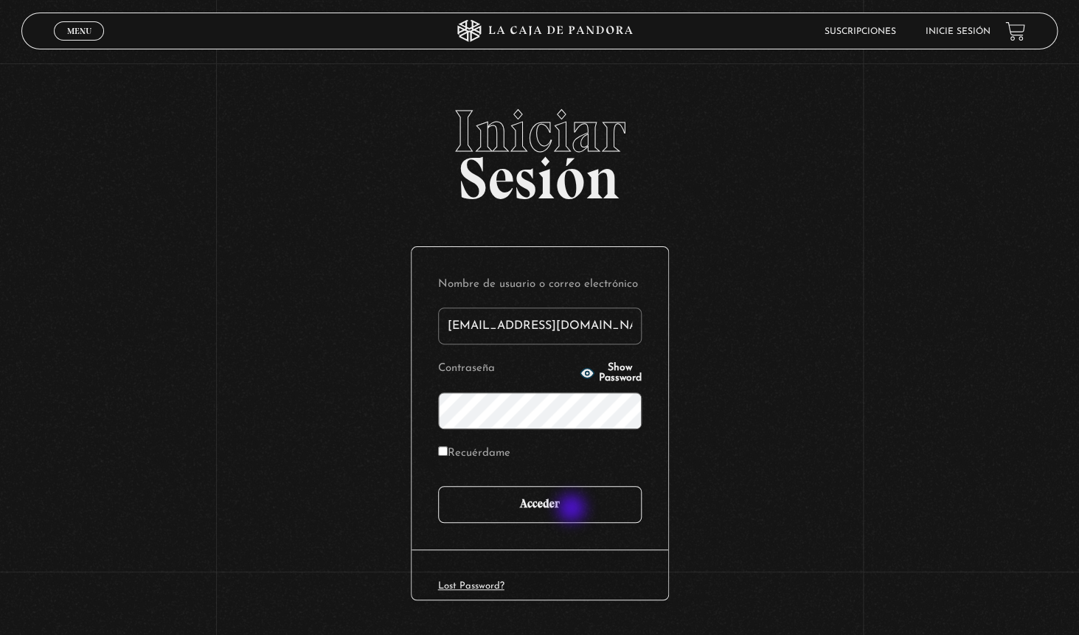
type input "[EMAIL_ADDRESS][DOMAIN_NAME]"
click at [573, 510] on input "Acceder" at bounding box center [540, 504] width 204 height 37
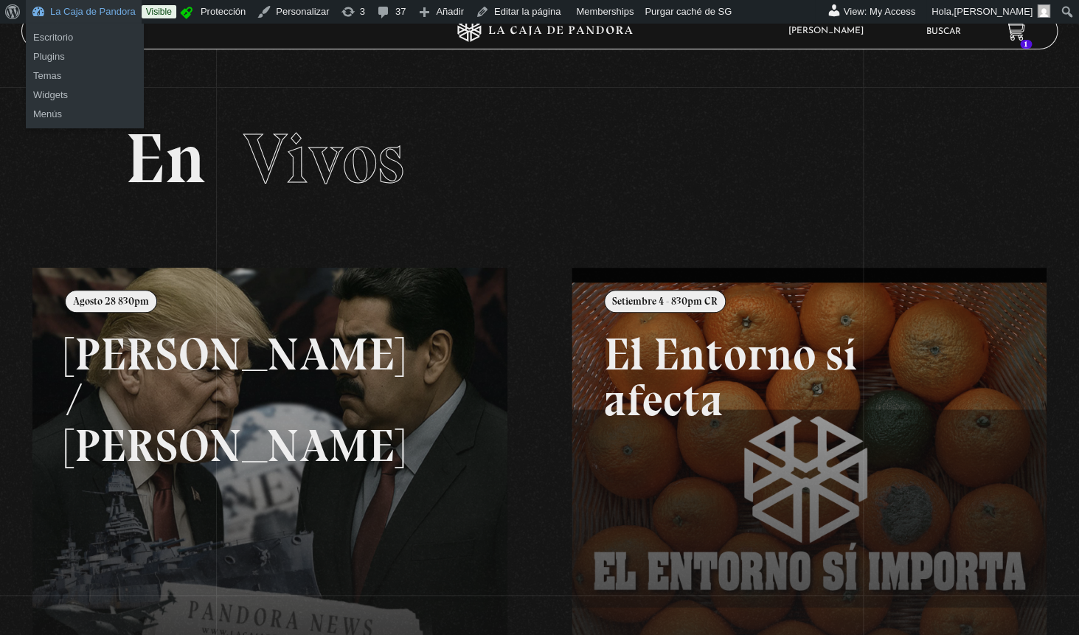
click at [106, 15] on link "La Caja de Pandora" at bounding box center [84, 12] width 116 height 24
